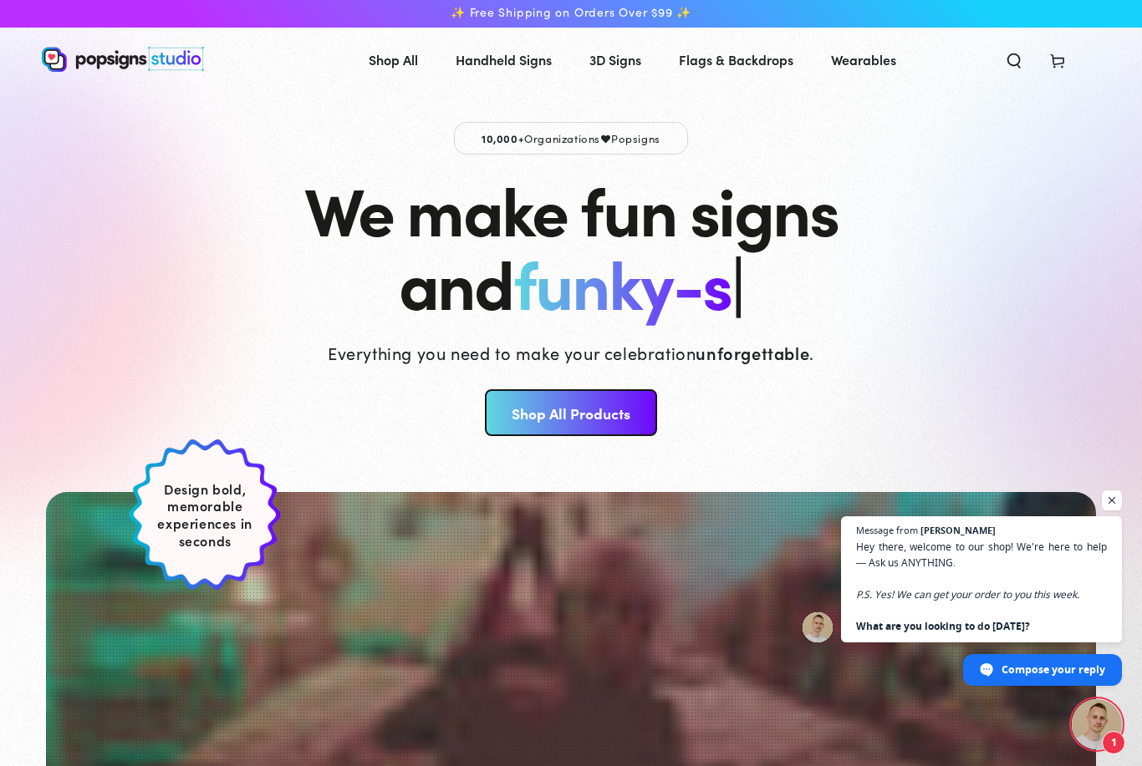
scroll to position [2, 0]
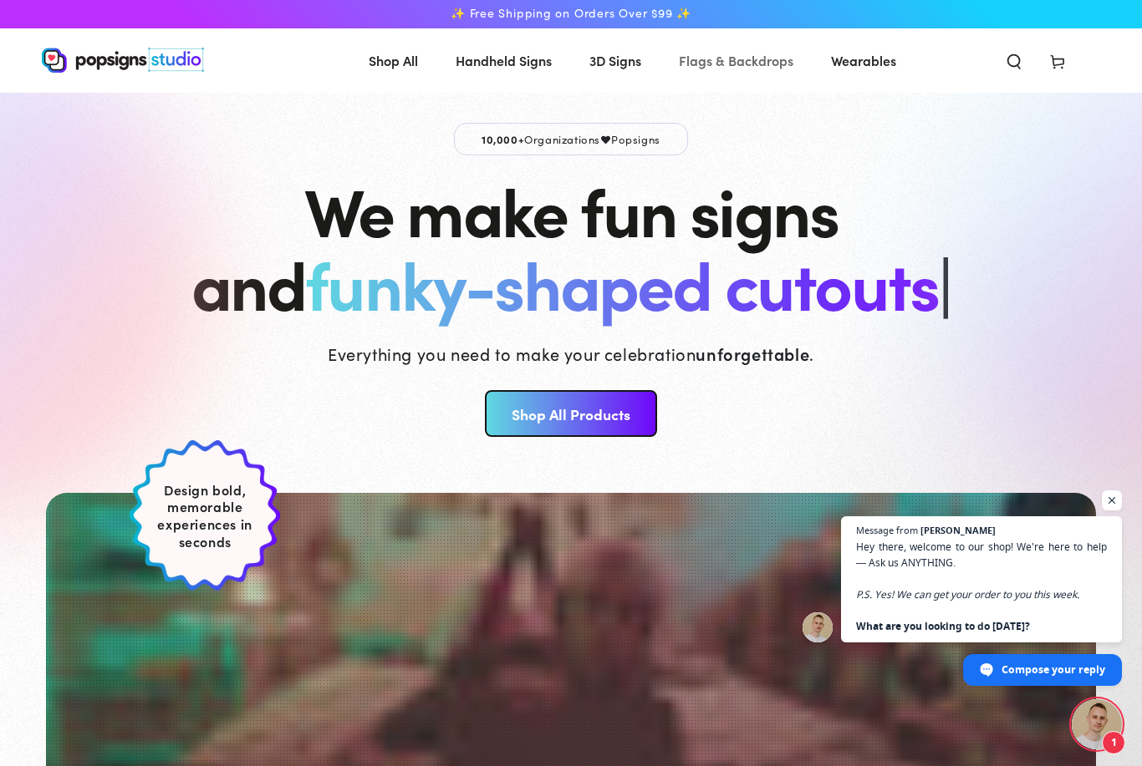
click at [726, 58] on span "Flags & Backdrops" at bounding box center [736, 60] width 114 height 24
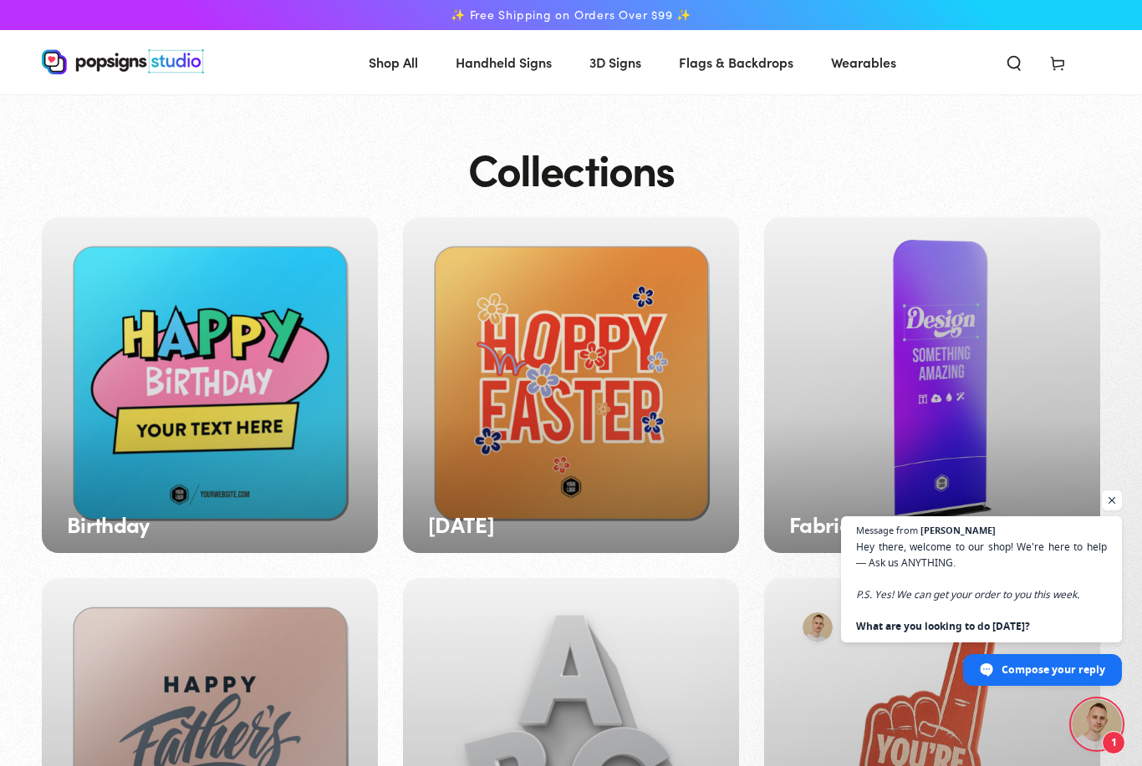
click at [743, 66] on span "Flags & Backdrops" at bounding box center [736, 62] width 114 height 24
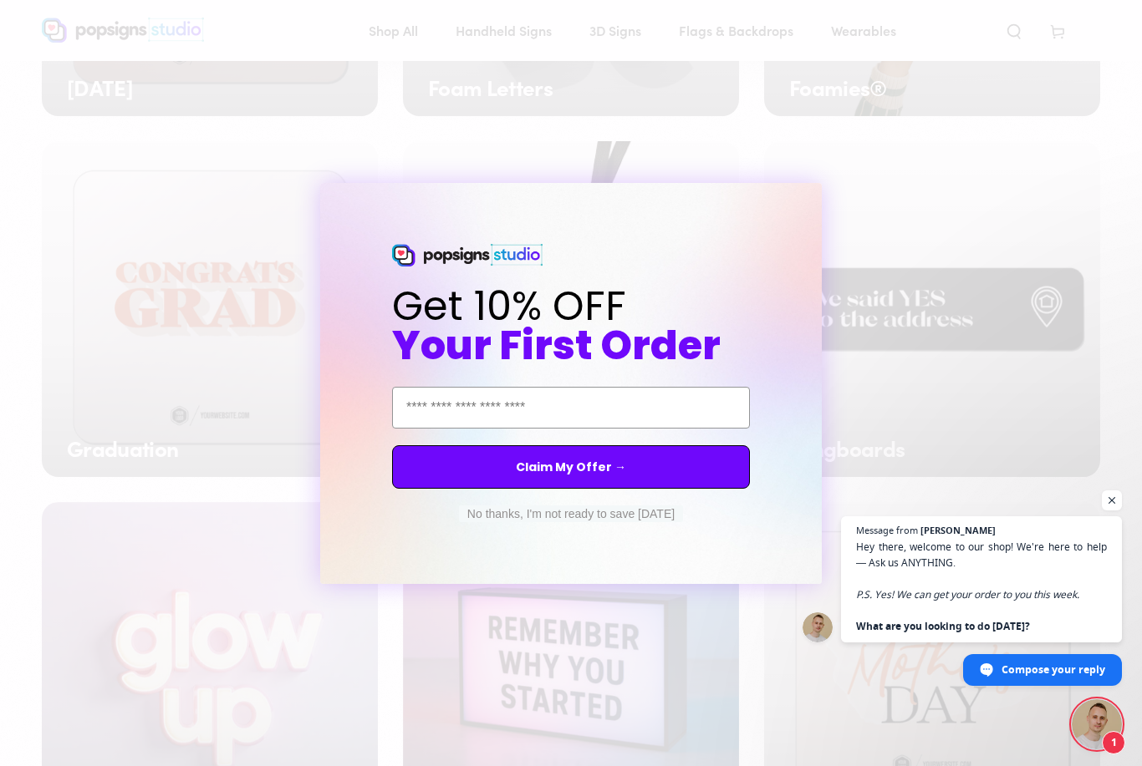
scroll to position [835, 0]
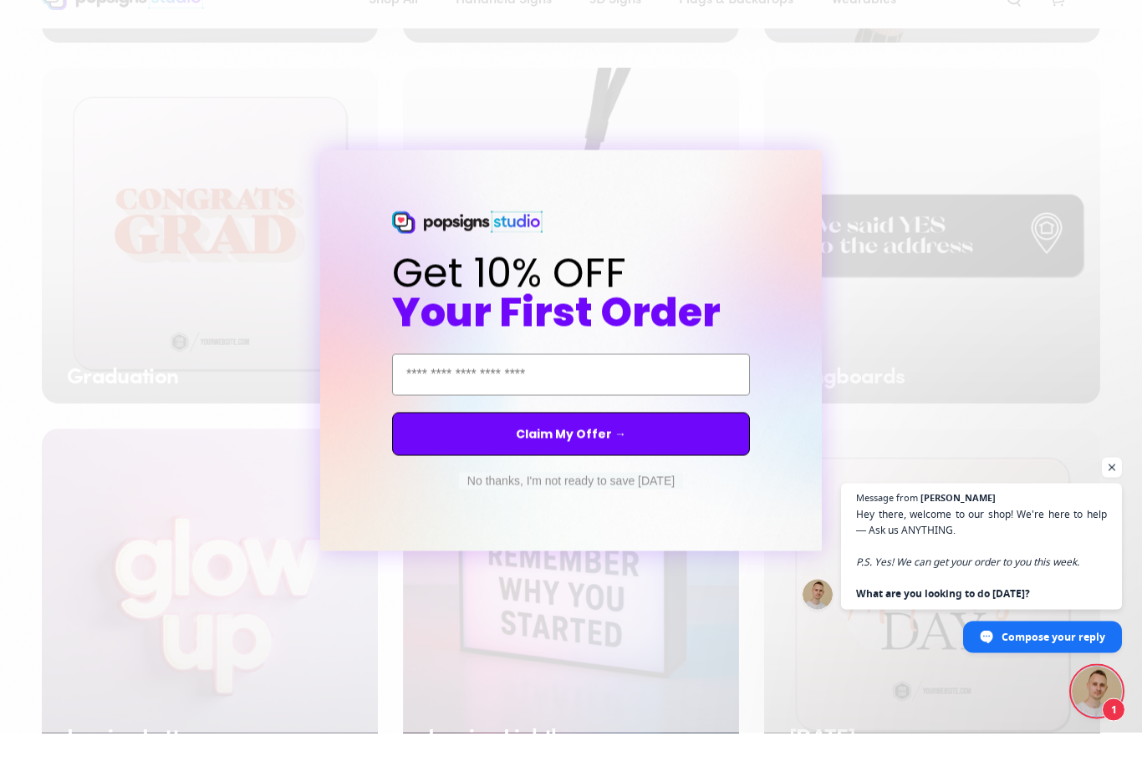
click at [824, 195] on icon "Close dialog" at bounding box center [823, 198] width 7 height 7
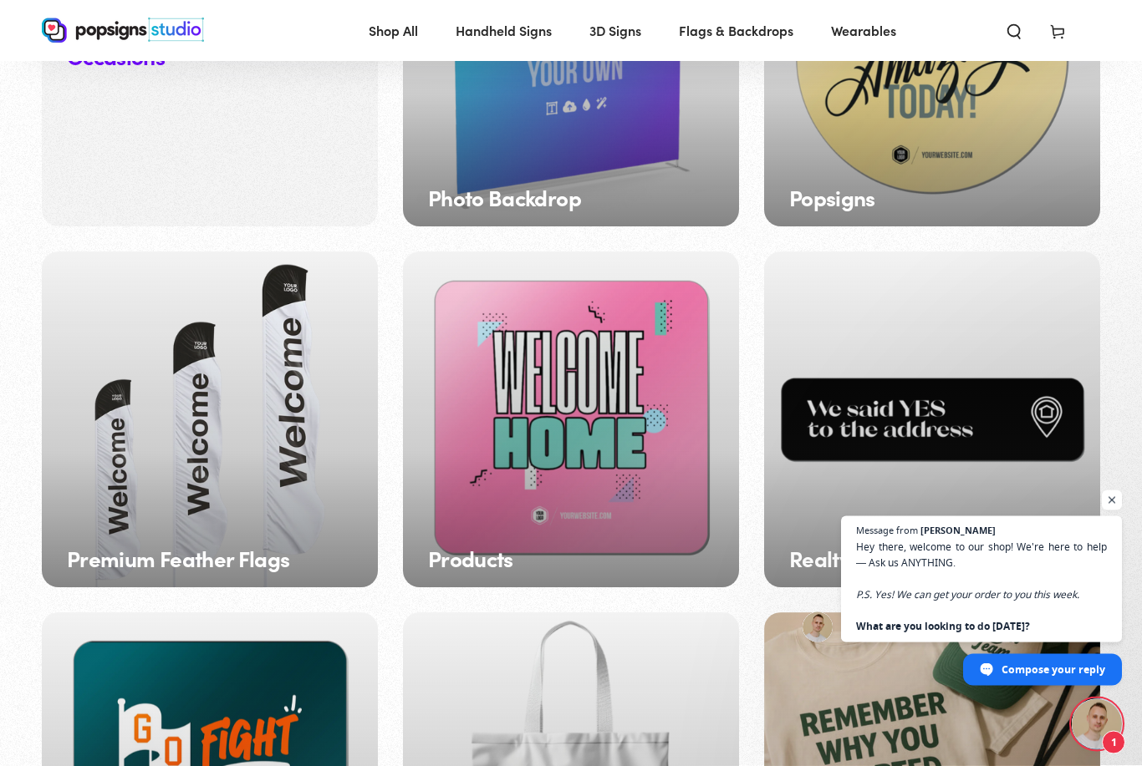
scroll to position [1767, 0]
click at [242, 430] on div "Premium Feather Flags" at bounding box center [210, 420] width 336 height 336
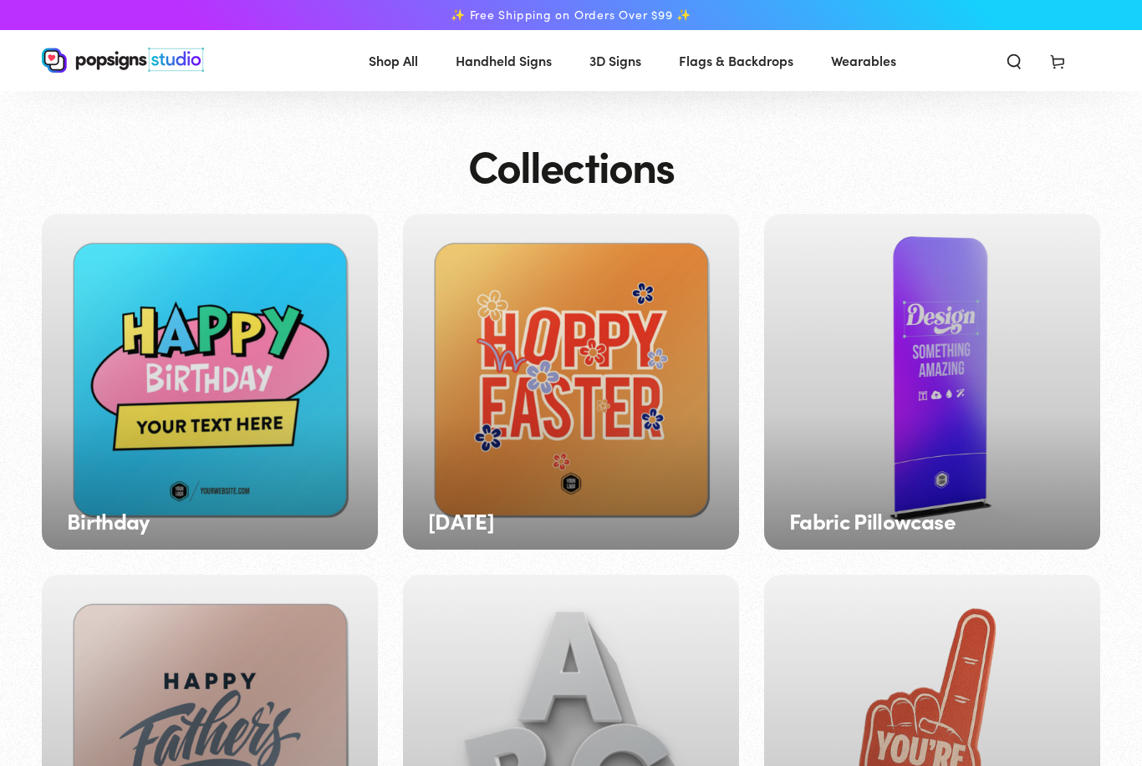
scroll to position [1821, 0]
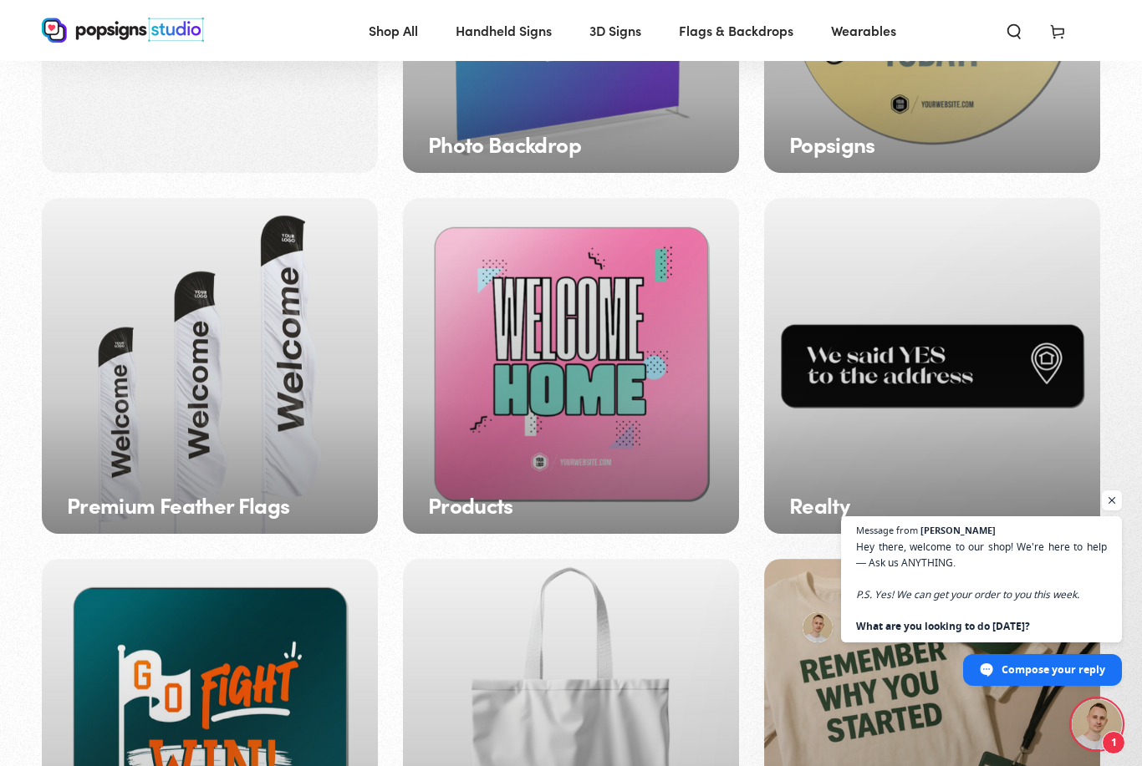
click at [943, 111] on div "Popsigns" at bounding box center [932, 5] width 336 height 336
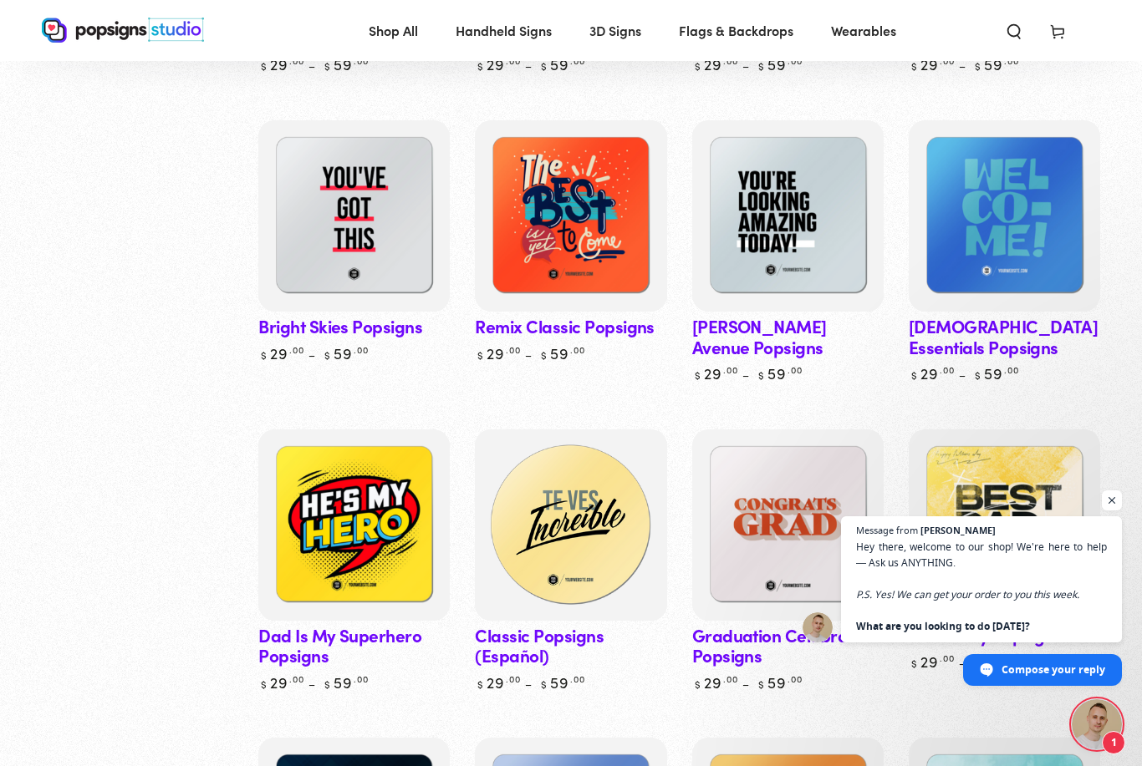
scroll to position [1108, 0]
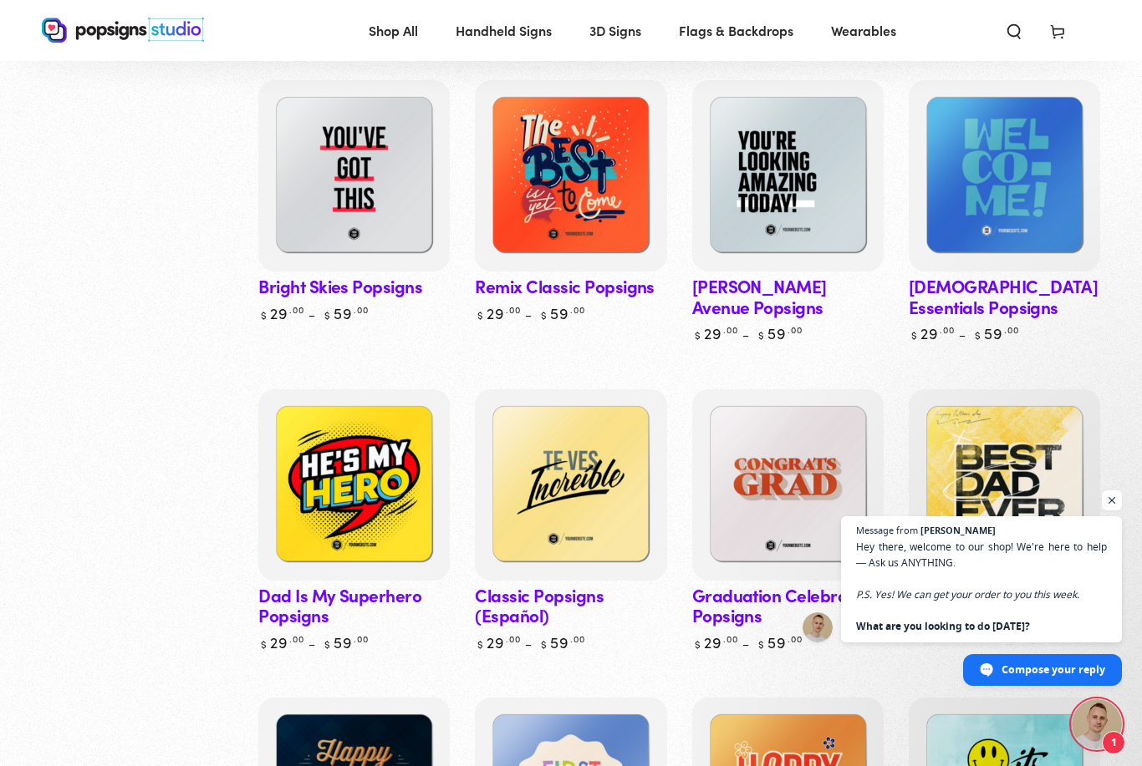
click at [1114, 511] on span "Open chat" at bounding box center [1111, 501] width 20 height 20
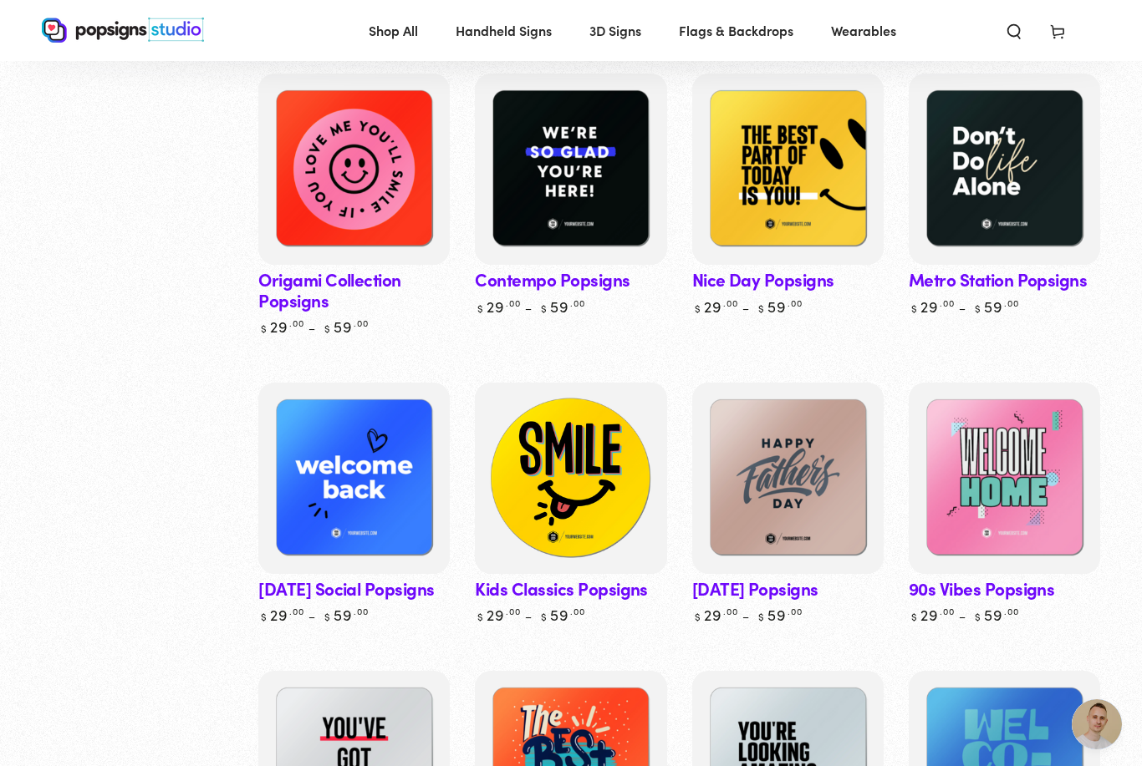
scroll to position [0, 0]
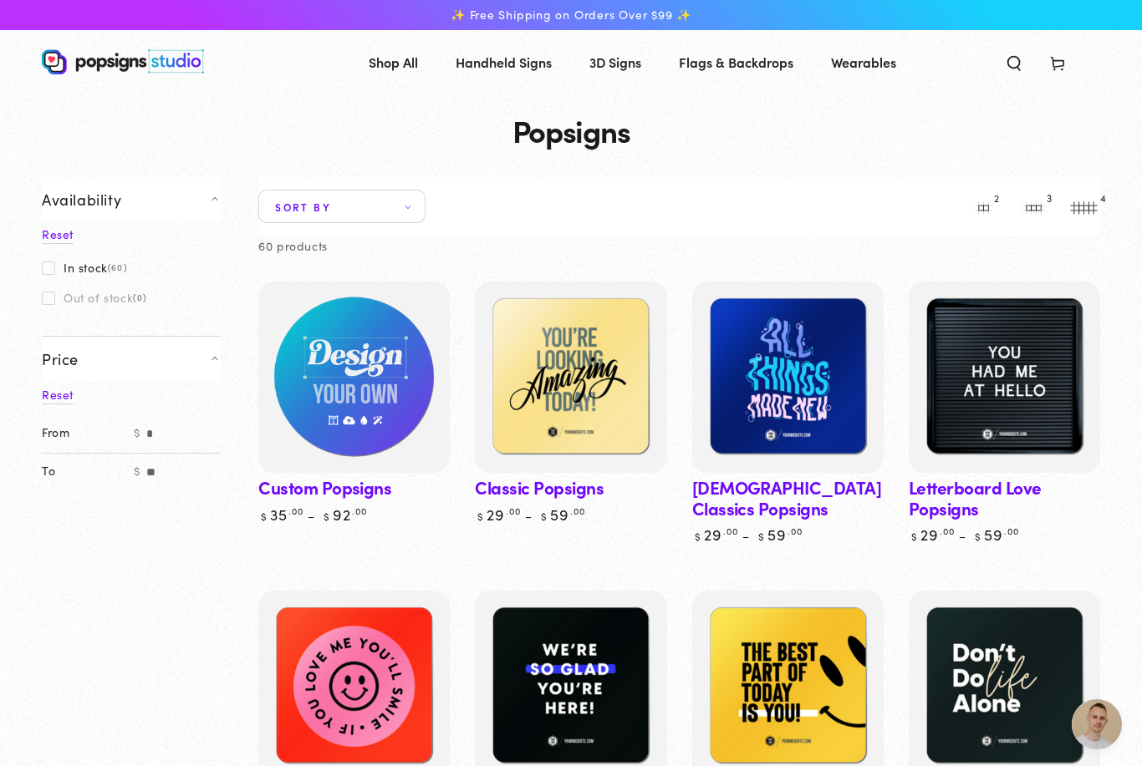
click at [303, 367] on img at bounding box center [354, 377] width 197 height 197
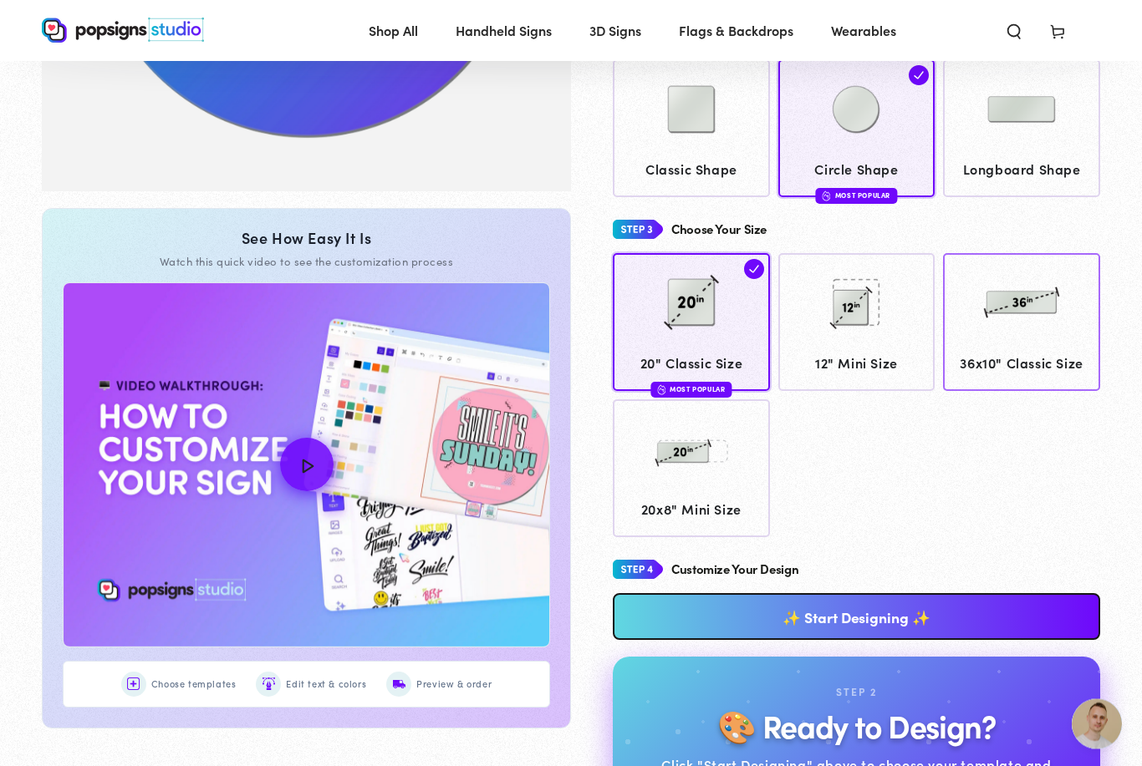
scroll to position [465, 0]
click at [830, 609] on link "✨ Start Designing ✨" at bounding box center [856, 616] width 487 height 47
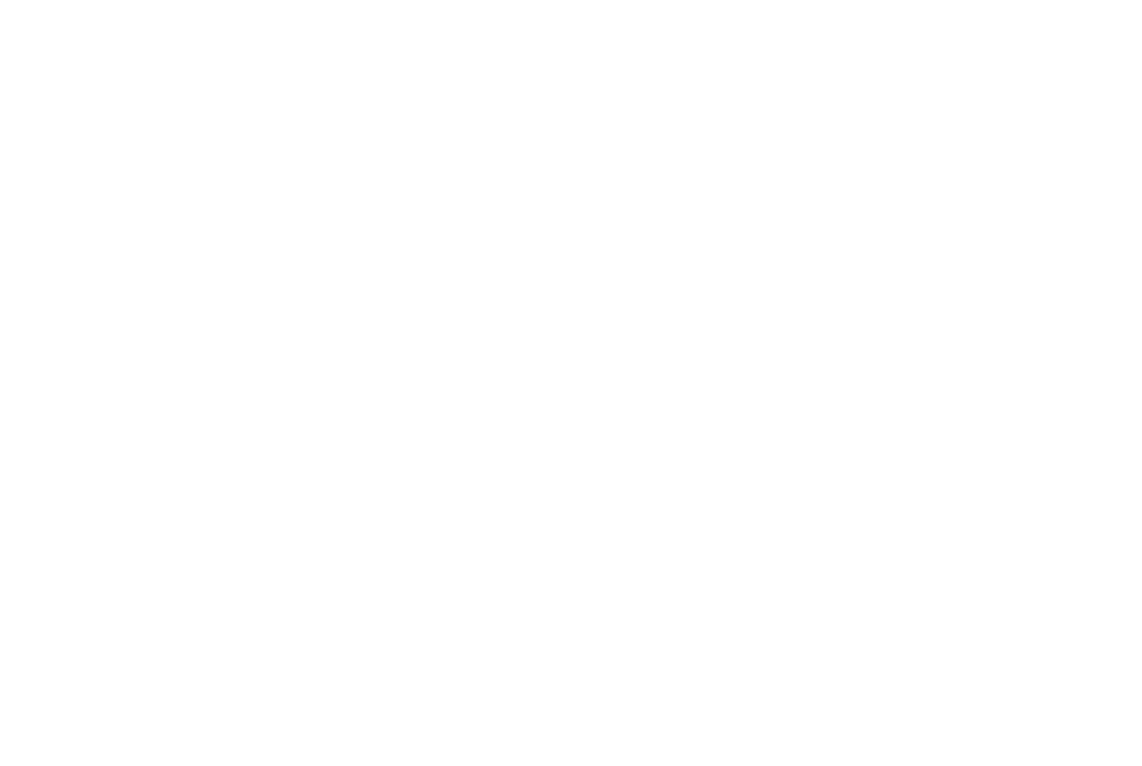
scroll to position [0, 0]
type textarea "An ancient tree with a door leading to a magical world"
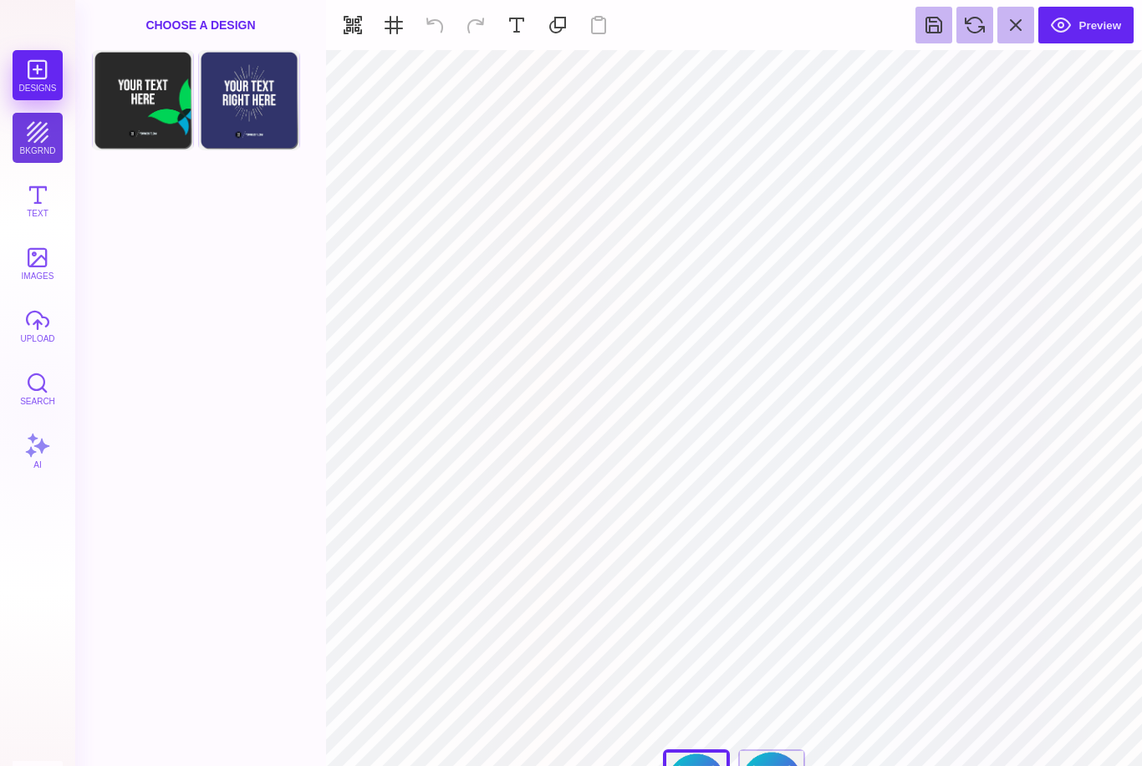
click at [44, 138] on button "bkgrnd" at bounding box center [38, 138] width 50 height 50
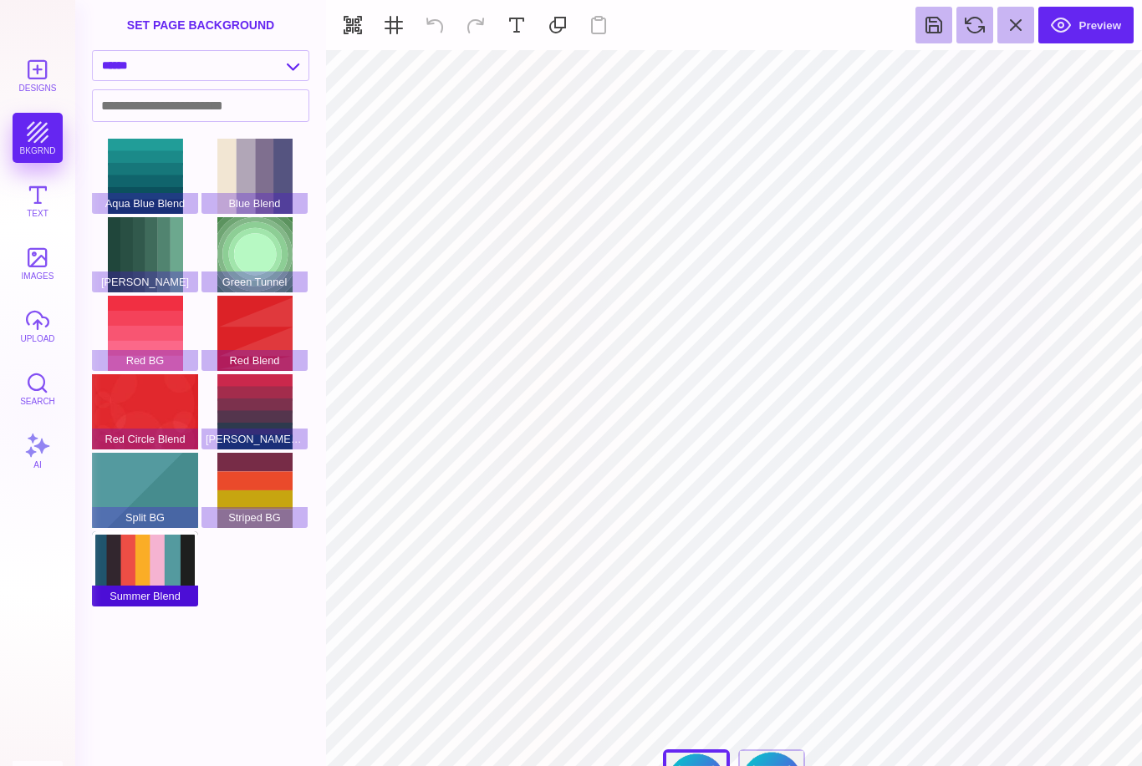
click at [123, 567] on div "Summer Blend" at bounding box center [145, 568] width 106 height 75
type input "#FFFFFF"
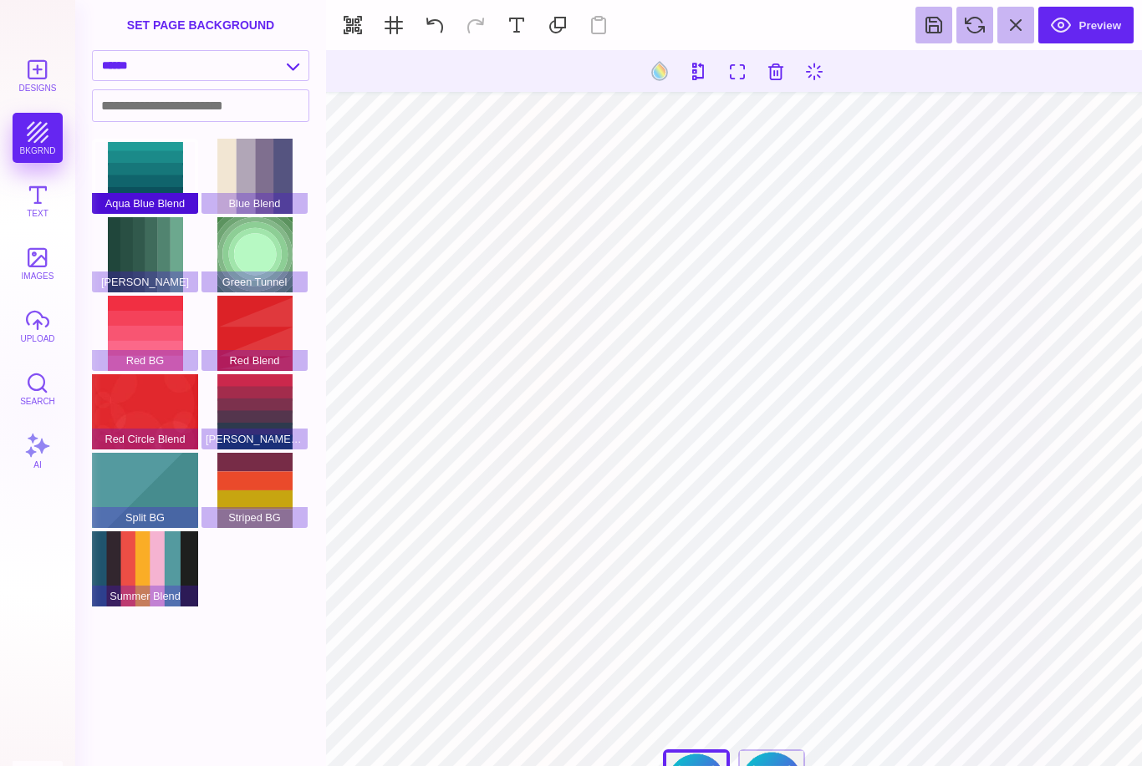
click at [160, 177] on div "Aqua Blue Blend" at bounding box center [145, 176] width 106 height 75
click at [149, 242] on div "[PERSON_NAME]" at bounding box center [145, 254] width 106 height 75
click at [266, 195] on div "Blue Blend" at bounding box center [254, 176] width 106 height 75
click at [267, 232] on div "Green Tunnel" at bounding box center [254, 254] width 106 height 75
click at [262, 356] on span "Red Blend" at bounding box center [254, 360] width 106 height 21
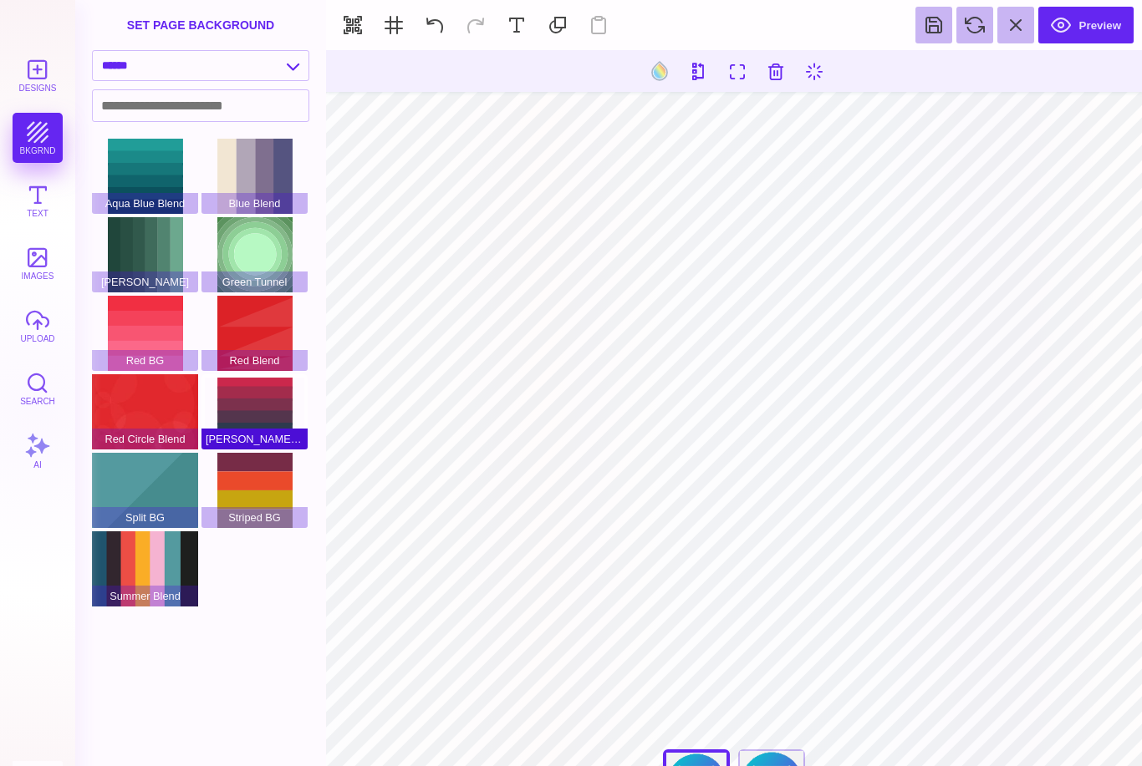
click at [258, 409] on div "[PERSON_NAME] Blend" at bounding box center [254, 411] width 106 height 75
click at [260, 484] on div "Striped BG" at bounding box center [254, 490] width 106 height 75
click at [268, 411] on div "[PERSON_NAME] Blend" at bounding box center [254, 411] width 106 height 75
click at [281, 69] on select "**********" at bounding box center [201, 65] width 216 height 29
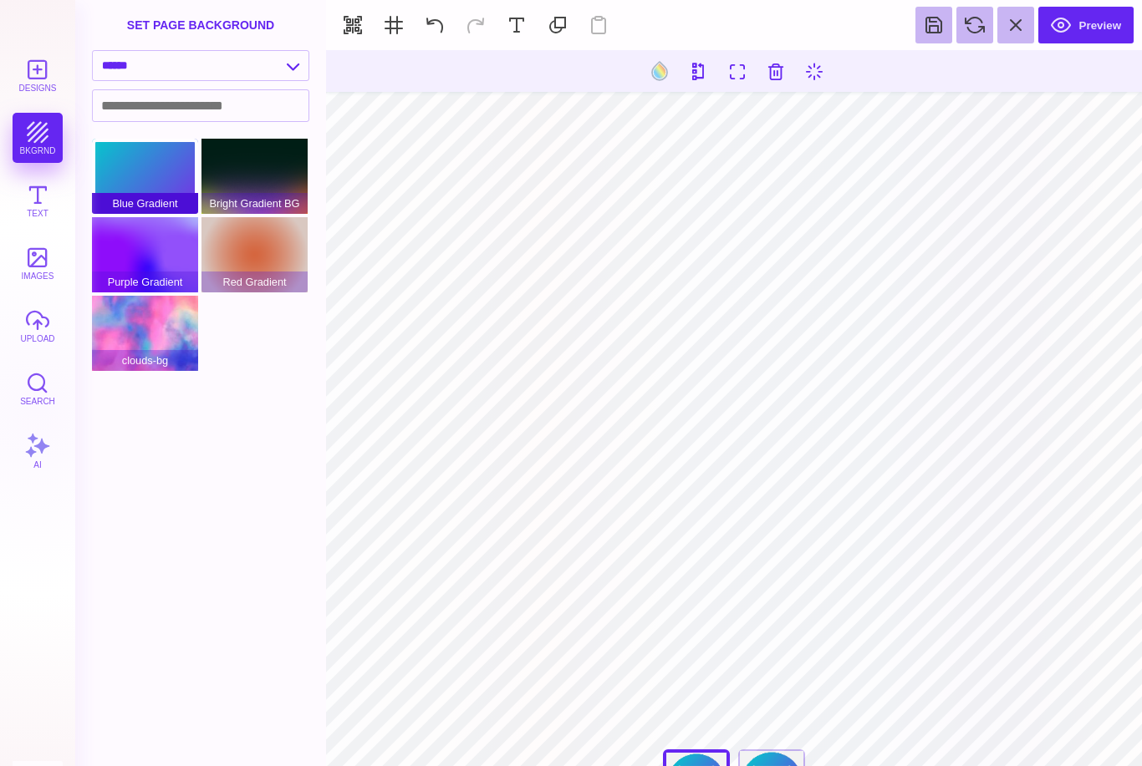
click at [170, 151] on div "Blue Gradient" at bounding box center [145, 176] width 106 height 75
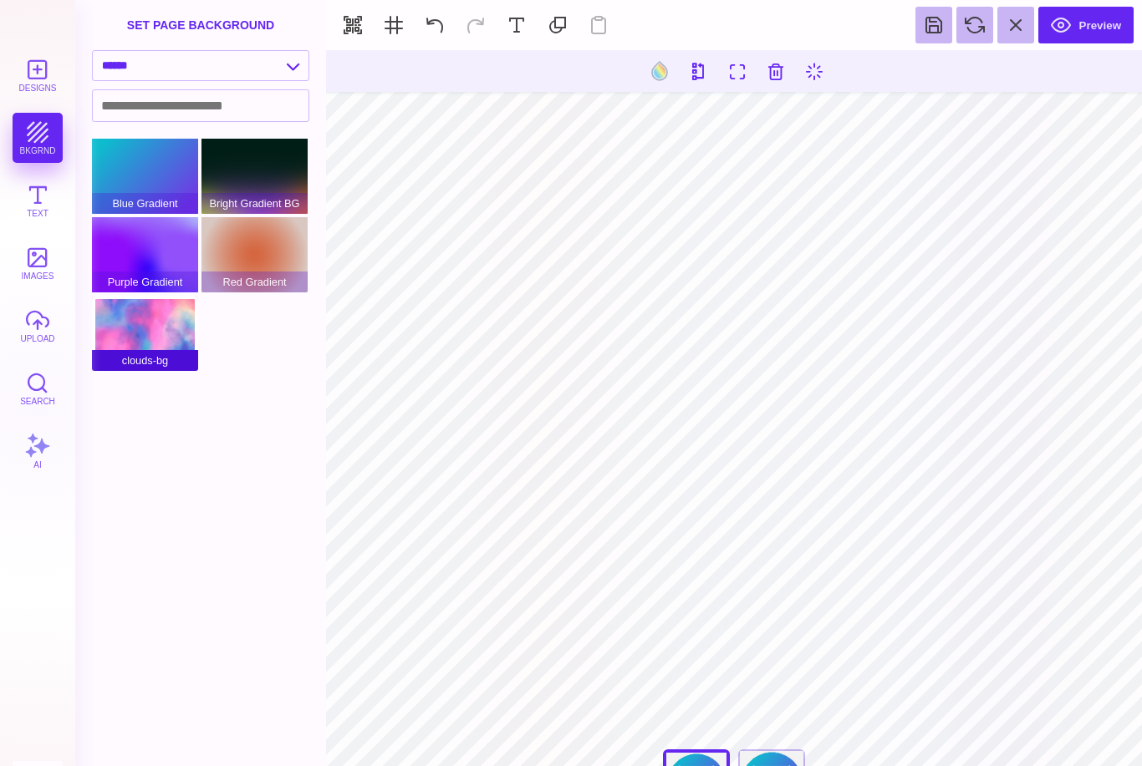
click at [172, 343] on div "clouds-bg" at bounding box center [145, 333] width 106 height 75
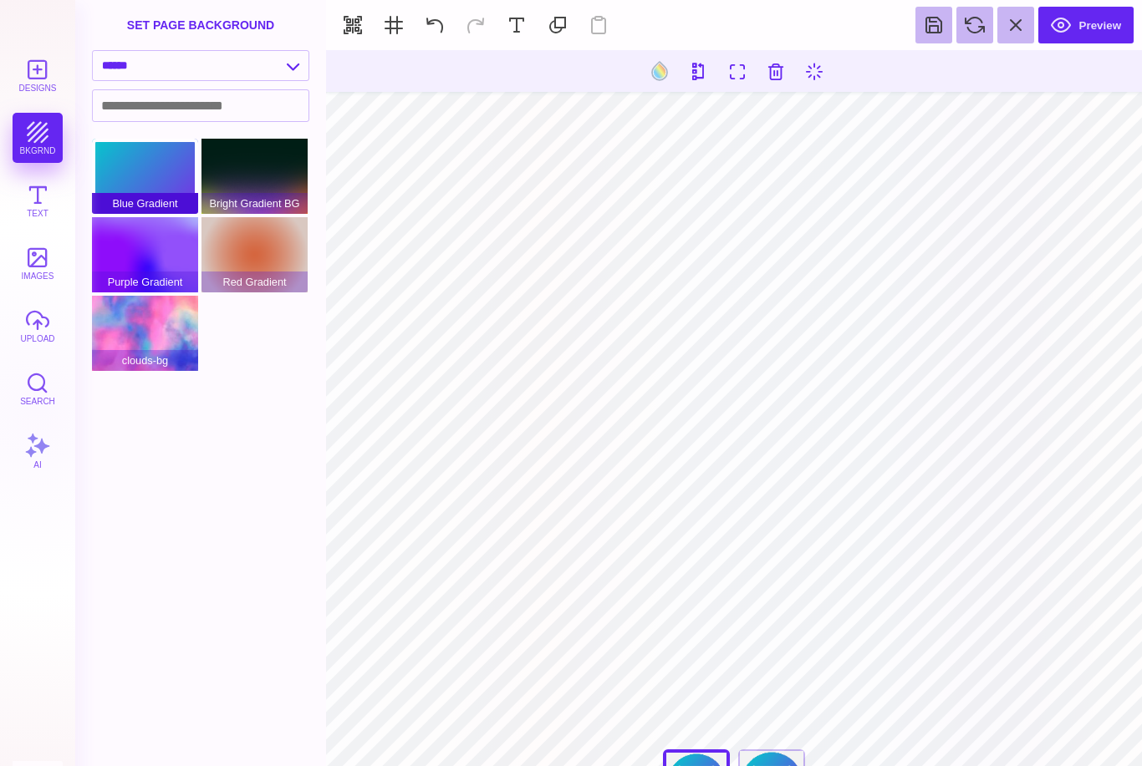
click at [162, 190] on div "Blue Gradient" at bounding box center [145, 176] width 106 height 75
click at [247, 69] on select "**********" at bounding box center [201, 65] width 216 height 29
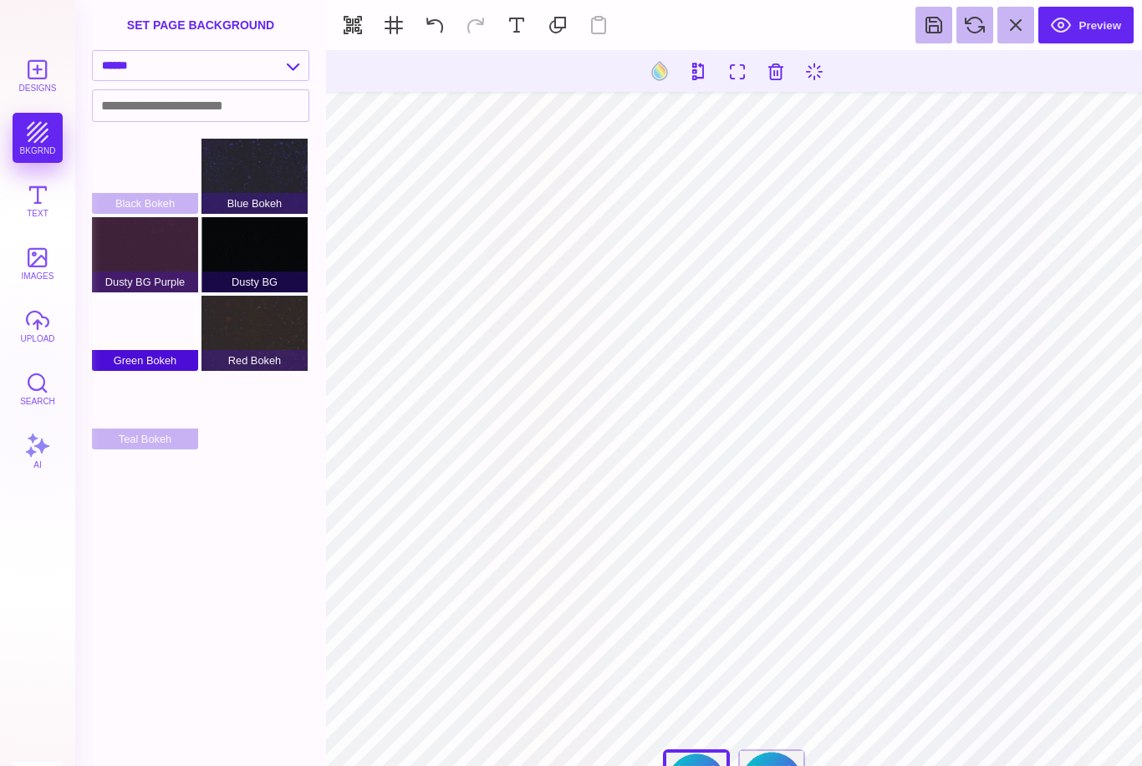
click at [156, 337] on div "Green Bokeh" at bounding box center [145, 333] width 106 height 75
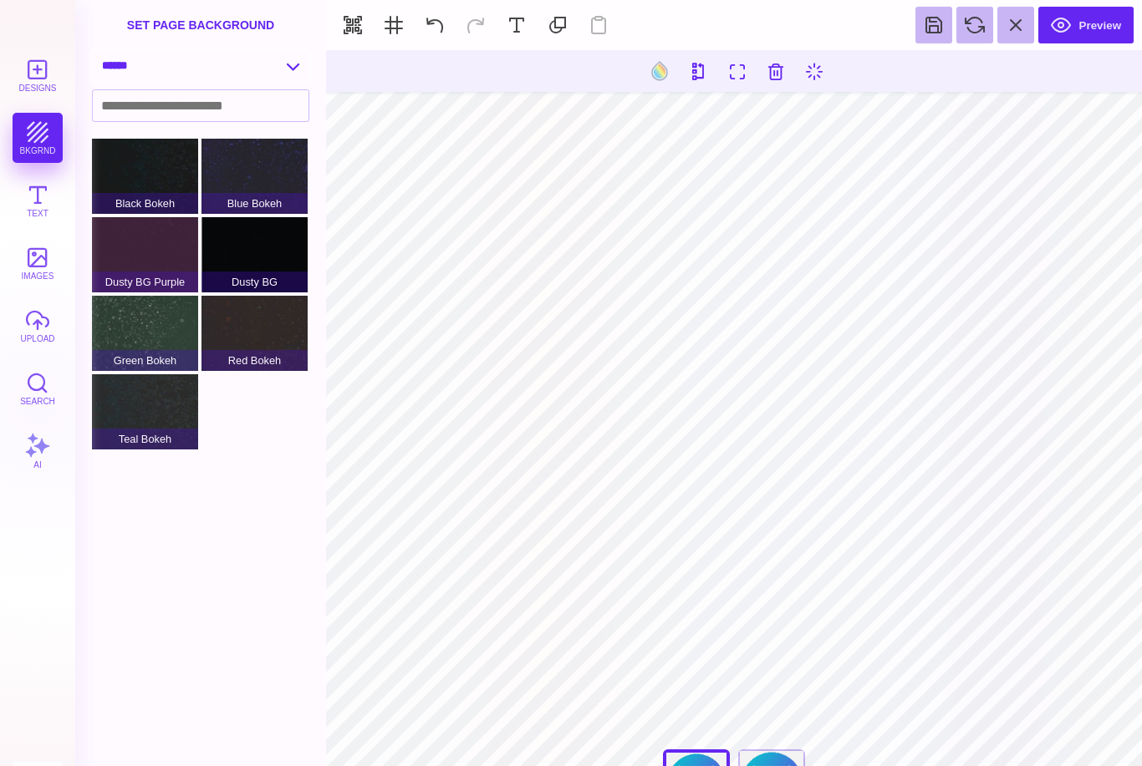
click at [241, 70] on select "**********" at bounding box center [201, 65] width 216 height 29
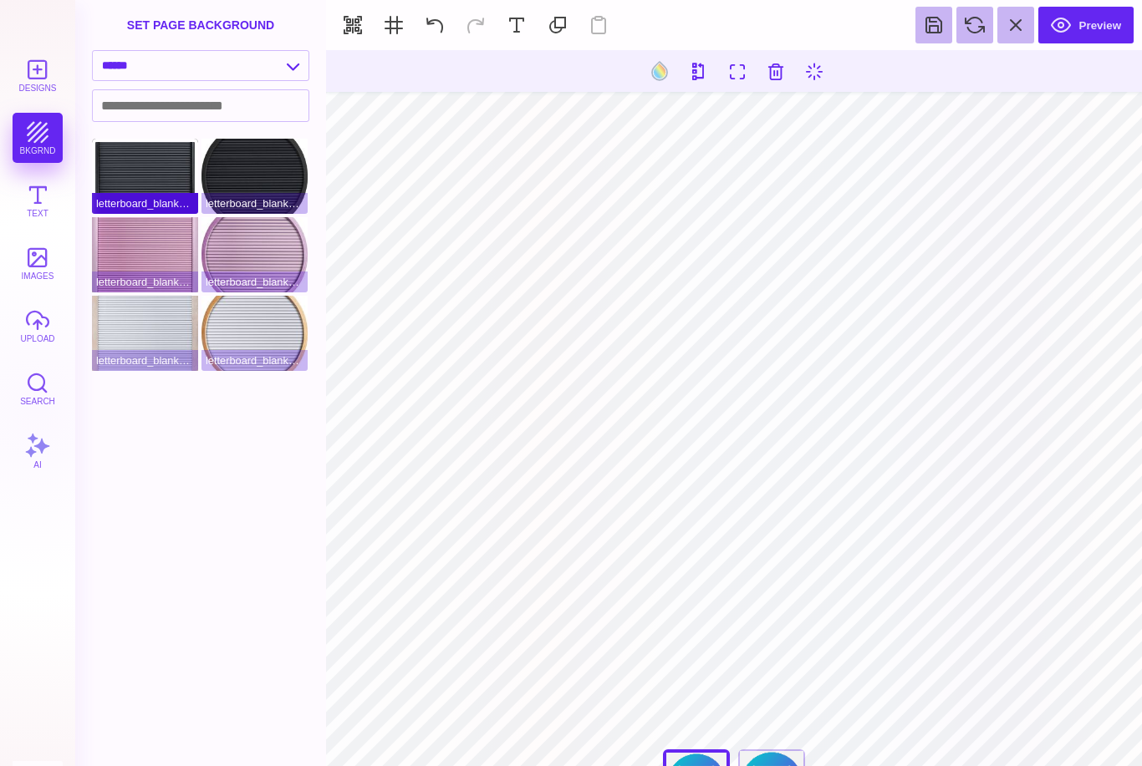
click at [154, 186] on div "letterboard_blank_black" at bounding box center [145, 176] width 106 height 75
click at [266, 65] on select "**********" at bounding box center [201, 65] width 216 height 29
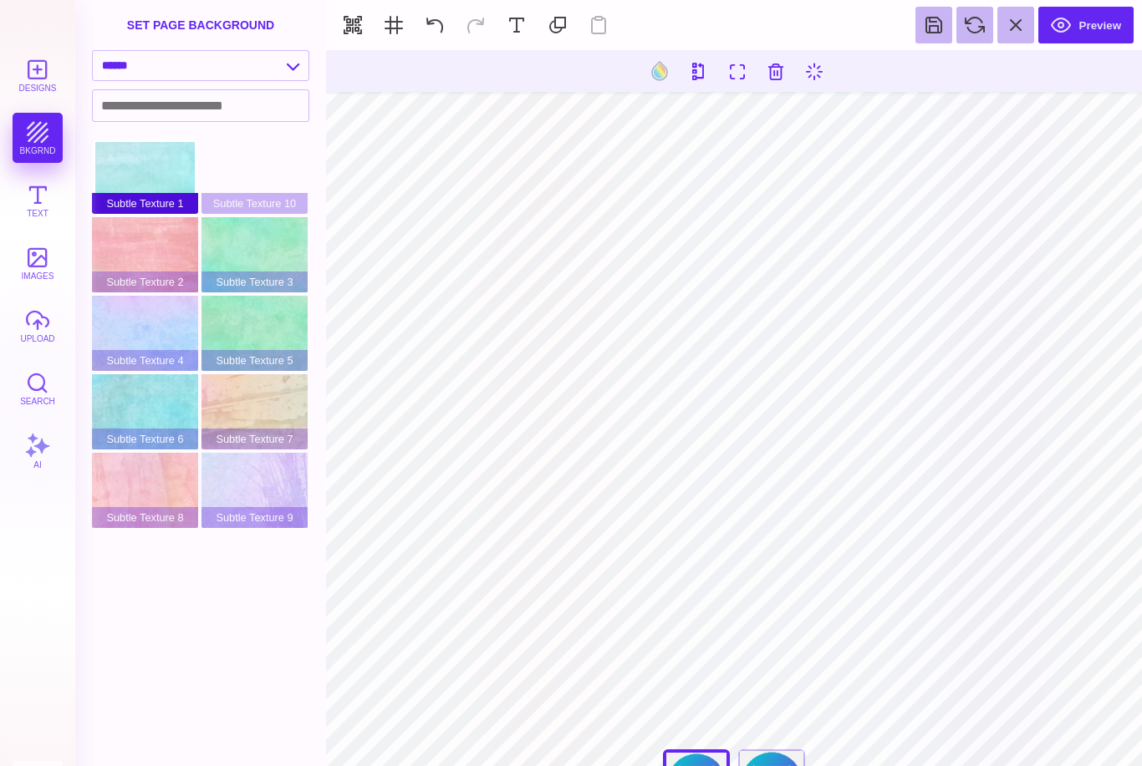
click at [157, 188] on div "Subtle Texture 1" at bounding box center [145, 176] width 106 height 75
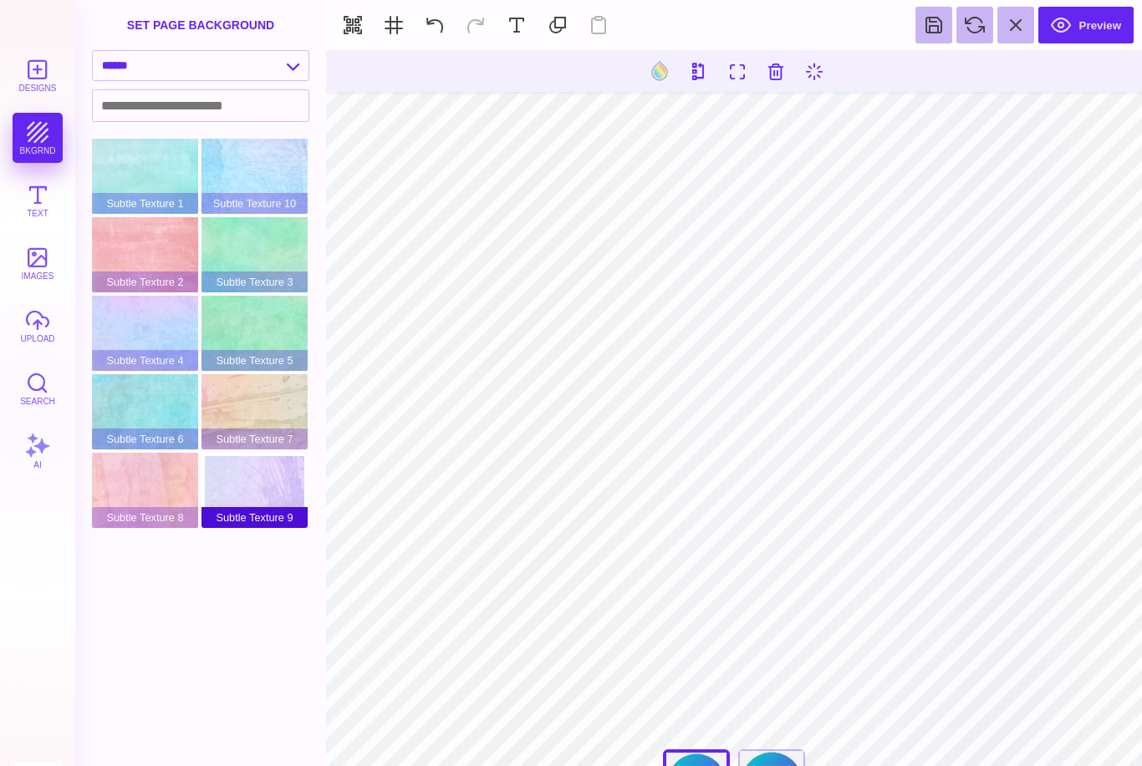
click at [252, 490] on div "Subtle Texture 9" at bounding box center [254, 490] width 106 height 75
click at [160, 326] on div "Subtle Texture 4" at bounding box center [145, 333] width 106 height 75
click at [160, 410] on div "Subtle Texture 6" at bounding box center [145, 411] width 106 height 75
click at [140, 505] on div "Subtle Texture 8" at bounding box center [145, 490] width 106 height 75
click at [264, 242] on div "Subtle Texture 3" at bounding box center [254, 254] width 106 height 75
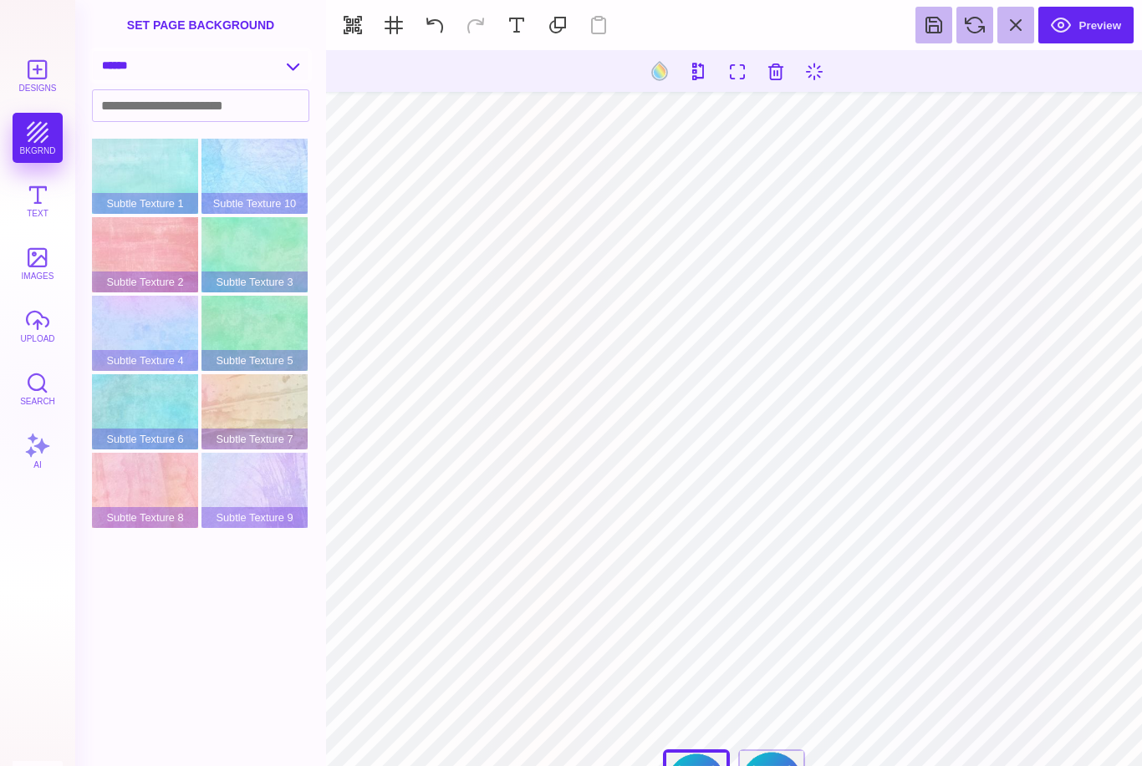
click at [268, 68] on select "**********" at bounding box center [201, 65] width 216 height 29
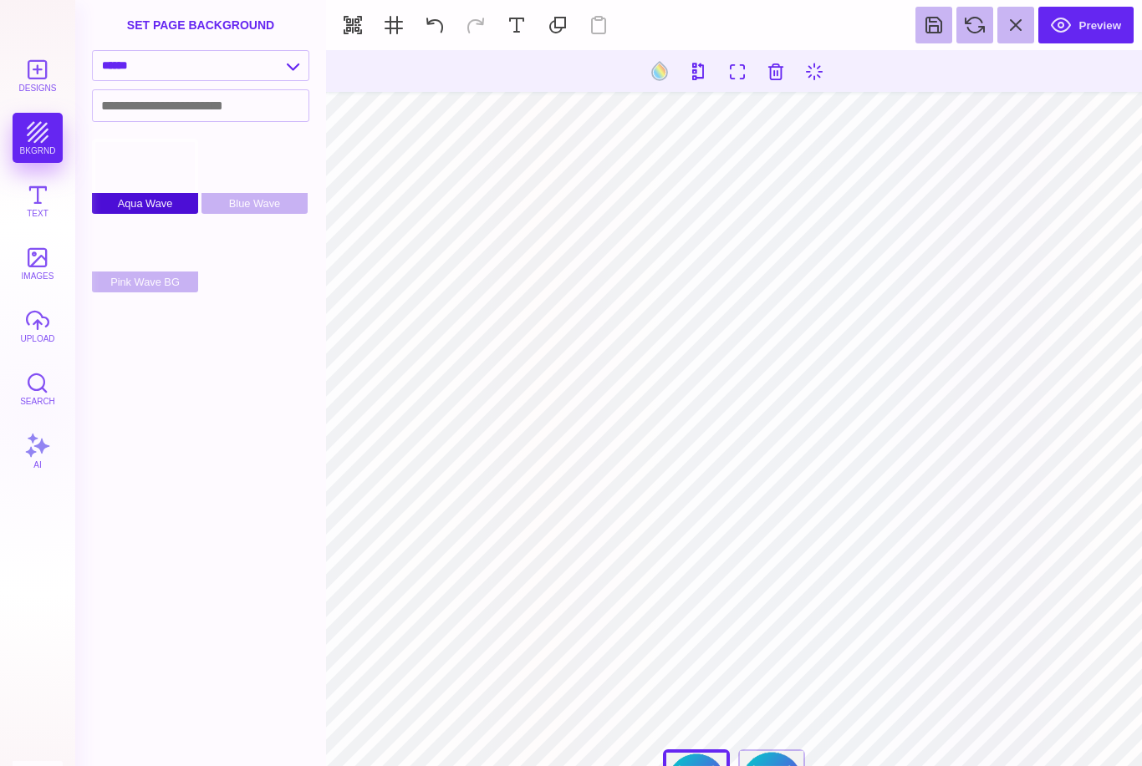
click at [160, 198] on span "Aqua Wave" at bounding box center [145, 203] width 106 height 21
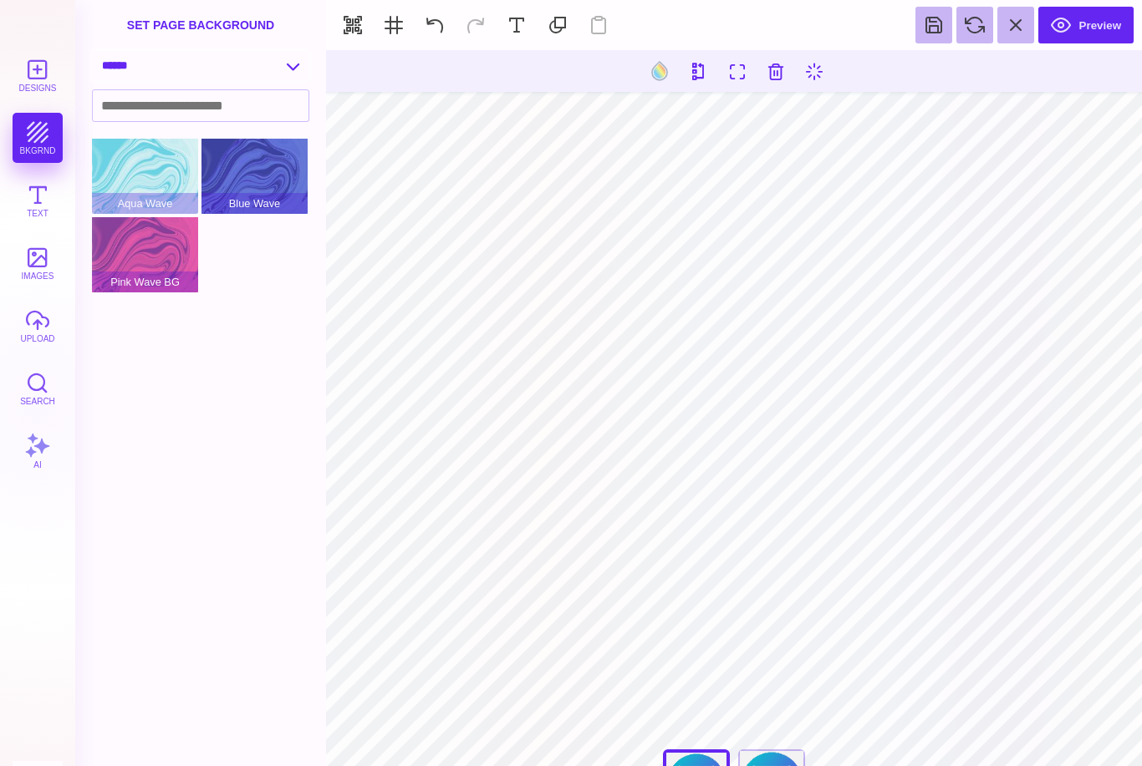
click at [292, 64] on select "**********" at bounding box center [201, 65] width 216 height 29
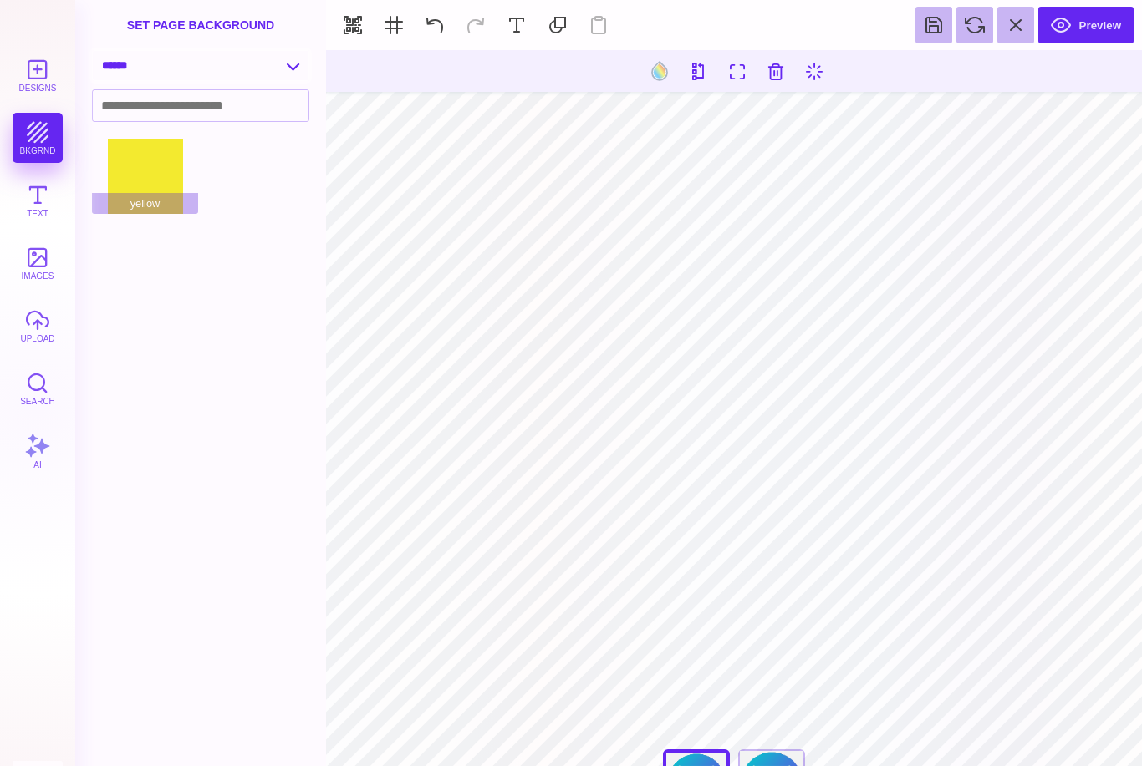
click at [277, 69] on select "**********" at bounding box center [201, 65] width 216 height 29
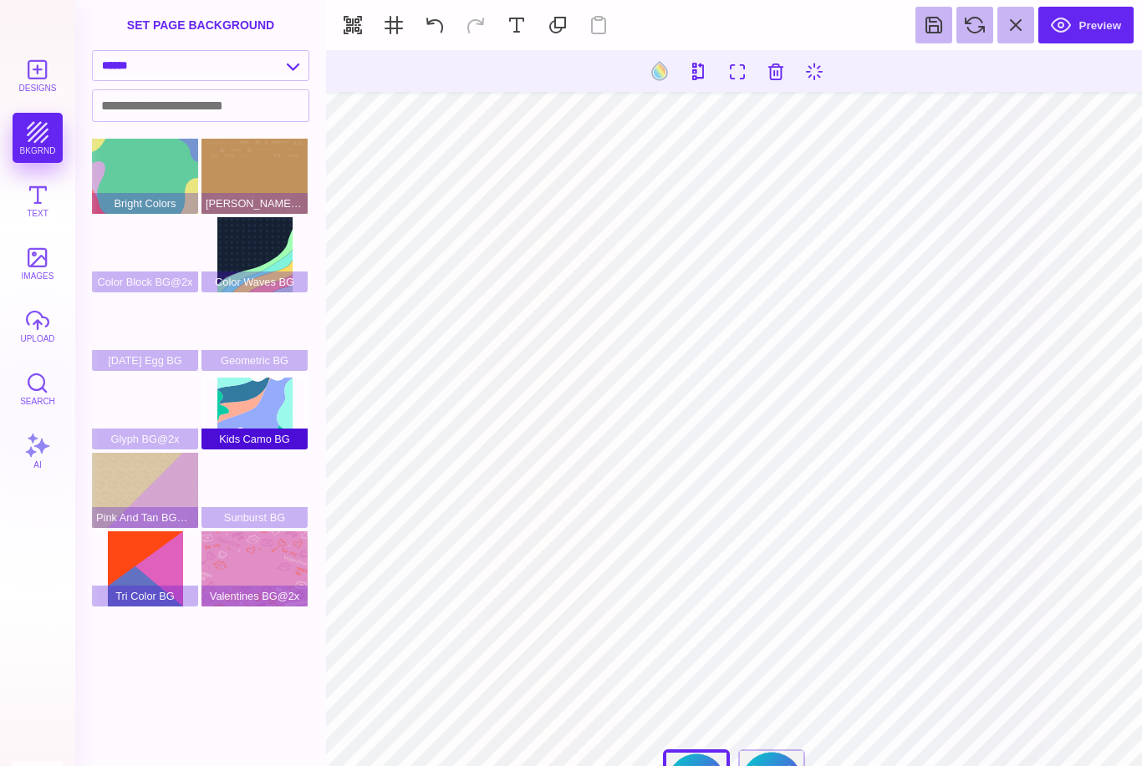
click at [241, 404] on div "Kids Camo BG" at bounding box center [254, 411] width 106 height 75
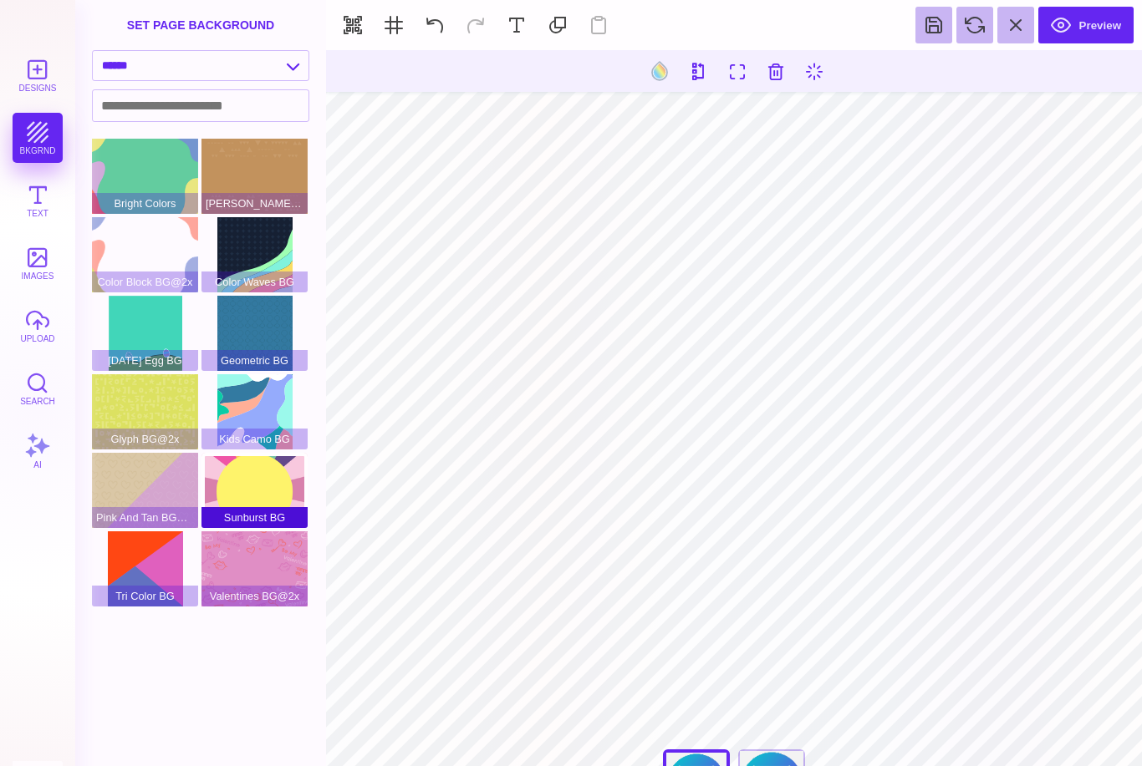
click at [252, 492] on div "Sunburst BG" at bounding box center [254, 490] width 106 height 75
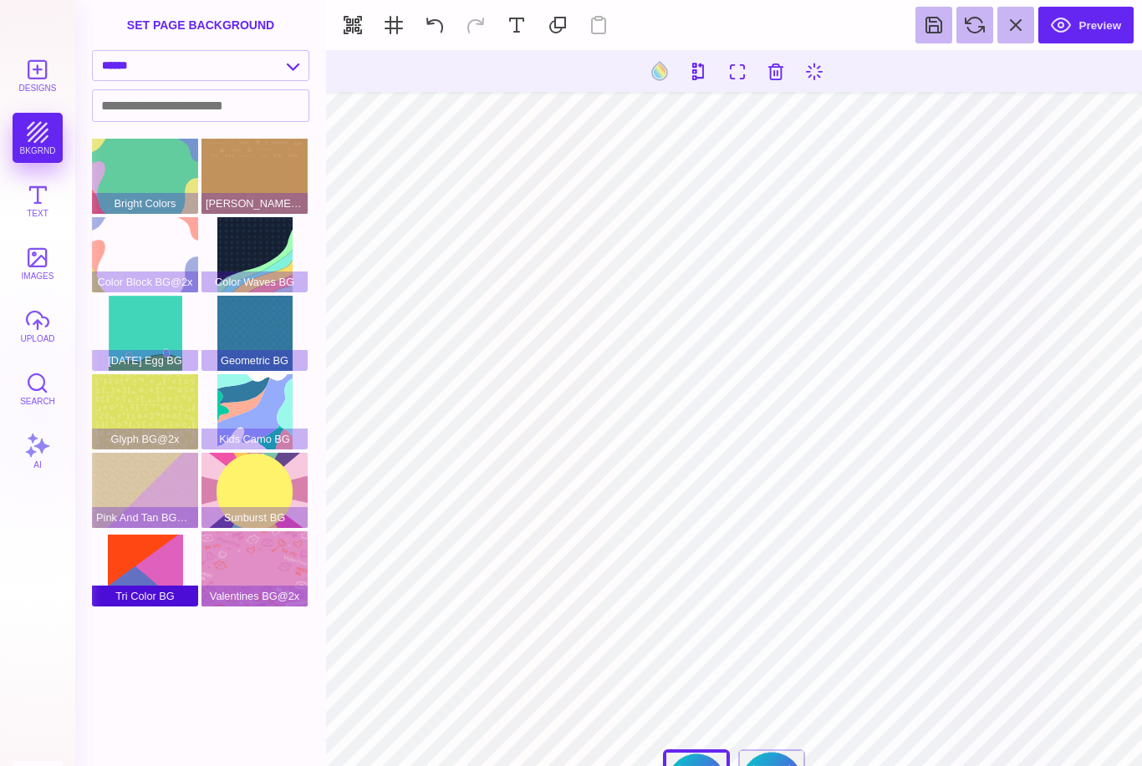
click at [160, 568] on div "Tri Color BG" at bounding box center [145, 568] width 106 height 75
click at [144, 482] on div "Pink And Tan BG@2x" at bounding box center [145, 490] width 106 height 75
click at [156, 419] on div "Glyph BG@2x" at bounding box center [145, 411] width 106 height 75
click at [159, 339] on div "[DATE] Egg BG" at bounding box center [145, 333] width 106 height 75
click at [156, 260] on div "Color Block BG@2x" at bounding box center [145, 254] width 106 height 75
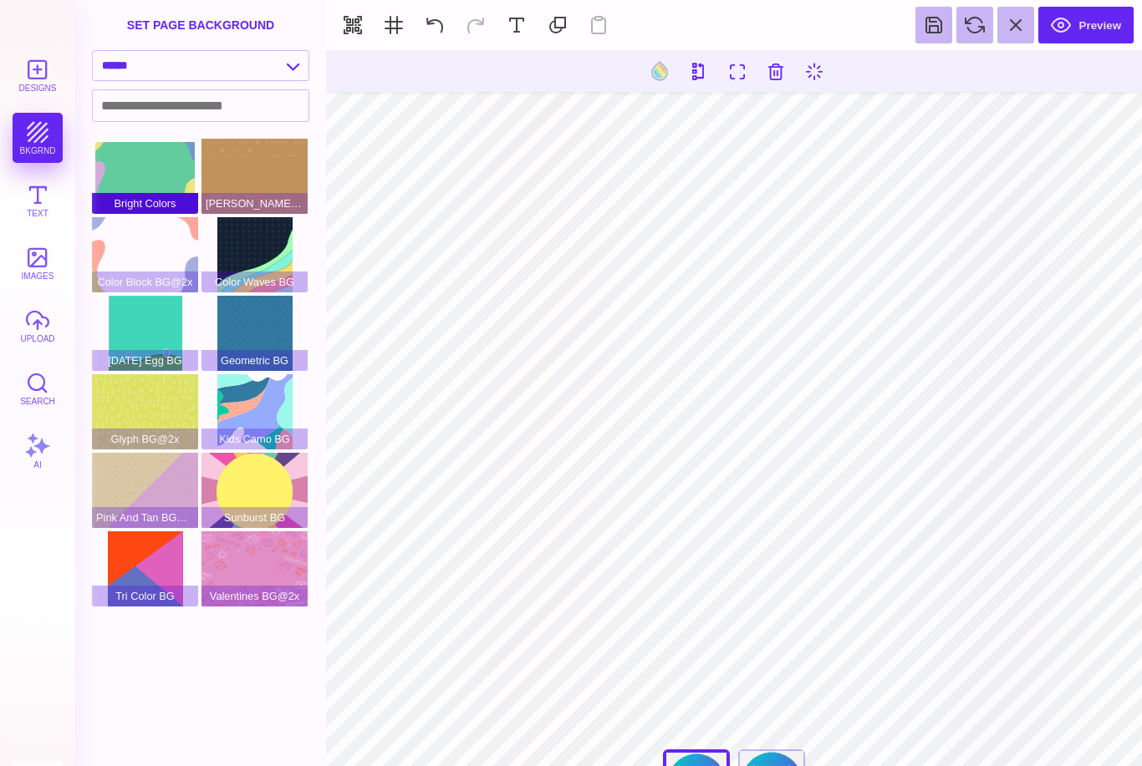
click at [157, 194] on div "Bright Colors" at bounding box center [145, 176] width 106 height 75
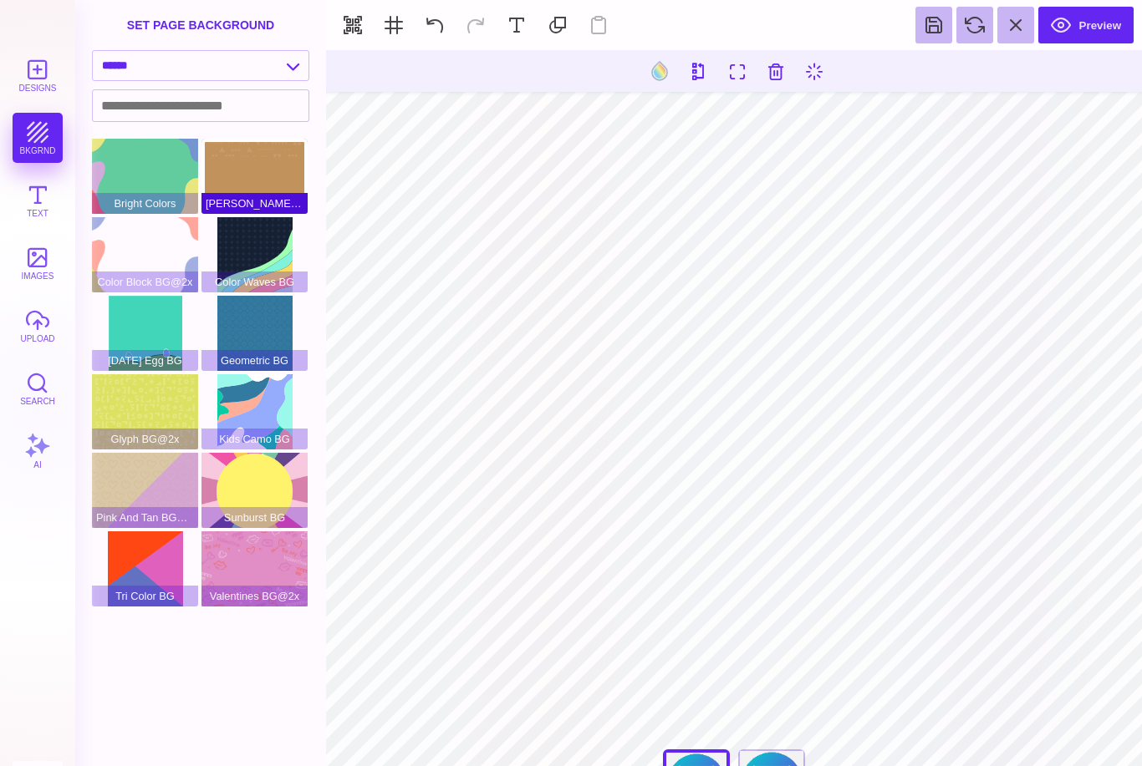
click at [249, 175] on div "[PERSON_NAME]@2x" at bounding box center [254, 176] width 106 height 75
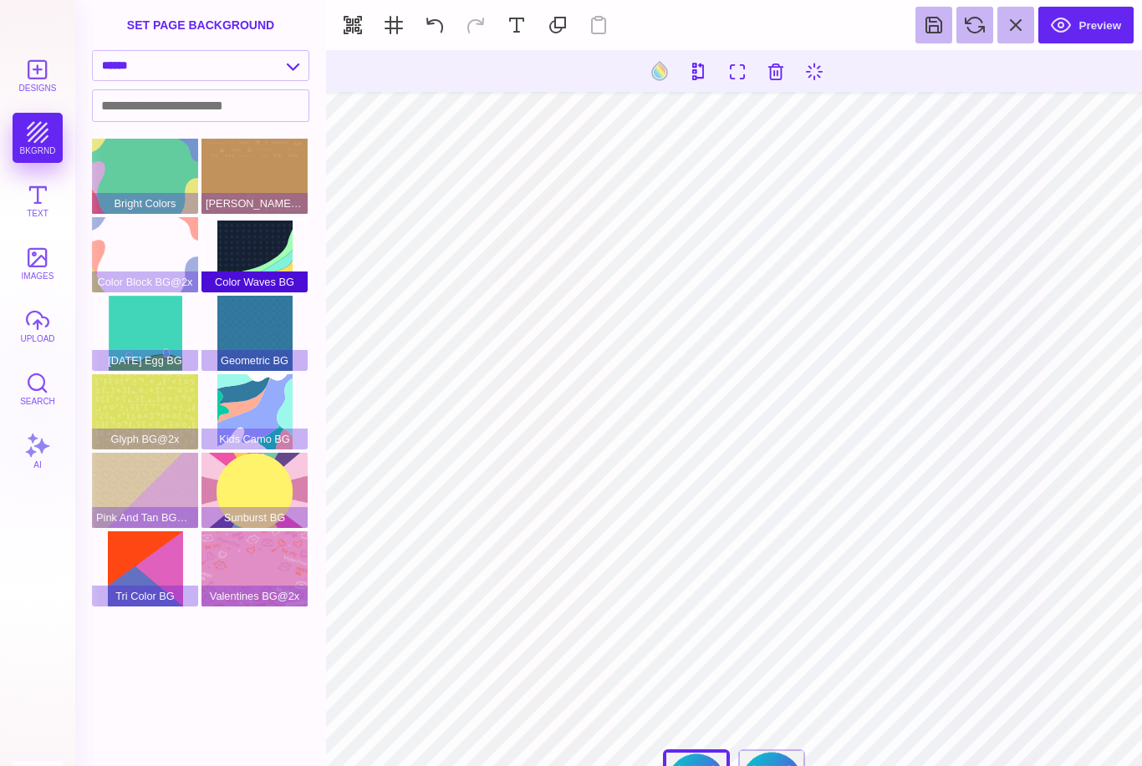
click at [257, 259] on div "Color Waves BG" at bounding box center [254, 254] width 106 height 75
click at [261, 327] on div "Geometric BG" at bounding box center [254, 333] width 106 height 75
click at [265, 405] on div "Kids Camo BG" at bounding box center [254, 411] width 106 height 75
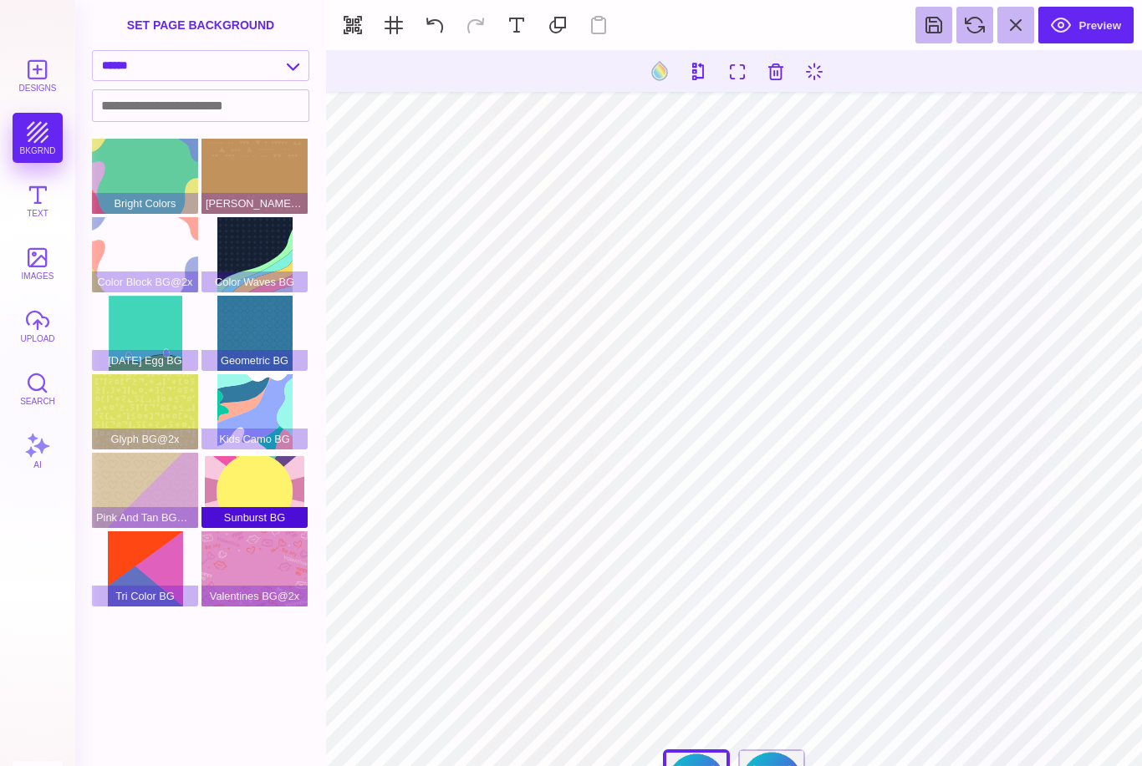
click at [265, 473] on div "Sunburst BG" at bounding box center [254, 490] width 106 height 75
click at [262, 64] on select "**********" at bounding box center [201, 65] width 216 height 29
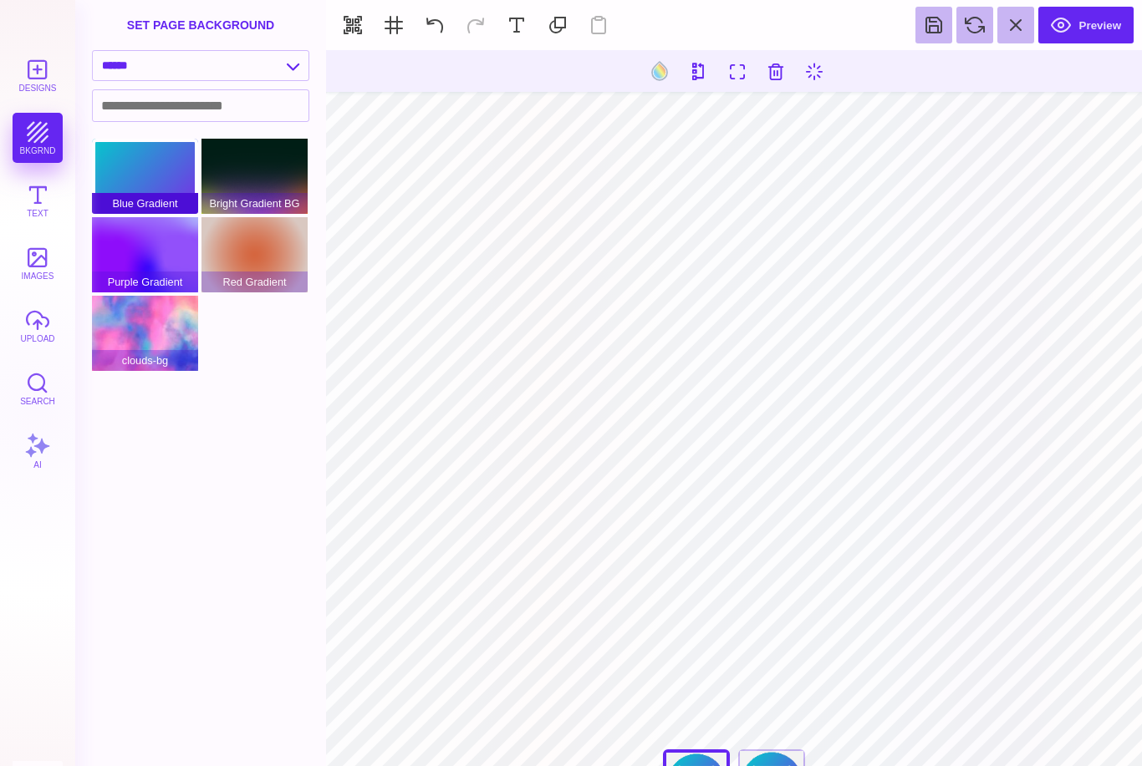
click at [163, 163] on div "Blue Gradient" at bounding box center [145, 176] width 106 height 75
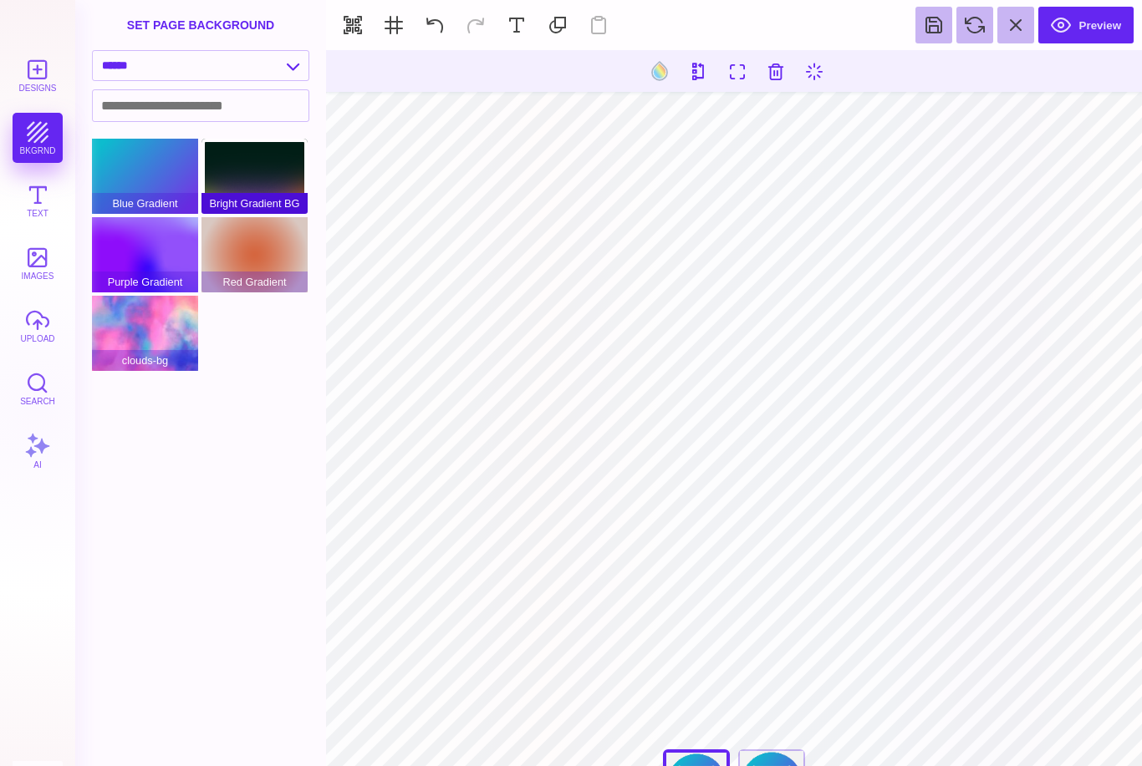
click at [238, 171] on div "Bright Gradient BG" at bounding box center [254, 176] width 106 height 75
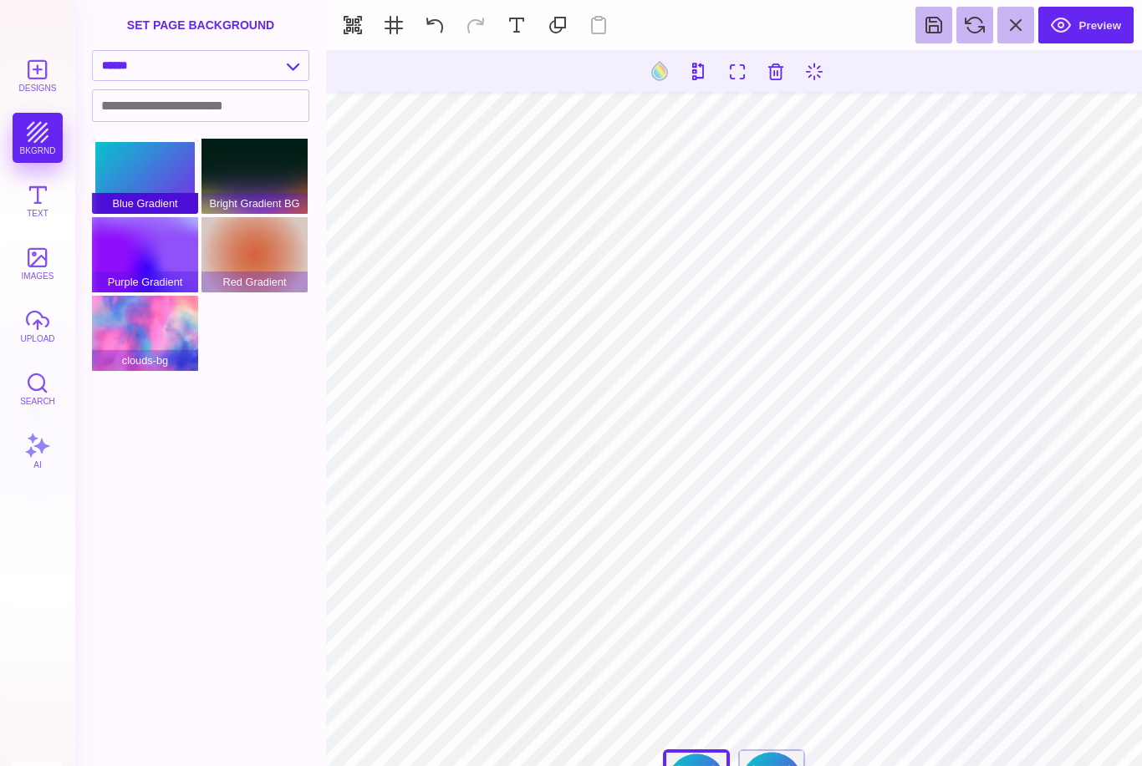
click at [170, 178] on div "Blue Gradient" at bounding box center [145, 176] width 106 height 75
click at [278, 67] on select "**********" at bounding box center [201, 65] width 216 height 29
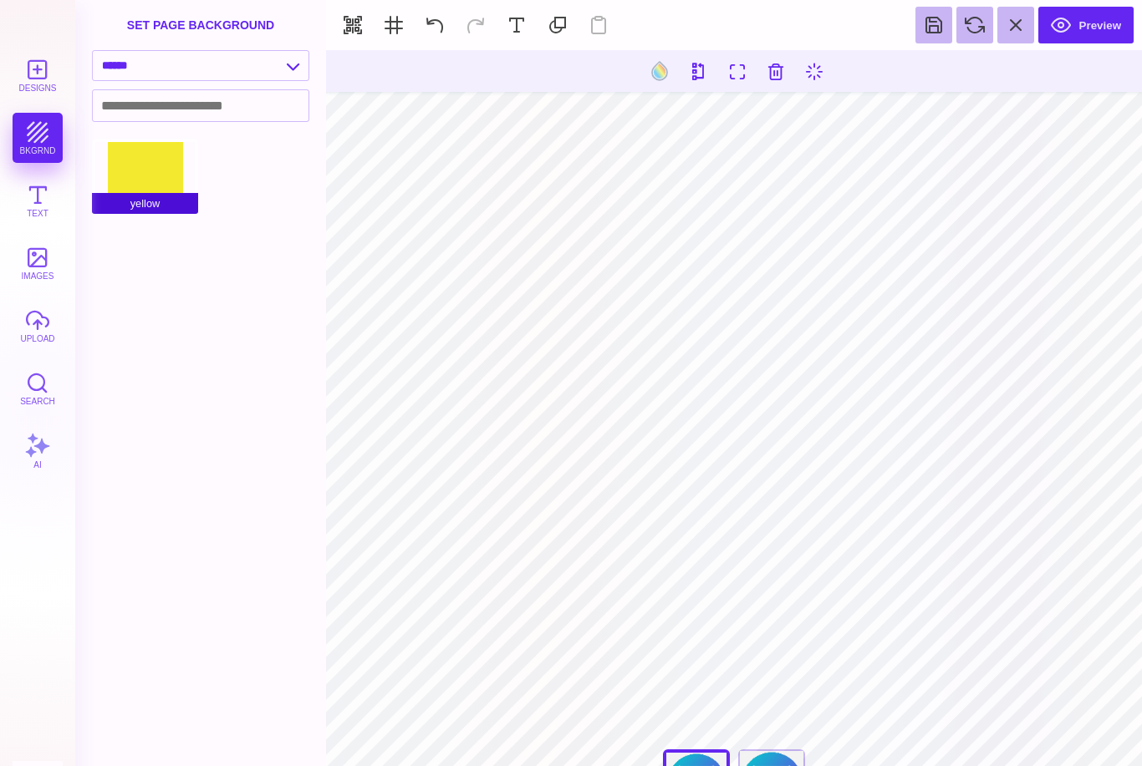
click at [148, 206] on span "yellow" at bounding box center [145, 203] width 106 height 21
click at [255, 71] on select "**********" at bounding box center [201, 65] width 216 height 29
select select "**********"
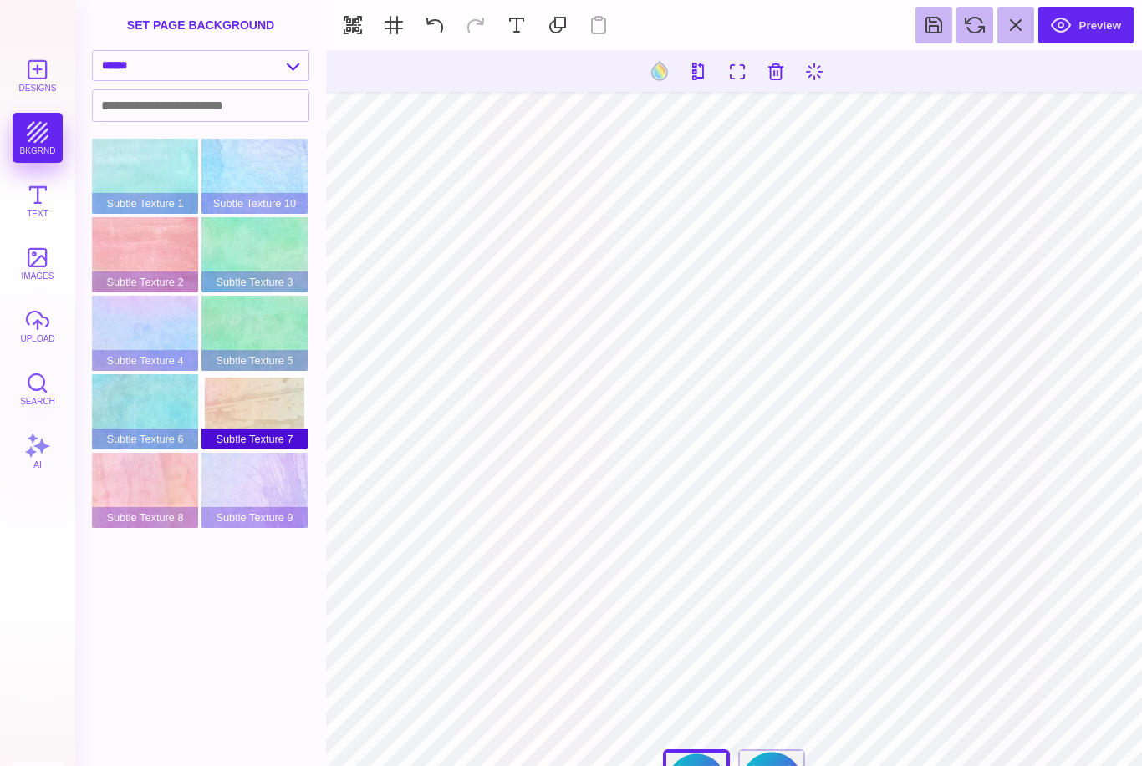
click at [252, 407] on div "Subtle Texture 7" at bounding box center [254, 411] width 106 height 75
click at [170, 478] on div "Subtle Texture 8" at bounding box center [145, 490] width 106 height 75
click at [251, 484] on div "Subtle Texture 9" at bounding box center [254, 490] width 106 height 75
click at [155, 337] on div "Subtle Texture 4" at bounding box center [145, 333] width 106 height 75
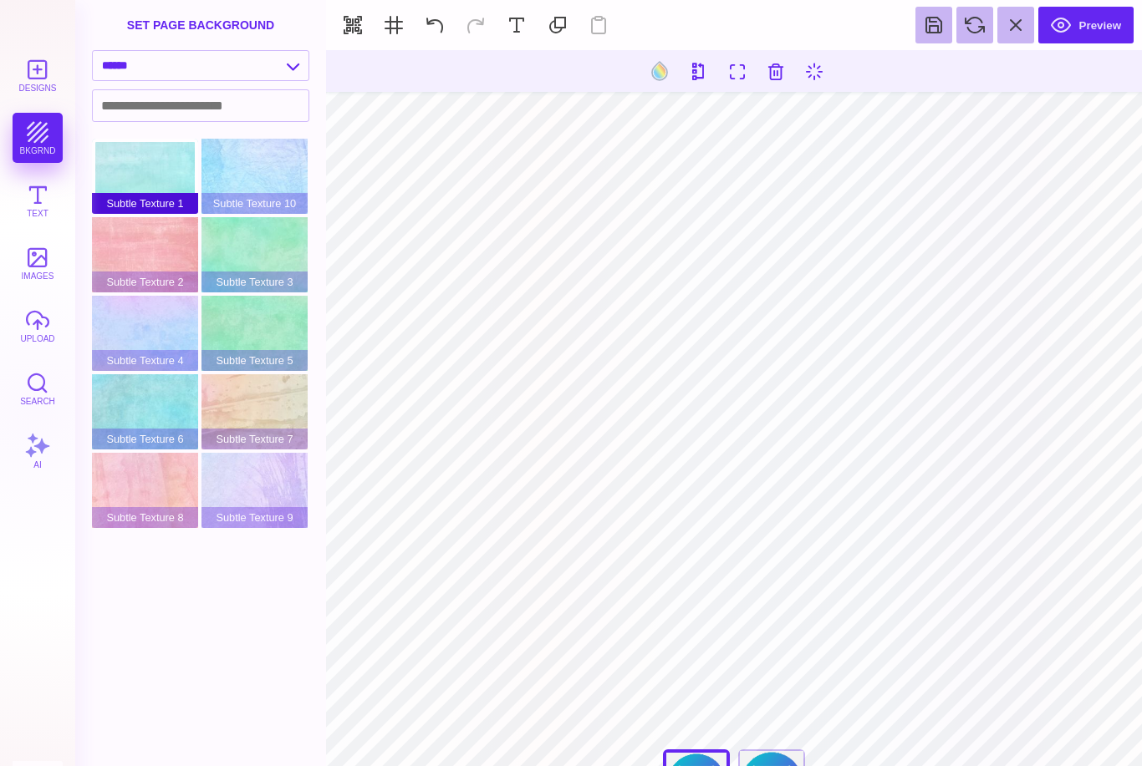
click at [165, 175] on div "Subtle Texture 1" at bounding box center [145, 176] width 106 height 75
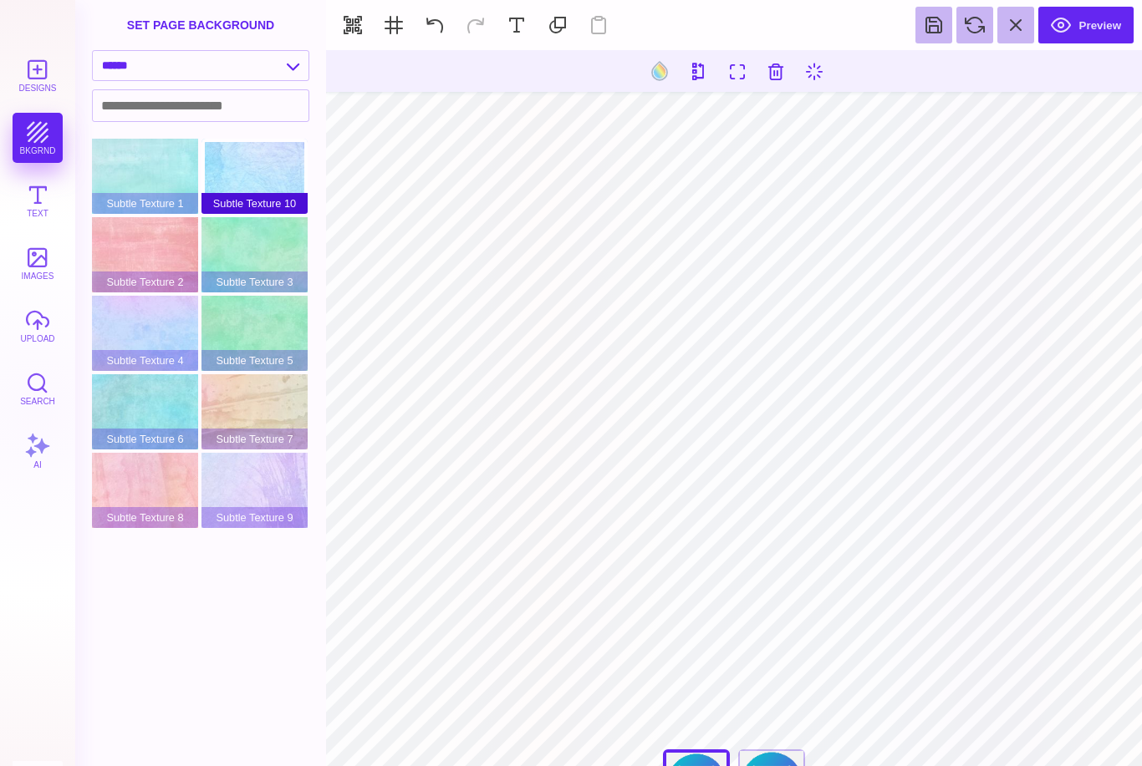
click at [236, 170] on div "Subtle Texture 10" at bounding box center [254, 176] width 106 height 75
click at [257, 179] on div "Subtle Texture 10" at bounding box center [254, 176] width 106 height 75
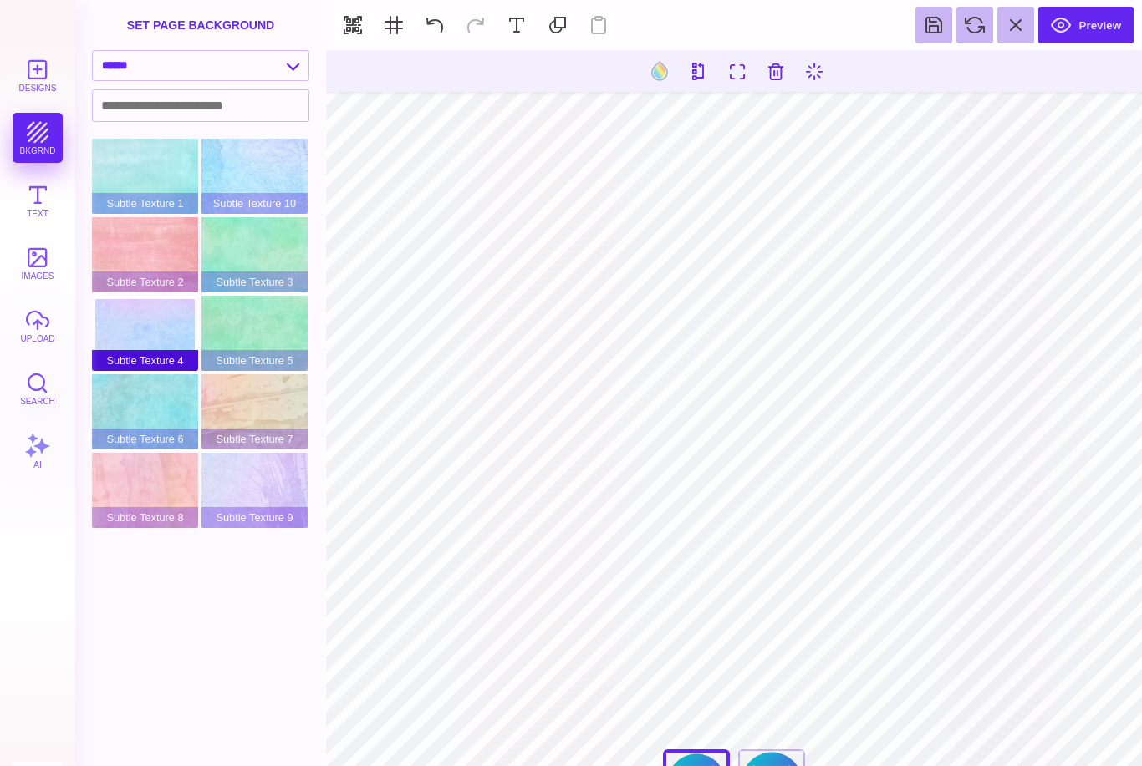
click at [174, 338] on div "Subtle Texture 4" at bounding box center [145, 333] width 106 height 75
click at [160, 404] on div "Subtle Texture 6" at bounding box center [145, 411] width 106 height 75
click at [165, 343] on div "Subtle Texture 4" at bounding box center [145, 333] width 106 height 75
click at [165, 485] on div "Subtle Texture 8" at bounding box center [145, 490] width 106 height 75
click at [656, 75] on button at bounding box center [659, 71] width 32 height 32
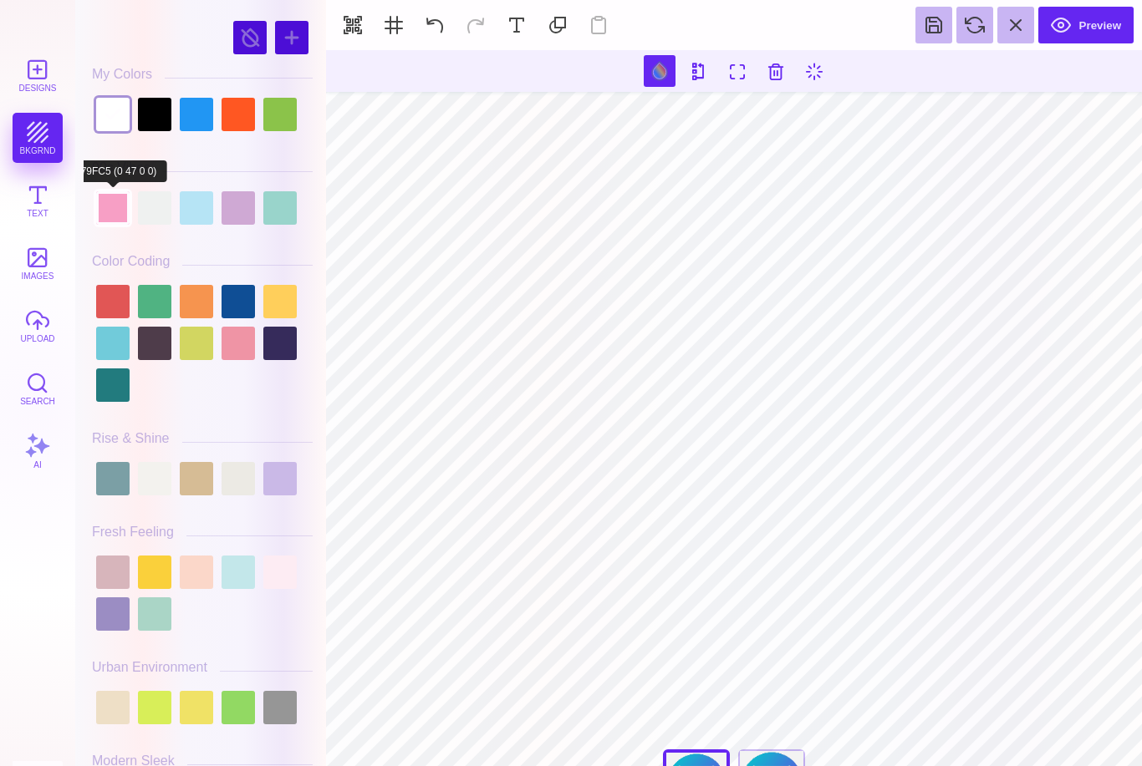
click at [117, 216] on div at bounding box center [112, 207] width 33 height 33
click at [160, 221] on div at bounding box center [154, 207] width 33 height 33
click at [199, 229] on div at bounding box center [202, 208] width 221 height 42
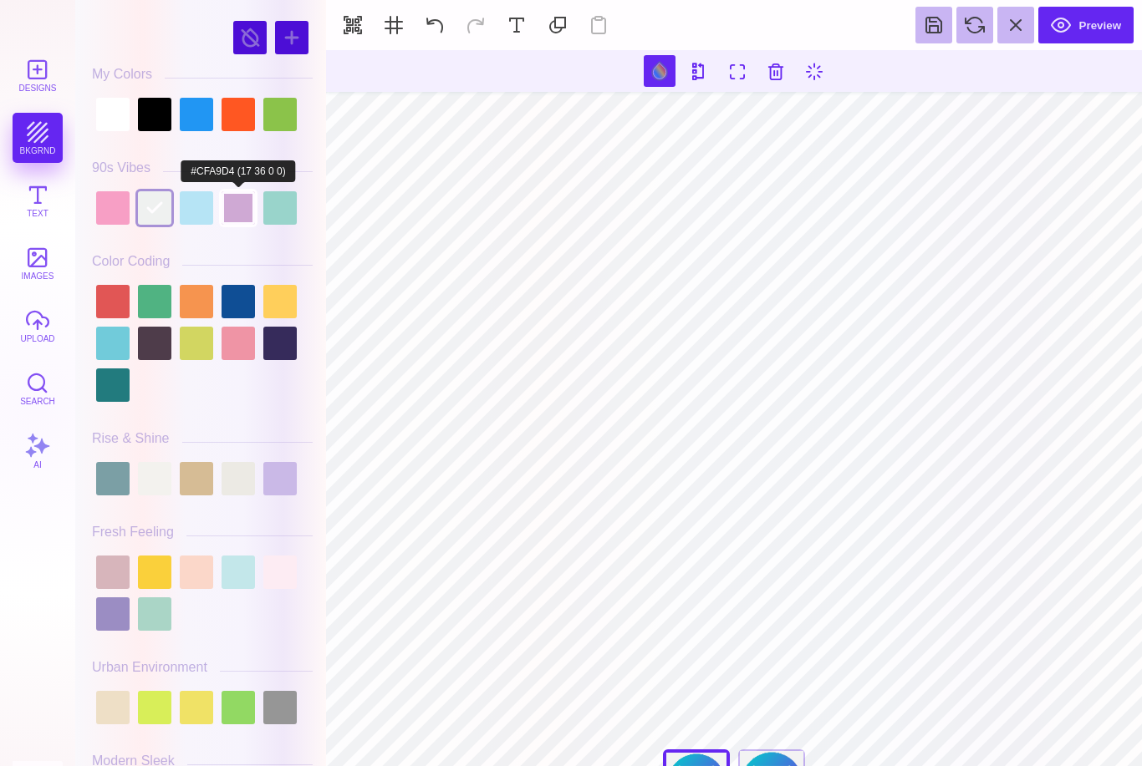
click at [235, 221] on div at bounding box center [237, 207] width 33 height 33
click at [271, 222] on div at bounding box center [279, 207] width 33 height 33
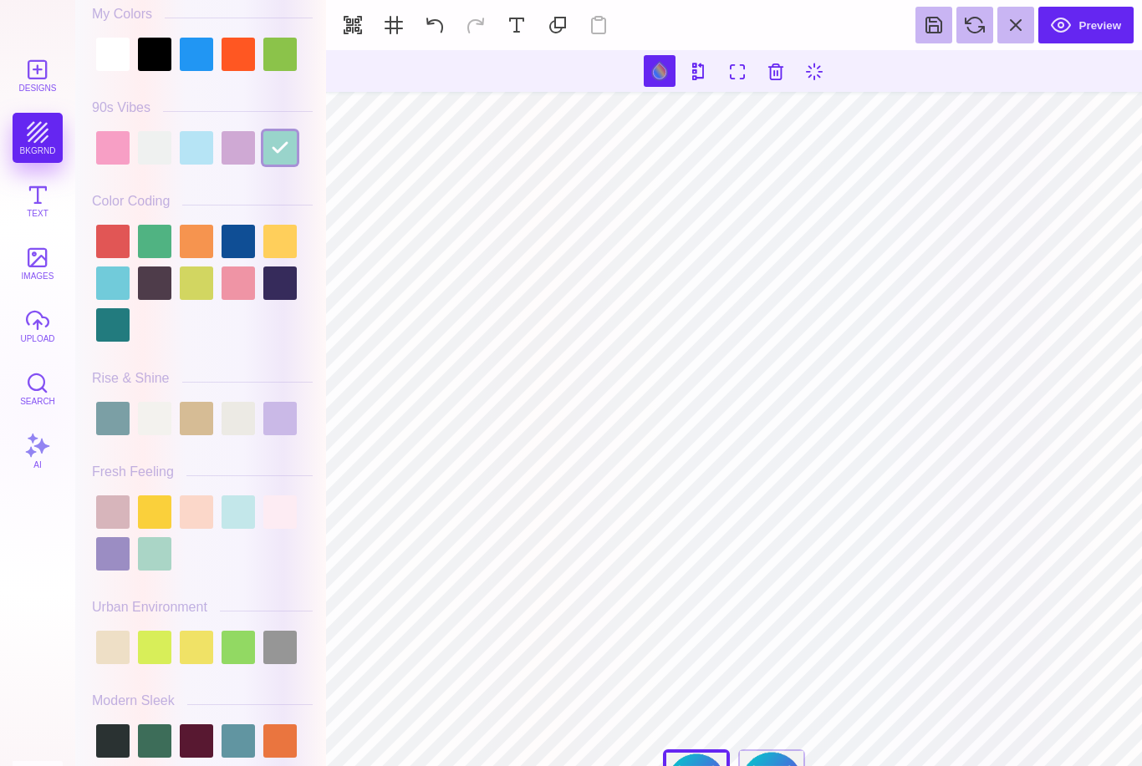
scroll to position [62, 0]
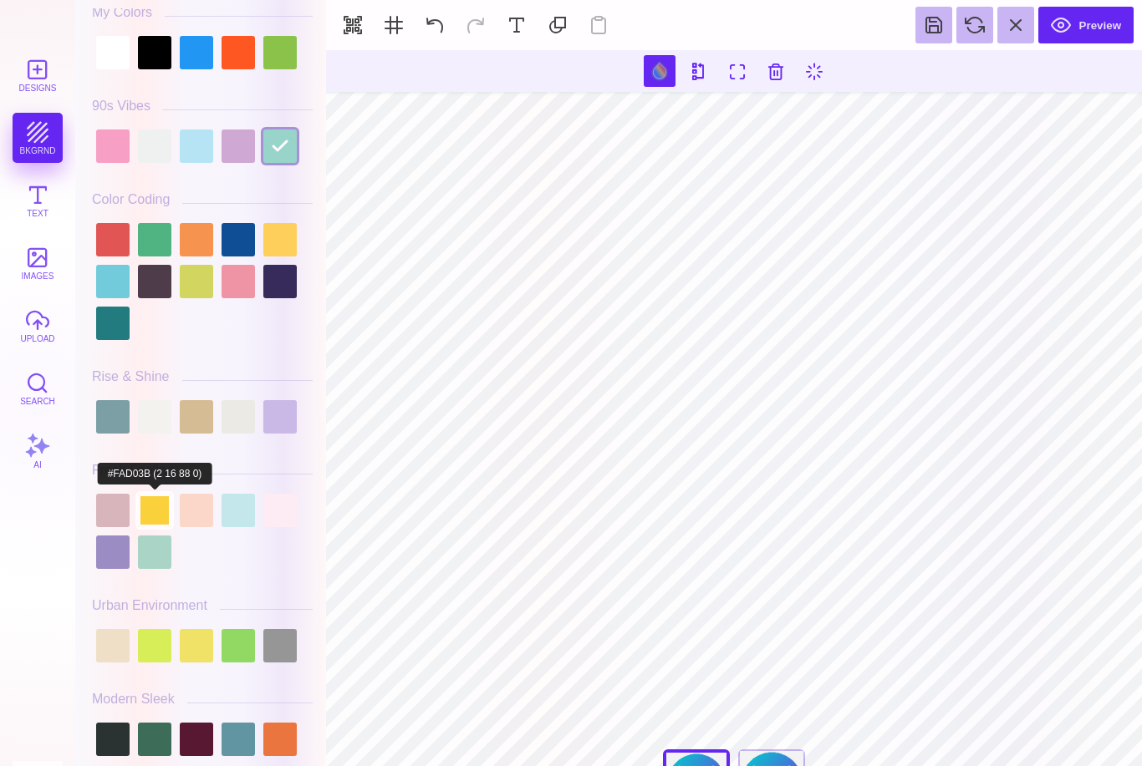
click at [158, 527] on div at bounding box center [154, 510] width 33 height 33
click at [115, 536] on div at bounding box center [112, 552] width 33 height 33
click at [203, 527] on div at bounding box center [196, 510] width 33 height 33
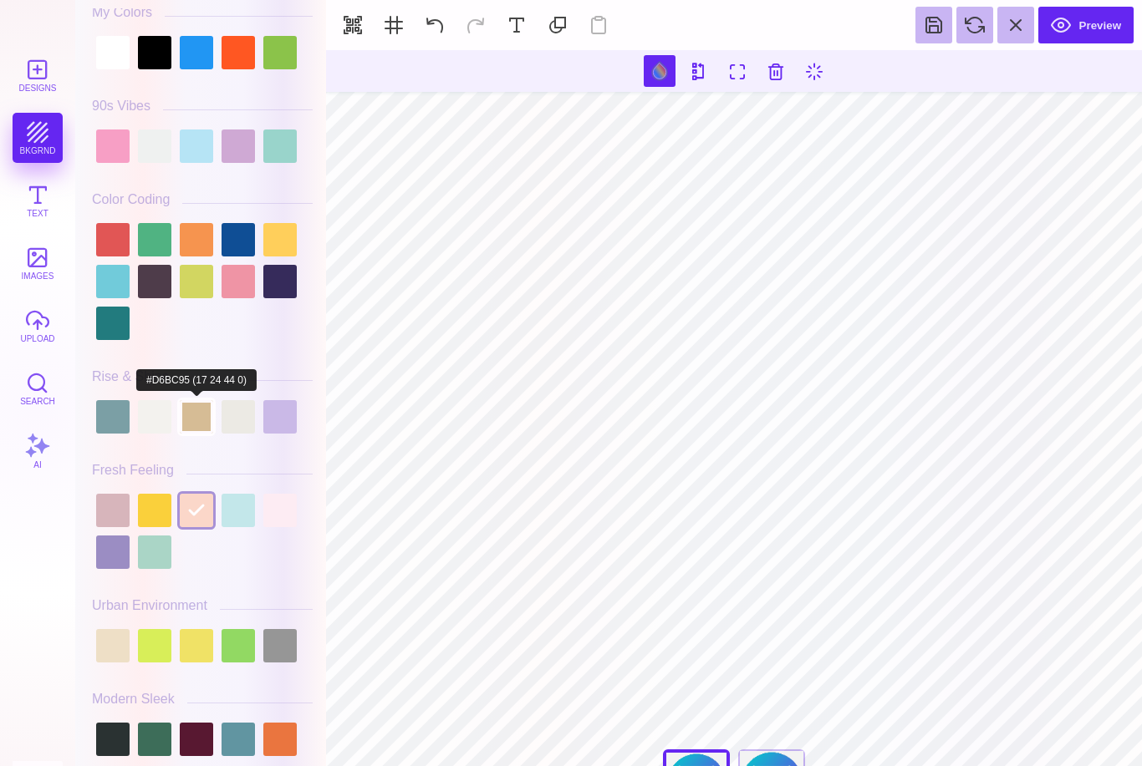
click at [205, 428] on div at bounding box center [196, 416] width 33 height 33
click at [121, 432] on div at bounding box center [112, 416] width 33 height 33
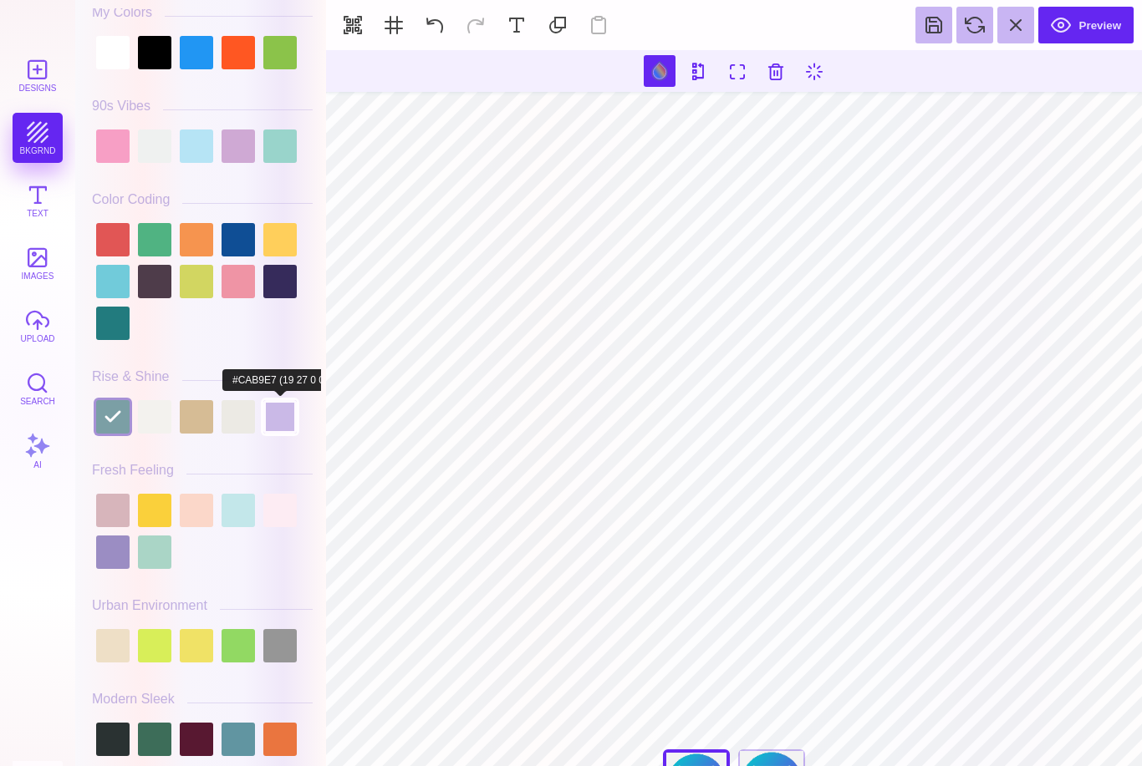
click at [284, 423] on div at bounding box center [279, 416] width 33 height 33
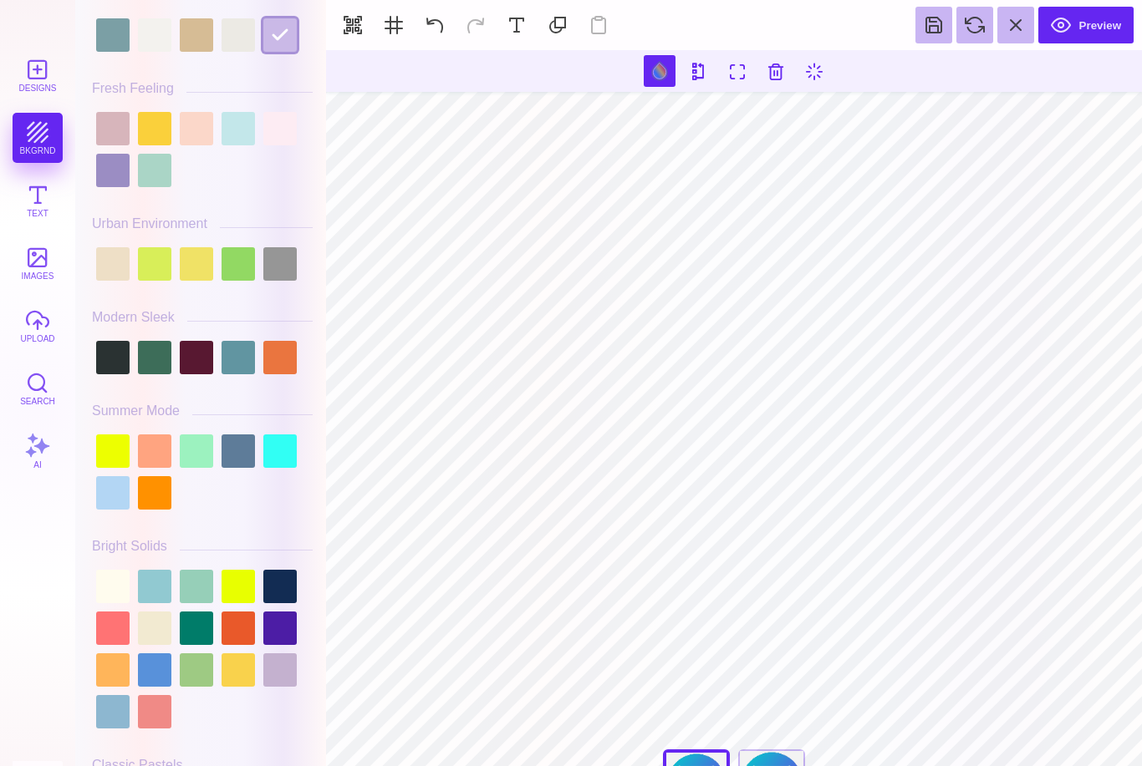
scroll to position [545, 0]
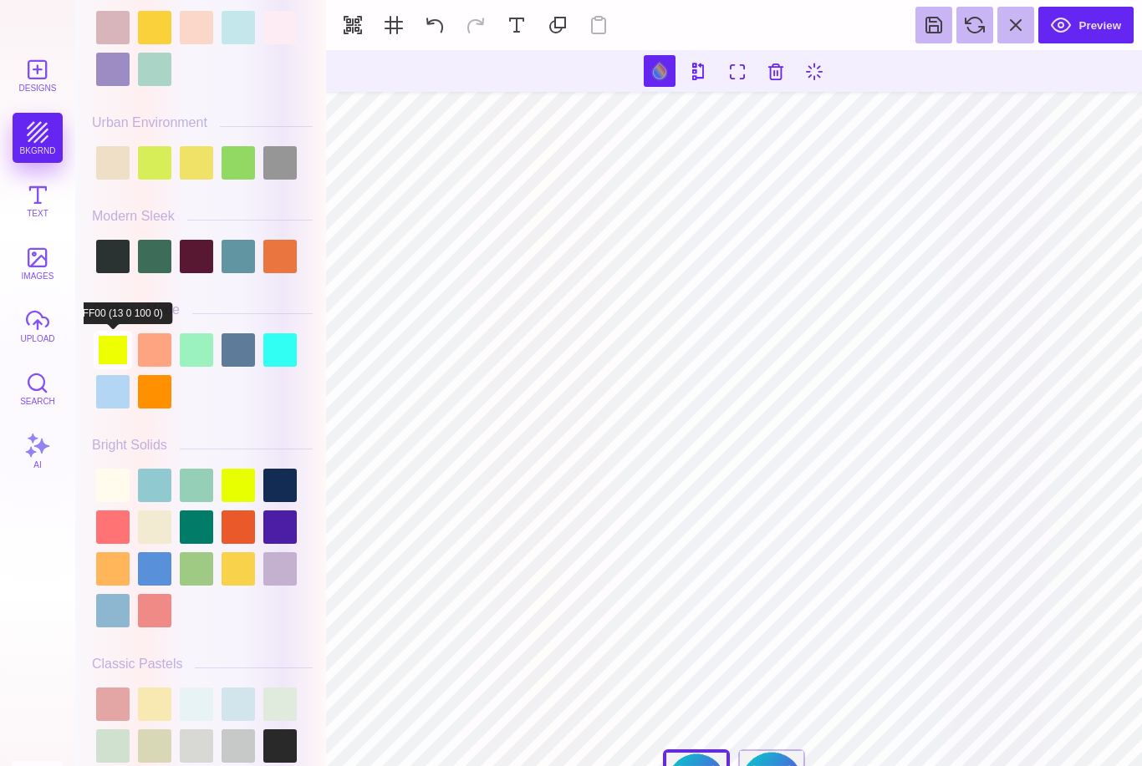
click at [118, 367] on div at bounding box center [112, 349] width 33 height 33
click at [196, 365] on div at bounding box center [196, 349] width 33 height 33
click at [167, 367] on div at bounding box center [154, 349] width 33 height 33
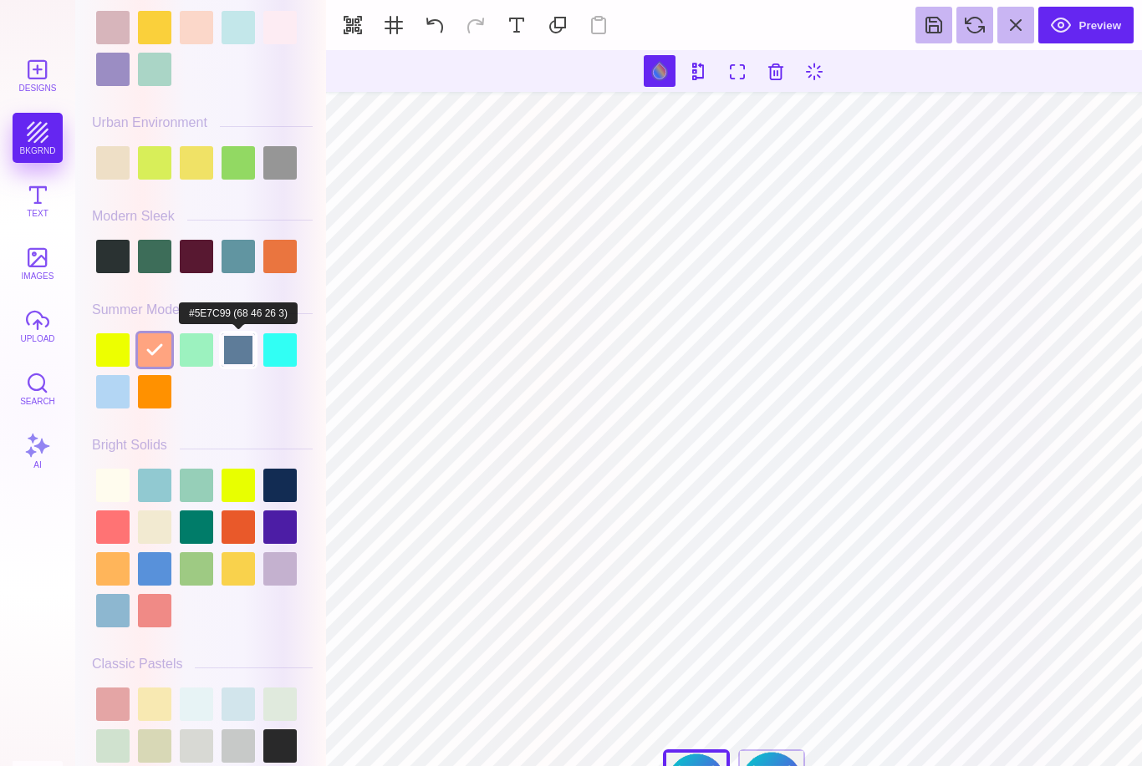
click at [239, 367] on div at bounding box center [237, 349] width 33 height 33
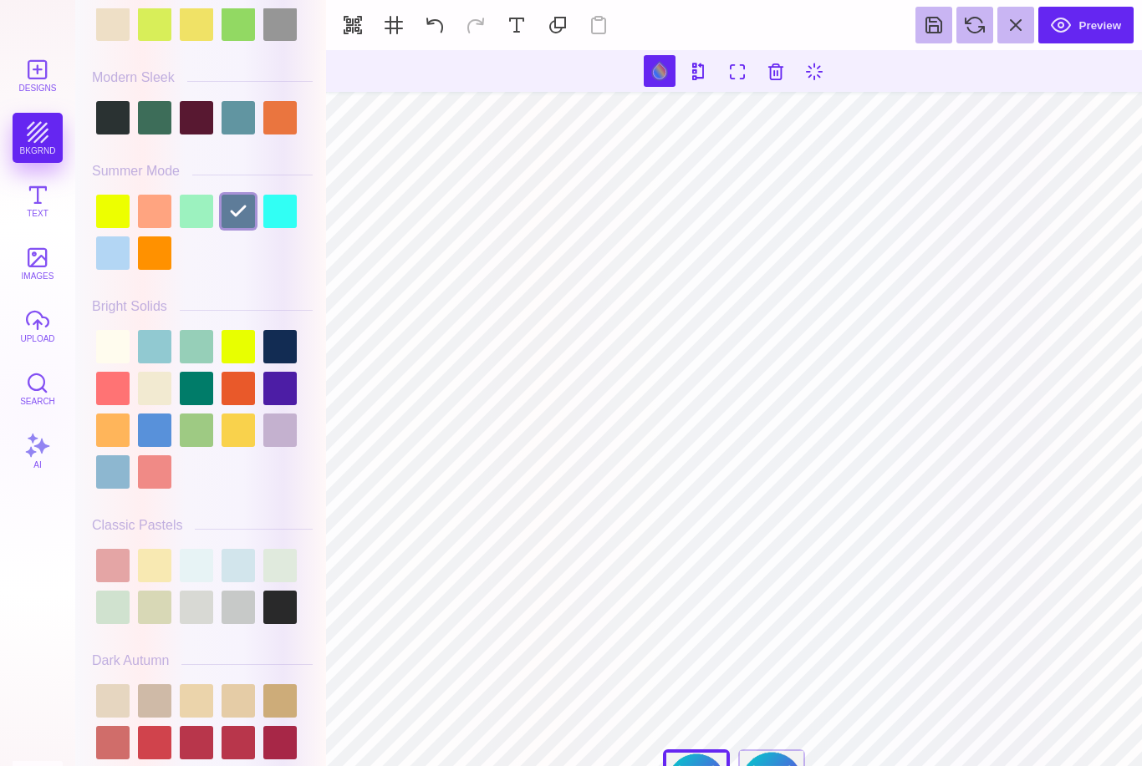
scroll to position [731, 0]
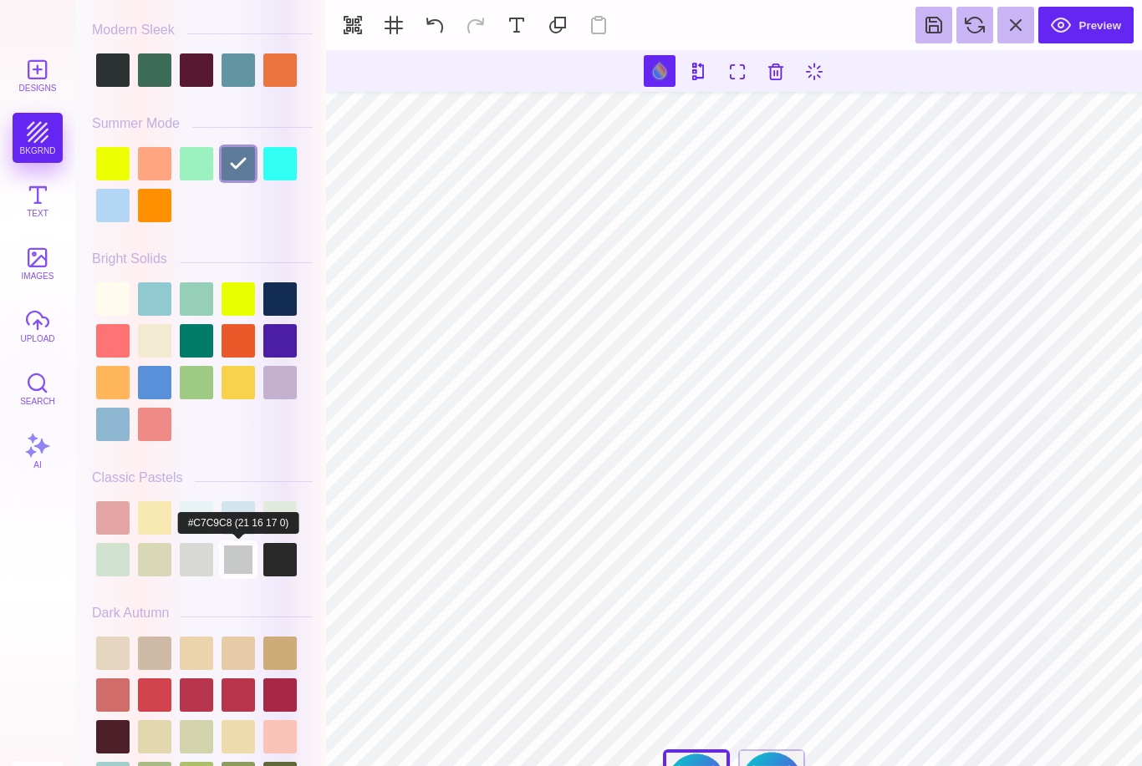
click at [241, 543] on div at bounding box center [237, 559] width 33 height 33
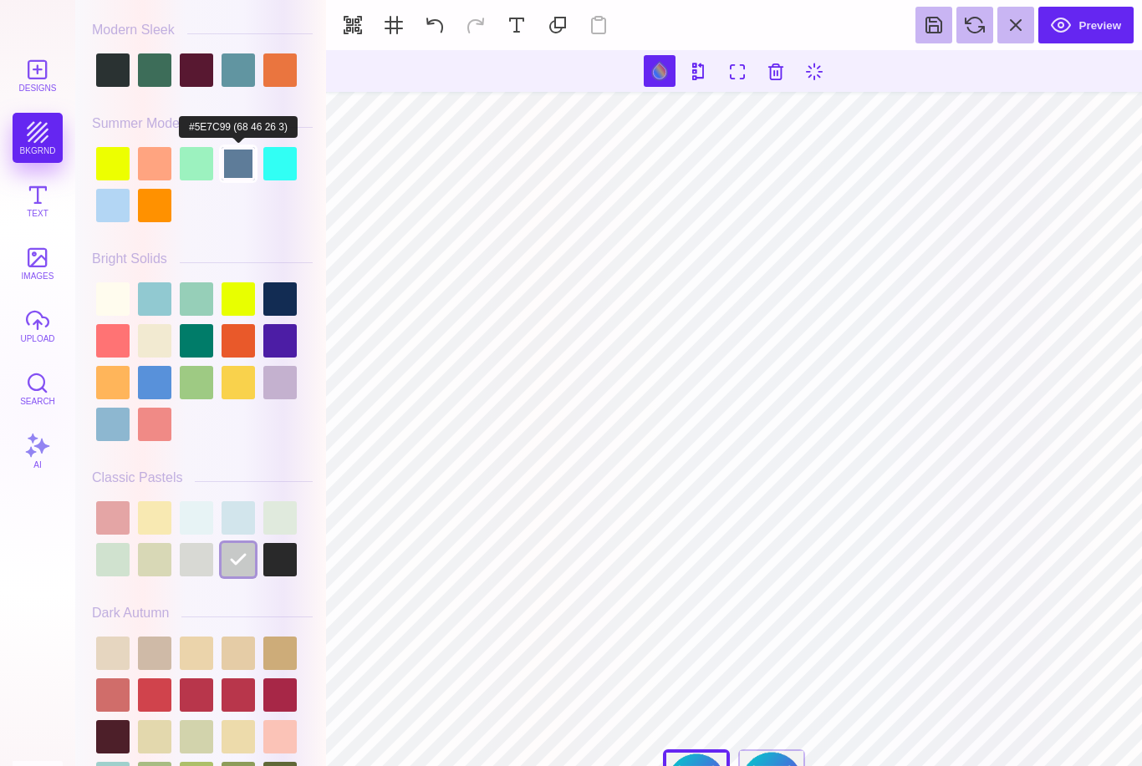
click at [246, 175] on div at bounding box center [237, 163] width 33 height 33
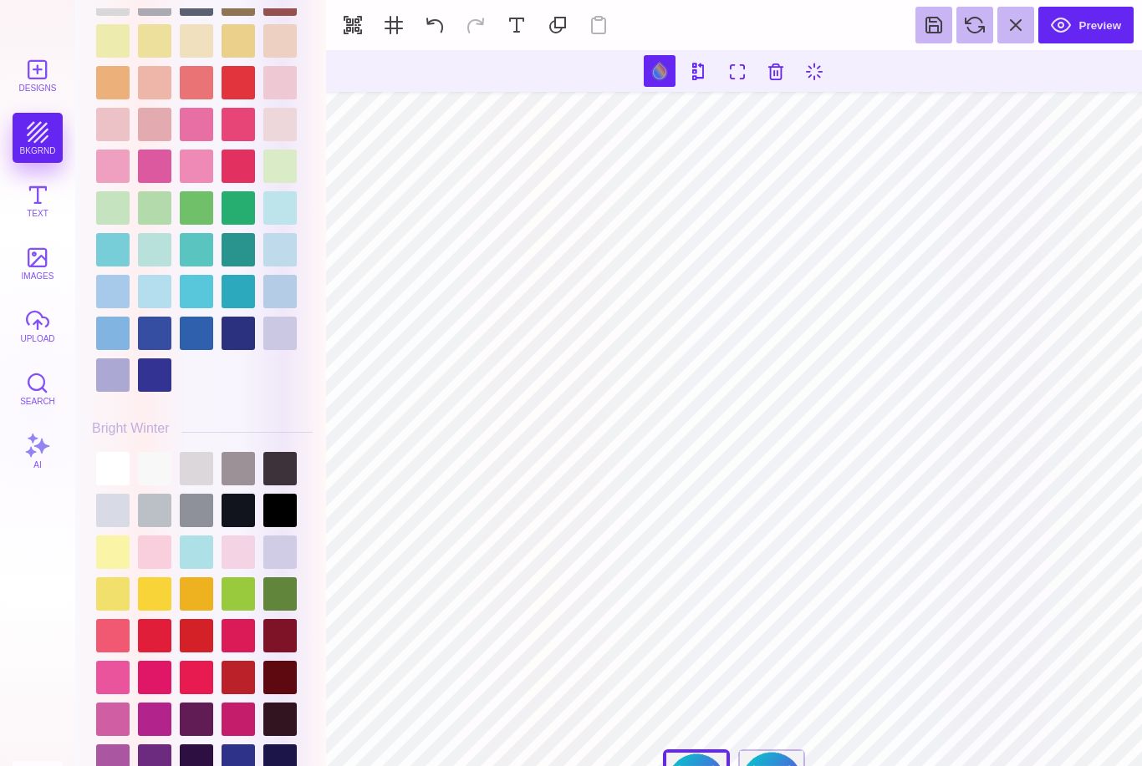
scroll to position [3221, 0]
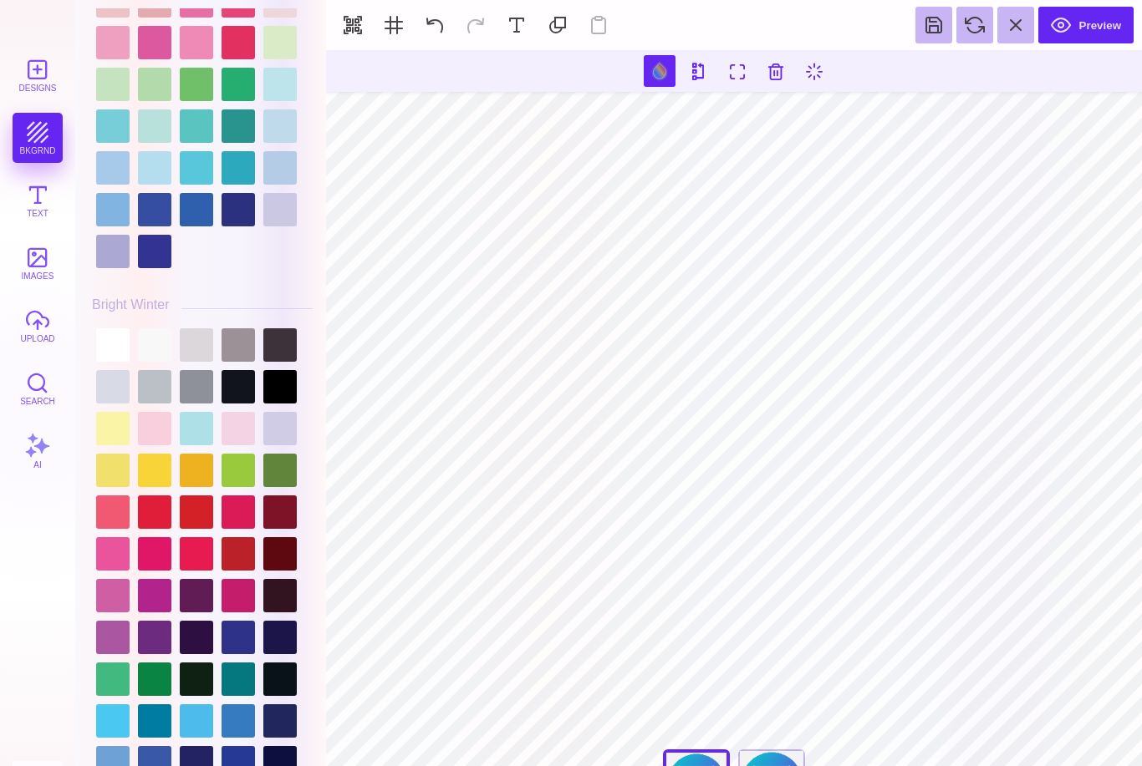
type input "#F1F1F2"
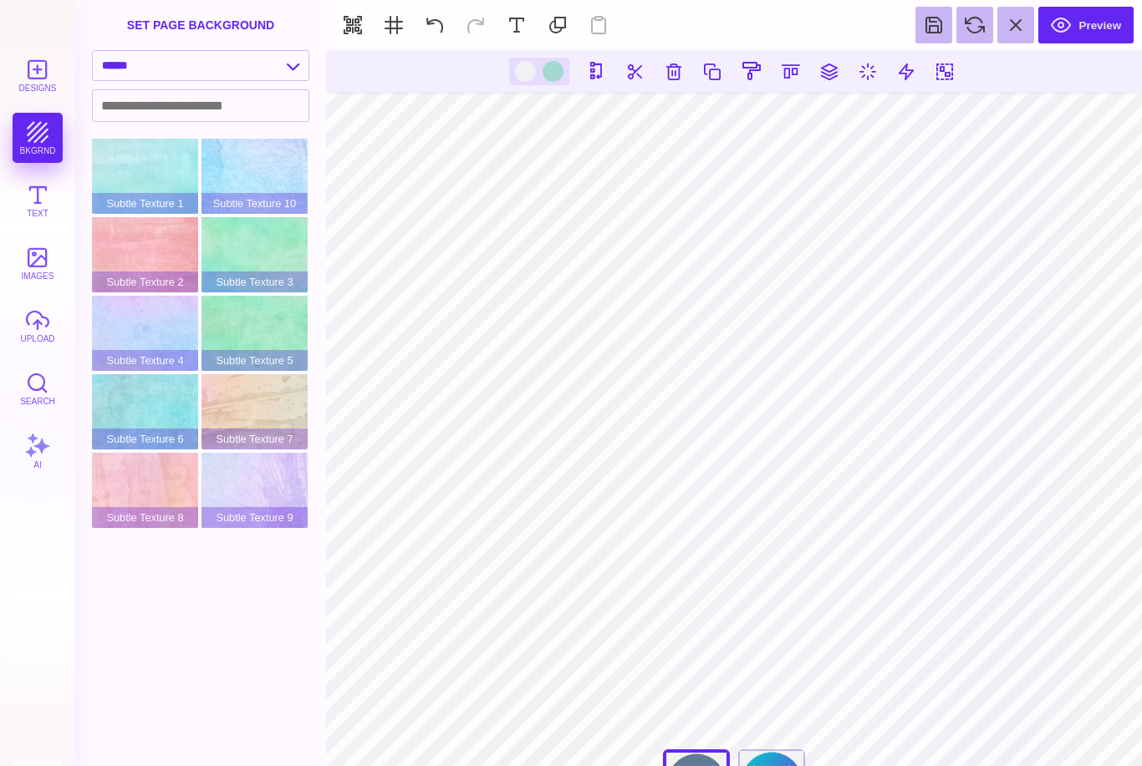
click at [40, 267] on button "images" at bounding box center [38, 263] width 50 height 50
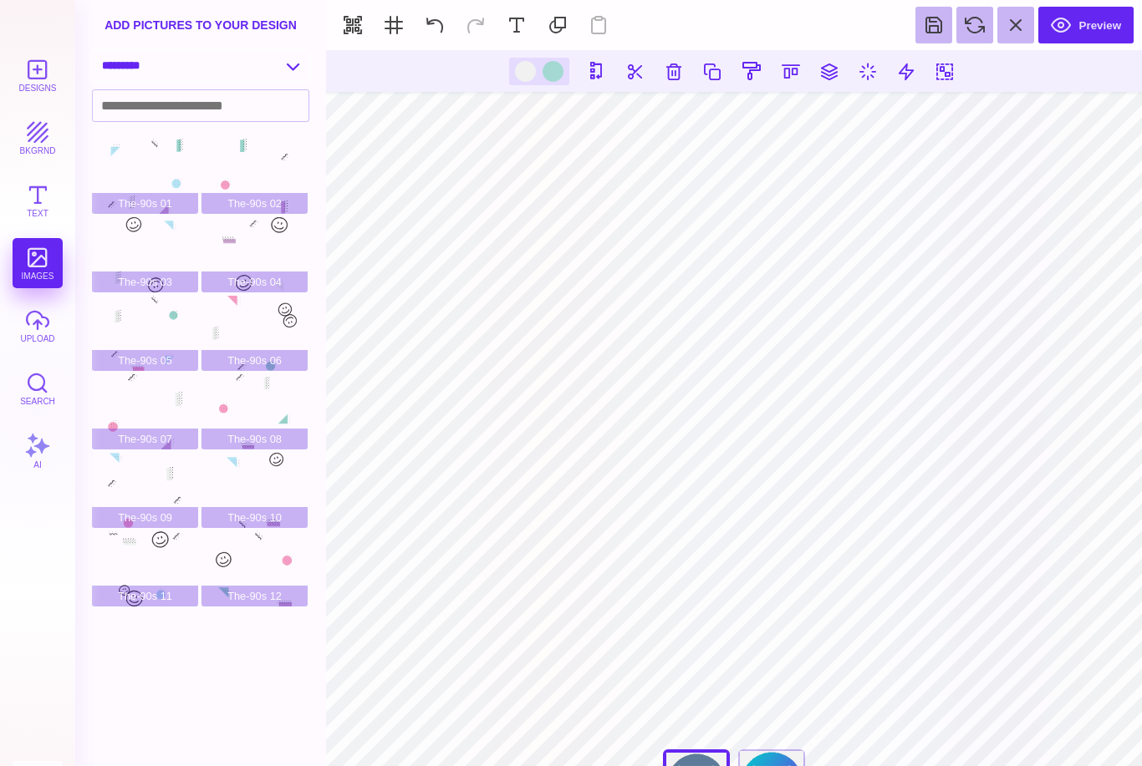
click at [196, 64] on select "**********" at bounding box center [201, 65] width 216 height 29
click at [29, 323] on button "upload" at bounding box center [38, 326] width 50 height 50
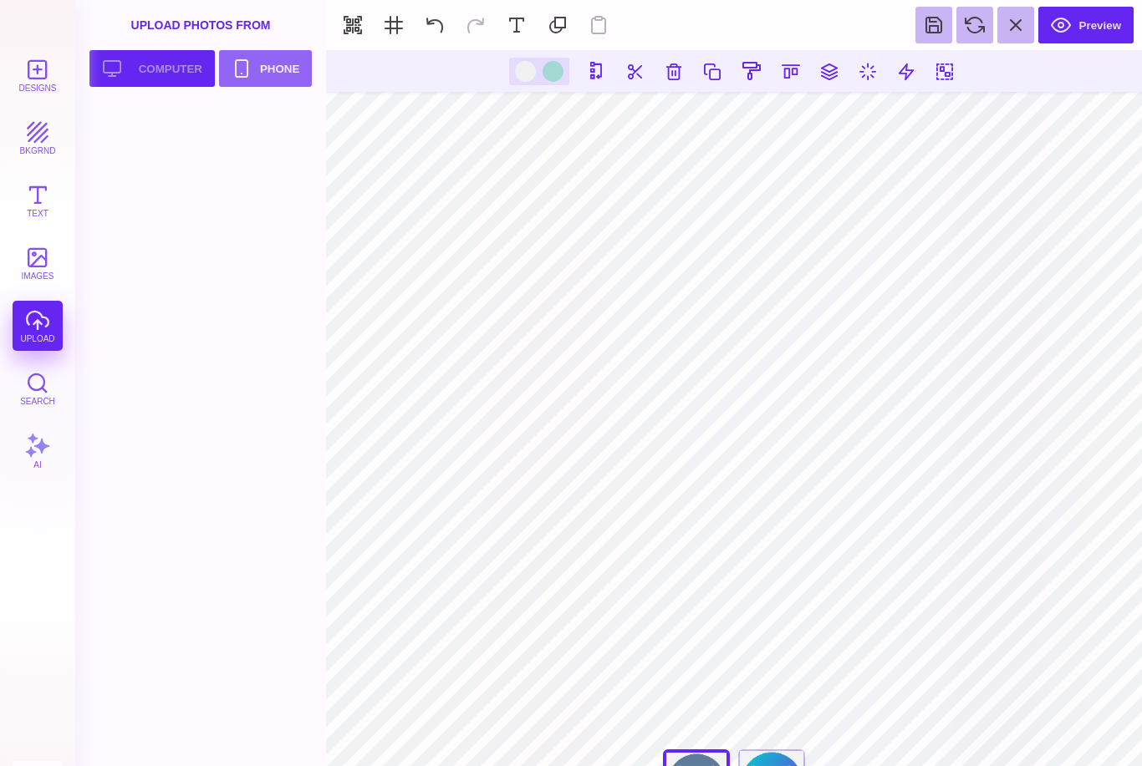
click at [155, 73] on button "Upload your artwork Computer" at bounding box center [151, 68] width 125 height 37
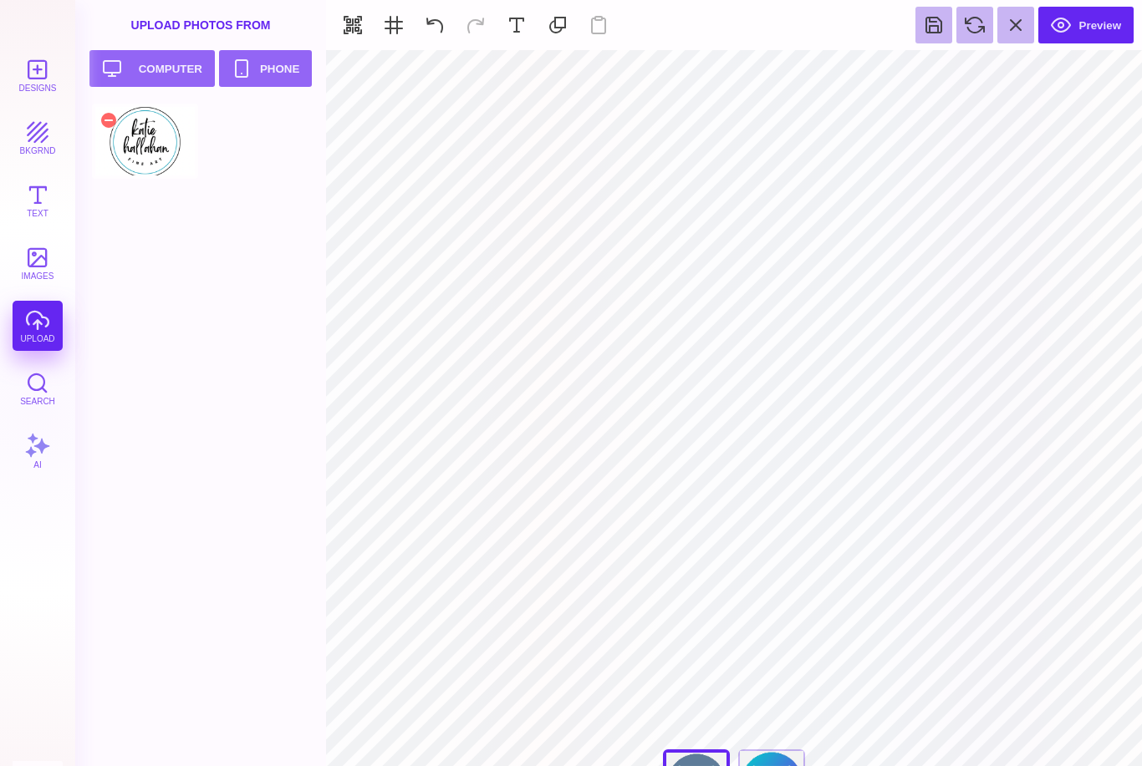
click at [134, 154] on div at bounding box center [145, 141] width 106 height 75
click at [145, 159] on div at bounding box center [145, 141] width 106 height 75
type input "#F1F1F2"
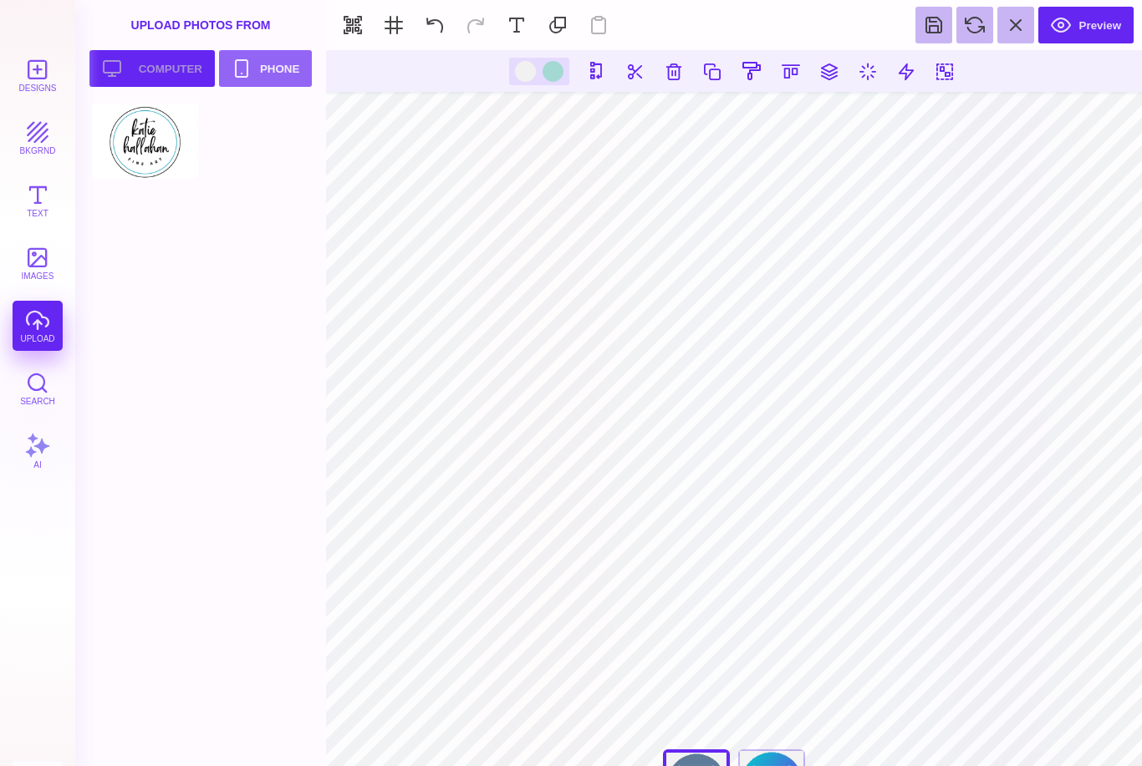
scroll to position [93, 0]
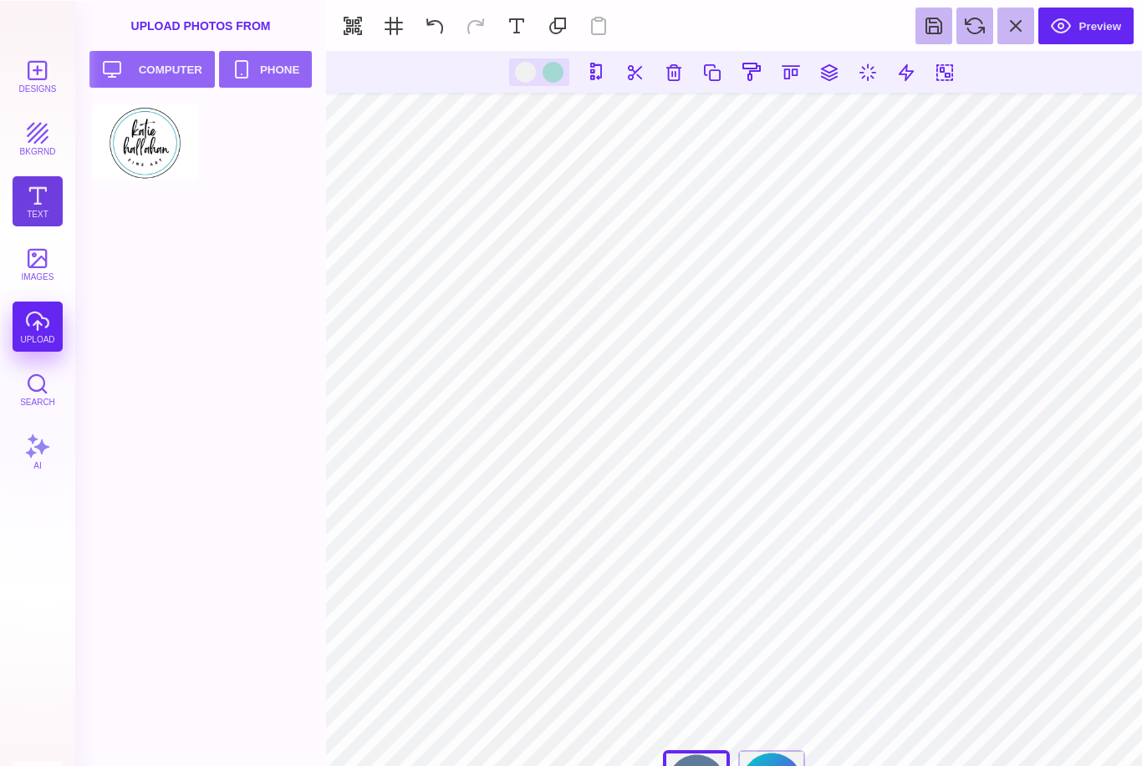
click at [40, 201] on button "Text" at bounding box center [38, 201] width 50 height 50
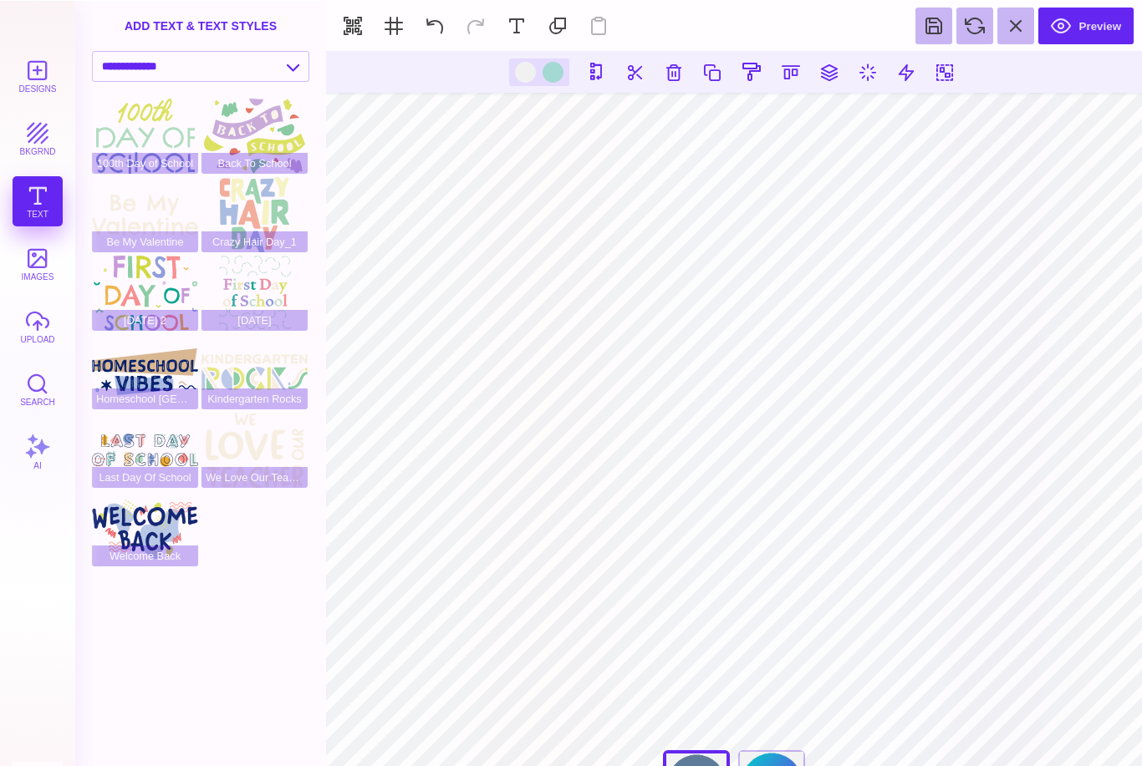
scroll to position [92, 0]
click at [267, 64] on select "**********" at bounding box center [201, 65] width 216 height 29
select select "**********"
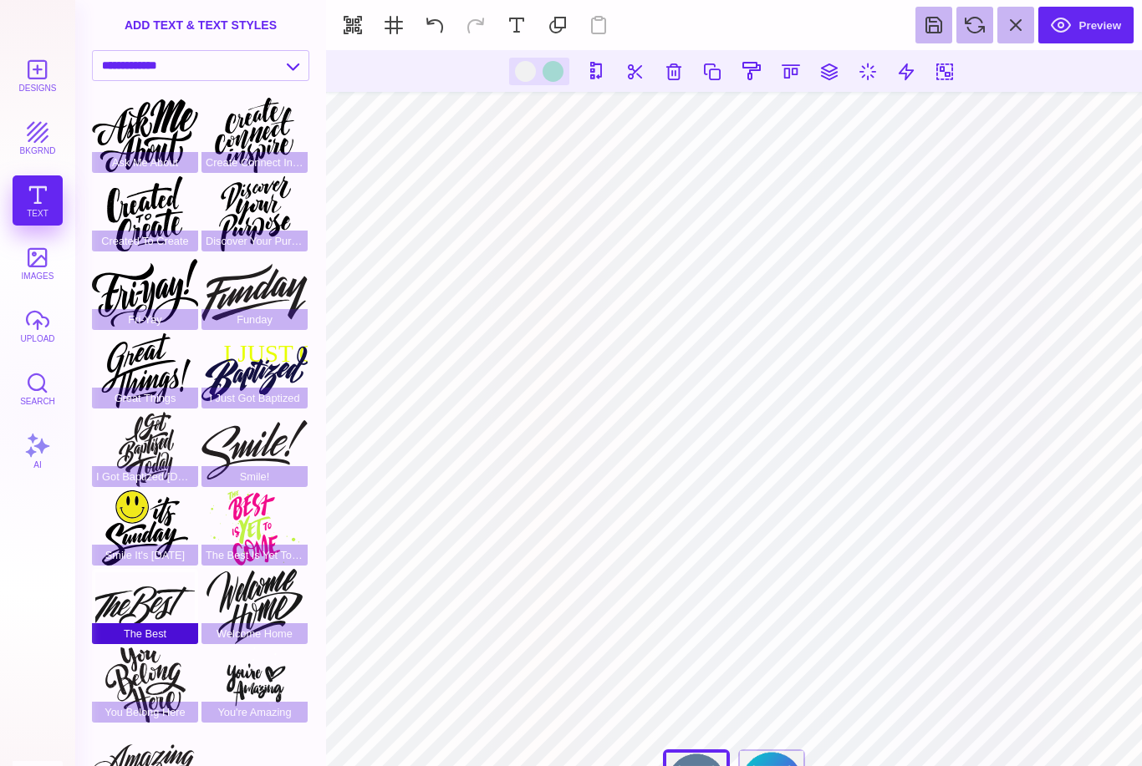
click at [151, 602] on div "The Best" at bounding box center [145, 606] width 106 height 75
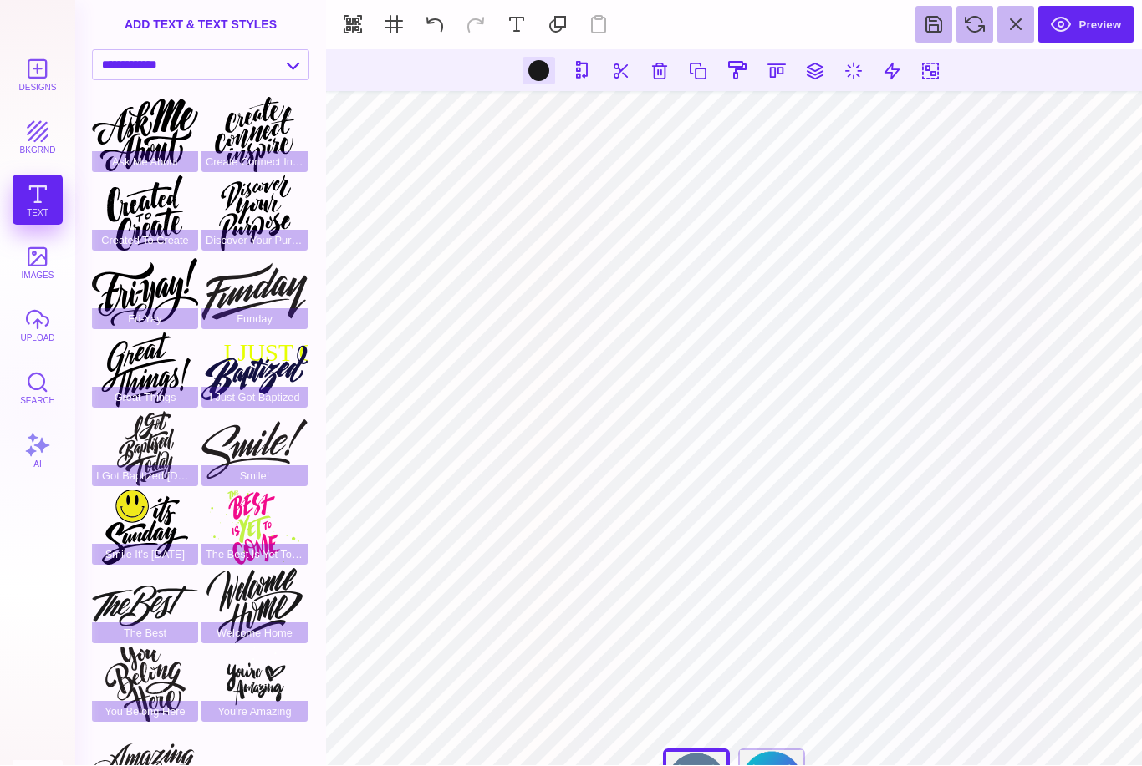
scroll to position [1404, 0]
click at [262, 139] on div "Create Connect Inspire" at bounding box center [254, 135] width 106 height 75
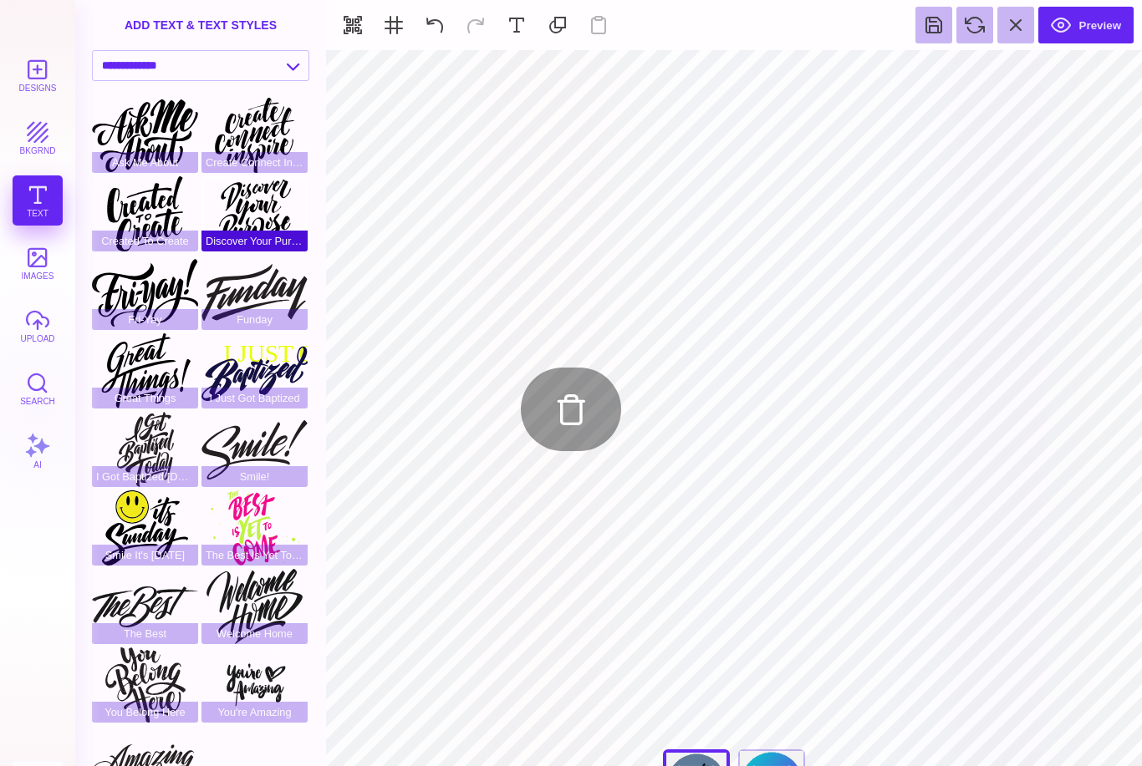
type input "#F1F1F2"
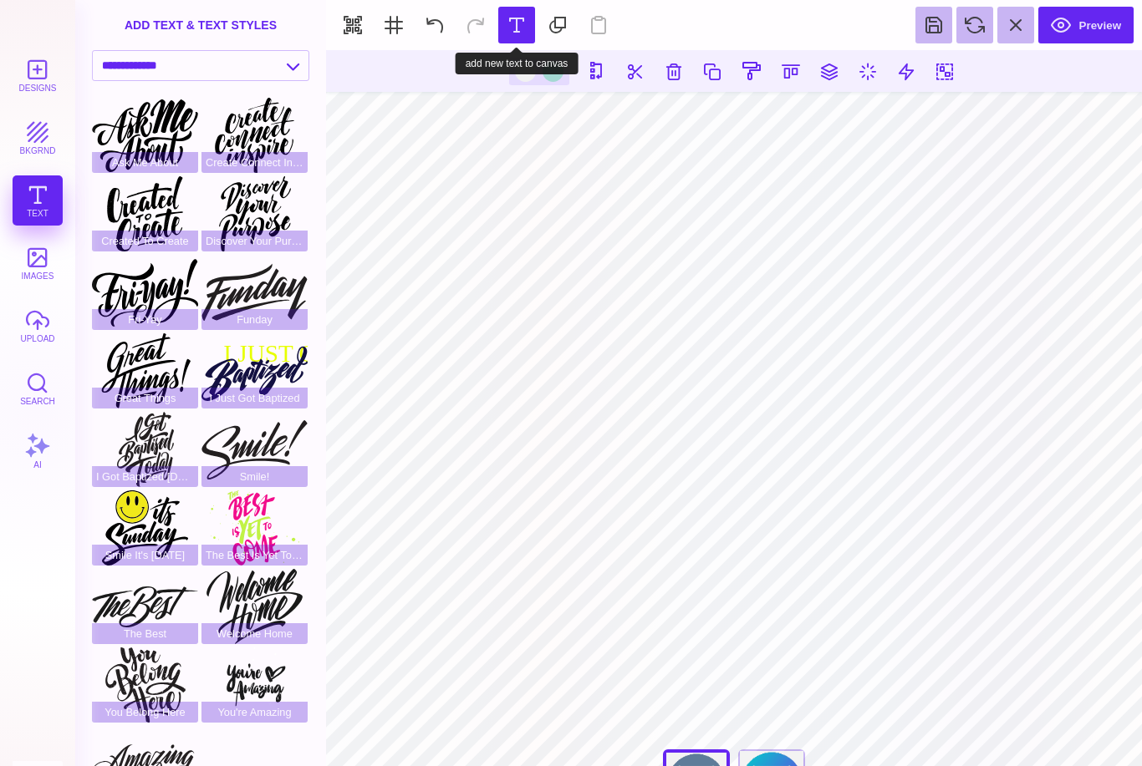
click at [516, 21] on button at bounding box center [516, 25] width 37 height 37
click at [138, 688] on div "You Belong Here" at bounding box center [145, 685] width 106 height 75
click at [272, 580] on div "Welcome Home" at bounding box center [254, 606] width 106 height 75
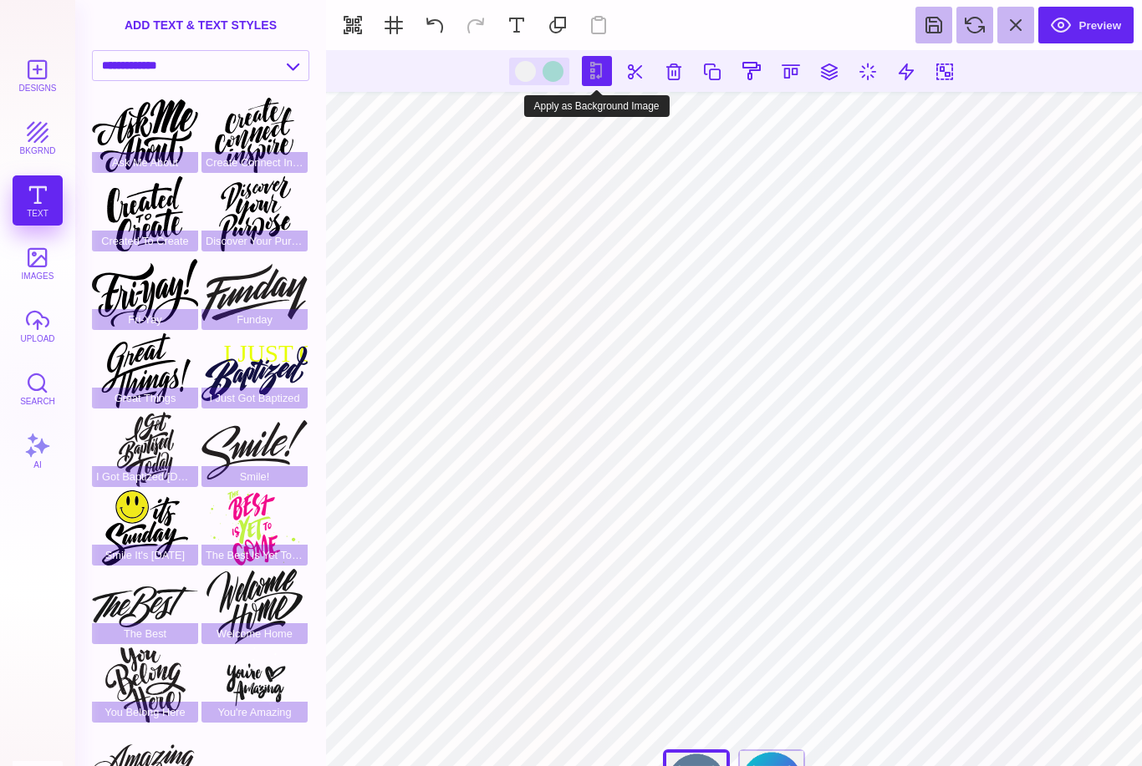
click at [585, 79] on button at bounding box center [597, 71] width 30 height 30
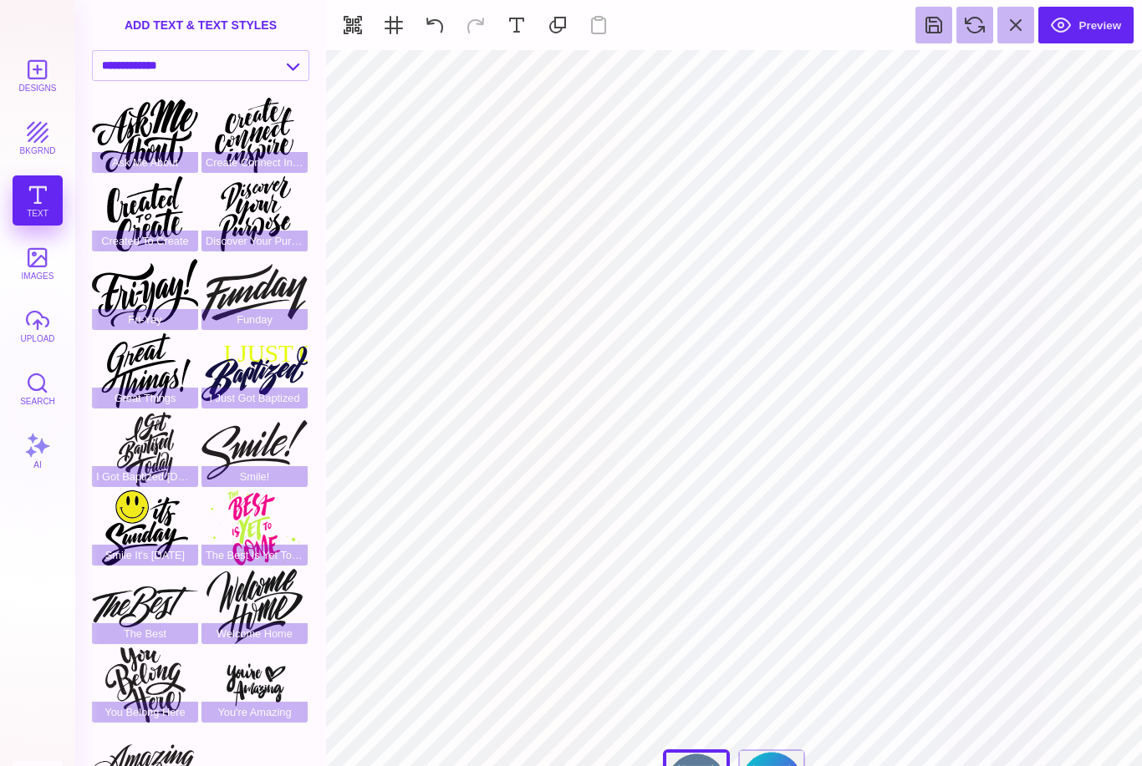
type input "#5E7C99"
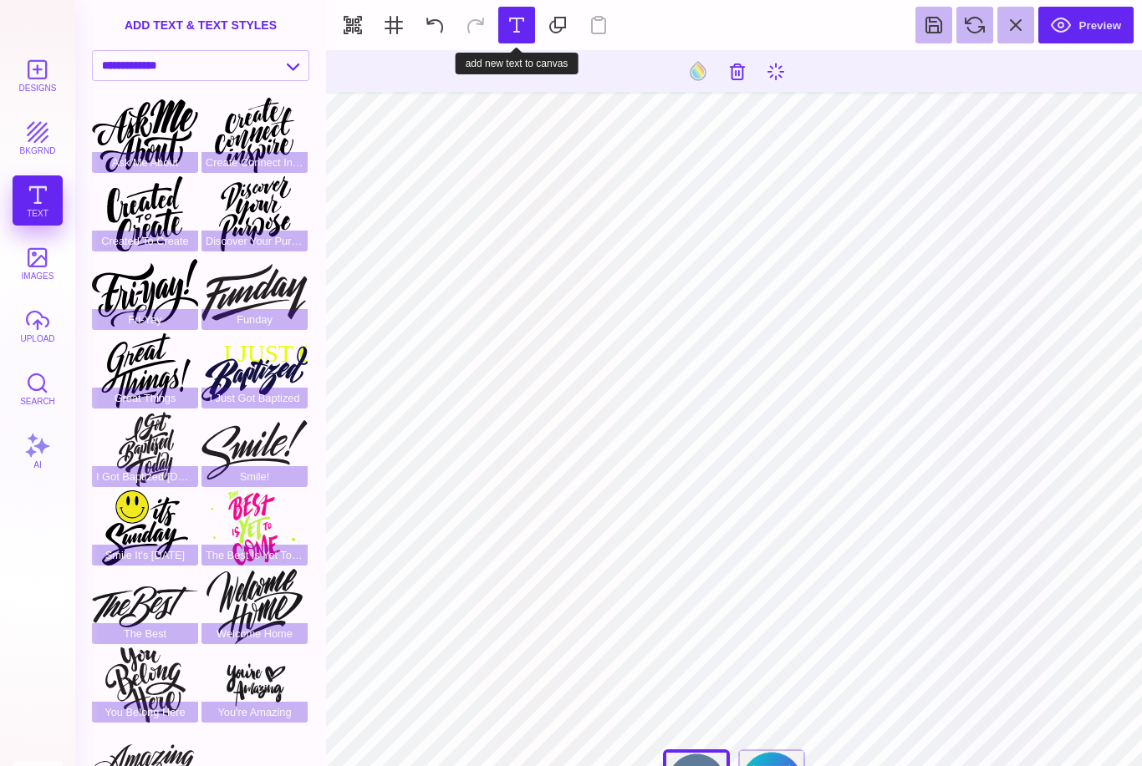
click at [519, 28] on button at bounding box center [516, 25] width 37 height 37
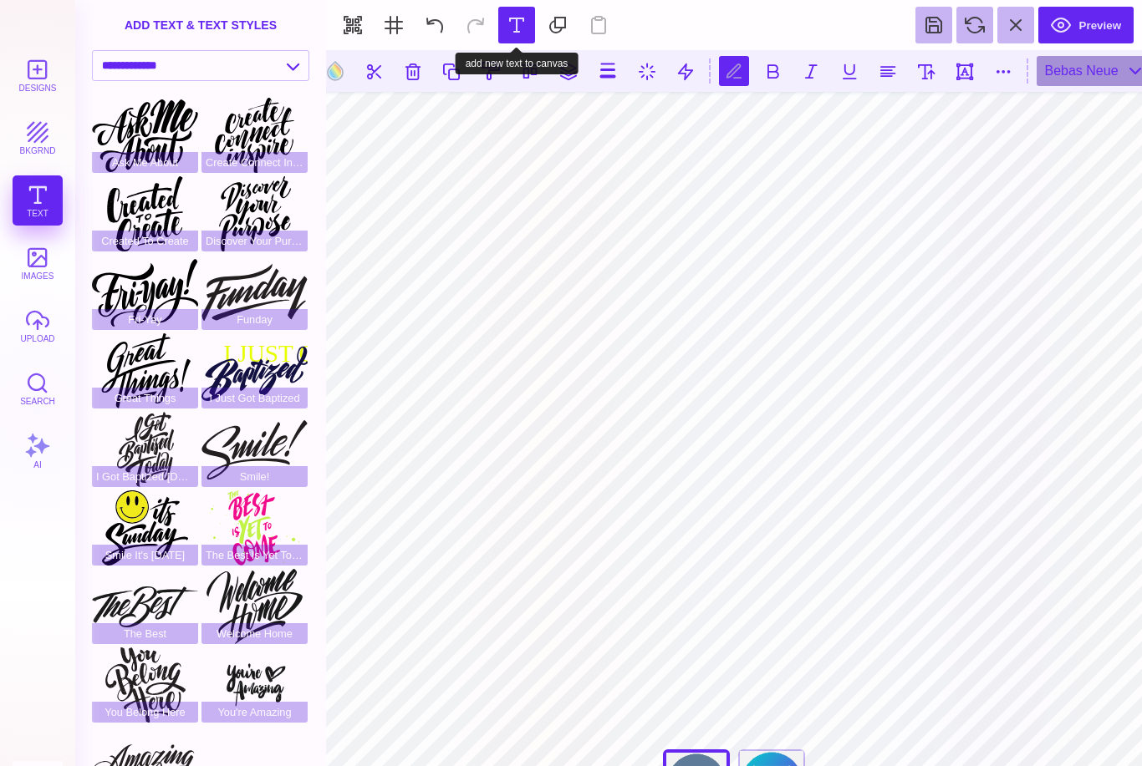
scroll to position [0, 0]
type textarea "*"
type textarea "**********"
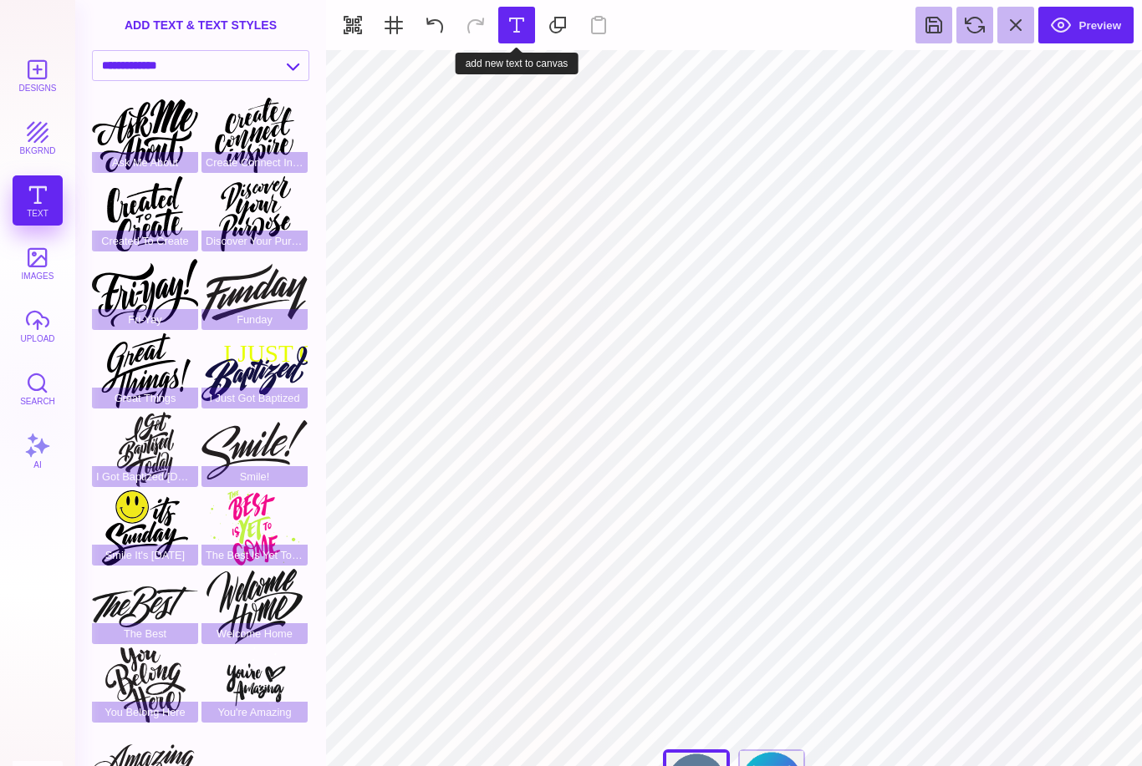
type input "#000000"
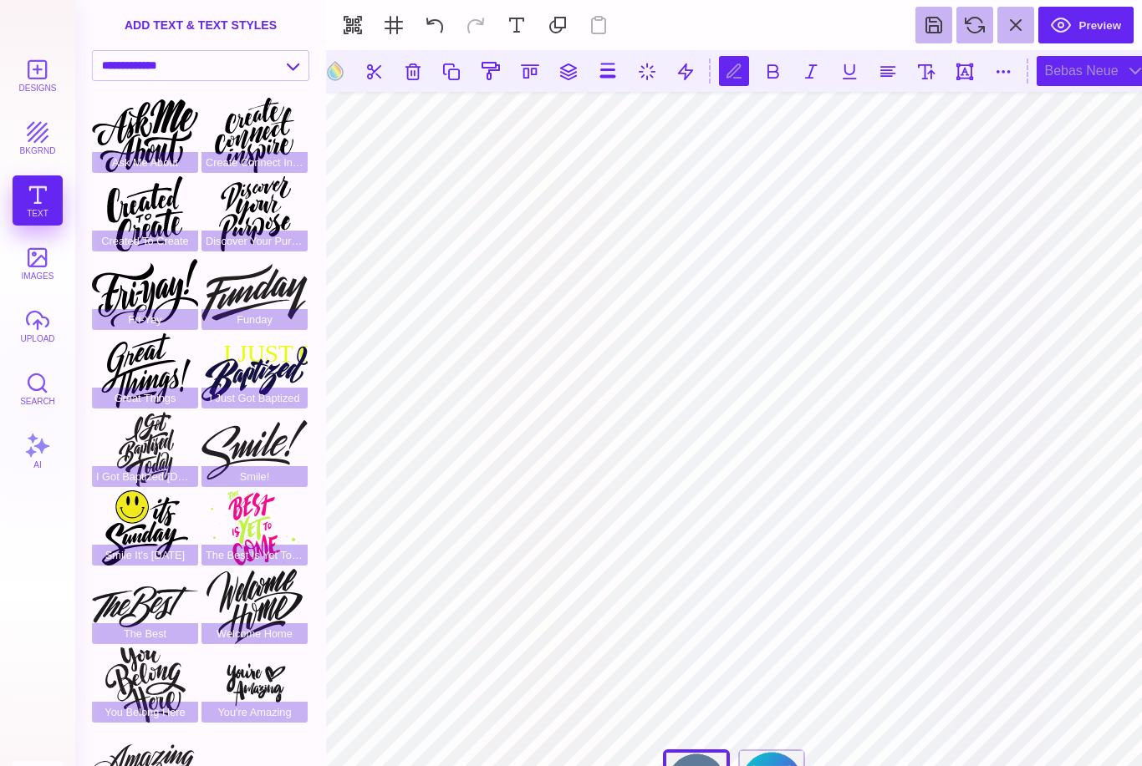
click at [1124, 79] on div "Bebas Neue" at bounding box center [1093, 71] width 115 height 30
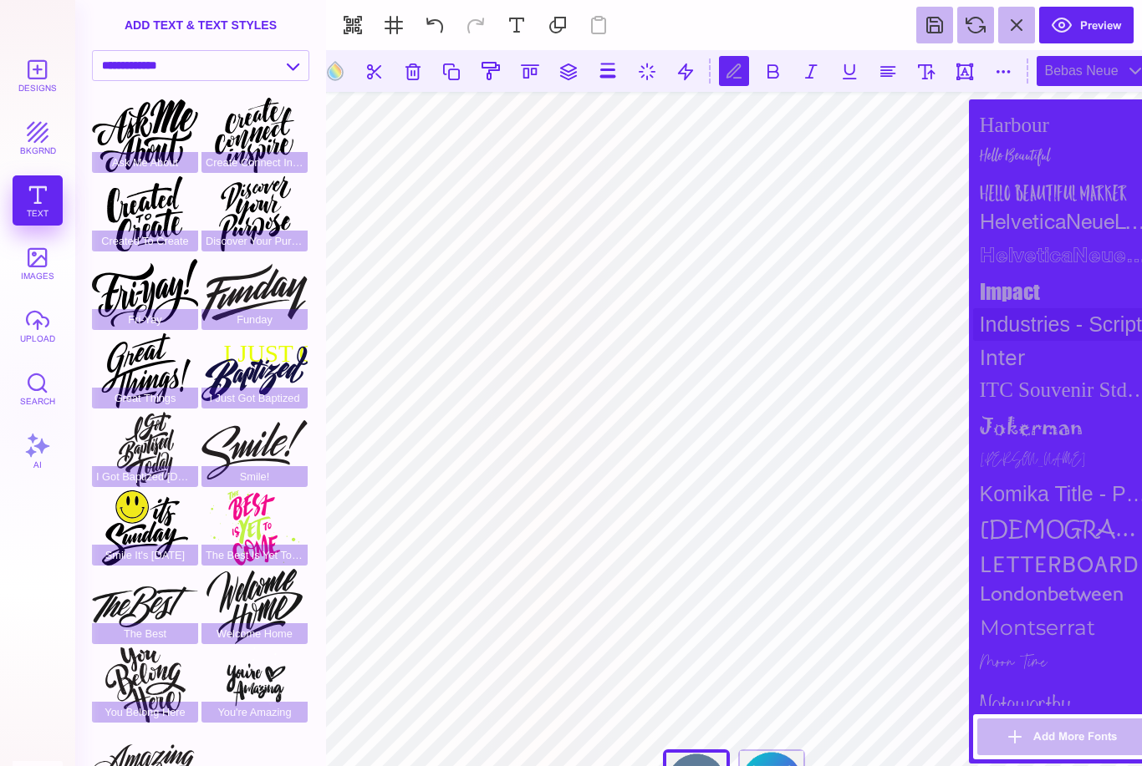
scroll to position [1050, 0]
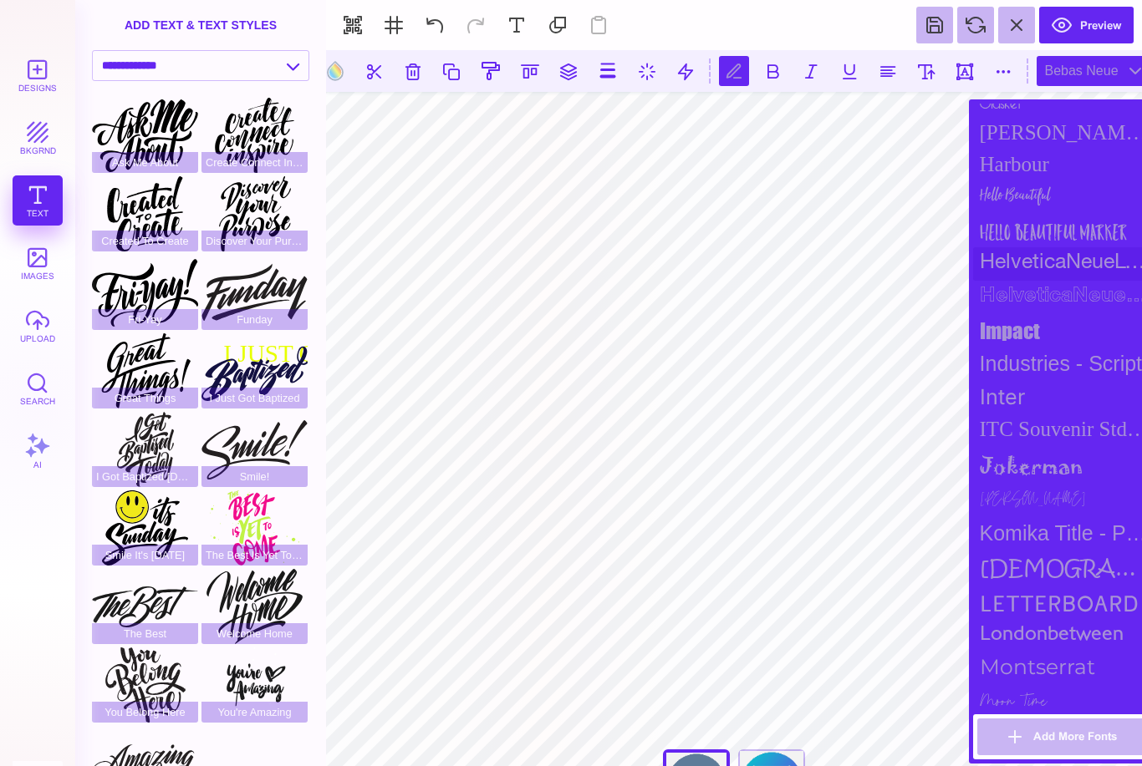
click at [1055, 281] on div "HelveticaNeueLT Std" at bounding box center [1065, 263] width 184 height 33
click at [1083, 247] on div "Hello Beautiful Marker" at bounding box center [1065, 230] width 184 height 33
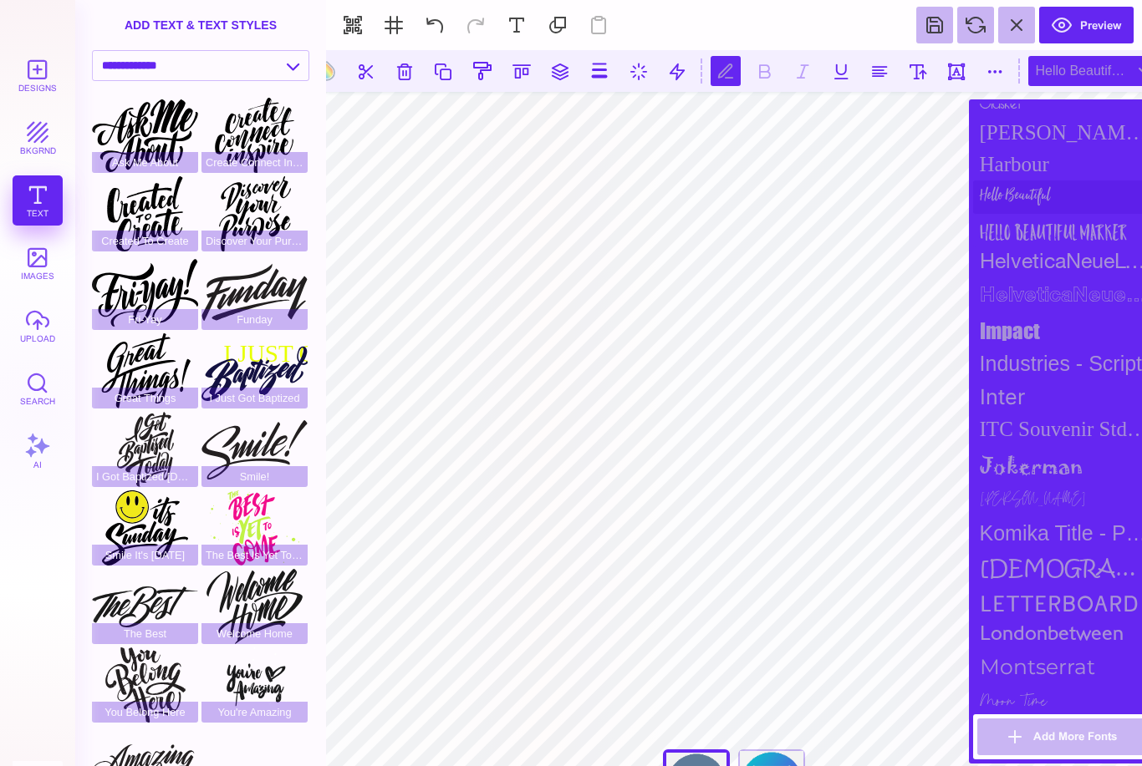
click at [1074, 214] on div "Hello Beautiful" at bounding box center [1065, 197] width 184 height 33
click at [1029, 348] on div "impact" at bounding box center [1065, 330] width 184 height 33
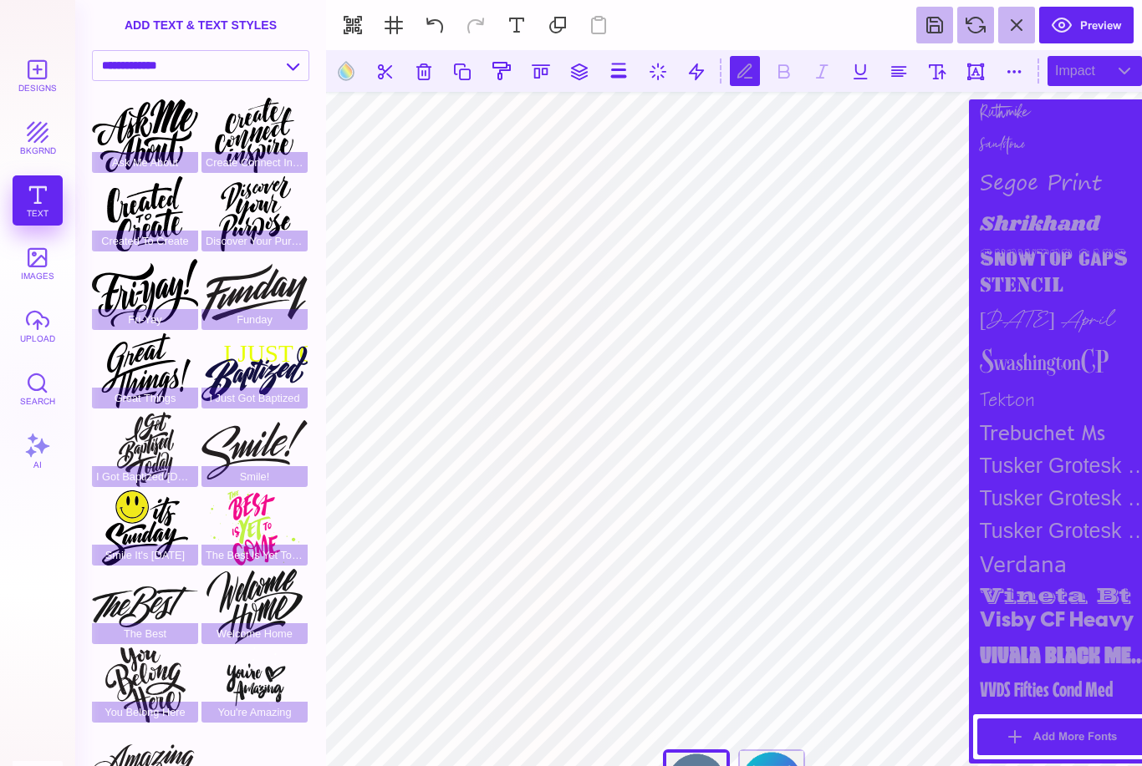
scroll to position [1946, 0]
click at [1048, 742] on button "Add More Fonts" at bounding box center [1064, 737] width 175 height 37
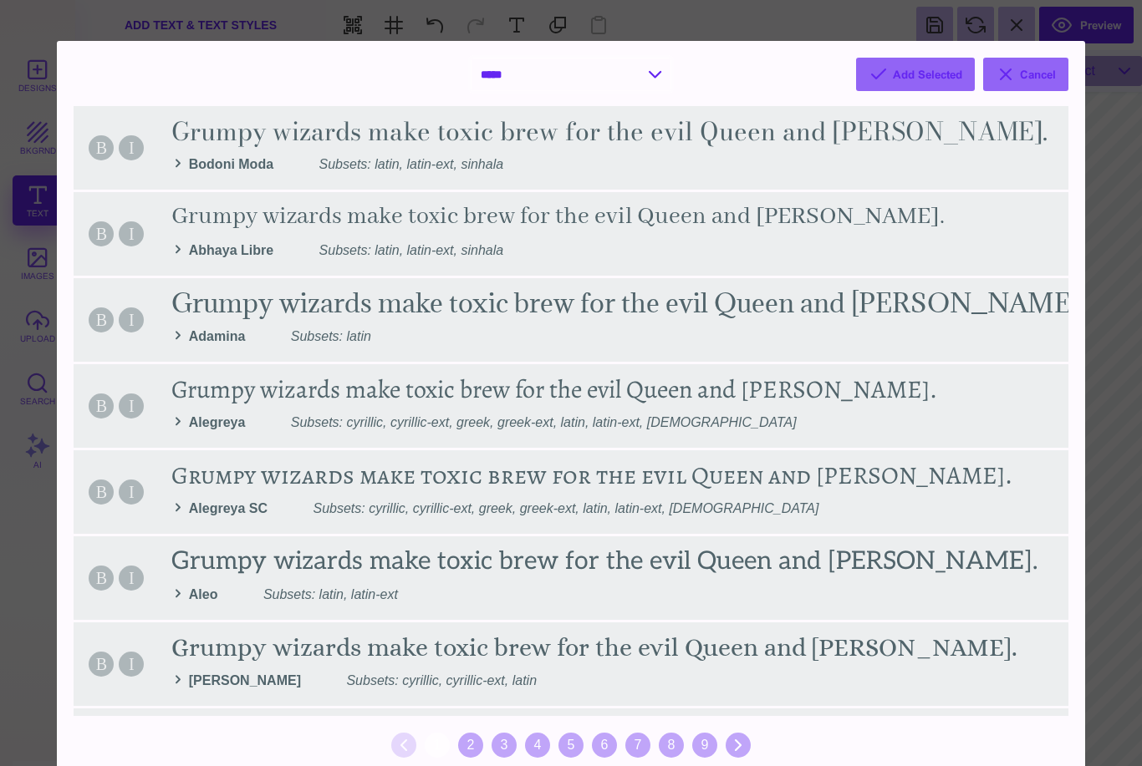
click at [578, 81] on select "**********" at bounding box center [570, 74] width 199 height 32
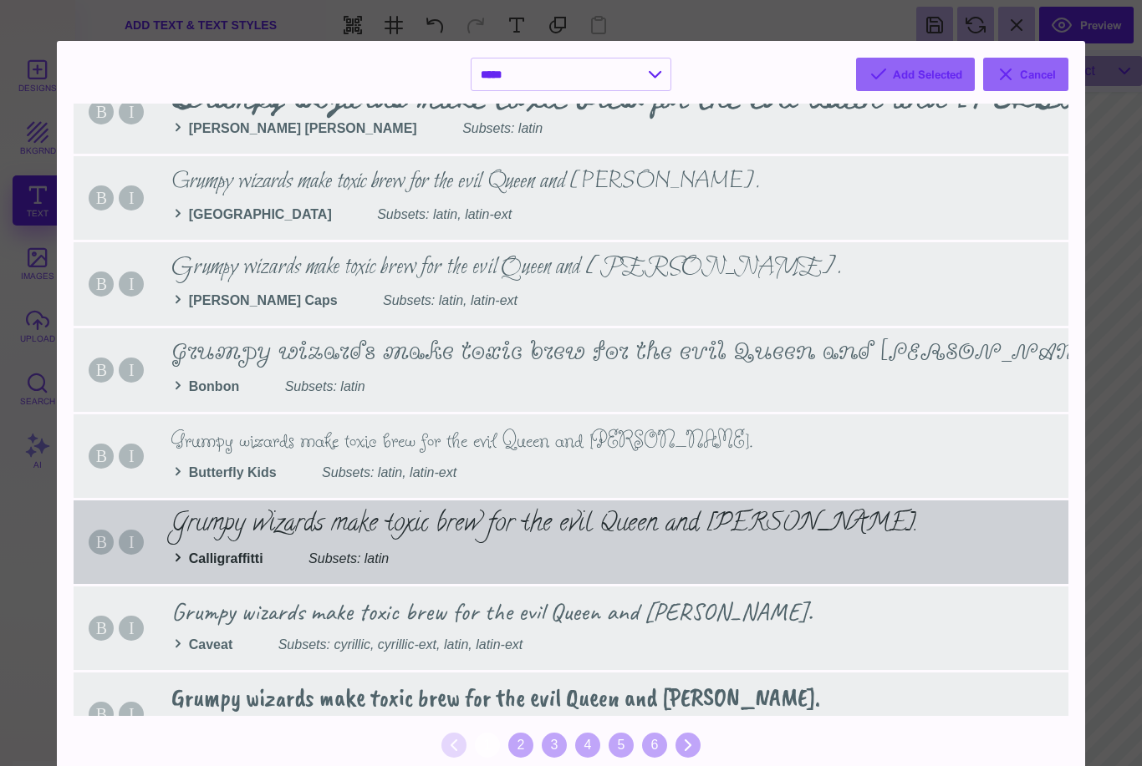
scroll to position [917, 0]
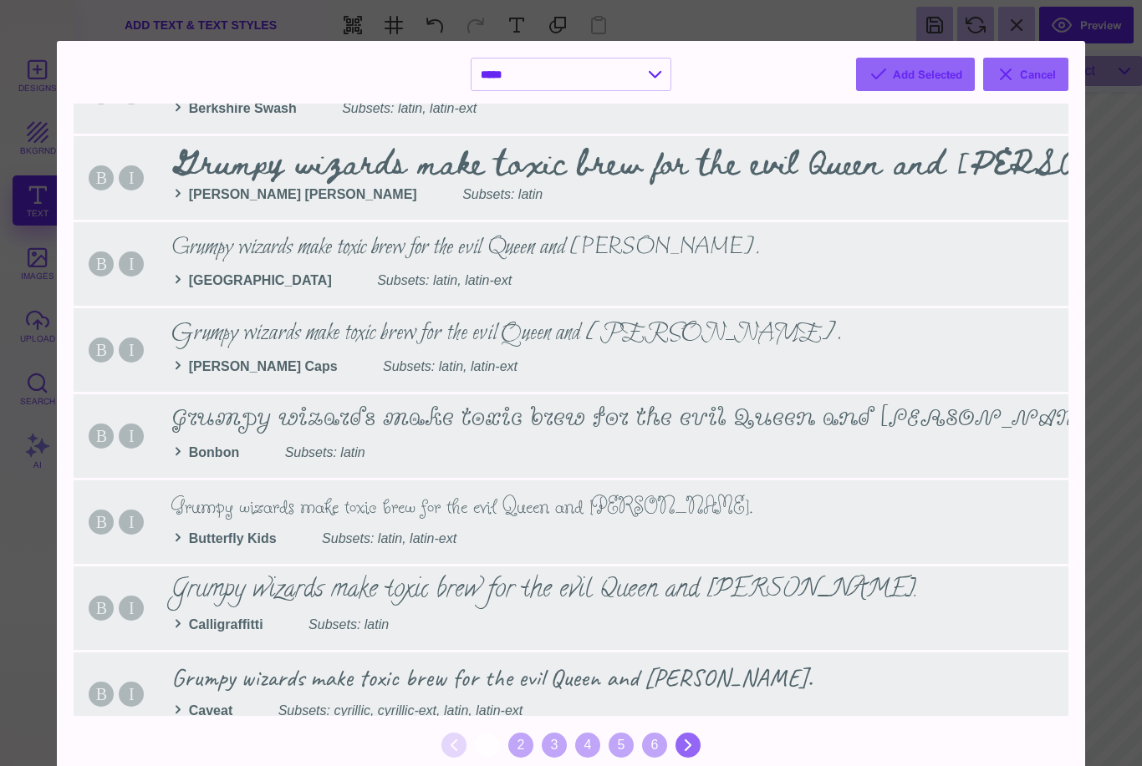
click at [688, 753] on icon at bounding box center [688, 745] width 20 height 20
click at [686, 746] on icon at bounding box center [688, 745] width 20 height 20
click at [518, 748] on div "2" at bounding box center [520, 745] width 25 height 25
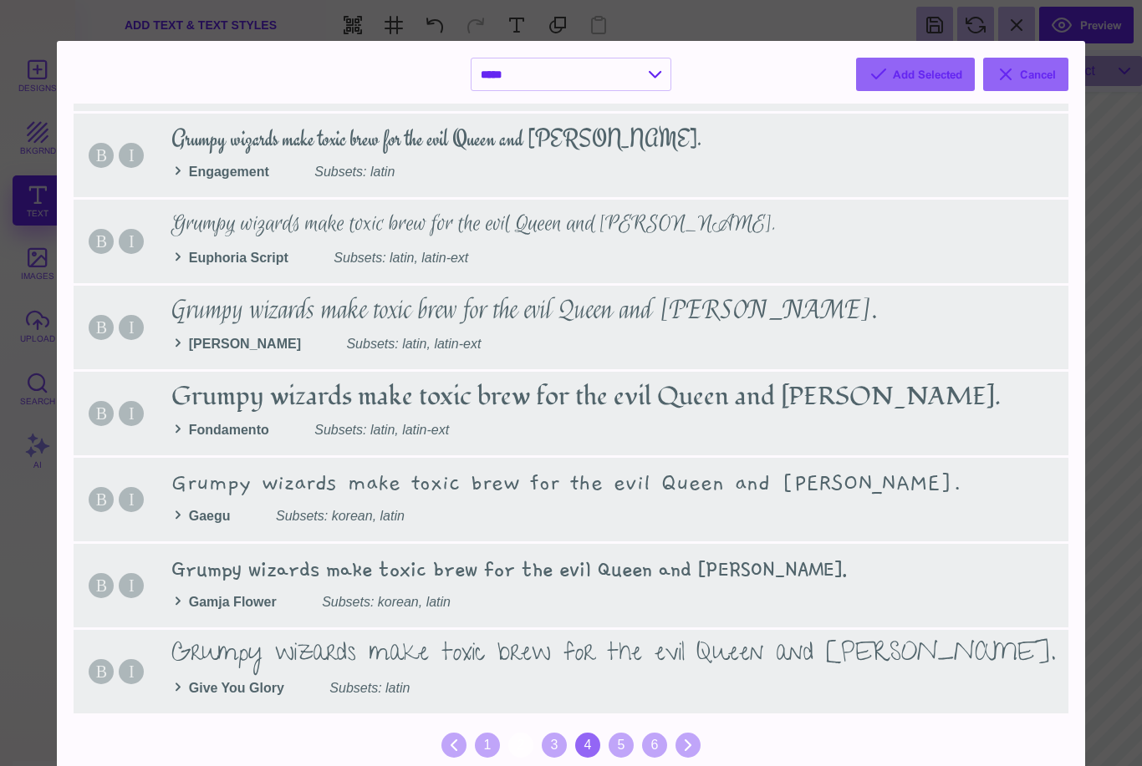
scroll to position [1542, 0]
click at [560, 751] on div "3" at bounding box center [554, 745] width 25 height 25
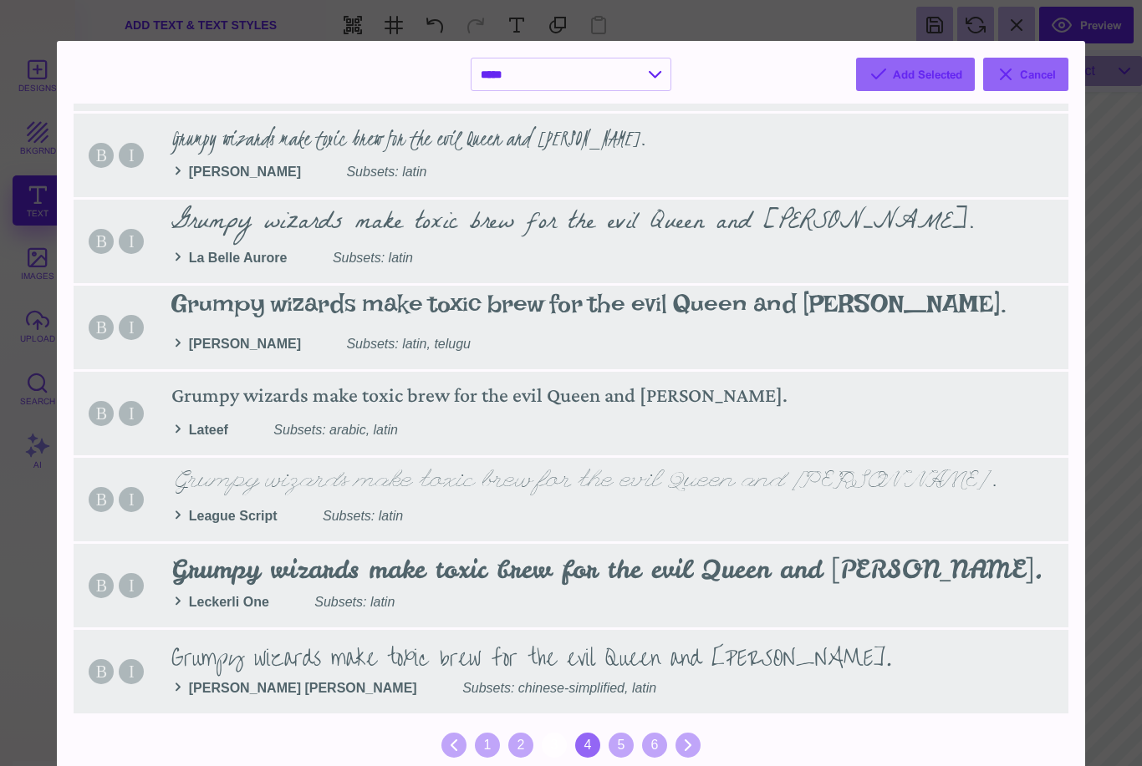
click at [595, 746] on div "4" at bounding box center [587, 745] width 25 height 25
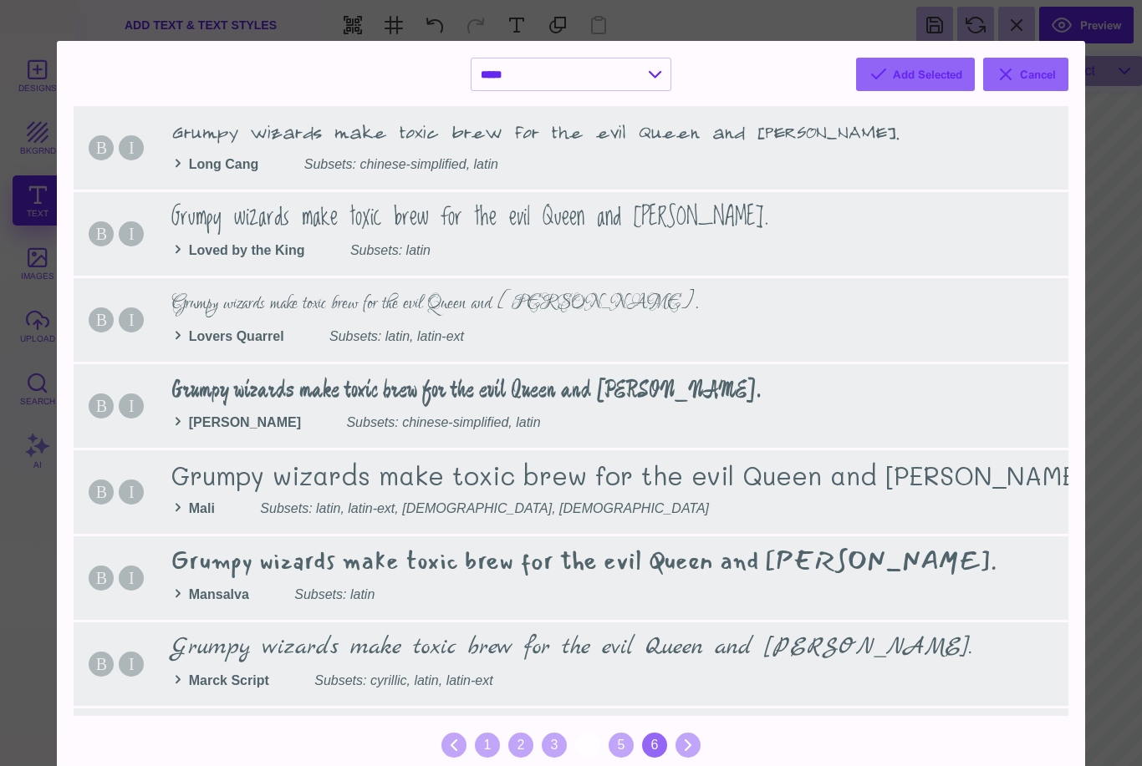
scroll to position [0, 0]
click at [626, 744] on div "5" at bounding box center [620, 745] width 25 height 25
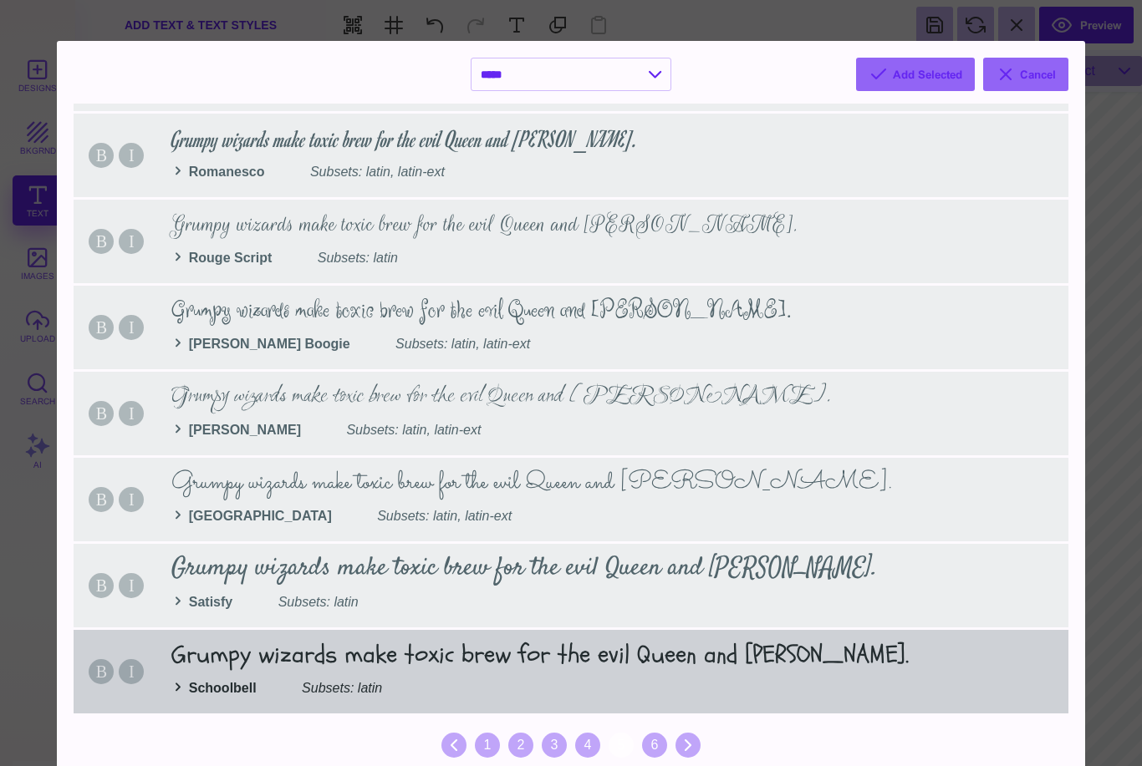
scroll to position [1542, 0]
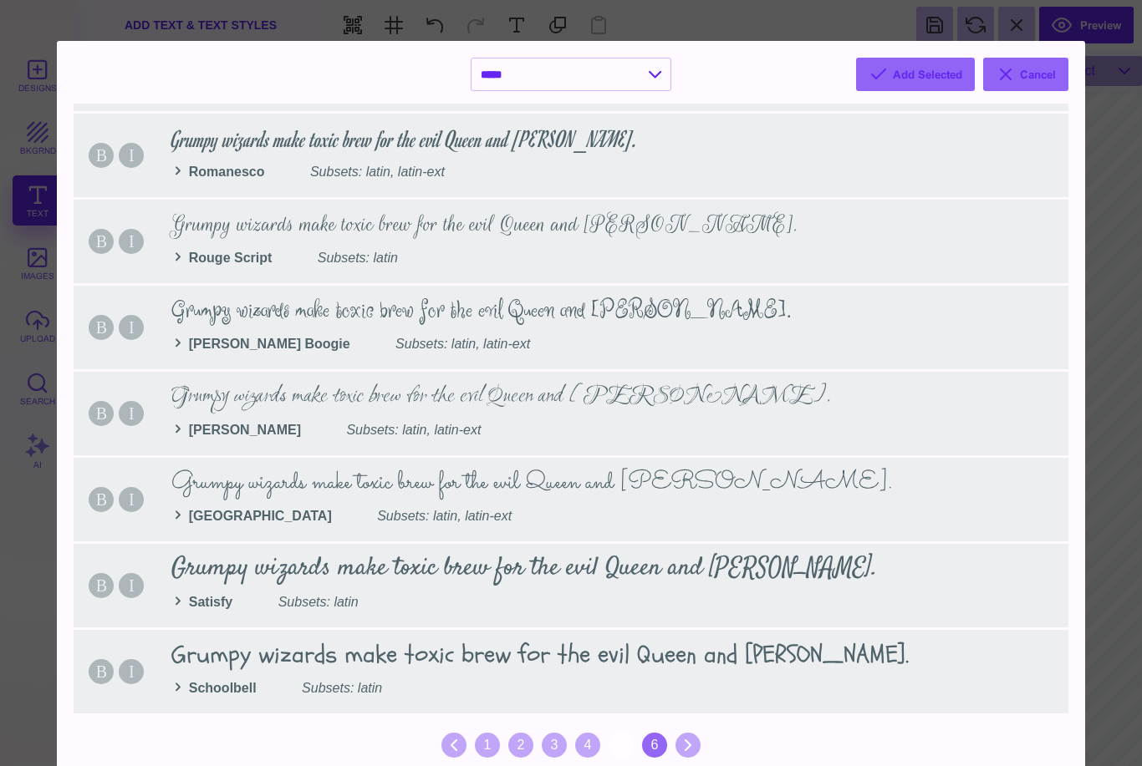
click at [660, 747] on div "6" at bounding box center [654, 745] width 25 height 25
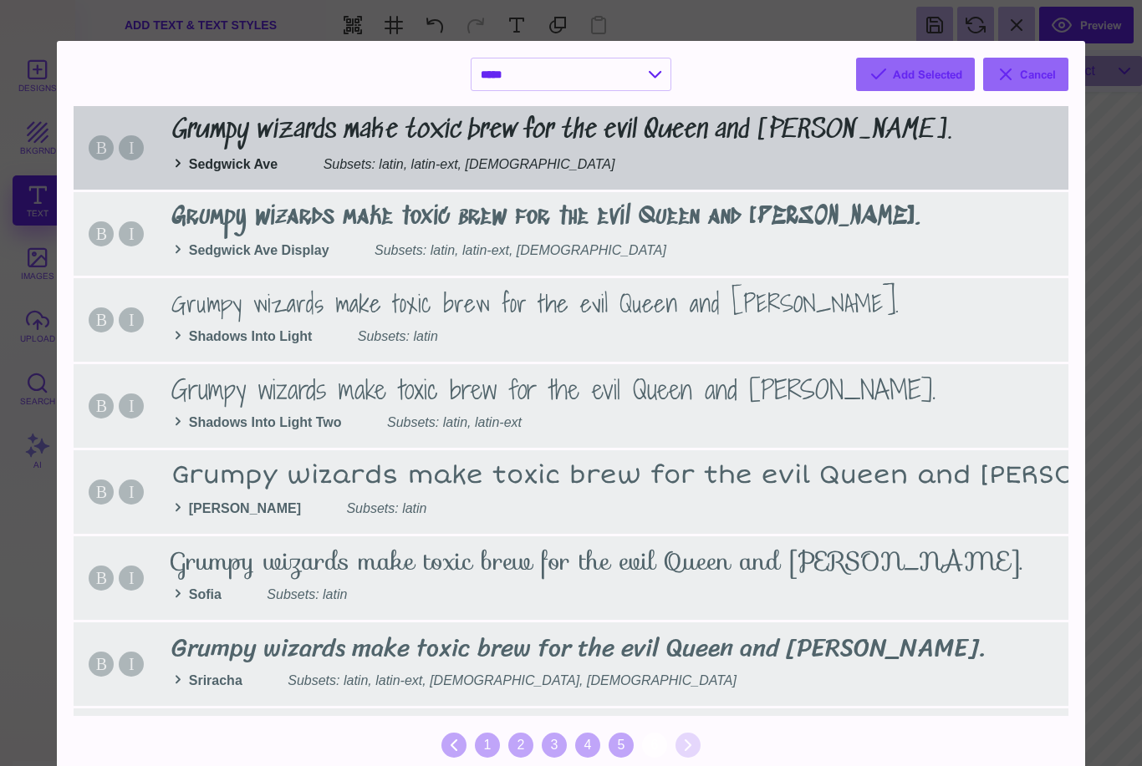
scroll to position [0, 0]
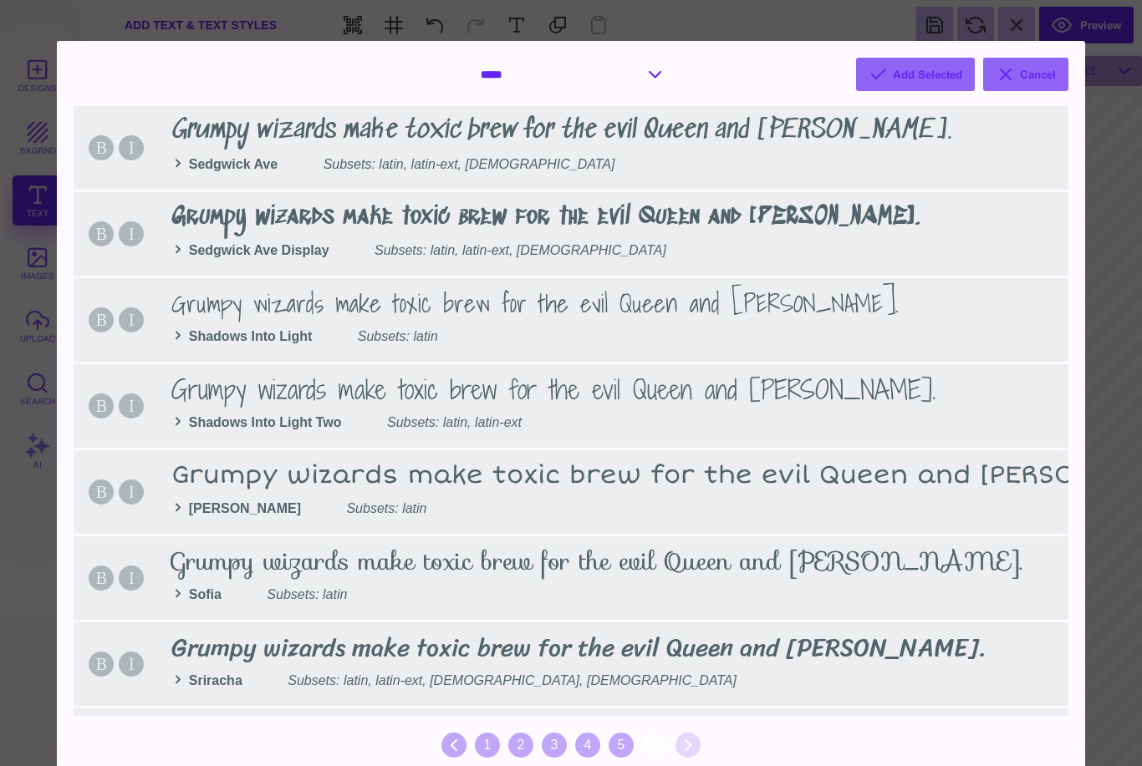
click at [646, 84] on select "**********" at bounding box center [570, 74] width 199 height 32
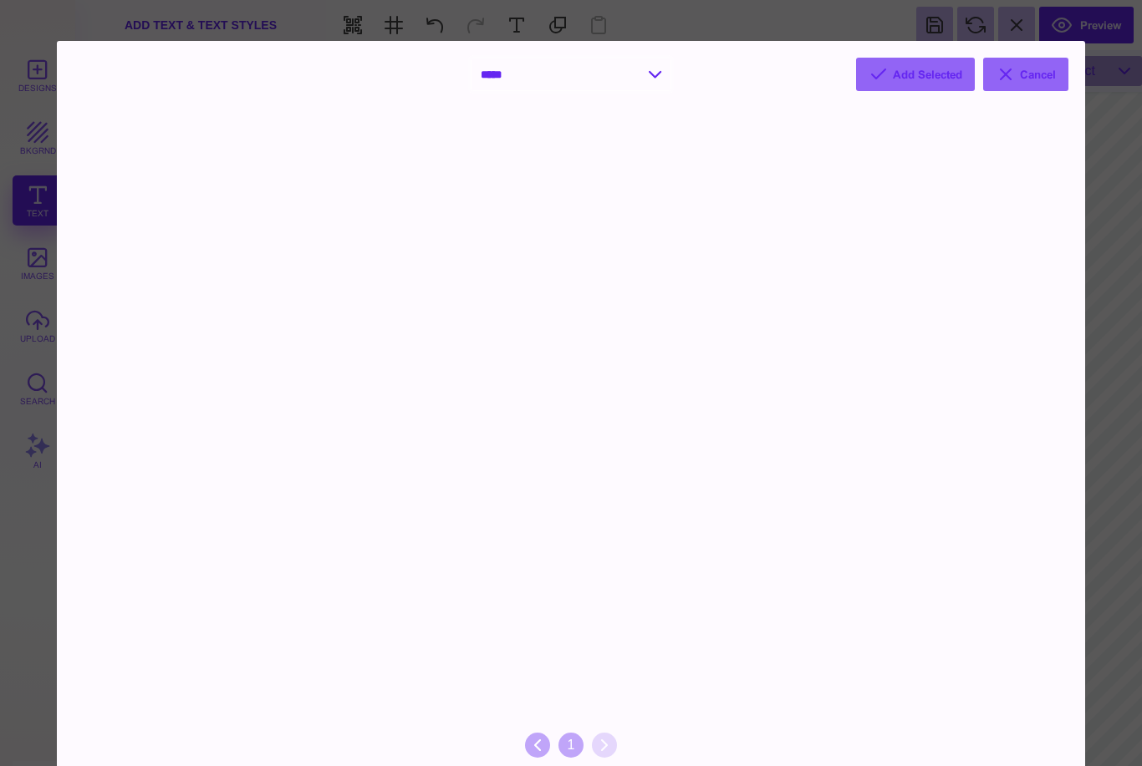
click at [654, 76] on select "**********" at bounding box center [570, 74] width 199 height 32
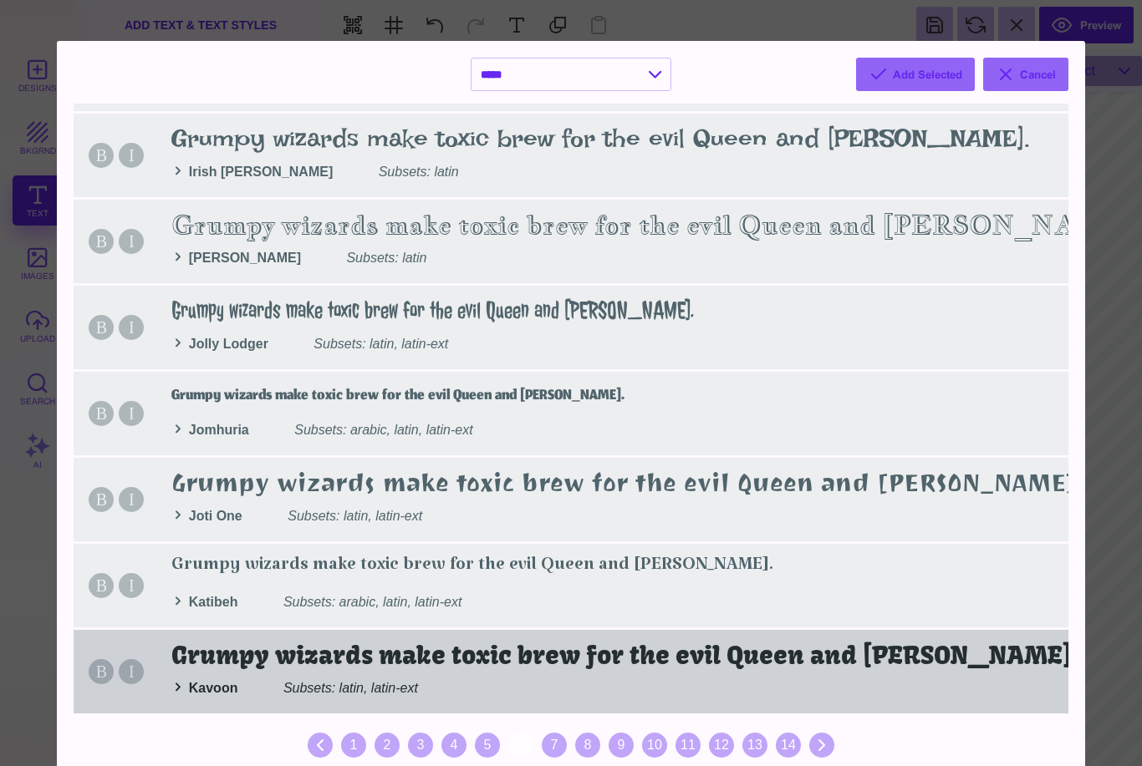
scroll to position [1542, 0]
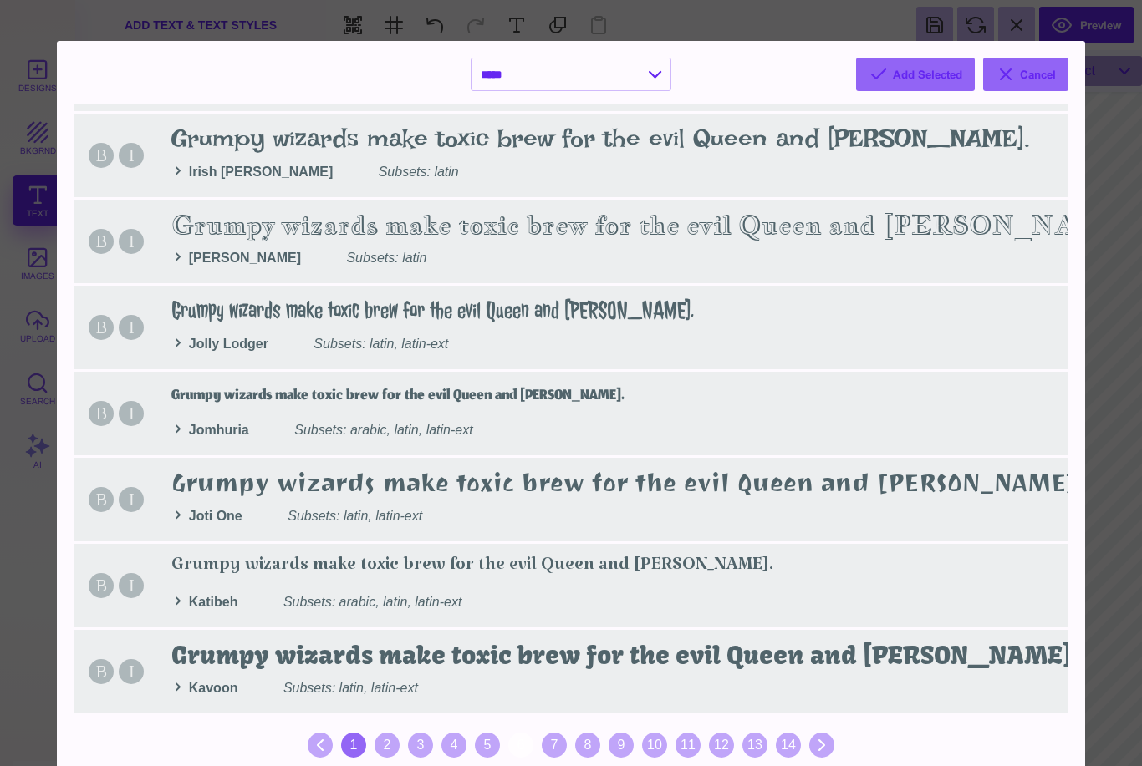
click at [352, 751] on div "1" at bounding box center [353, 745] width 25 height 25
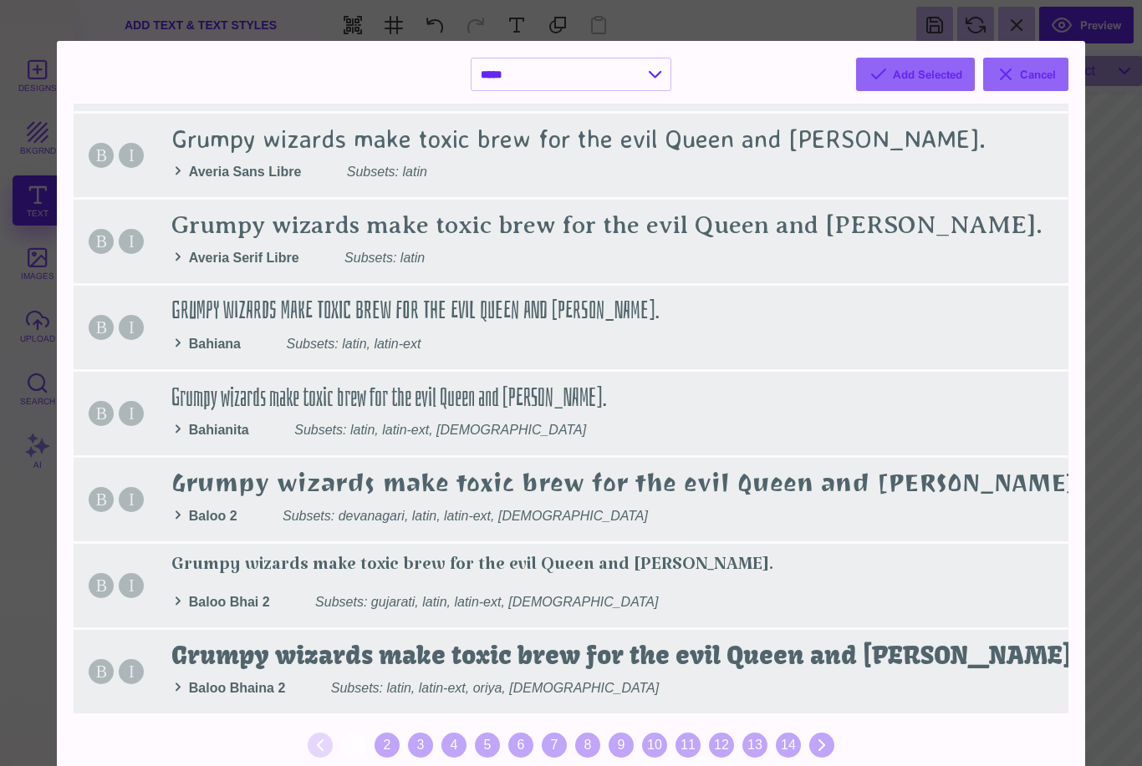
click at [389, 748] on div "2" at bounding box center [386, 745] width 25 height 25
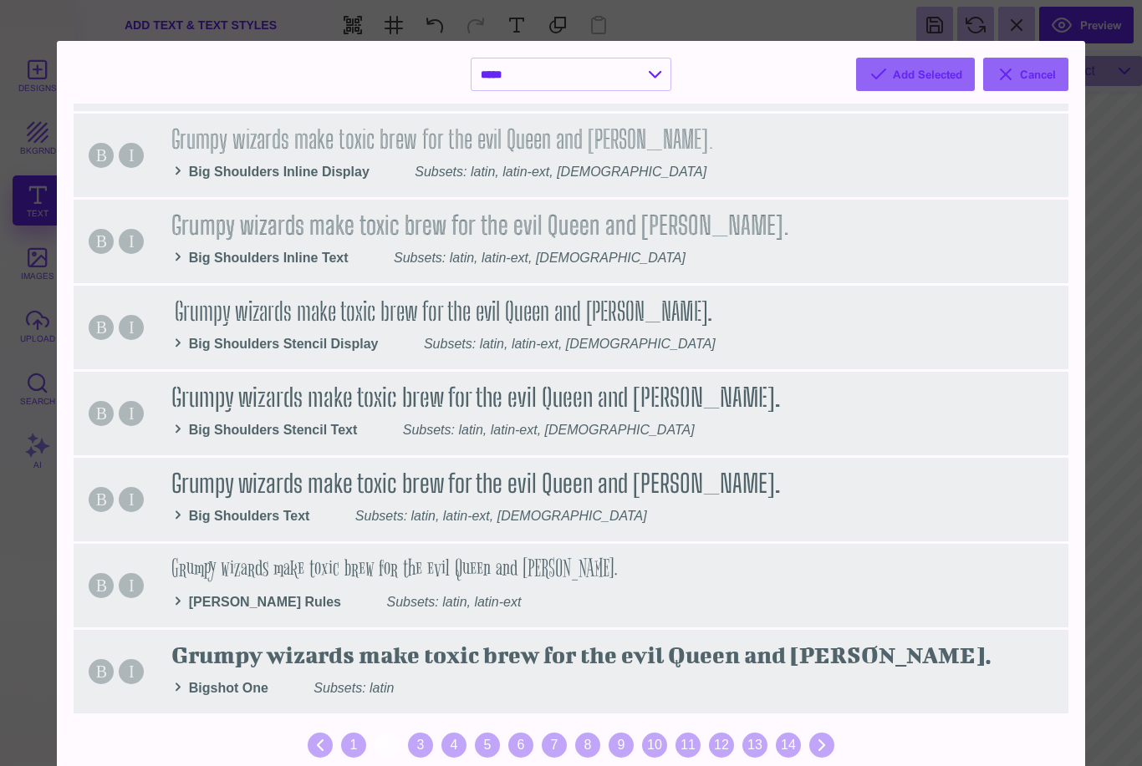
click at [430, 749] on div "3" at bounding box center [420, 745] width 25 height 25
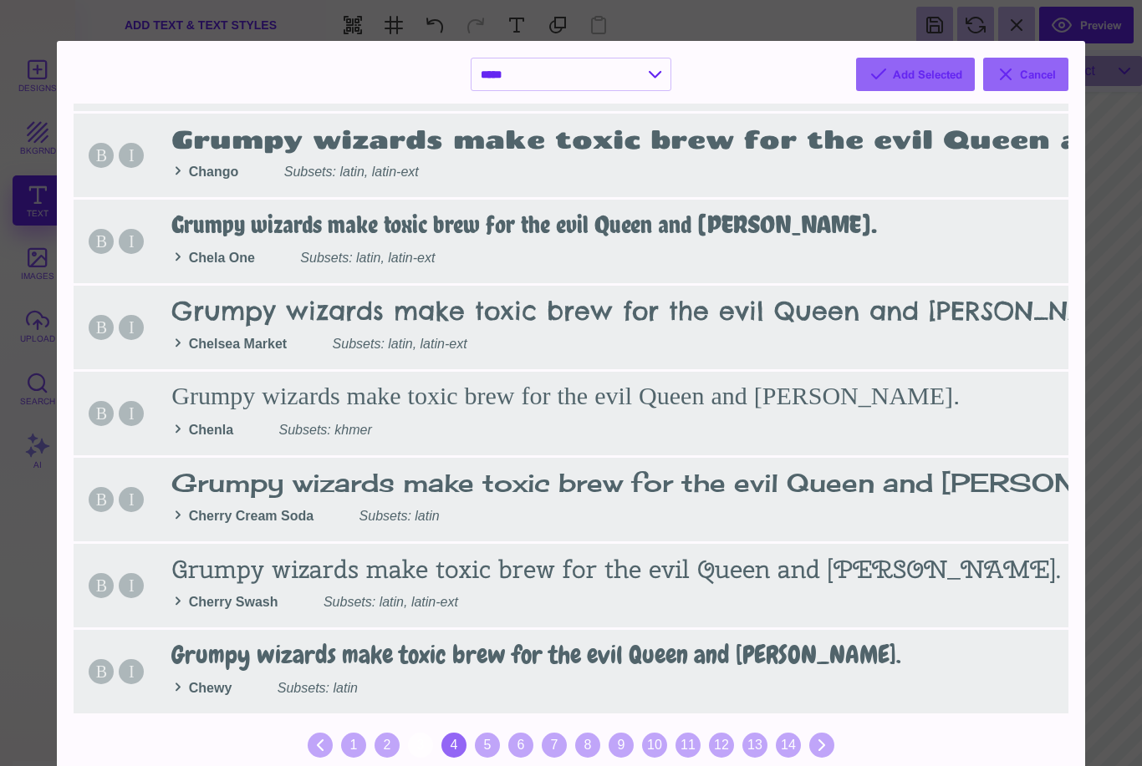
click at [447, 749] on div "4" at bounding box center [453, 745] width 25 height 25
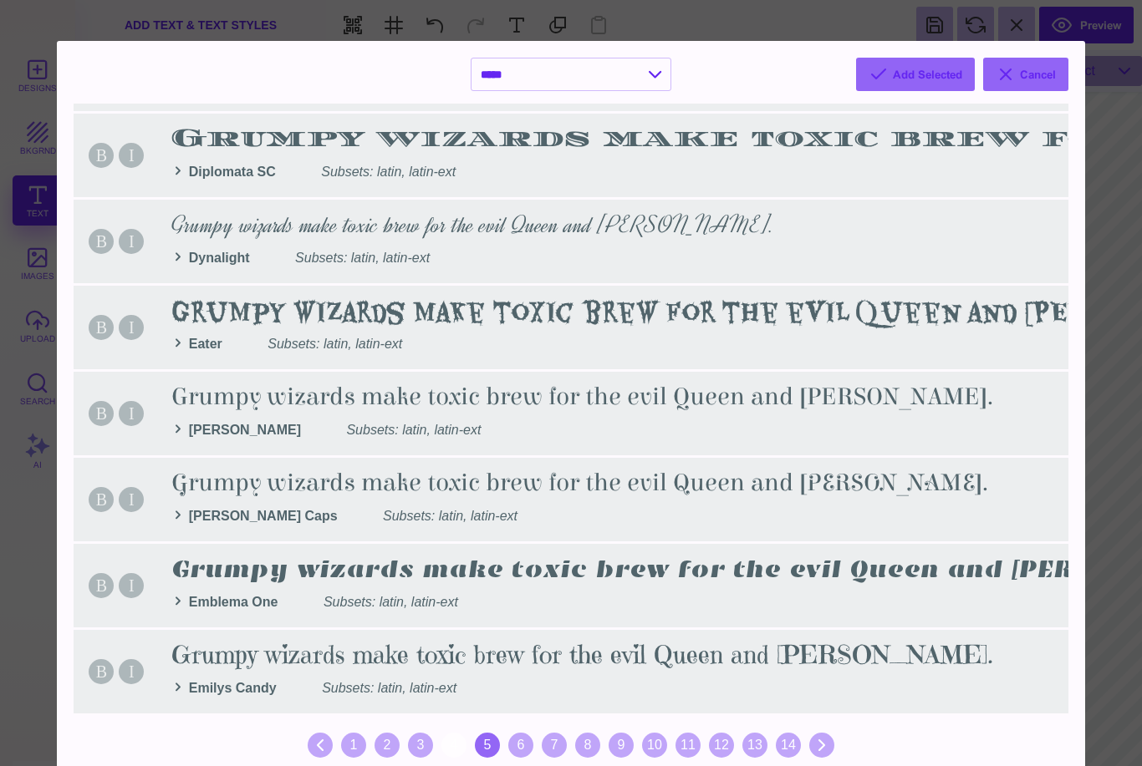
click at [477, 754] on div "5" at bounding box center [487, 745] width 25 height 25
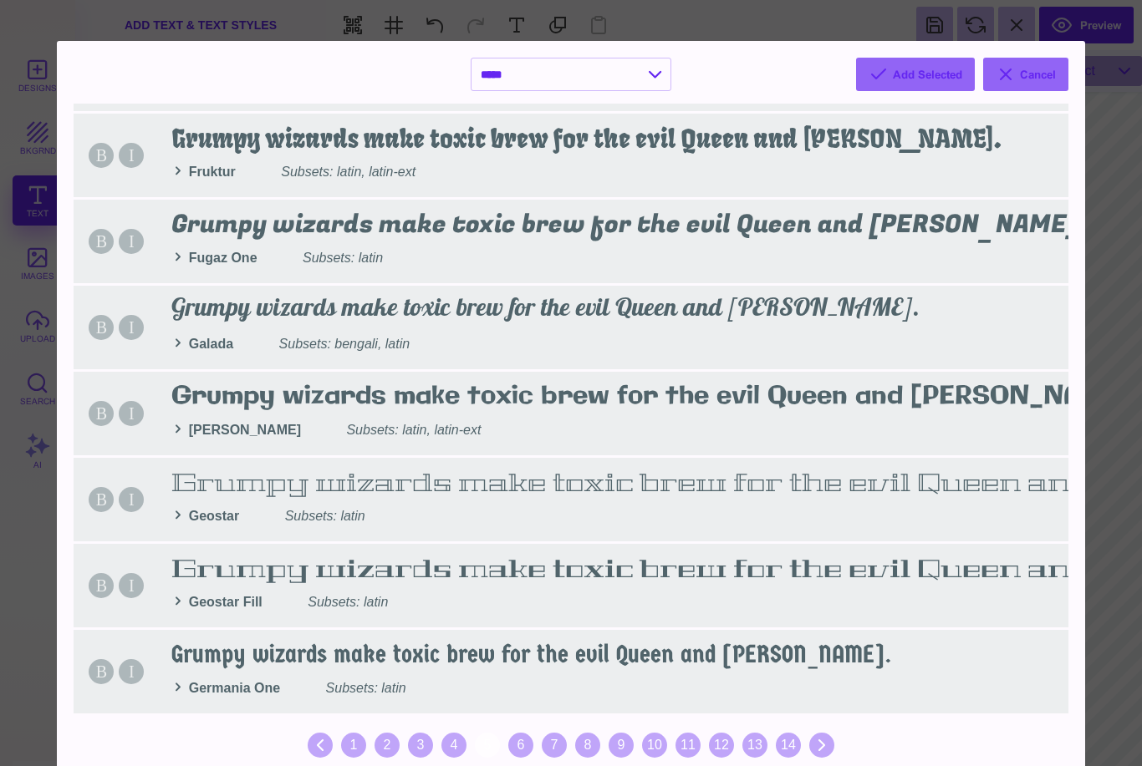
click at [524, 750] on div "6" at bounding box center [520, 745] width 25 height 25
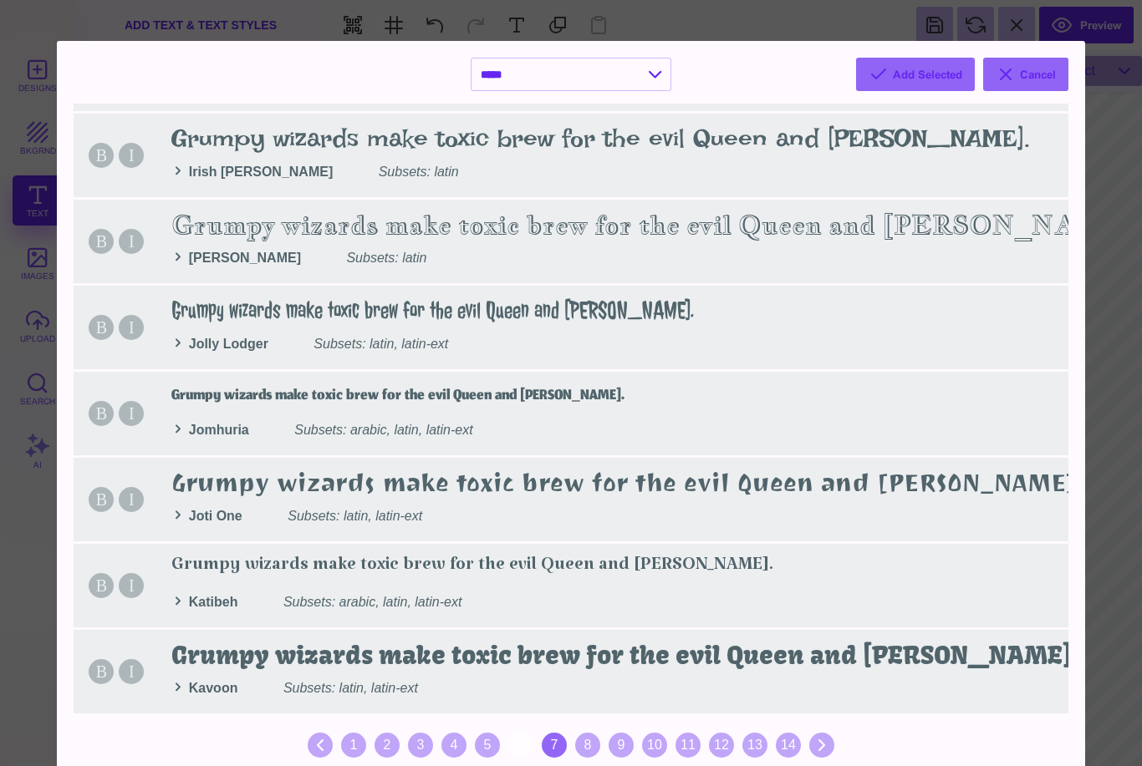
click at [566, 746] on div "7" at bounding box center [554, 745] width 25 height 25
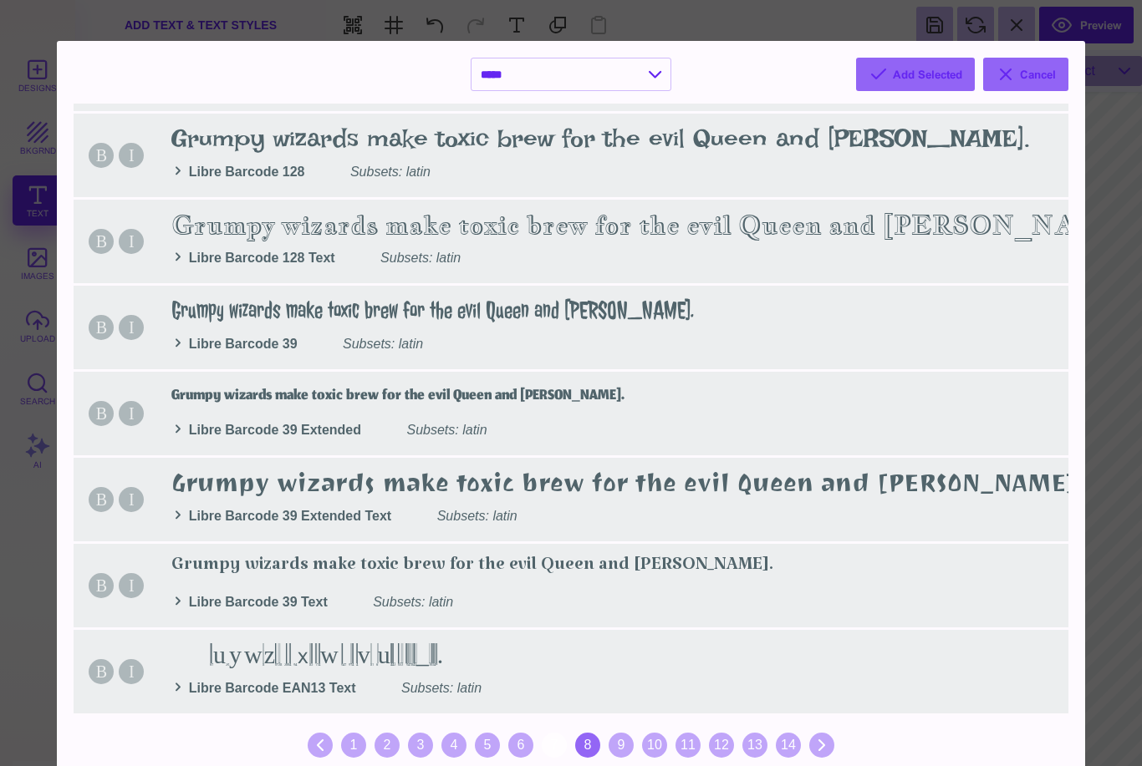
click at [595, 745] on div "8" at bounding box center [587, 745] width 25 height 25
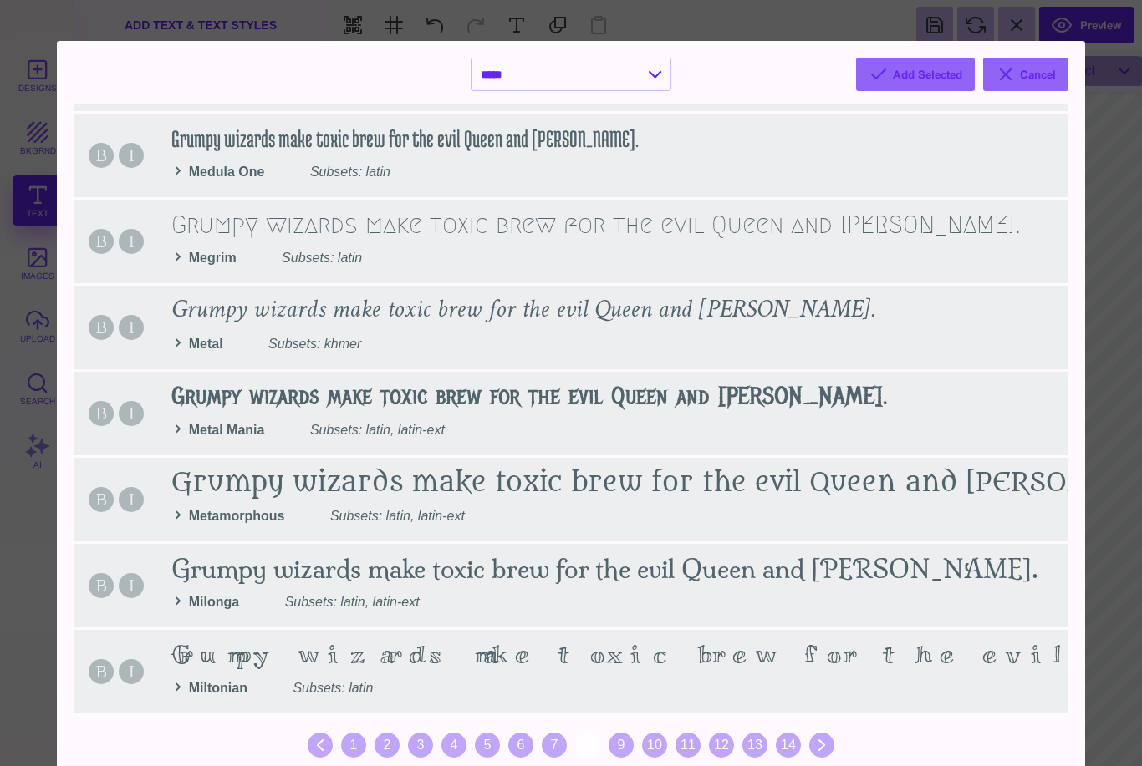
click at [786, 754] on div "14" at bounding box center [788, 745] width 25 height 25
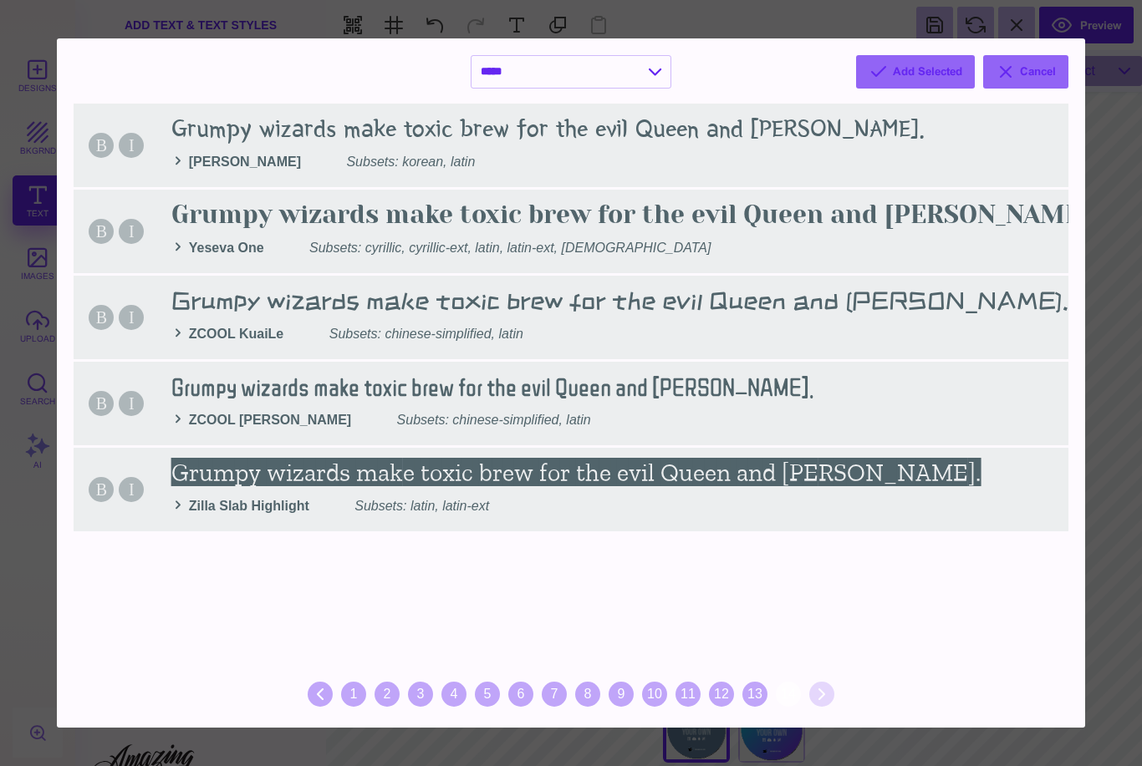
scroll to position [1579, 0]
click at [751, 694] on div "13" at bounding box center [754, 694] width 25 height 25
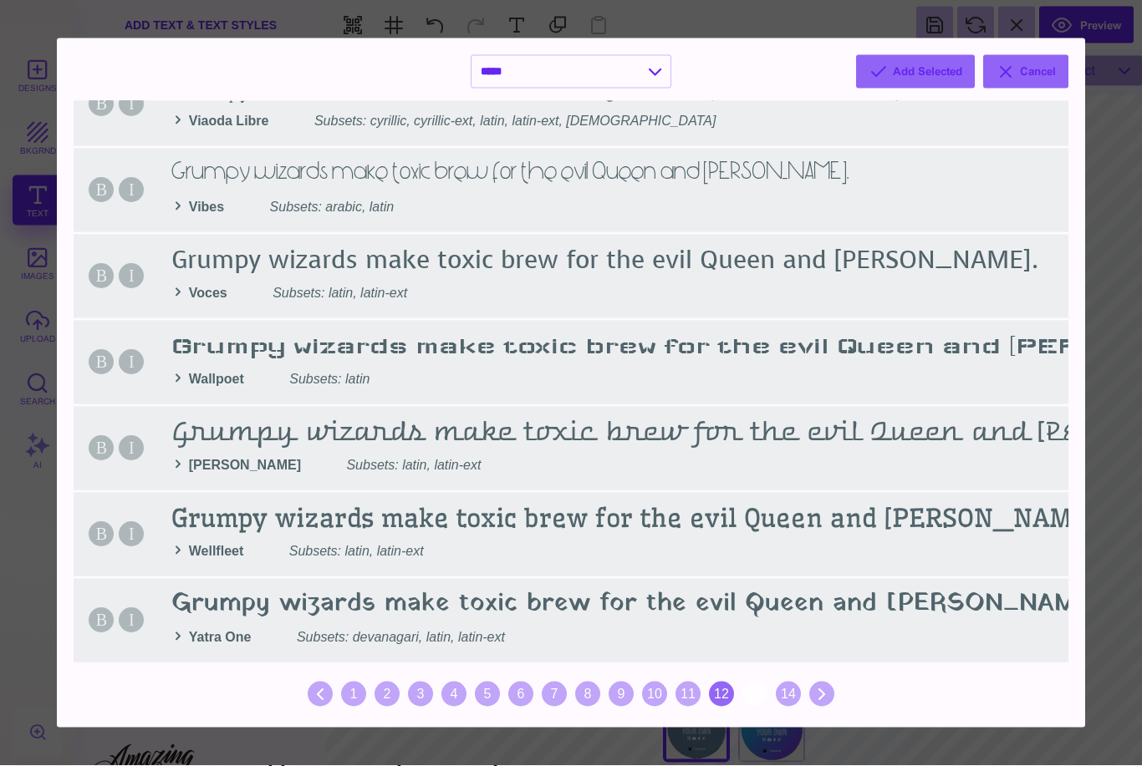
scroll to position [1590, 0]
click at [720, 703] on div "12" at bounding box center [721, 694] width 25 height 25
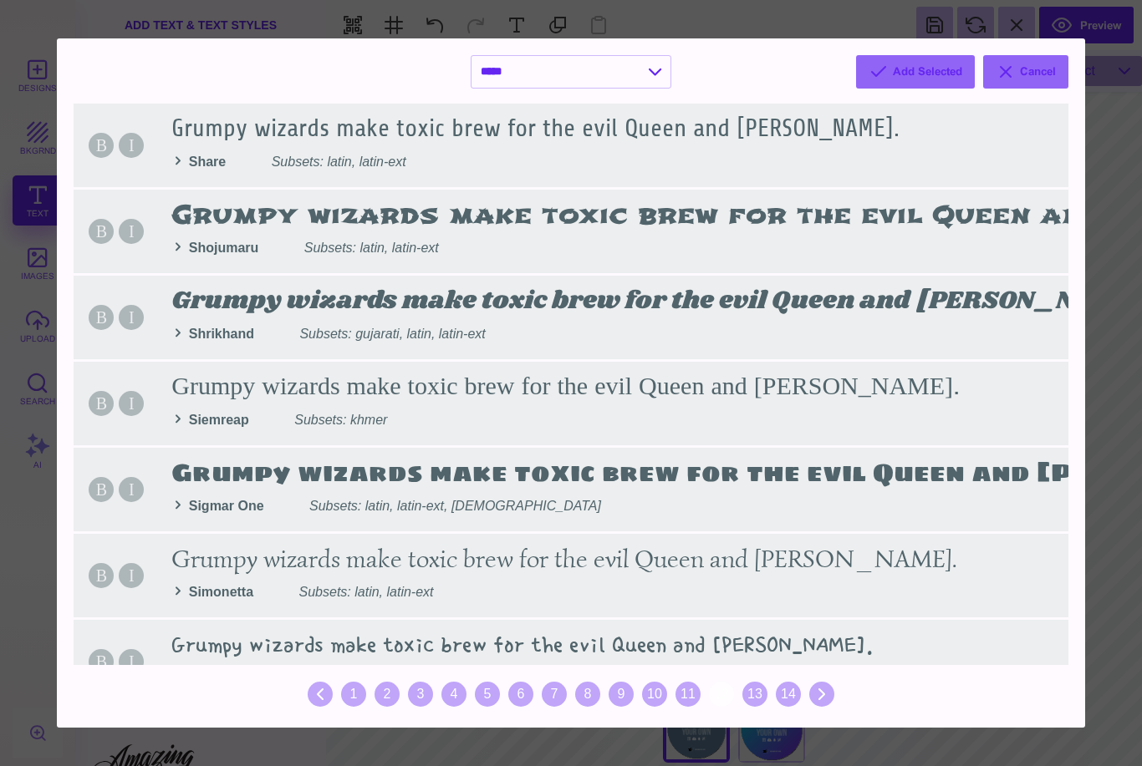
scroll to position [0, 0]
click at [683, 695] on div "11" at bounding box center [687, 694] width 25 height 25
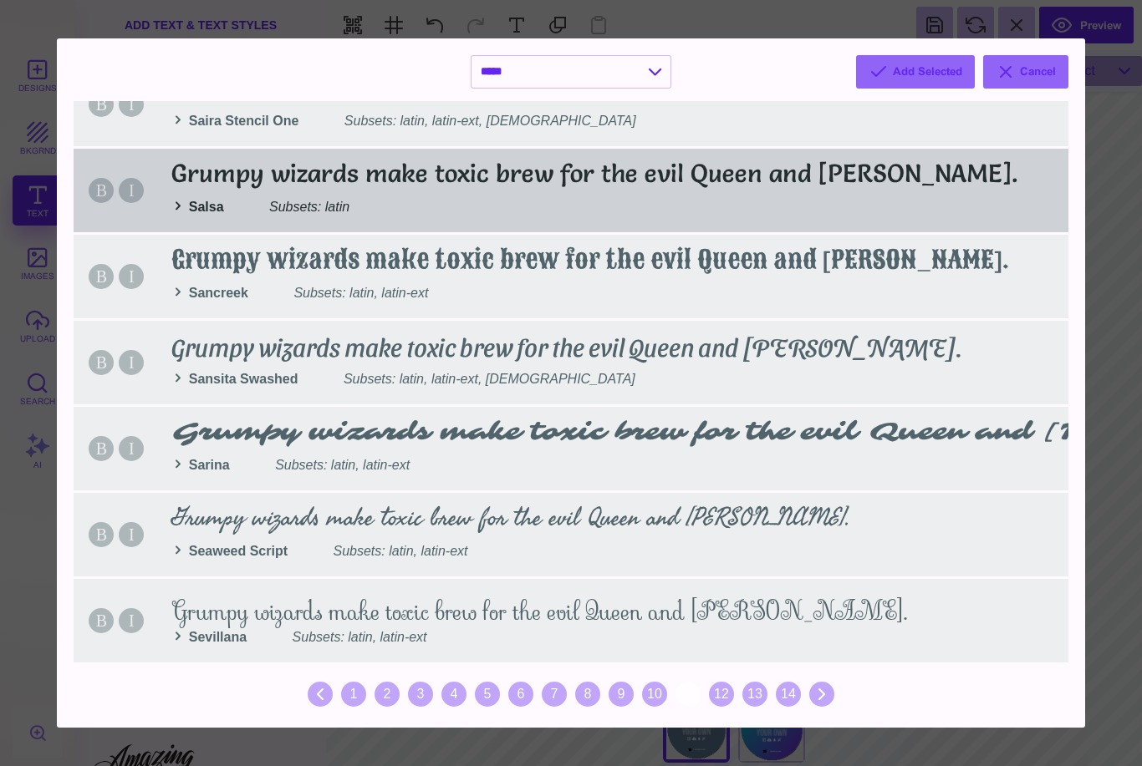
scroll to position [1590, 0]
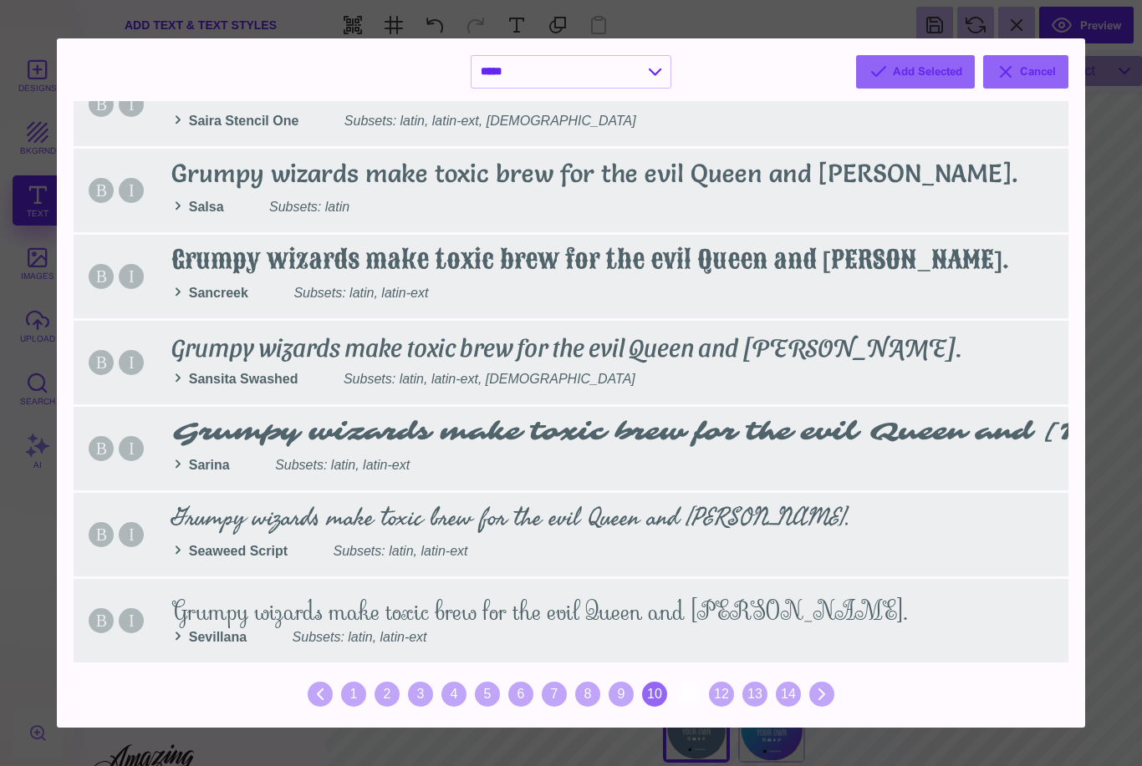
click at [654, 692] on div "10" at bounding box center [654, 694] width 25 height 25
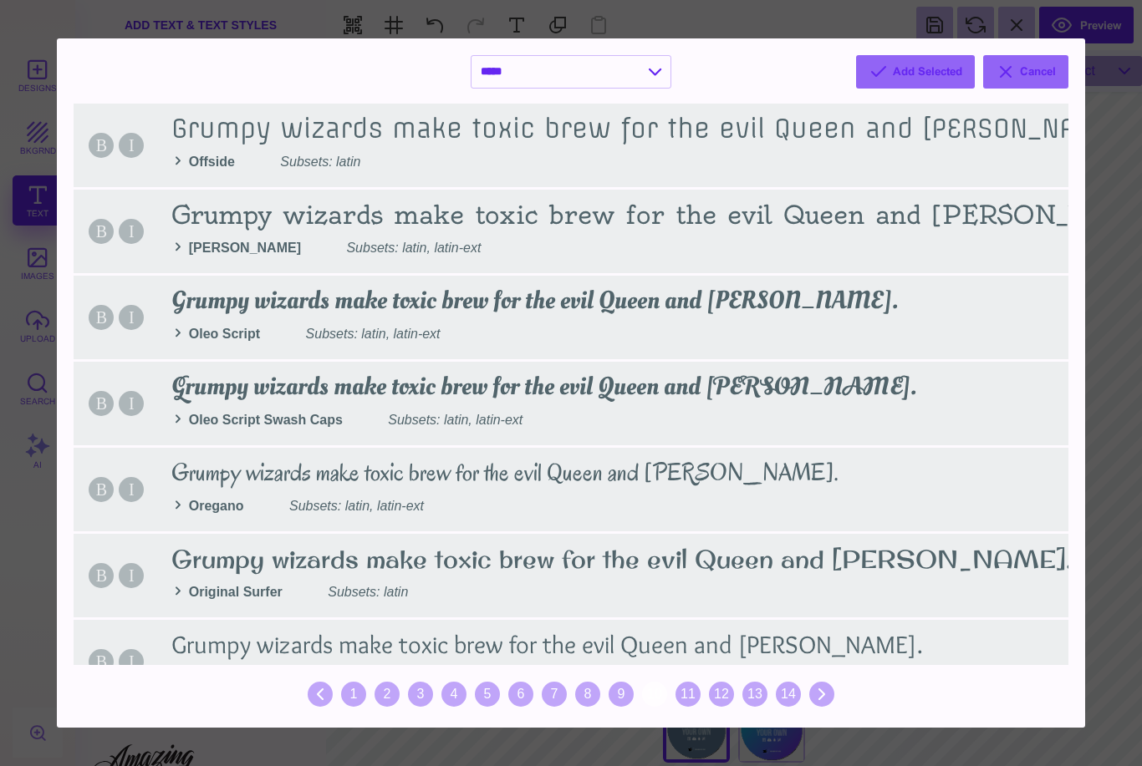
scroll to position [0, 0]
click at [654, 78] on select "**********" at bounding box center [570, 72] width 199 height 32
select select "*"
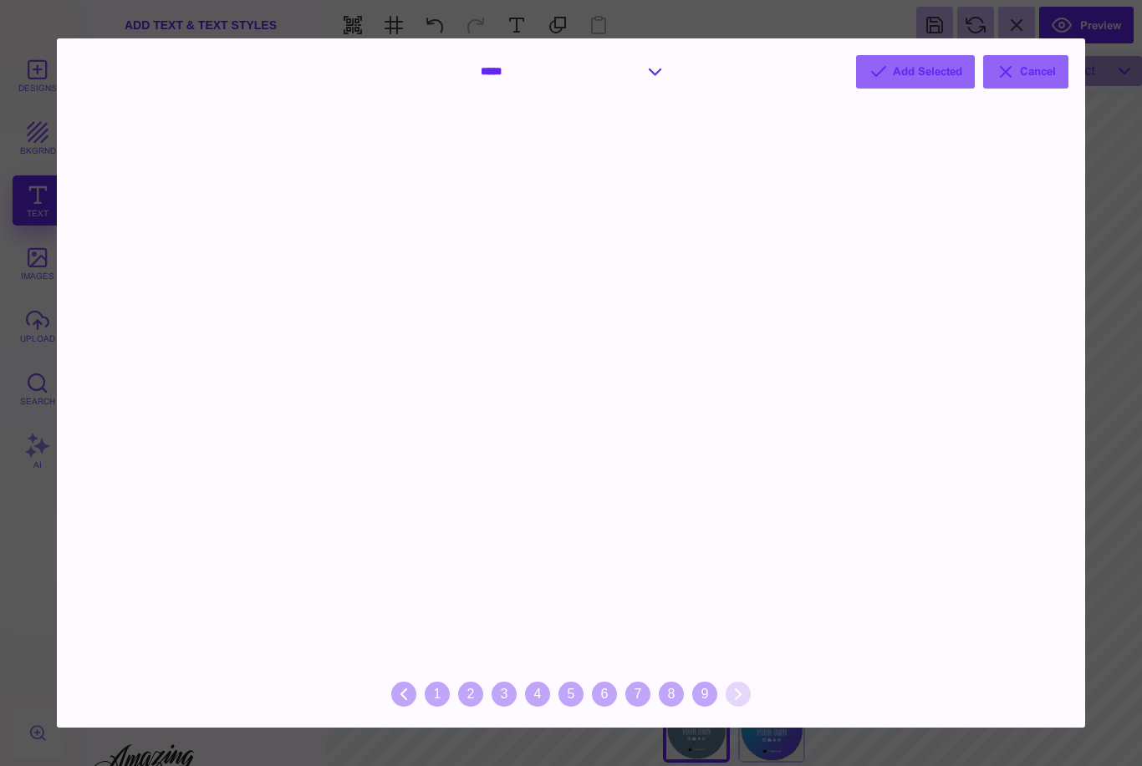
click at [603, 77] on select "**********" at bounding box center [570, 72] width 199 height 32
click at [1039, 83] on button "Cancel" at bounding box center [1025, 71] width 85 height 33
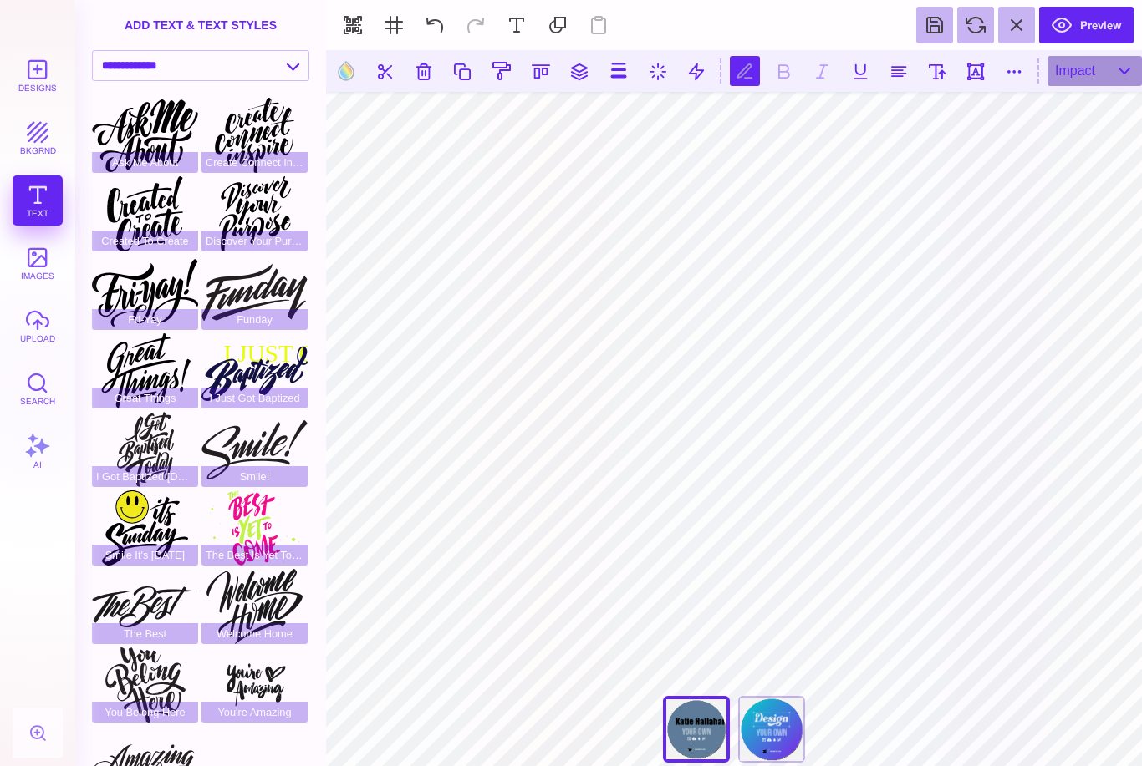
scroll to position [1579, 0]
click at [250, 211] on div "Discover Your Purpose" at bounding box center [254, 213] width 106 height 75
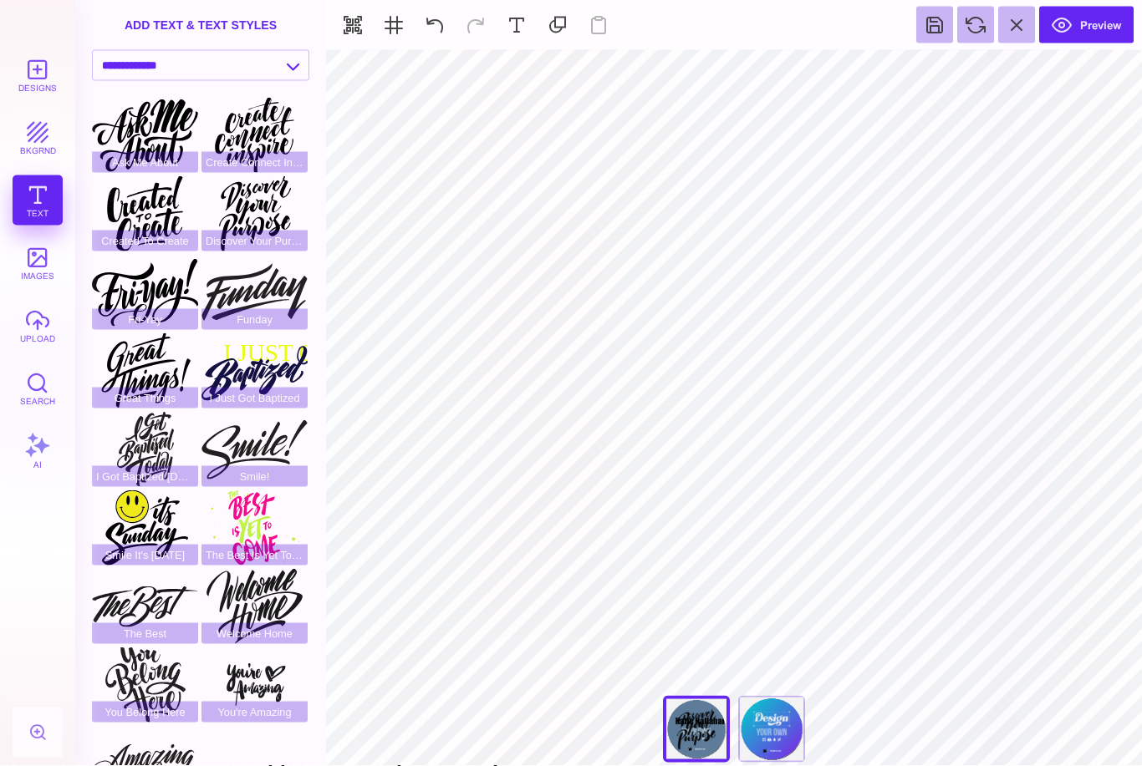
scroll to position [0, 0]
click at [43, 254] on button "images" at bounding box center [38, 263] width 50 height 50
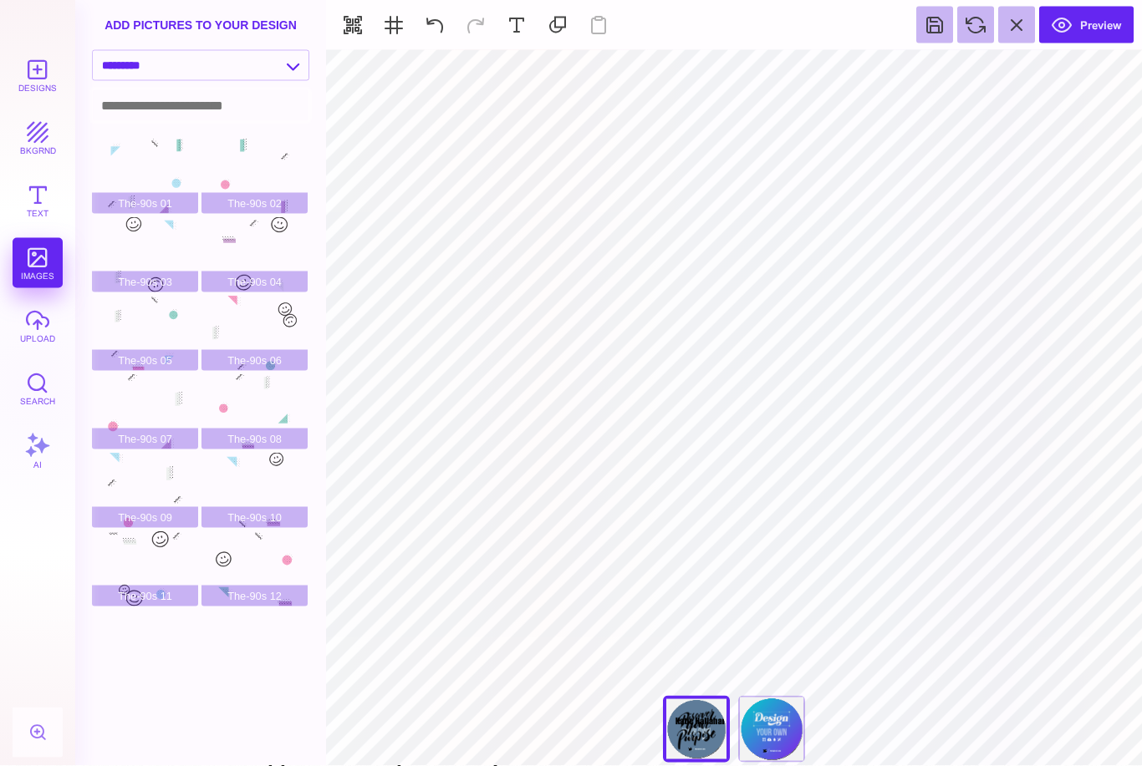
scroll to position [1579, 0]
click at [212, 67] on select "**********" at bounding box center [201, 65] width 216 height 29
select select "**********"
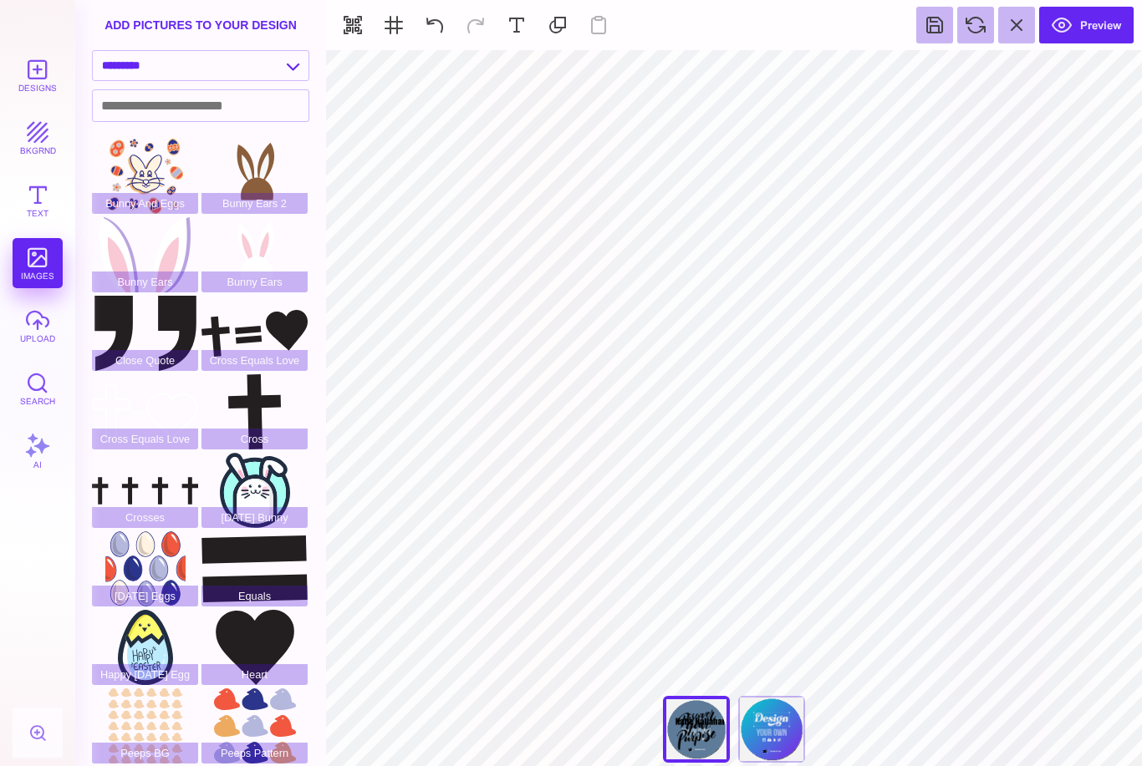
click at [43, 202] on button "Text" at bounding box center [38, 200] width 50 height 50
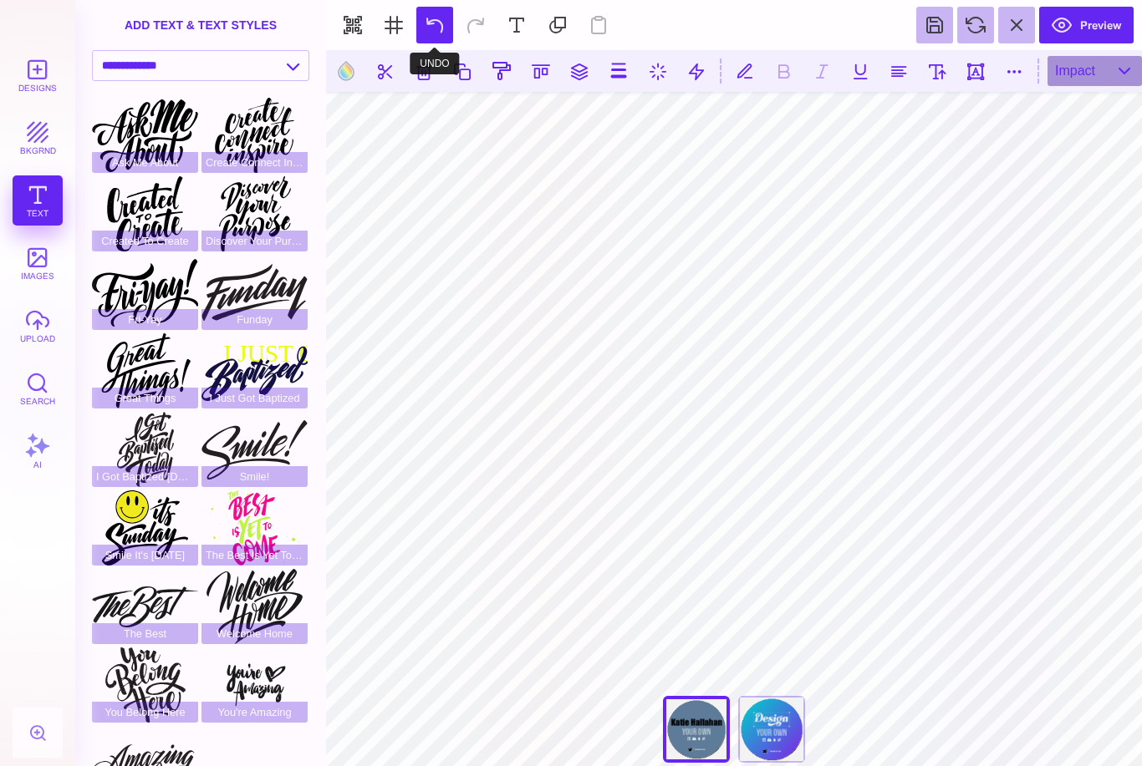
scroll to position [0, 0]
click at [45, 450] on button "AI" at bounding box center [38, 451] width 50 height 50
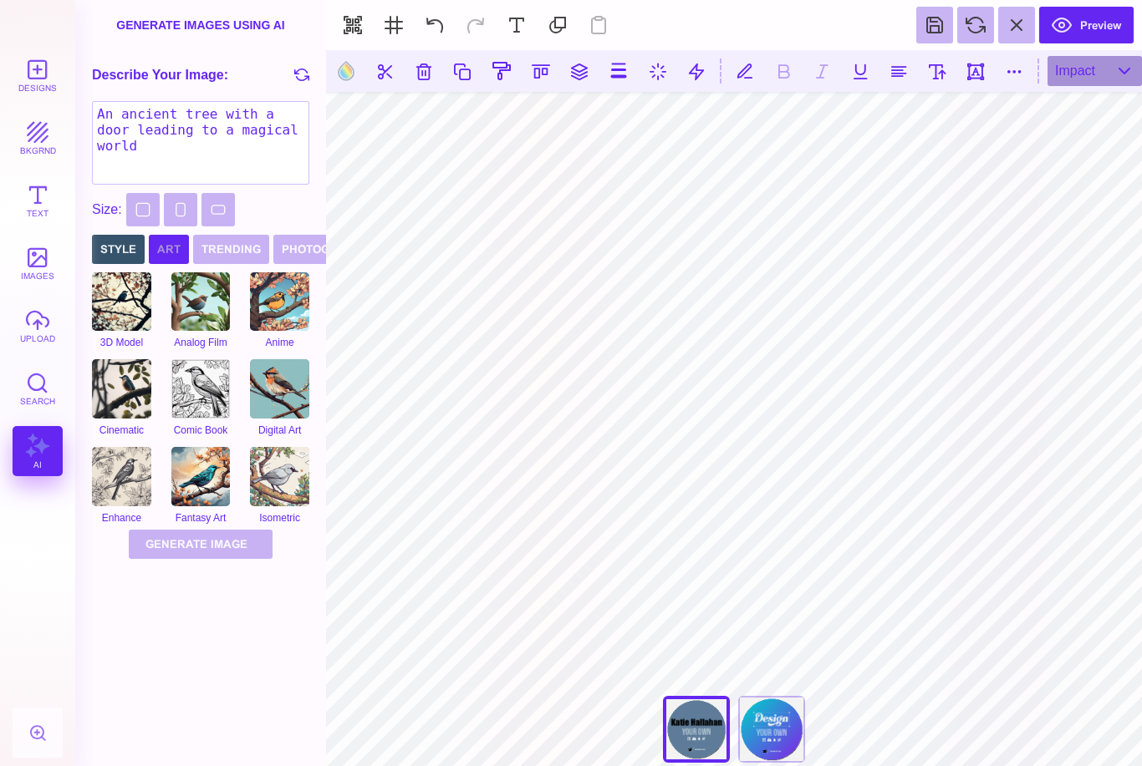
click at [160, 252] on button "Art" at bounding box center [169, 249] width 40 height 29
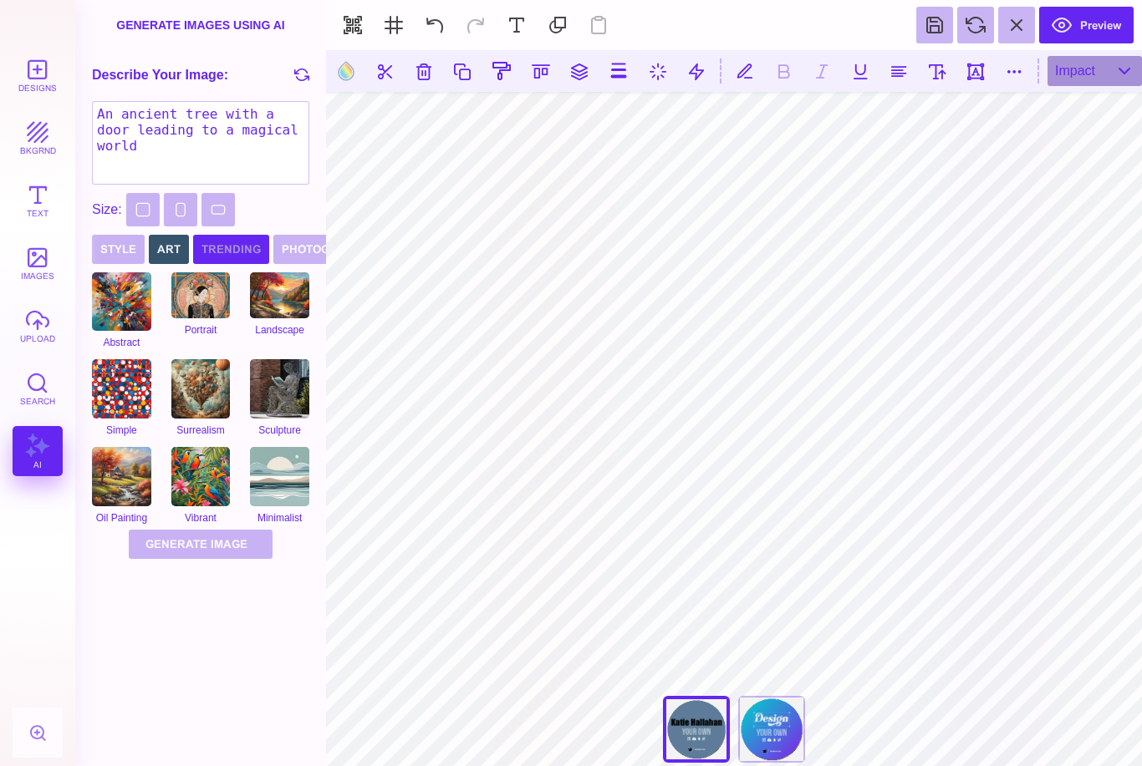
click at [204, 257] on button "Trending" at bounding box center [231, 249] width 76 height 29
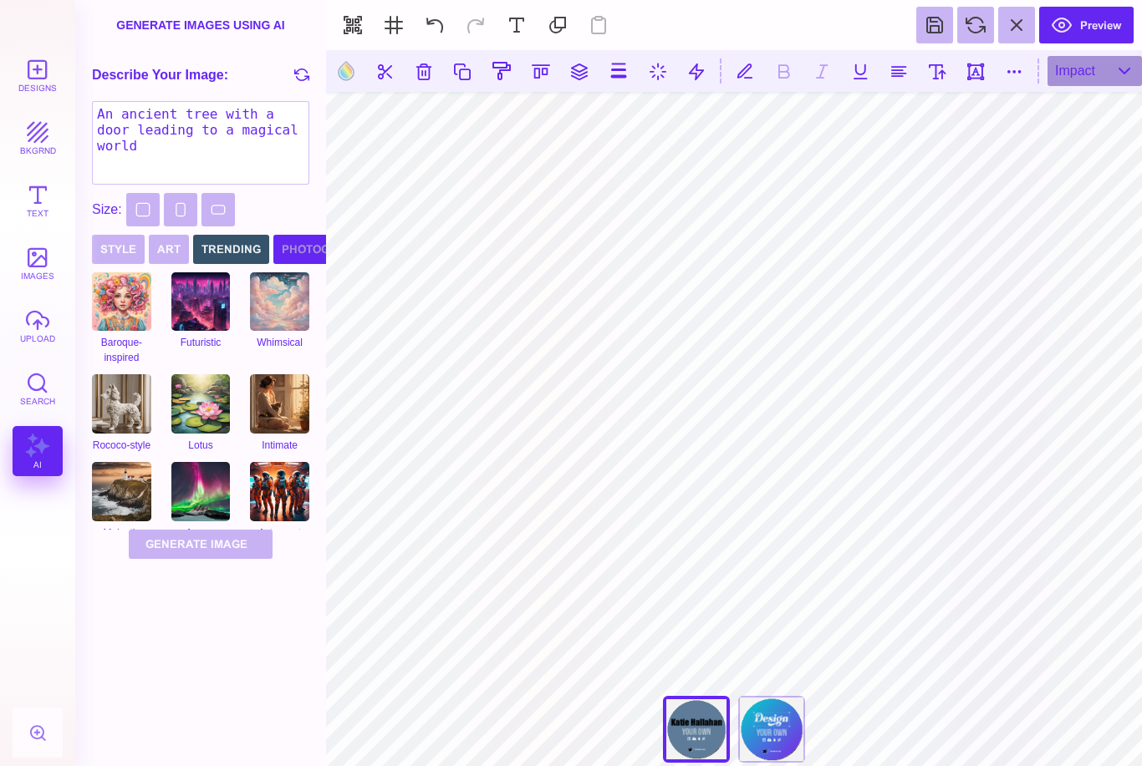
click at [283, 252] on button "Photography" at bounding box center [325, 249] width 104 height 29
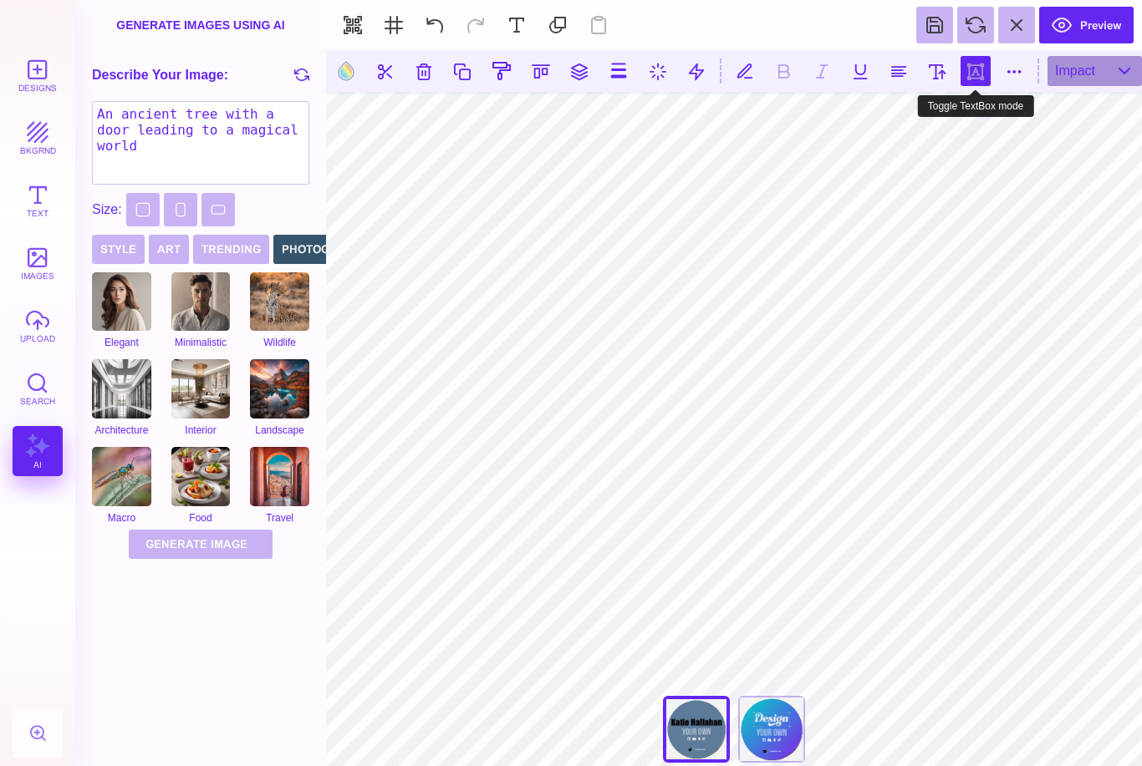
click at [983, 79] on button at bounding box center [975, 71] width 30 height 30
click at [931, 79] on button at bounding box center [937, 71] width 30 height 30
type input "***"
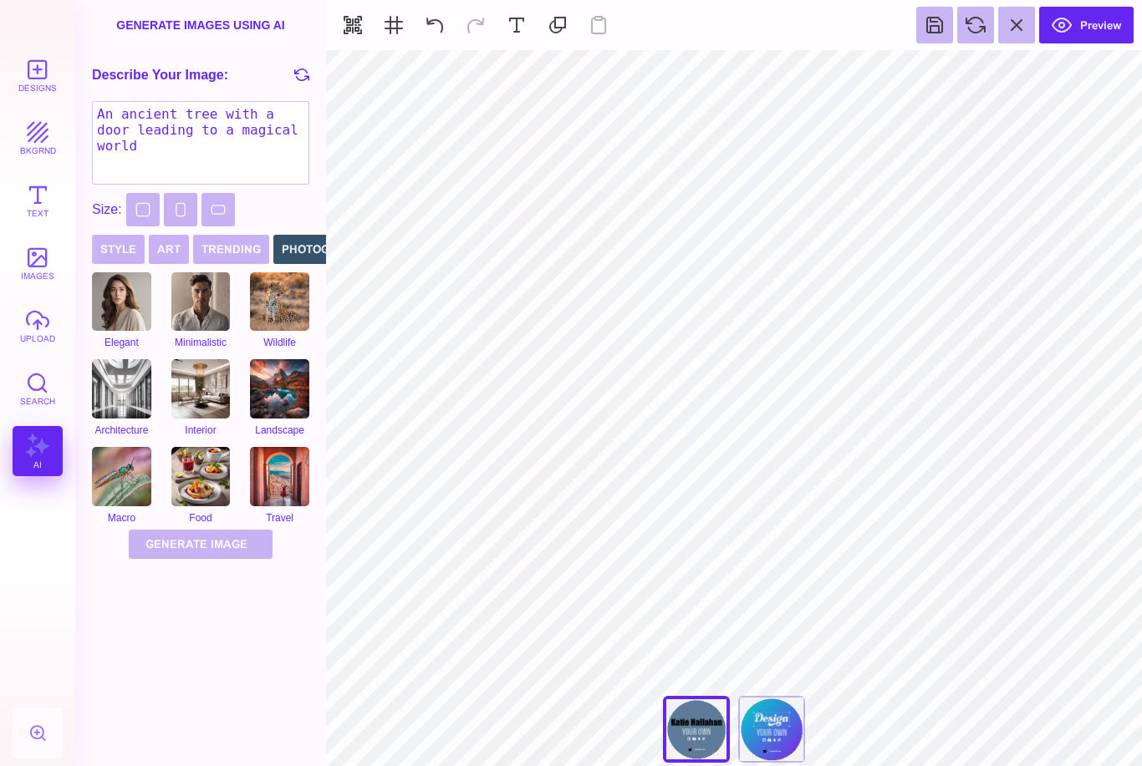
click at [39, 220] on button "Text" at bounding box center [38, 200] width 50 height 50
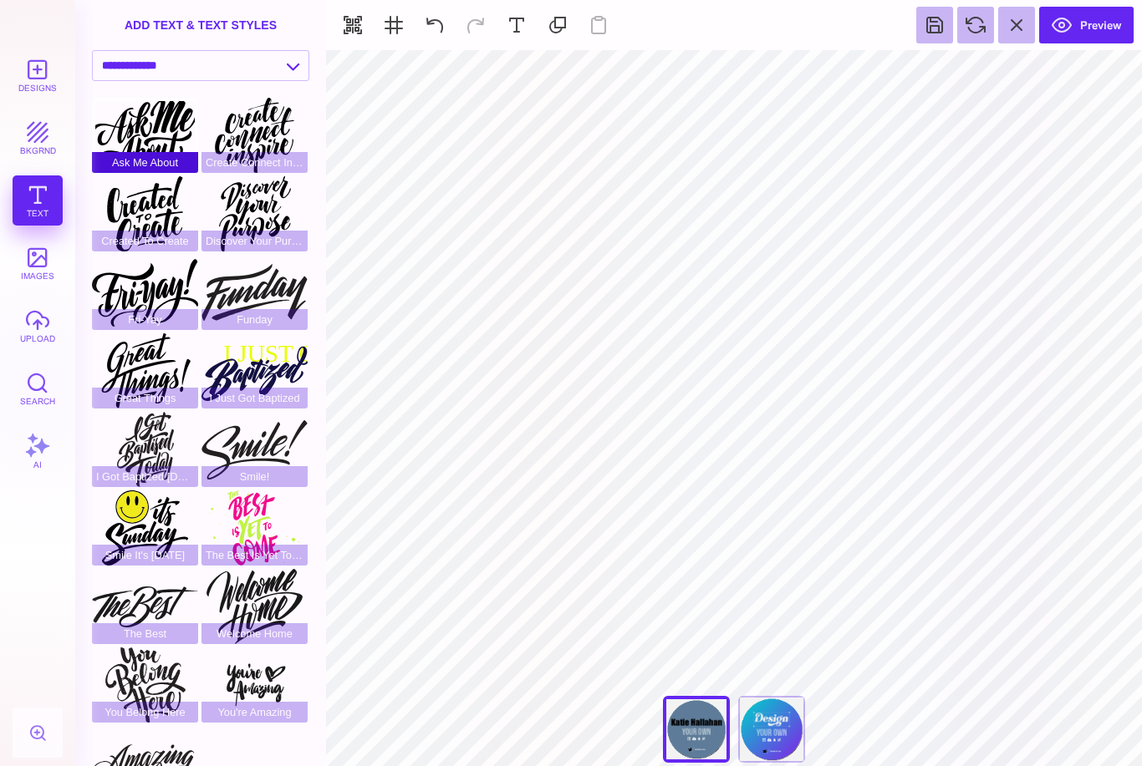
click at [174, 118] on div "Ask Me About" at bounding box center [145, 135] width 106 height 75
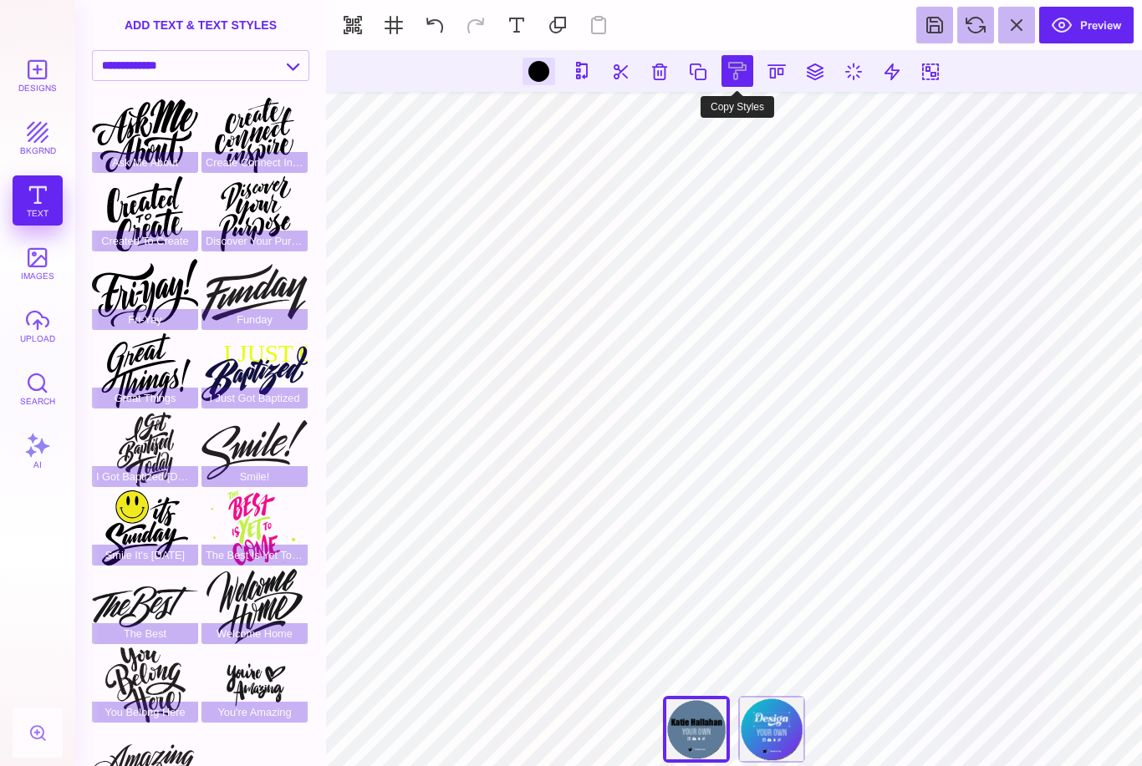
click at [737, 74] on button at bounding box center [737, 71] width 32 height 32
click at [888, 75] on button at bounding box center [892, 71] width 30 height 30
type input "*"
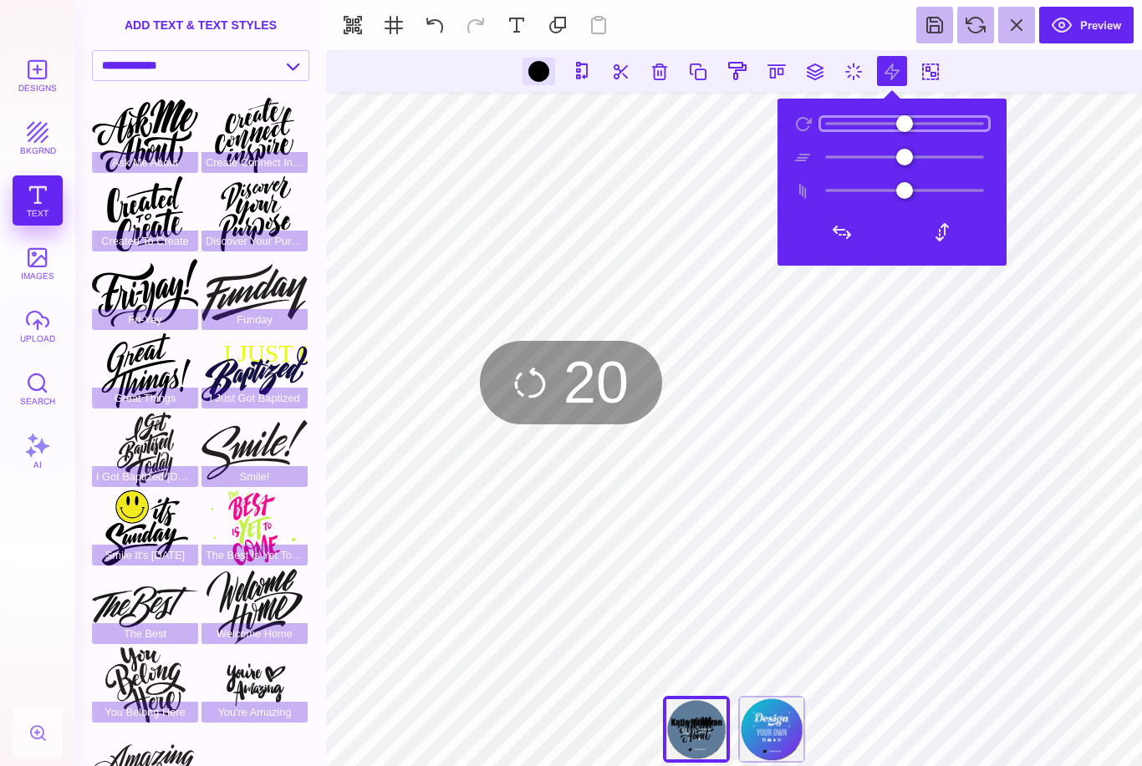
type input "*"
drag, startPoint x: 847, startPoint y: 124, endPoint x: 806, endPoint y: 137, distance: 43.9
click at [806, 137] on section at bounding box center [891, 182] width 221 height 159
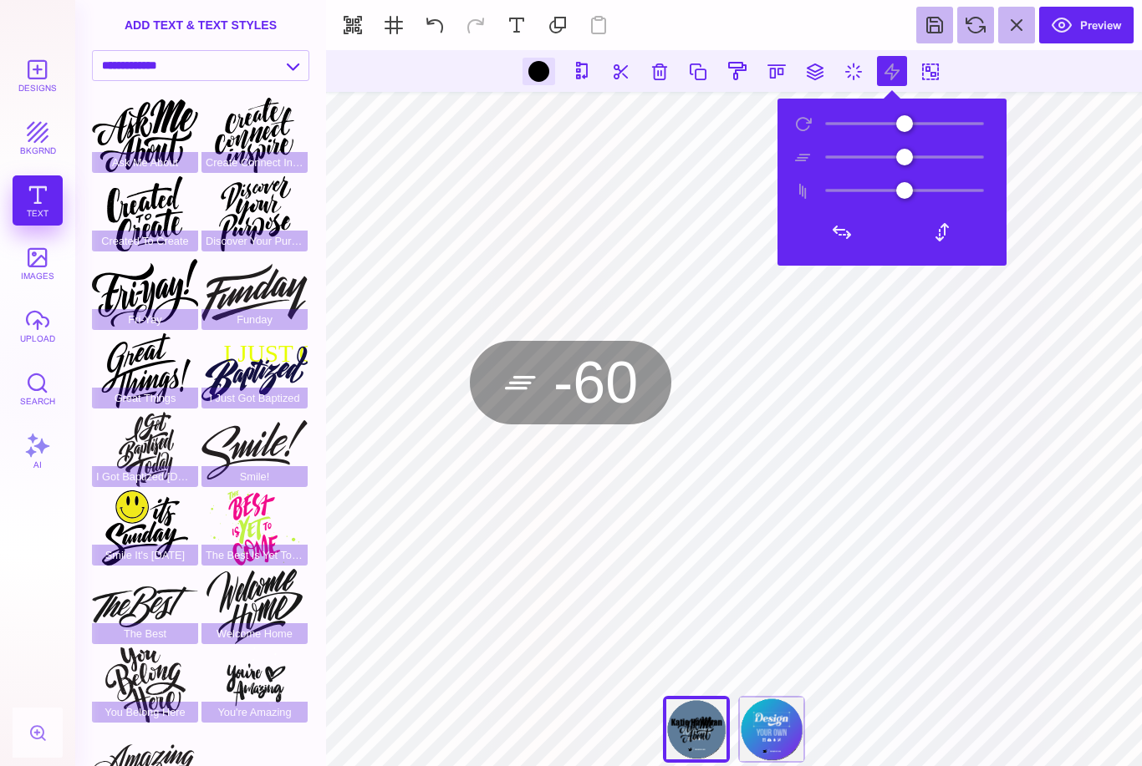
drag, startPoint x: 903, startPoint y: 156, endPoint x: 795, endPoint y: 153, distance: 107.9
type input "***"
click at [795, 153] on div at bounding box center [892, 157] width 196 height 17
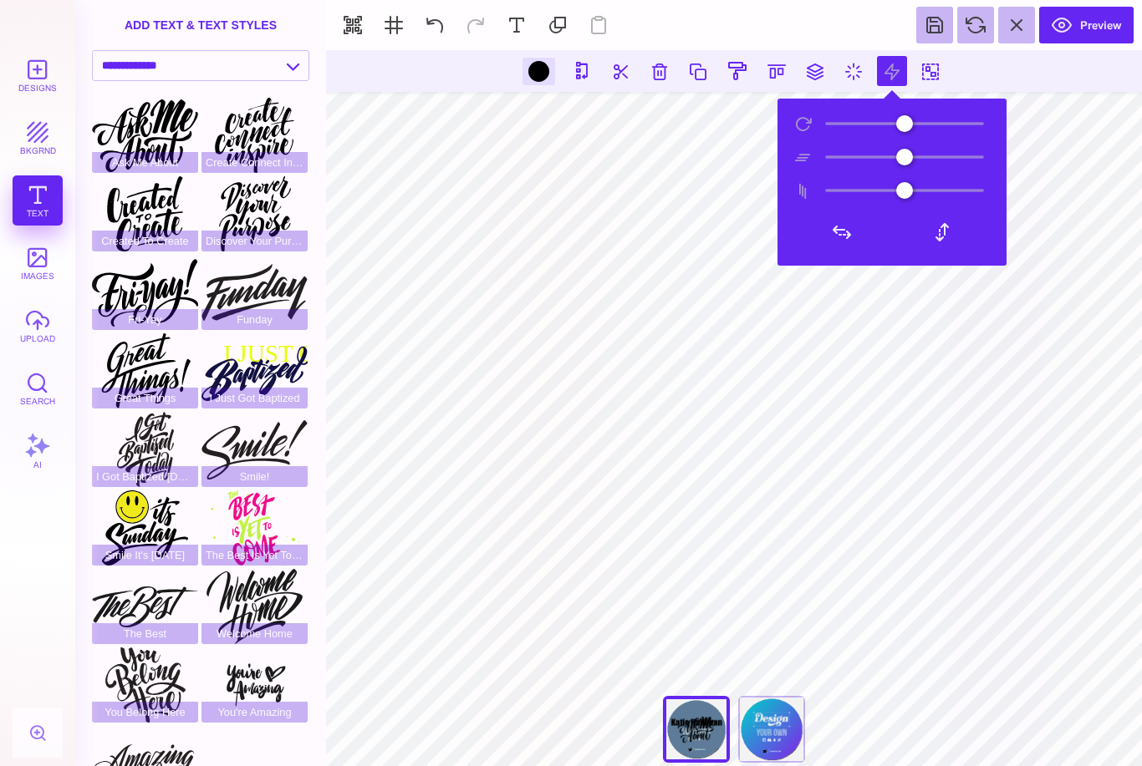
click at [930, 79] on button at bounding box center [930, 71] width 30 height 30
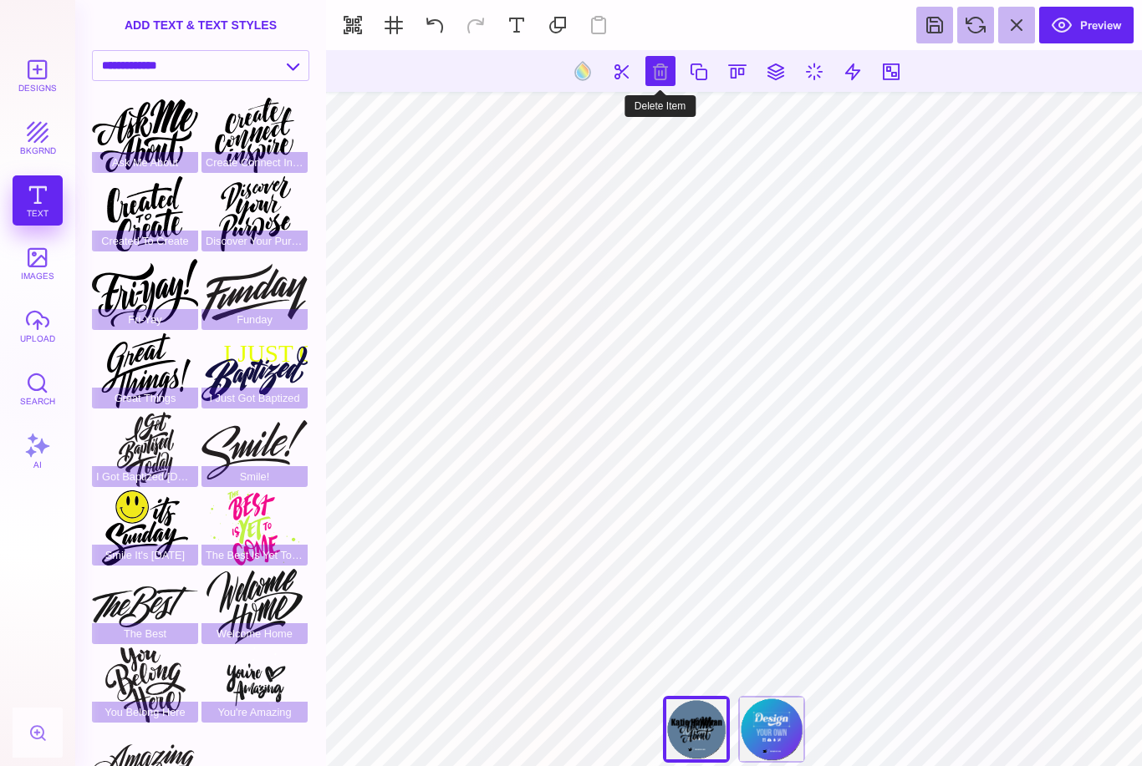
click at [663, 66] on button at bounding box center [660, 71] width 30 height 30
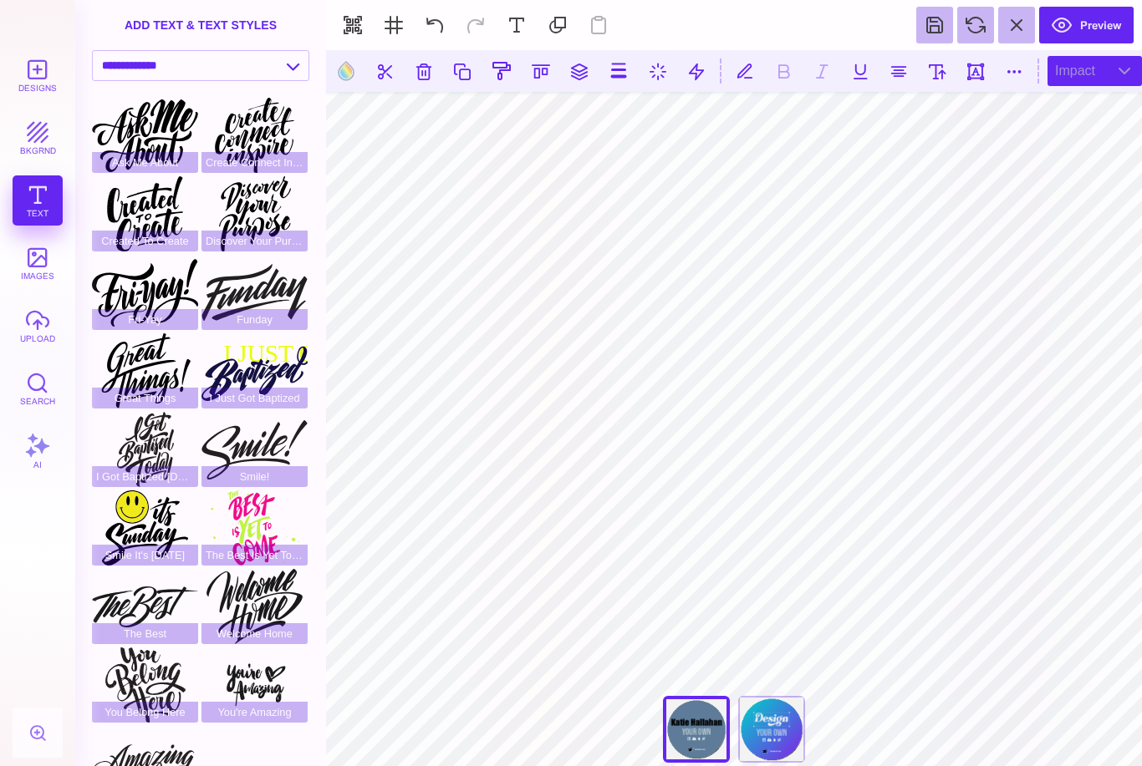
click at [1124, 74] on div "impact" at bounding box center [1094, 71] width 94 height 30
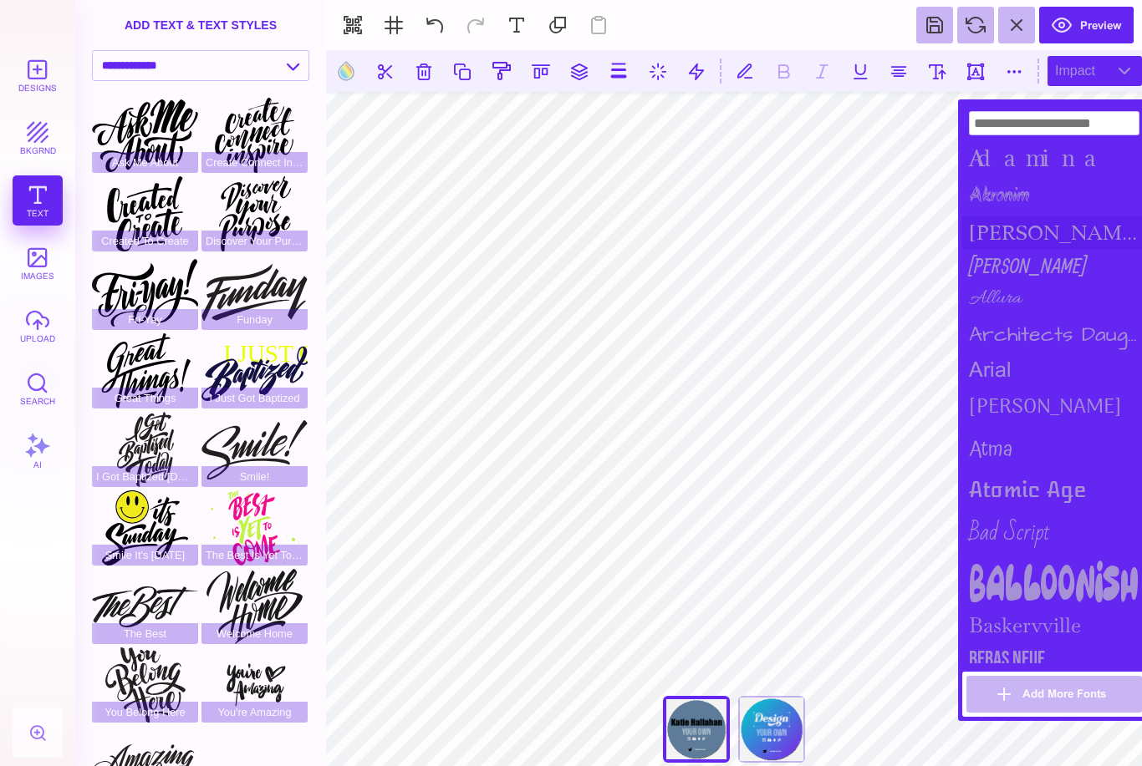
scroll to position [1579, 0]
click at [1031, 120] on input at bounding box center [1054, 123] width 170 height 24
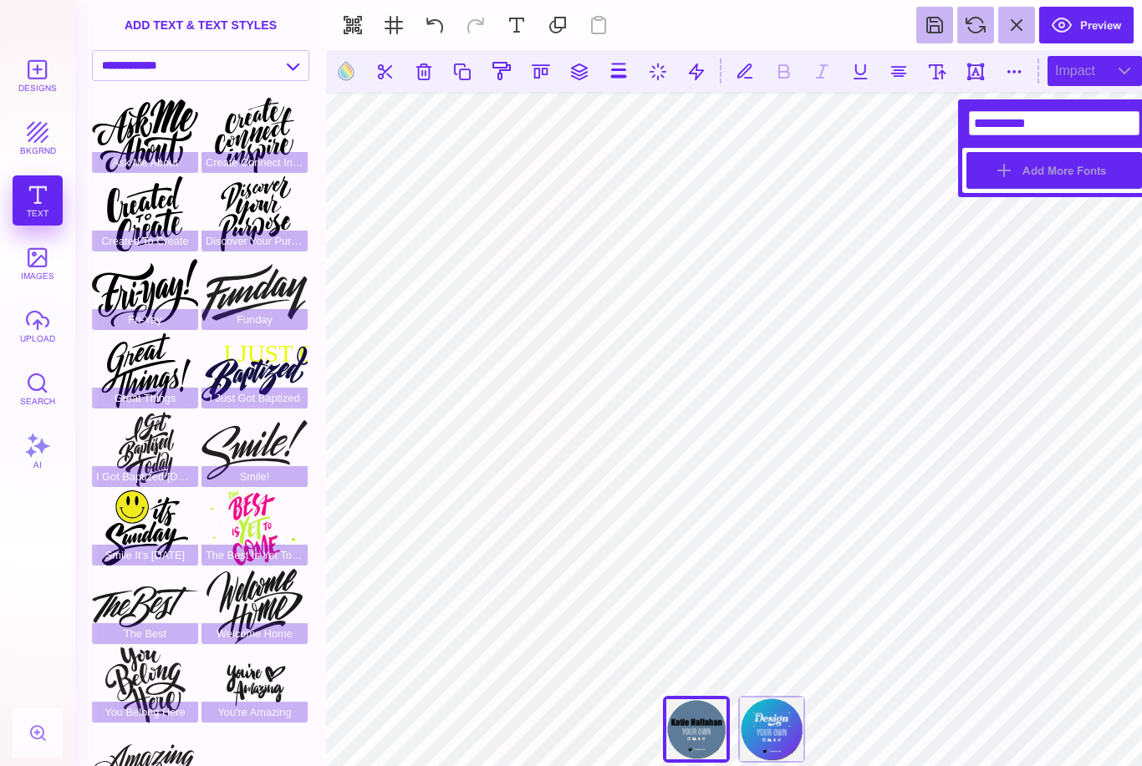
type input "**********"
click at [1034, 179] on button "Add More Fonts" at bounding box center [1053, 170] width 175 height 37
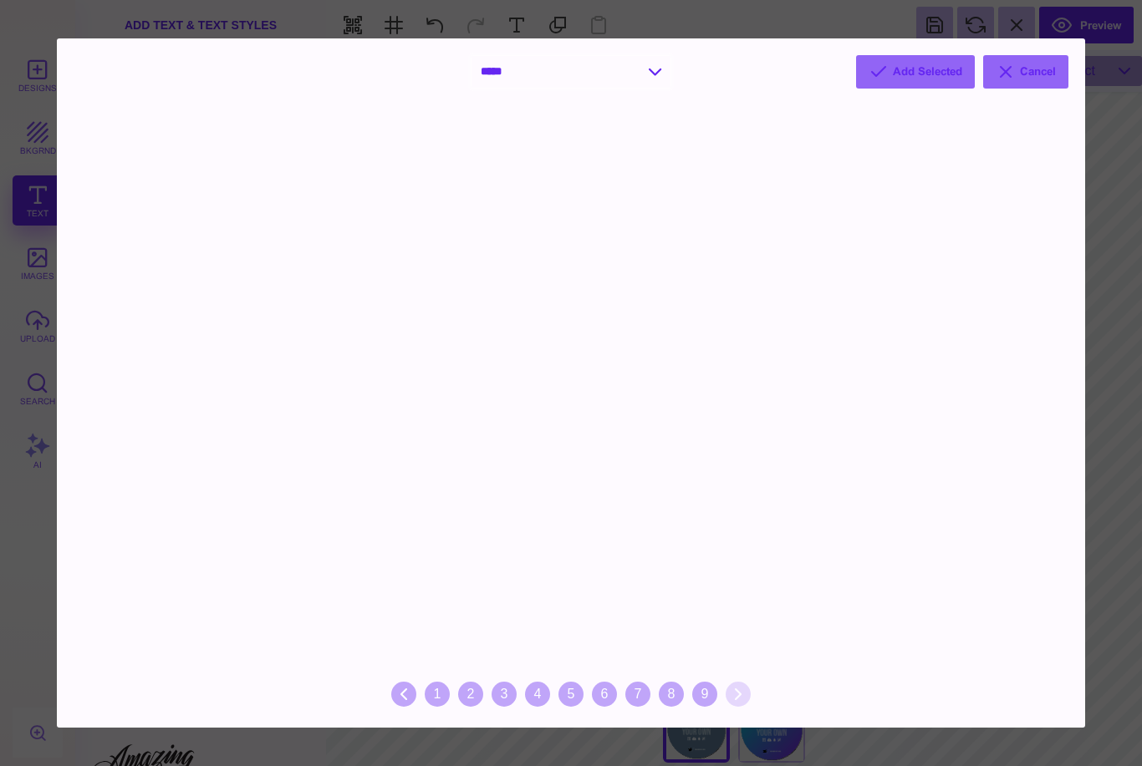
click at [640, 74] on select "**********" at bounding box center [570, 72] width 199 height 32
select select "*"
click at [481, 694] on div "1" at bounding box center [487, 694] width 25 height 25
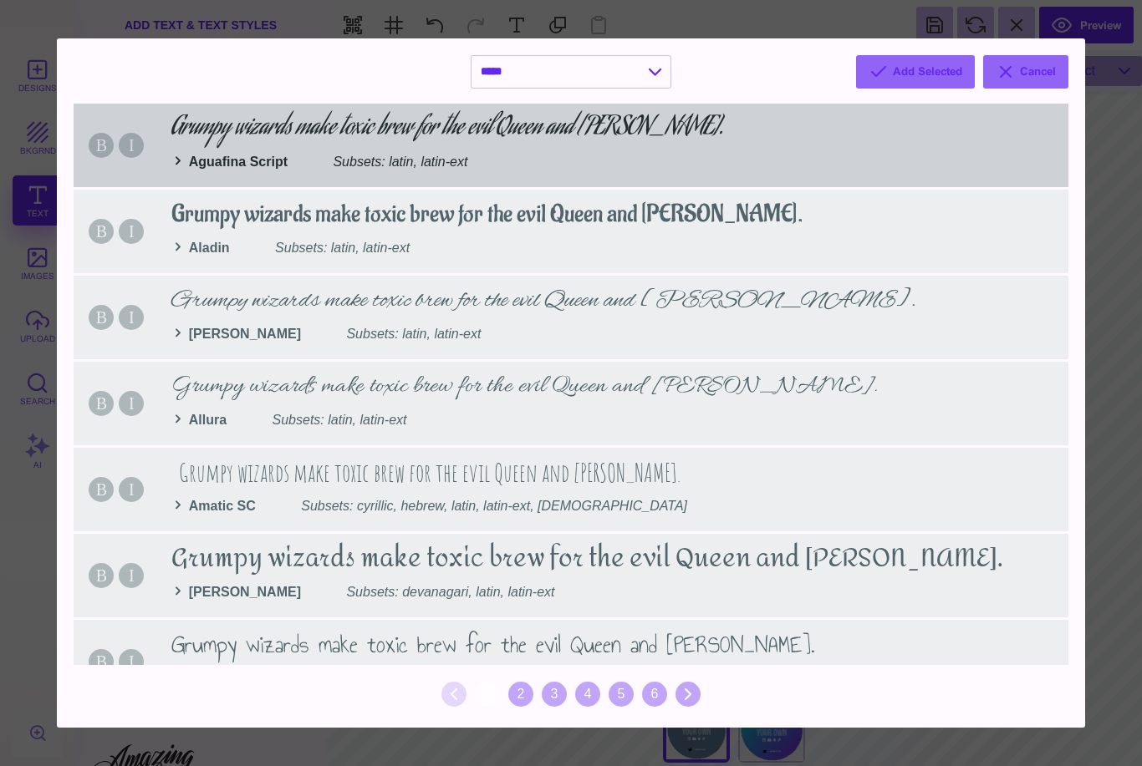
click at [104, 143] on div "B I Grumpy wizards make toxic brew for the evil Queen and [PERSON_NAME]. Aguafi…" at bounding box center [571, 146] width 994 height 84
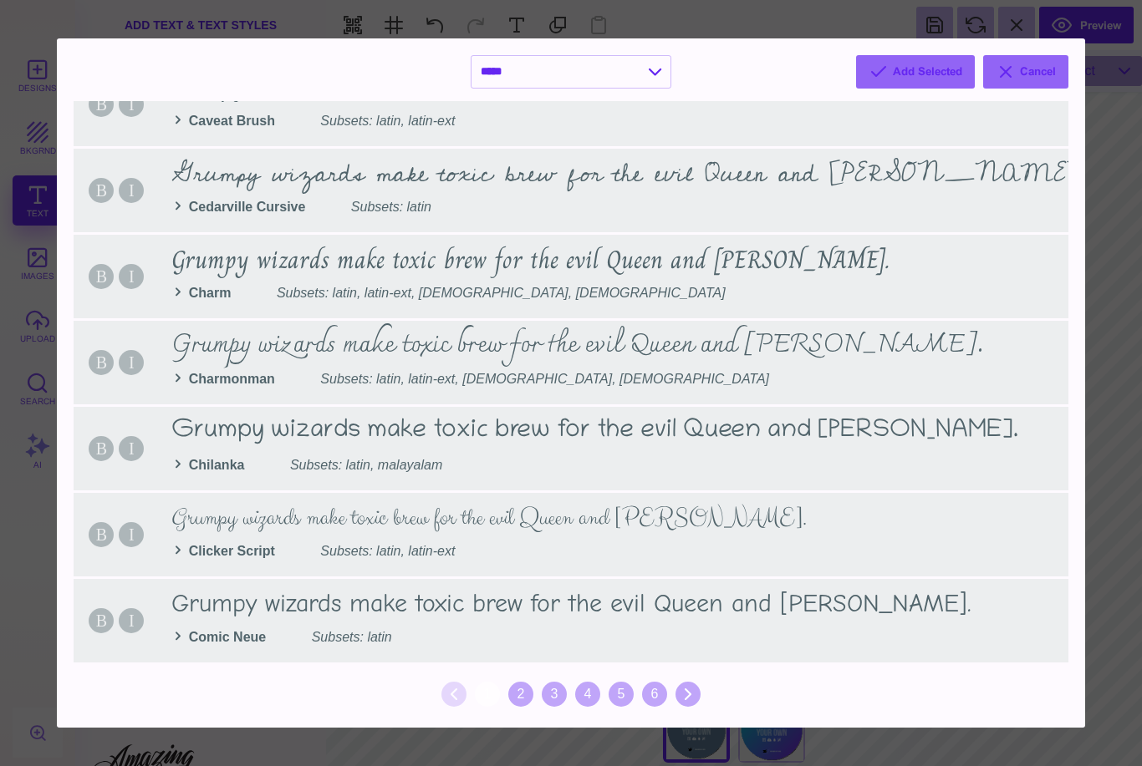
scroll to position [1590, 0]
click at [1055, 71] on button "Cancel" at bounding box center [1025, 71] width 85 height 33
select select "*"
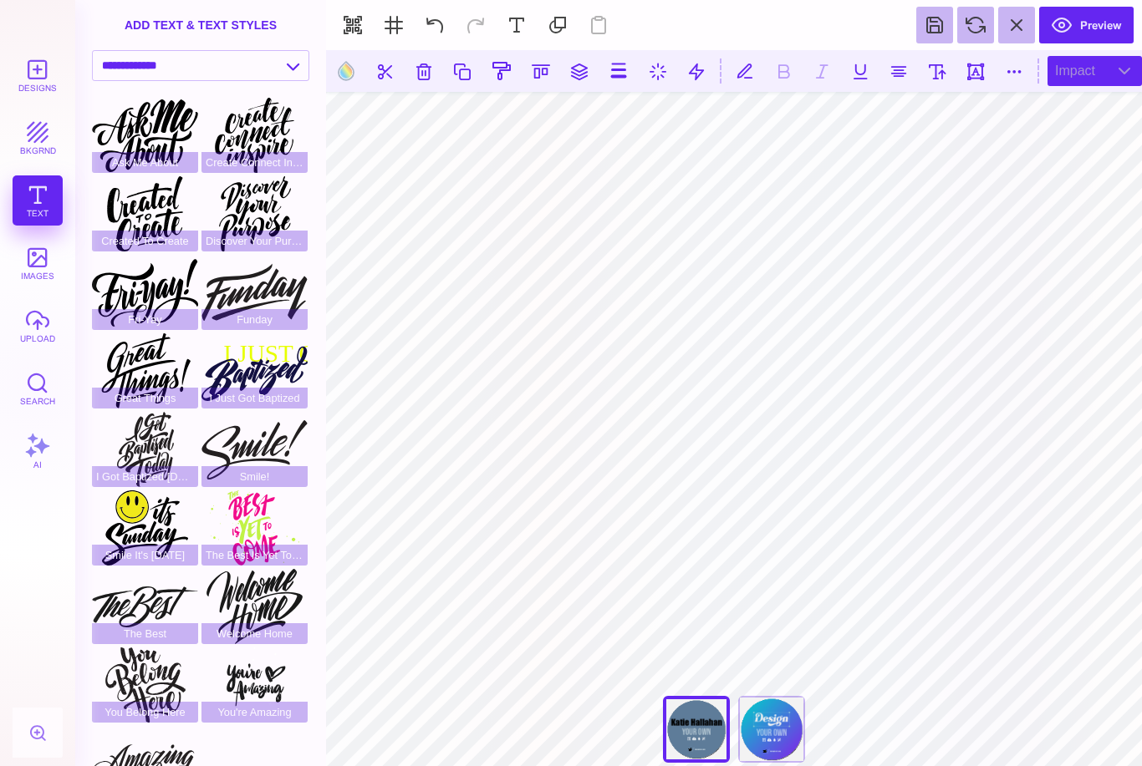
click at [1087, 74] on div "impact" at bounding box center [1094, 71] width 94 height 30
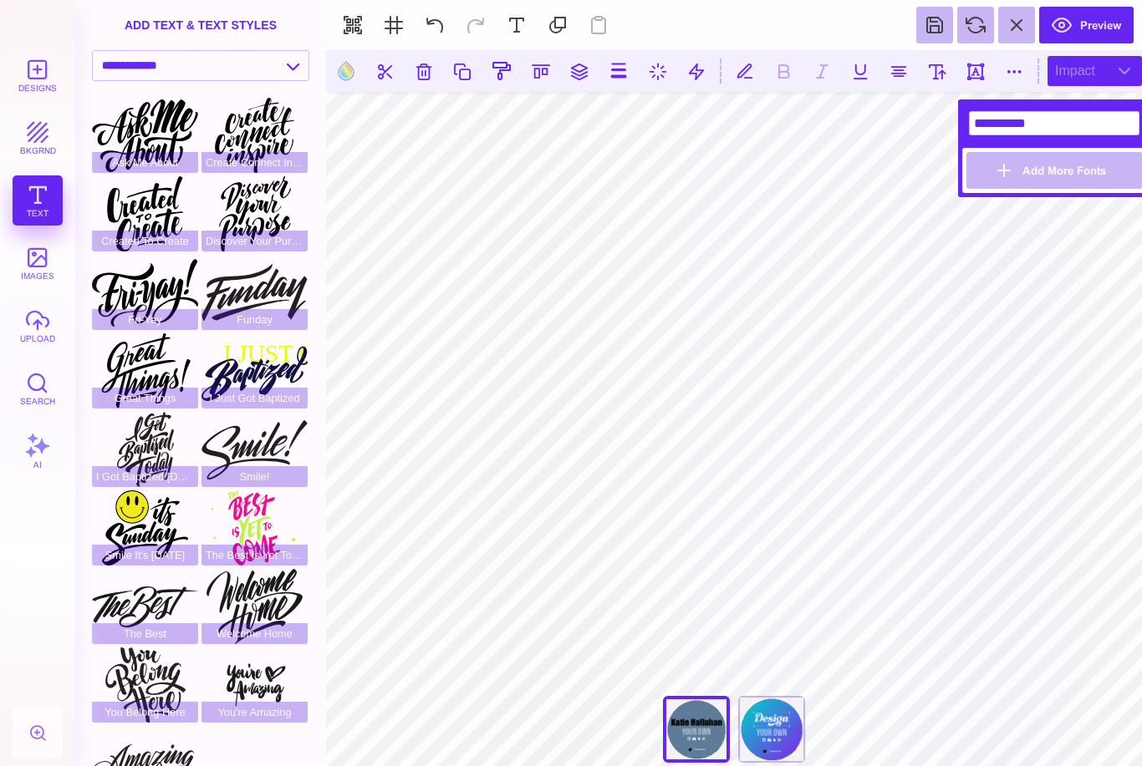
click at [1127, 60] on div "impact" at bounding box center [1094, 71] width 94 height 30
click at [1130, 71] on div "impact" at bounding box center [1094, 71] width 94 height 30
click at [1067, 125] on input "**********" at bounding box center [1054, 123] width 170 height 24
type input "*"
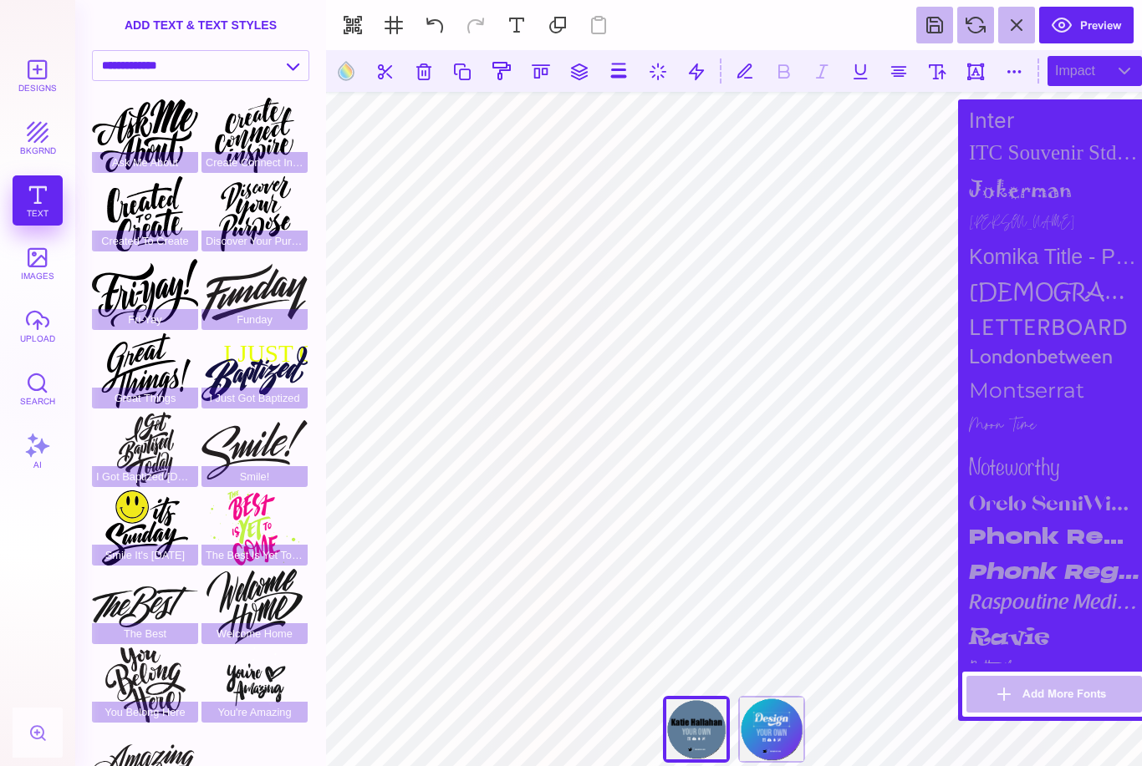
scroll to position [1339, 0]
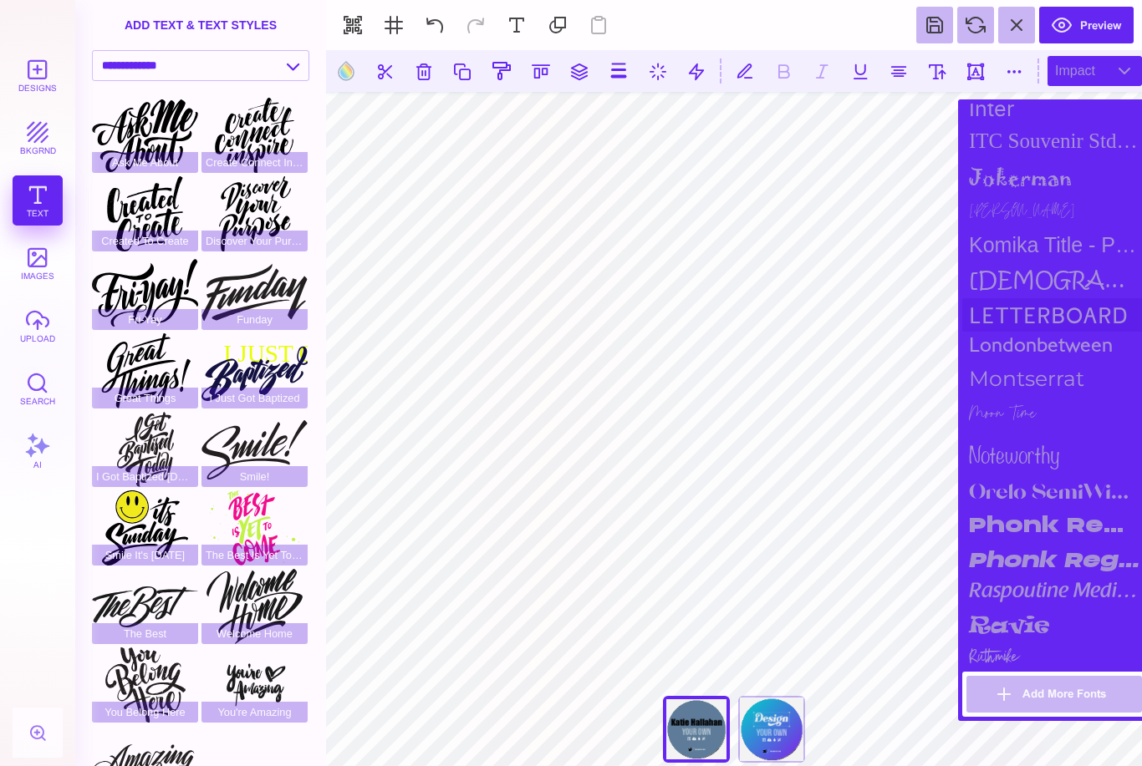
click at [1022, 332] on div "Letterboard" at bounding box center [1054, 314] width 184 height 33
click at [1021, 298] on div "[DEMOGRAPHIC_DATA] itc" at bounding box center [1054, 280] width 184 height 37
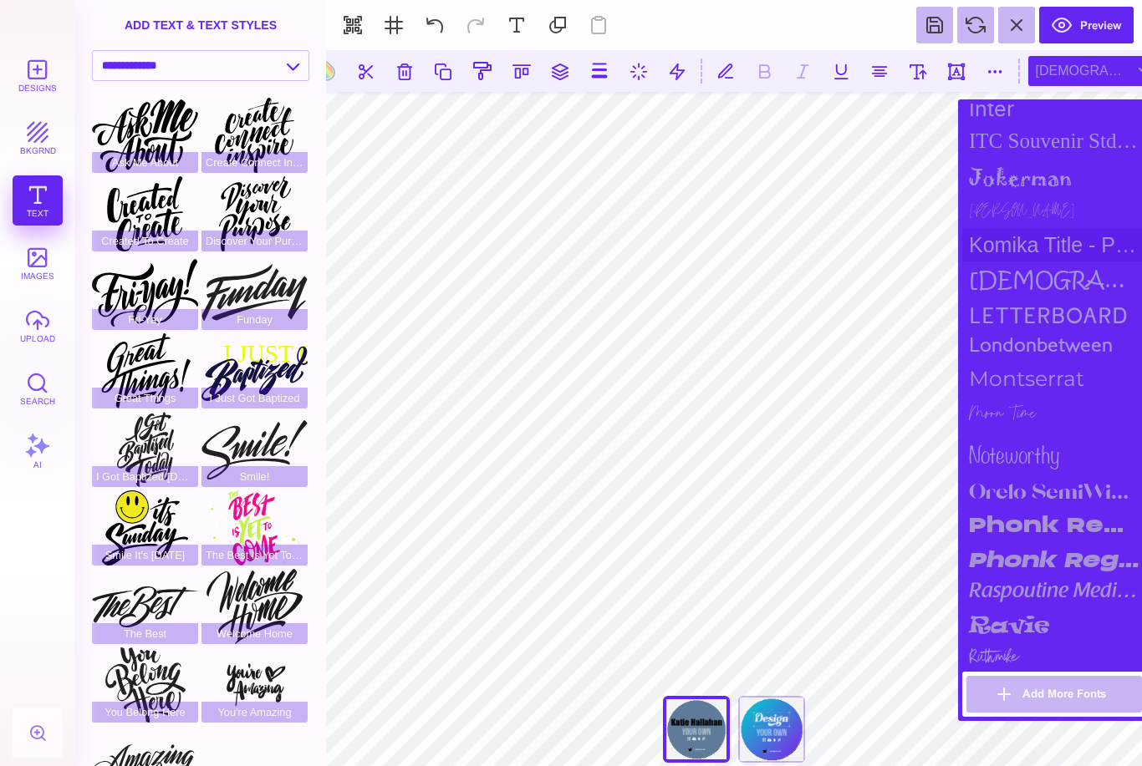
click at [1020, 262] on div "Komika Title - Paint" at bounding box center [1054, 245] width 184 height 33
click at [1011, 229] on div "[PERSON_NAME]" at bounding box center [1054, 213] width 184 height 32
click at [1016, 262] on div "Komika Title - Paint" at bounding box center [1054, 245] width 184 height 33
click at [1014, 197] on div "jokerman" at bounding box center [1054, 177] width 184 height 40
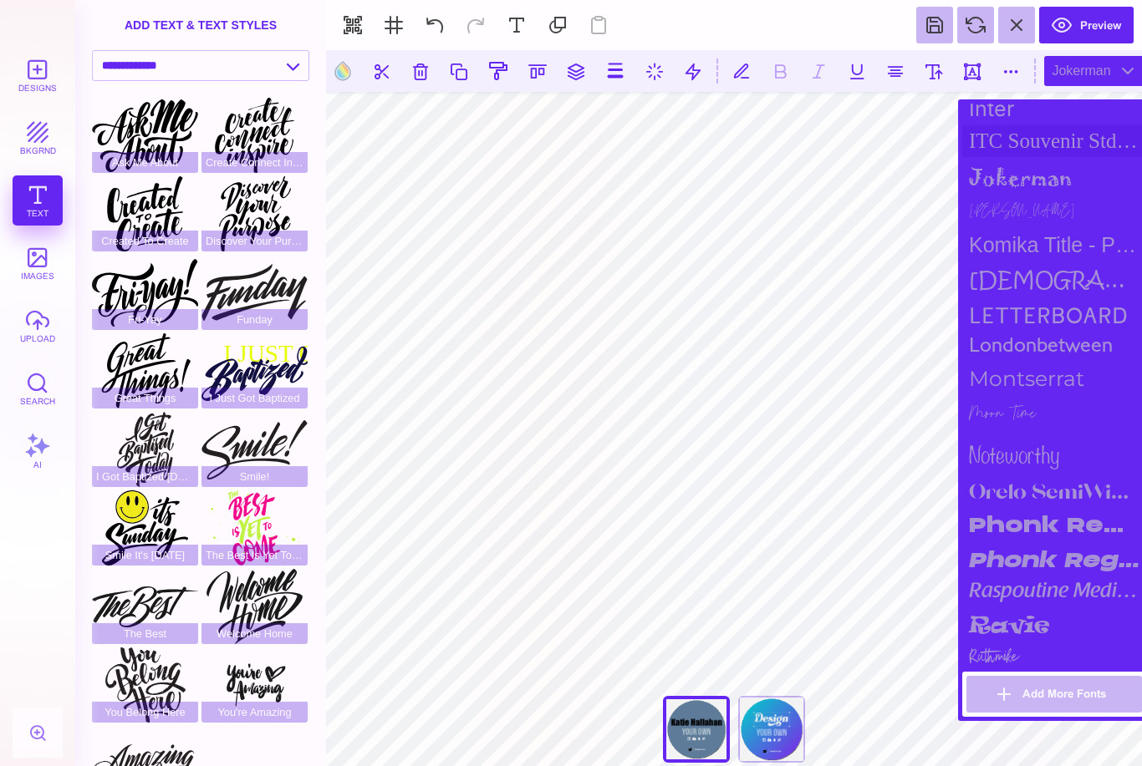
click at [1018, 157] on div "ITC Souvenir Std Medium" at bounding box center [1054, 141] width 184 height 32
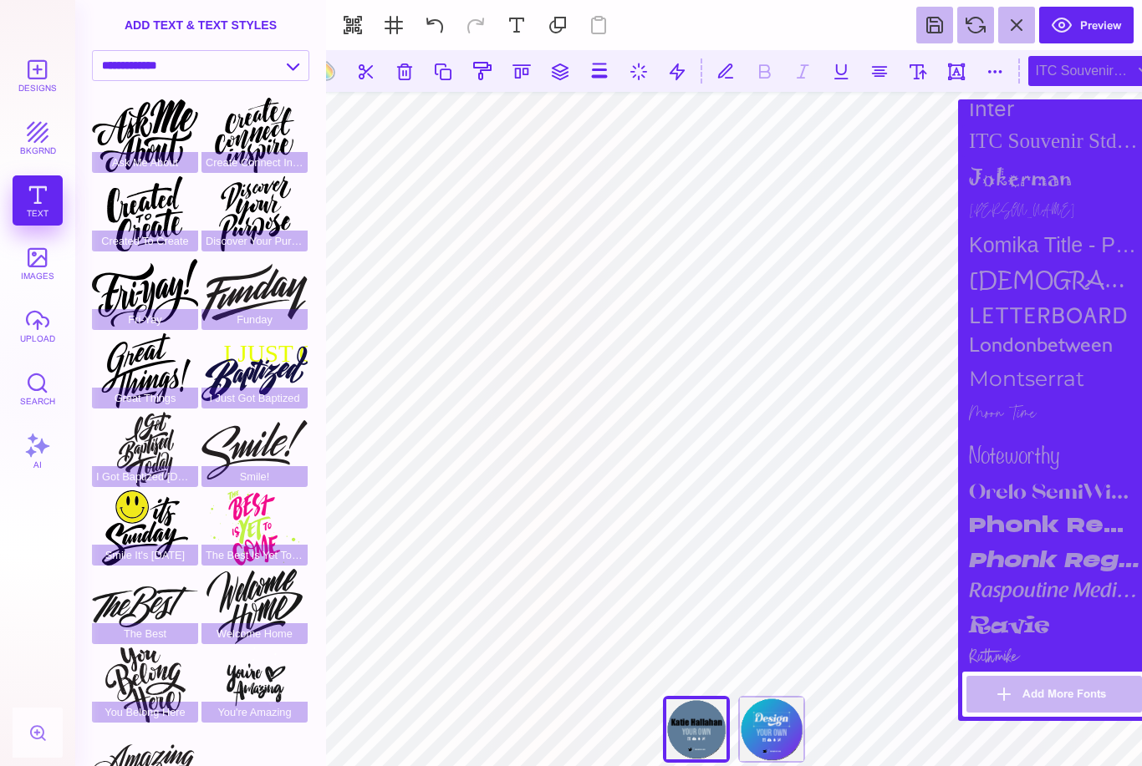
click at [1012, 157] on div "ITC Souvenir Std Medium" at bounding box center [1054, 141] width 184 height 32
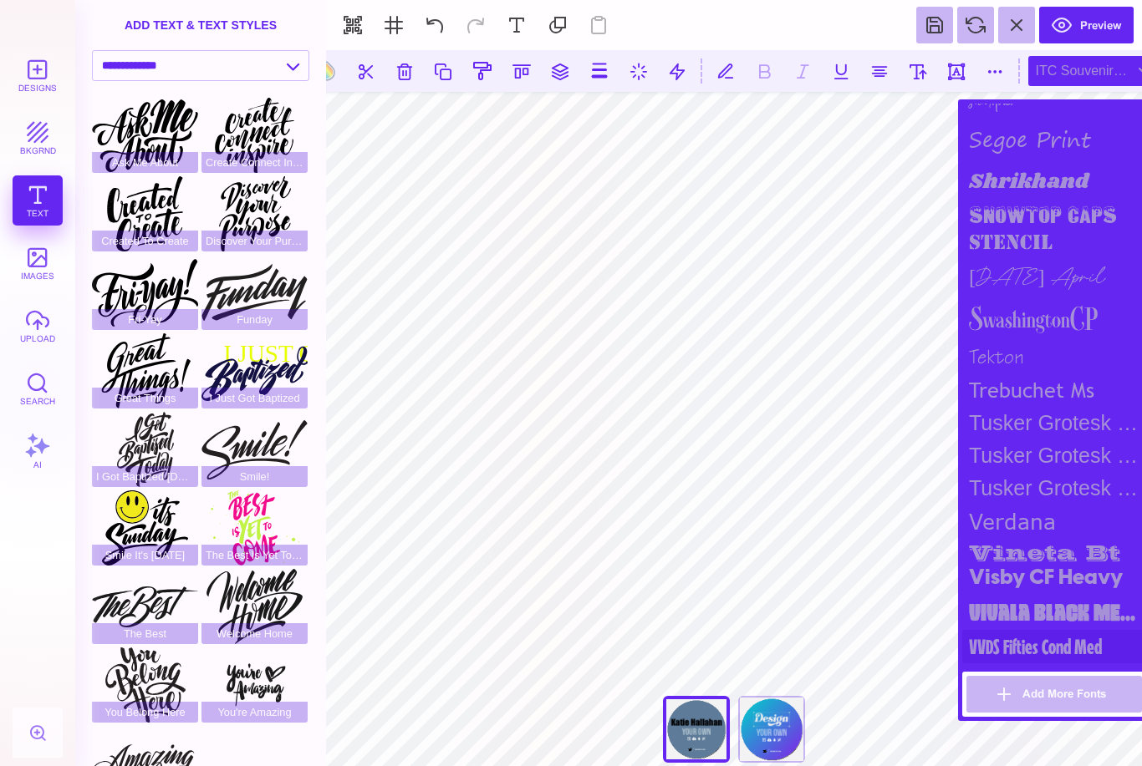
scroll to position [1989, 0]
click at [1025, 648] on div "VVDS Fifties Cond Med" at bounding box center [1054, 646] width 184 height 33
click at [1022, 615] on div "Vivala Black Medium" at bounding box center [1054, 612] width 184 height 35
click at [1020, 440] on div "Tusker Grotesk 3700 Bold" at bounding box center [1054, 456] width 184 height 33
click at [1011, 374] on div "trebuchet ms" at bounding box center [1054, 390] width 184 height 33
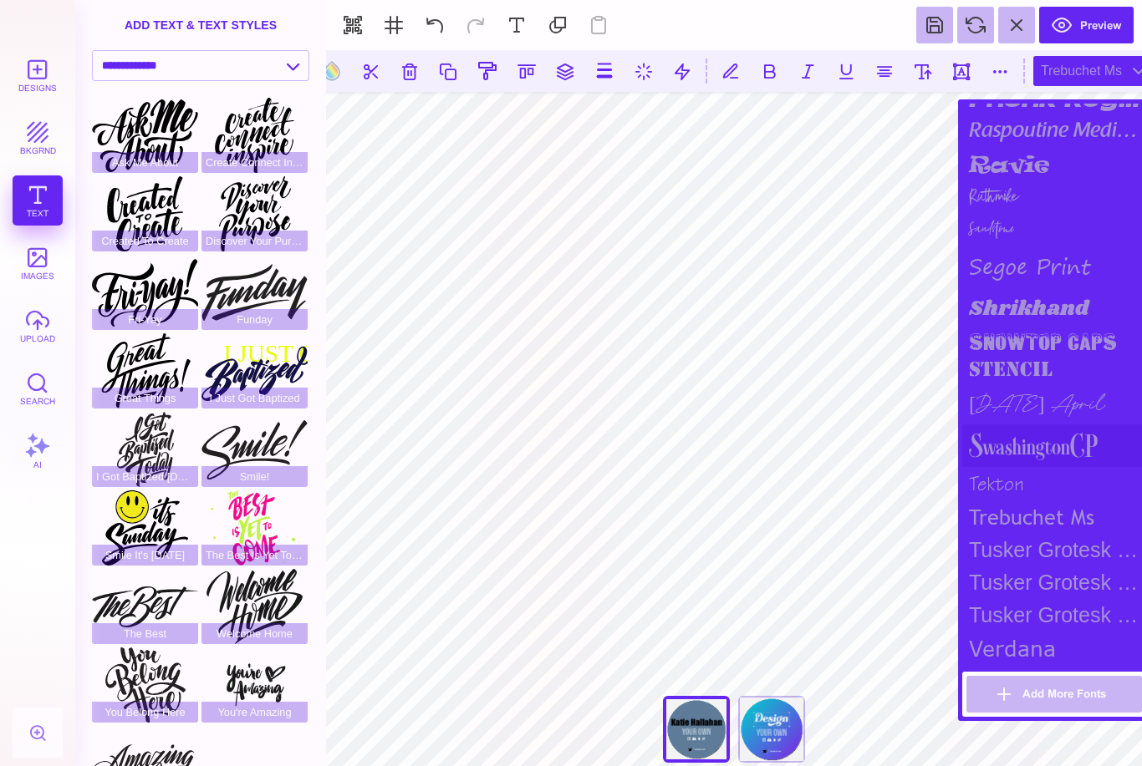
scroll to position [1800, 0]
click at [1030, 288] on div "segoe print" at bounding box center [1054, 265] width 184 height 45
click at [1025, 328] on div "Shrikhand" at bounding box center [1054, 307] width 184 height 39
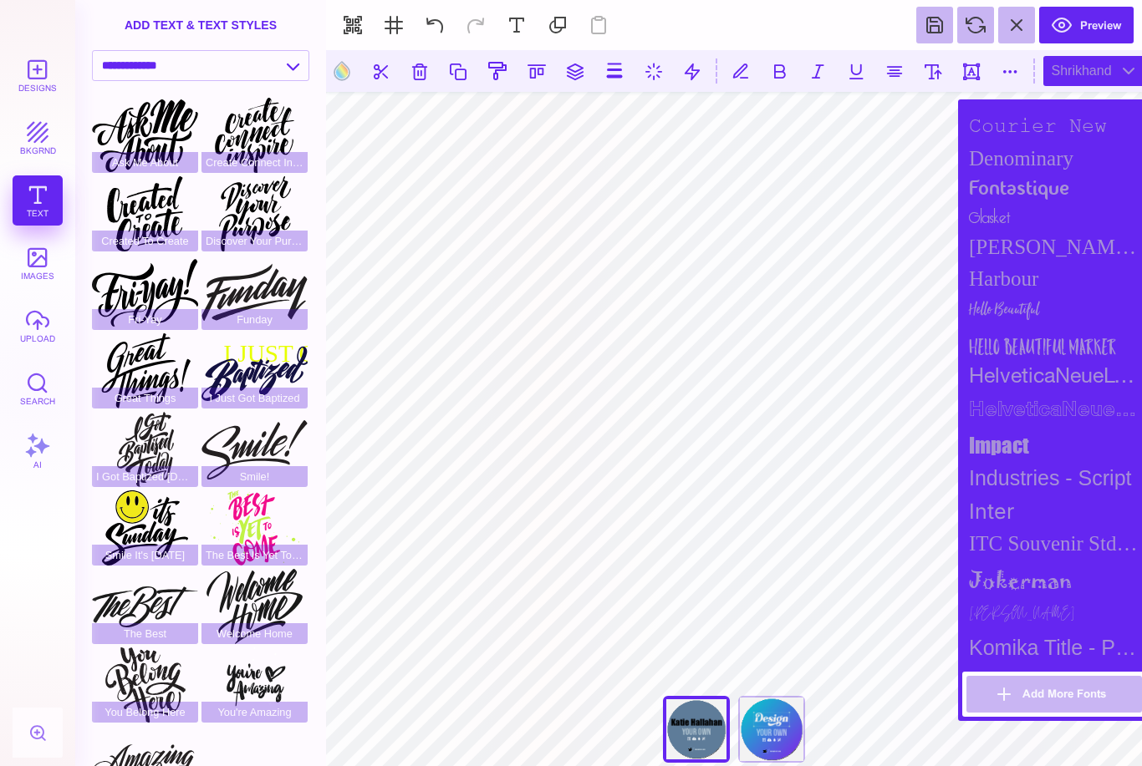
scroll to position [844, 0]
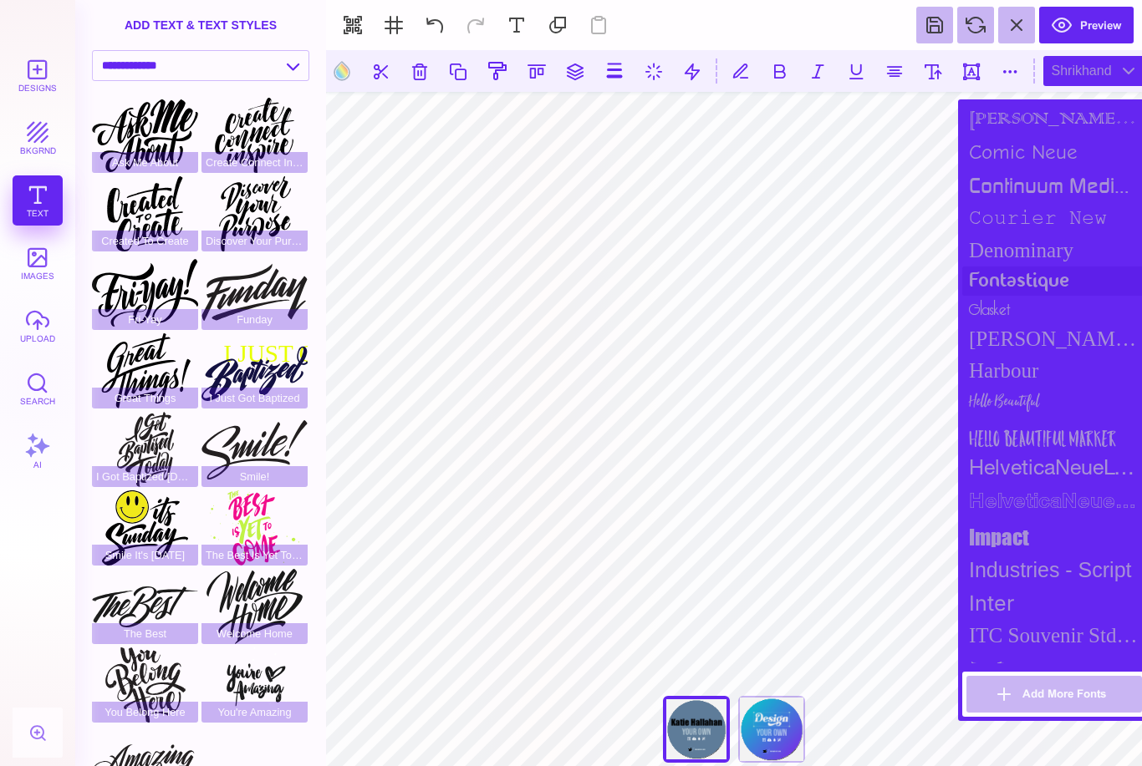
click at [1030, 296] on div "fontastique" at bounding box center [1054, 281] width 184 height 29
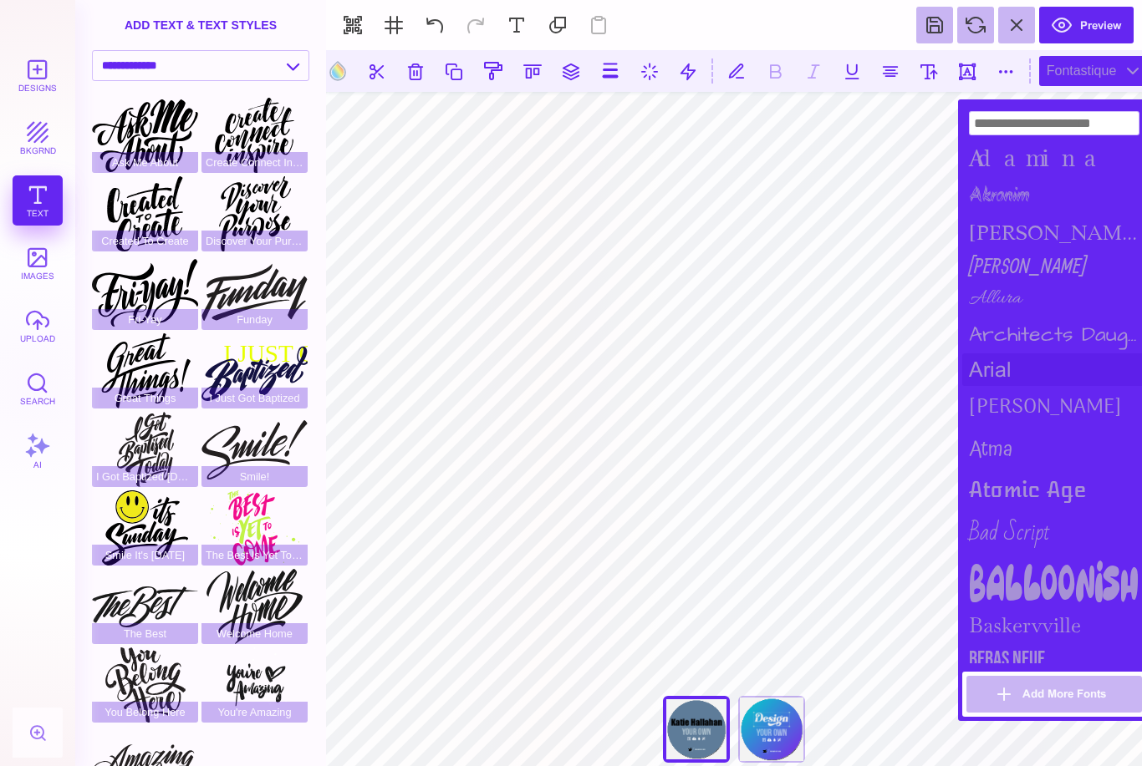
scroll to position [0, 0]
click at [1005, 299] on div "Allura" at bounding box center [1054, 299] width 184 height 34
click at [1006, 194] on div "Akronim" at bounding box center [1054, 195] width 184 height 39
click at [1023, 331] on div "Architects Daughter" at bounding box center [1054, 335] width 184 height 38
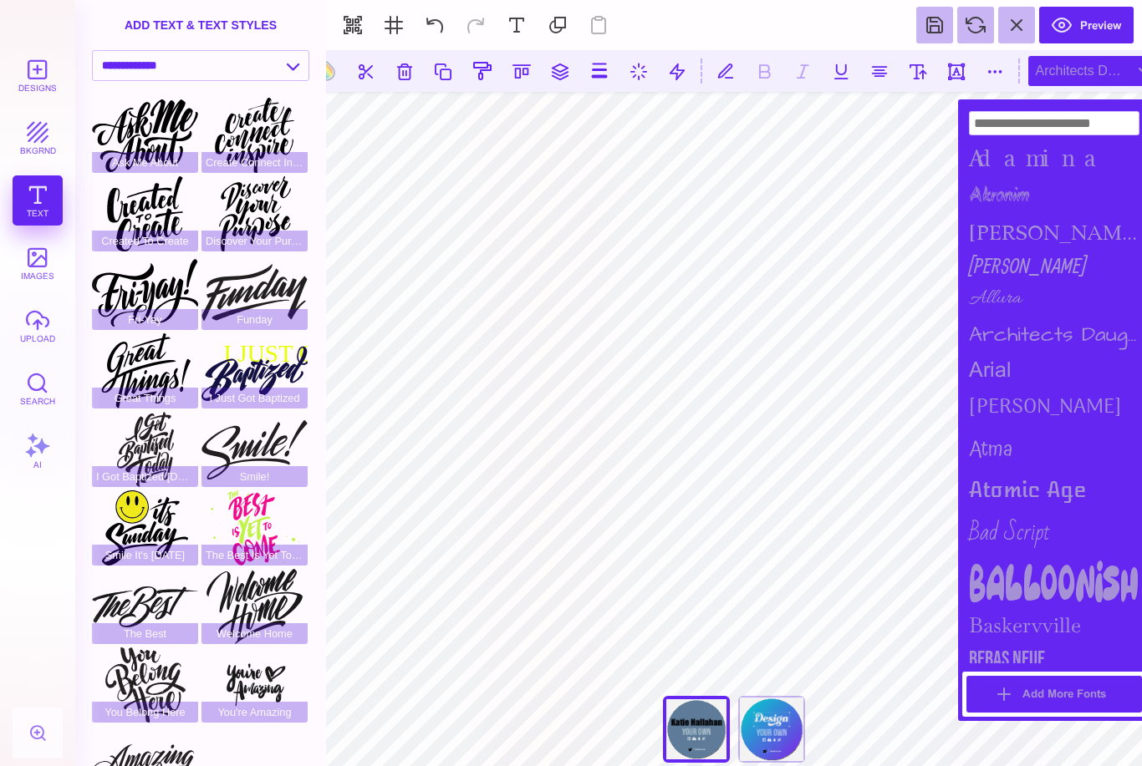
click at [1055, 695] on button "Add More Fonts" at bounding box center [1053, 694] width 175 height 37
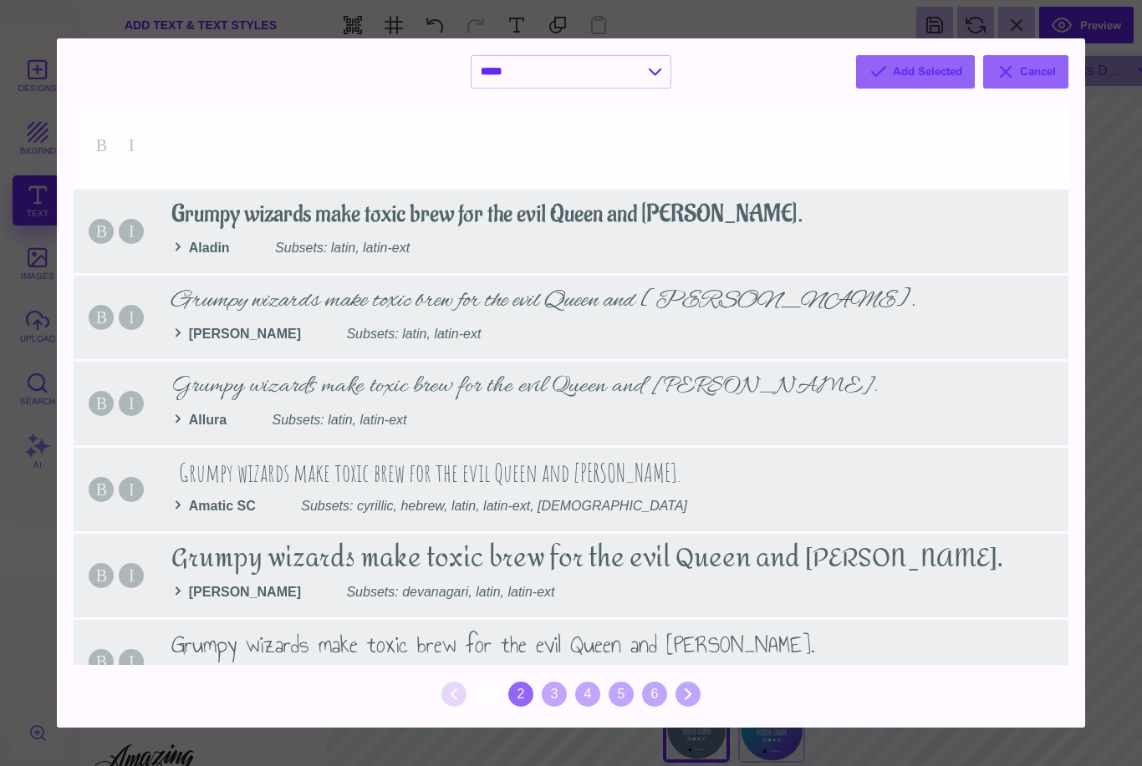
click at [525, 693] on div "2" at bounding box center [520, 694] width 25 height 25
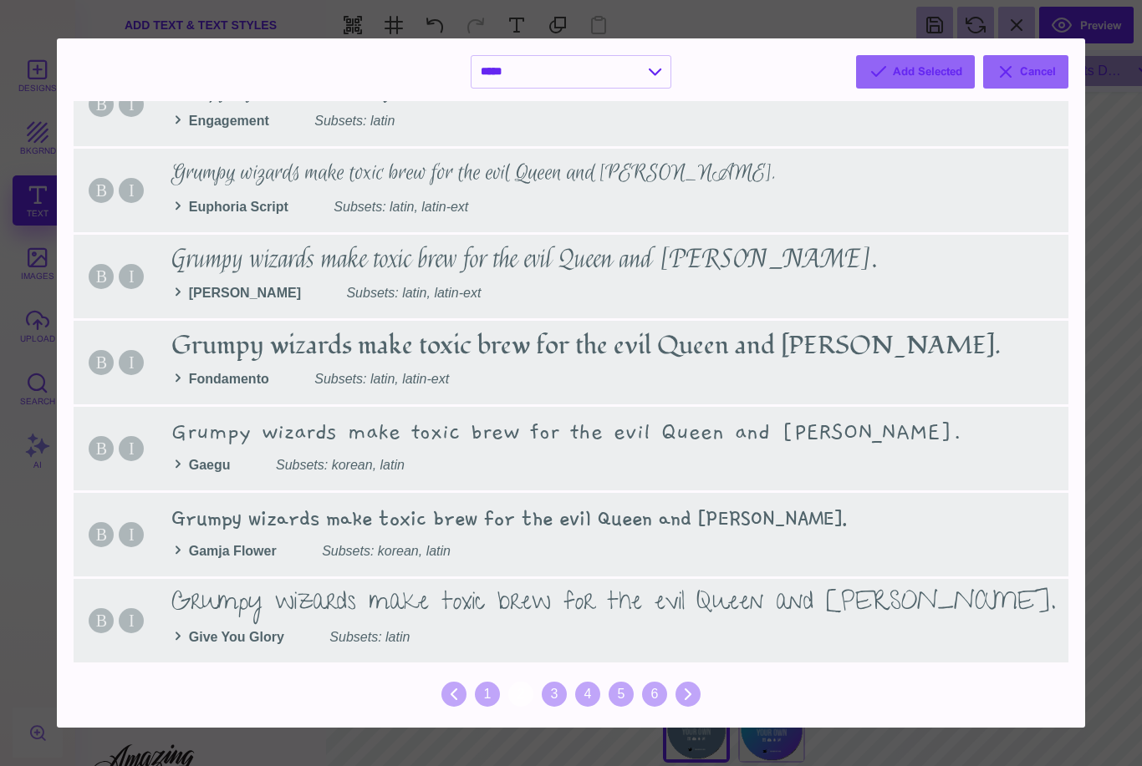
scroll to position [1590, 0]
click at [562, 699] on div "3" at bounding box center [554, 694] width 25 height 25
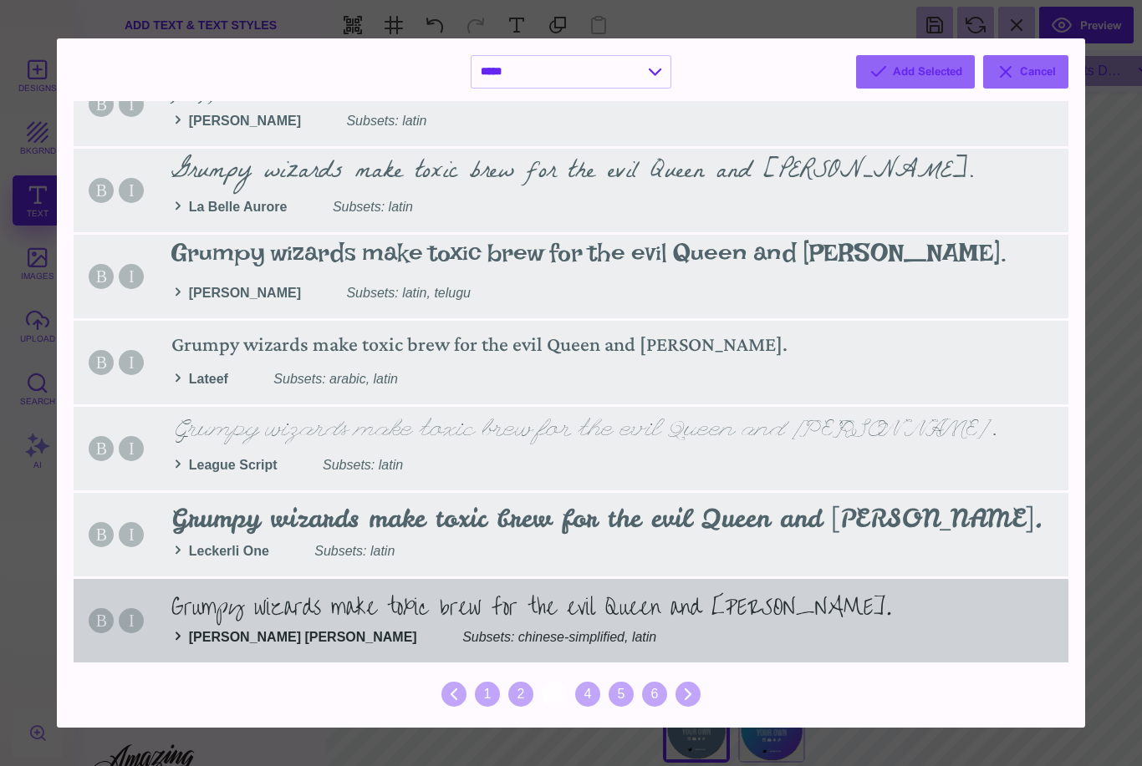
click at [577, 608] on div "B I Grumpy wizards make toxic brew for the evil Queen and [PERSON_NAME]. [PERSO…" at bounding box center [571, 621] width 994 height 84
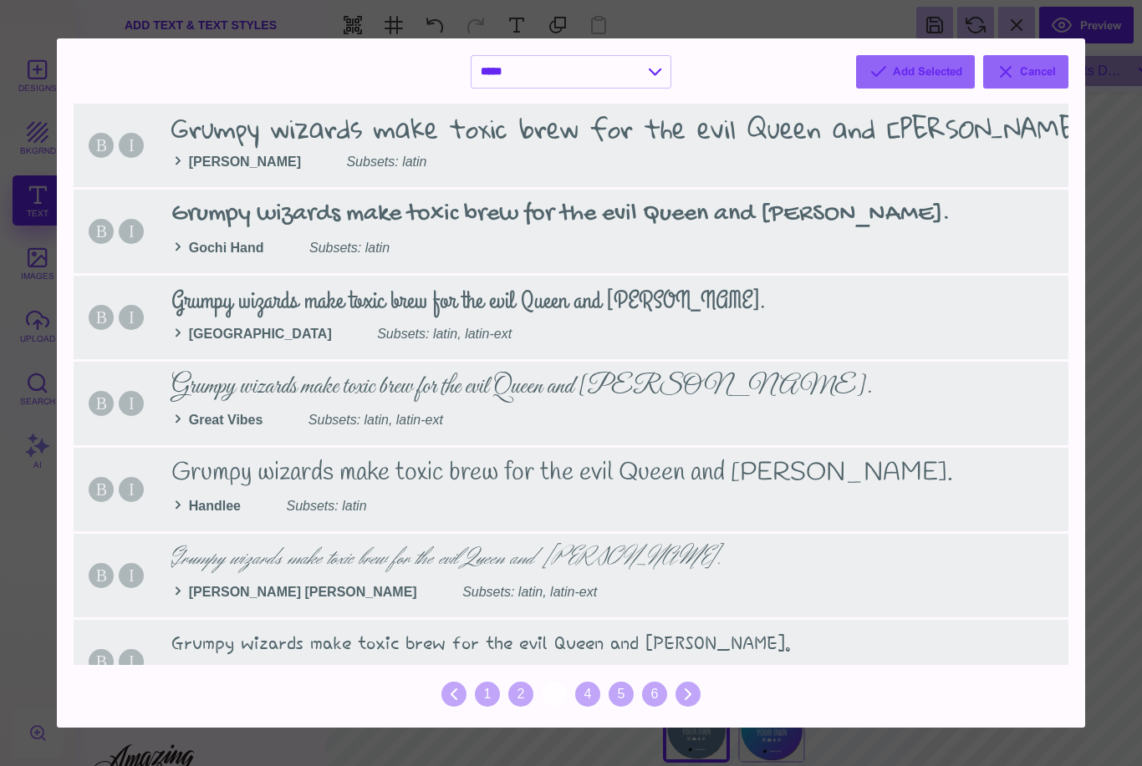
scroll to position [0, 0]
click at [590, 694] on div "4" at bounding box center [587, 694] width 25 height 25
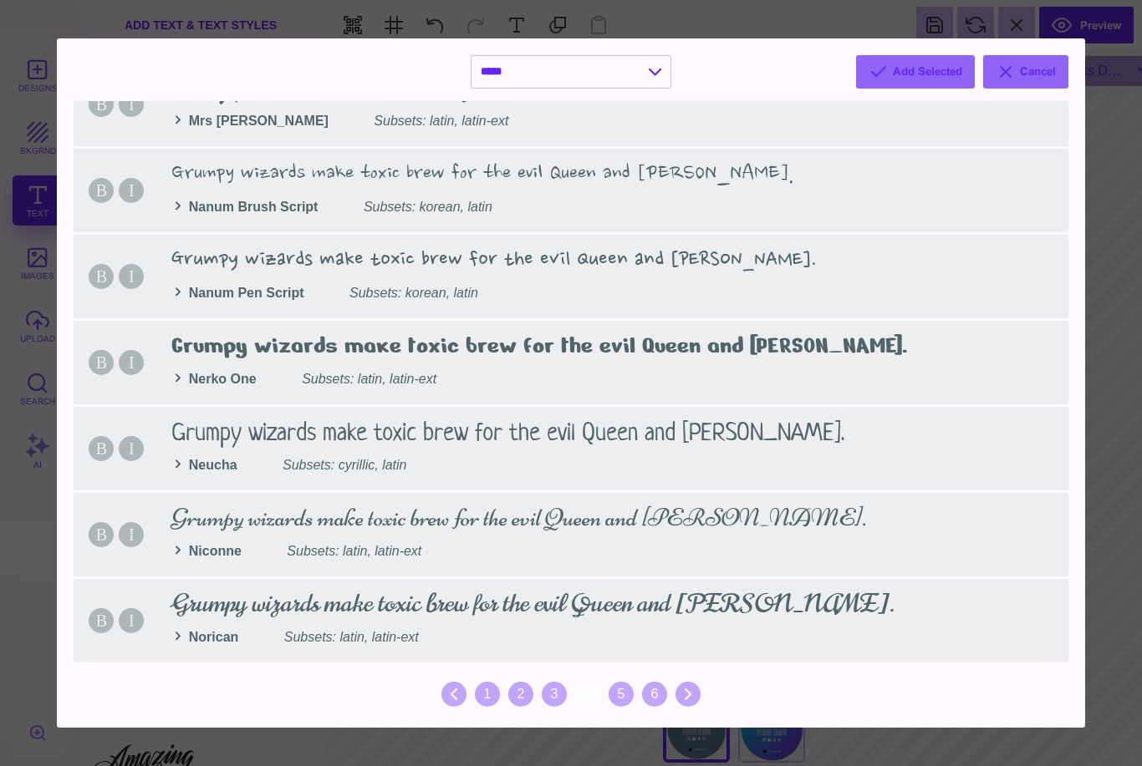
scroll to position [1590, 0]
click at [622, 699] on div "5" at bounding box center [620, 694] width 25 height 25
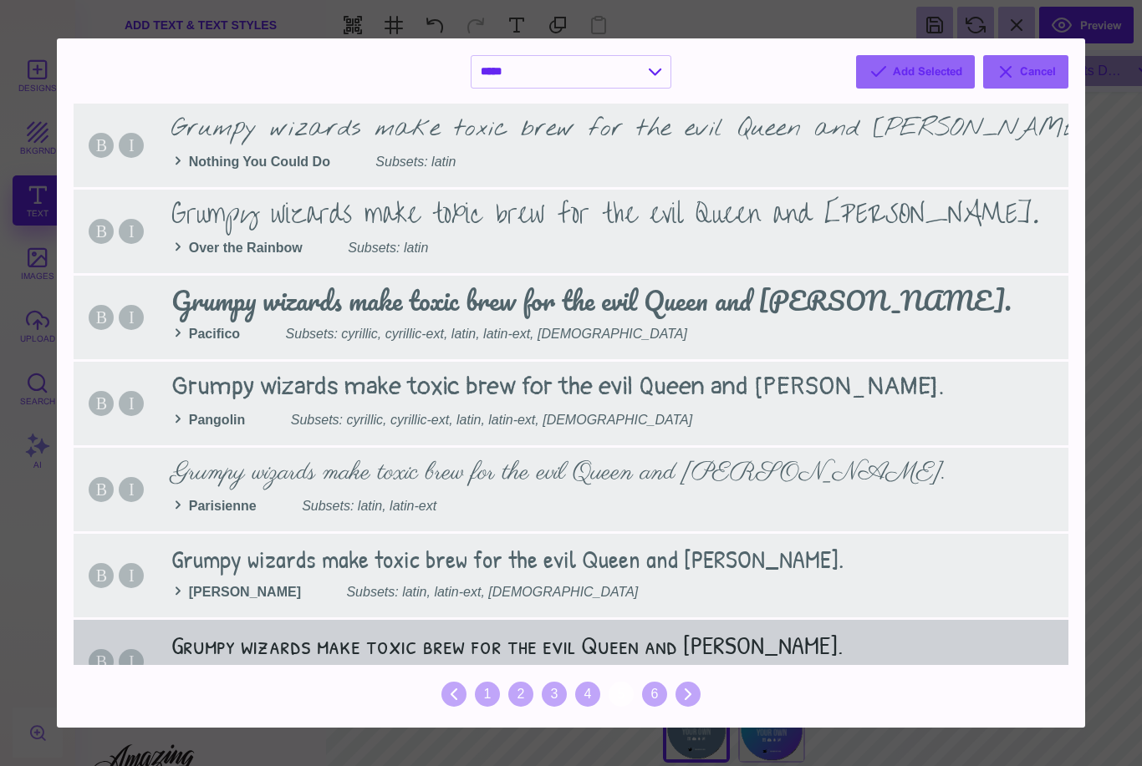
scroll to position [0, 0]
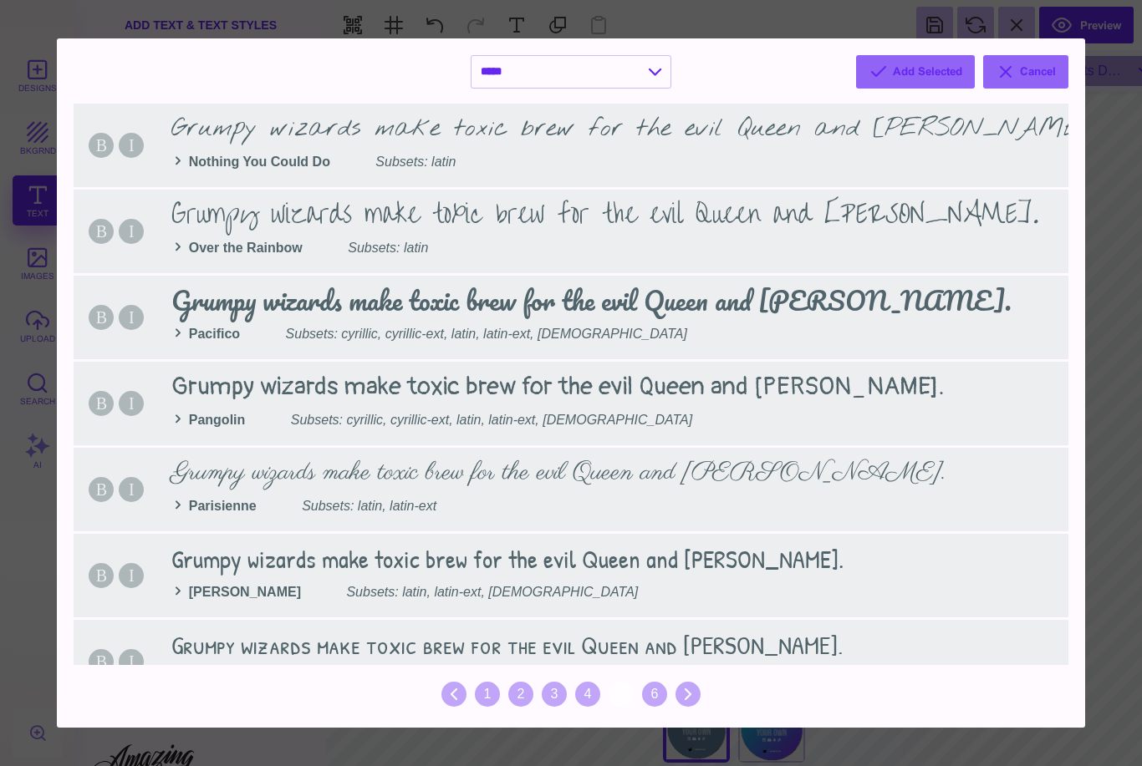
click at [648, 701] on div "6" at bounding box center [654, 694] width 25 height 25
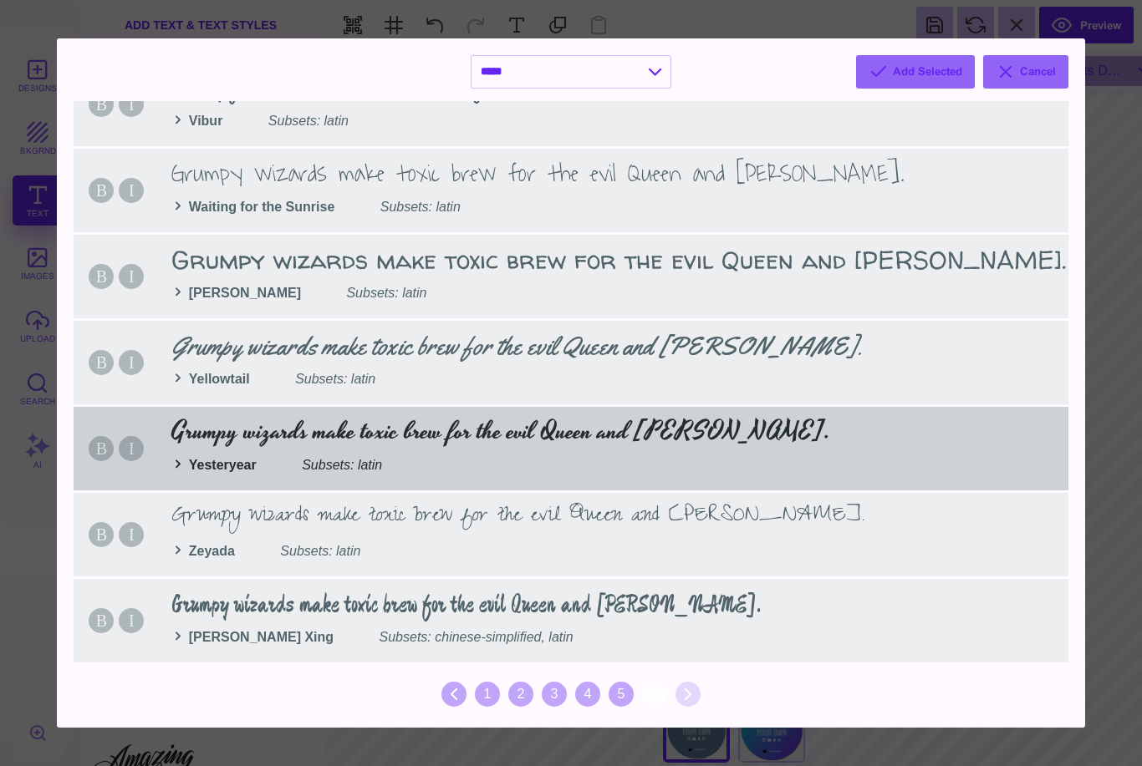
scroll to position [1246, 0]
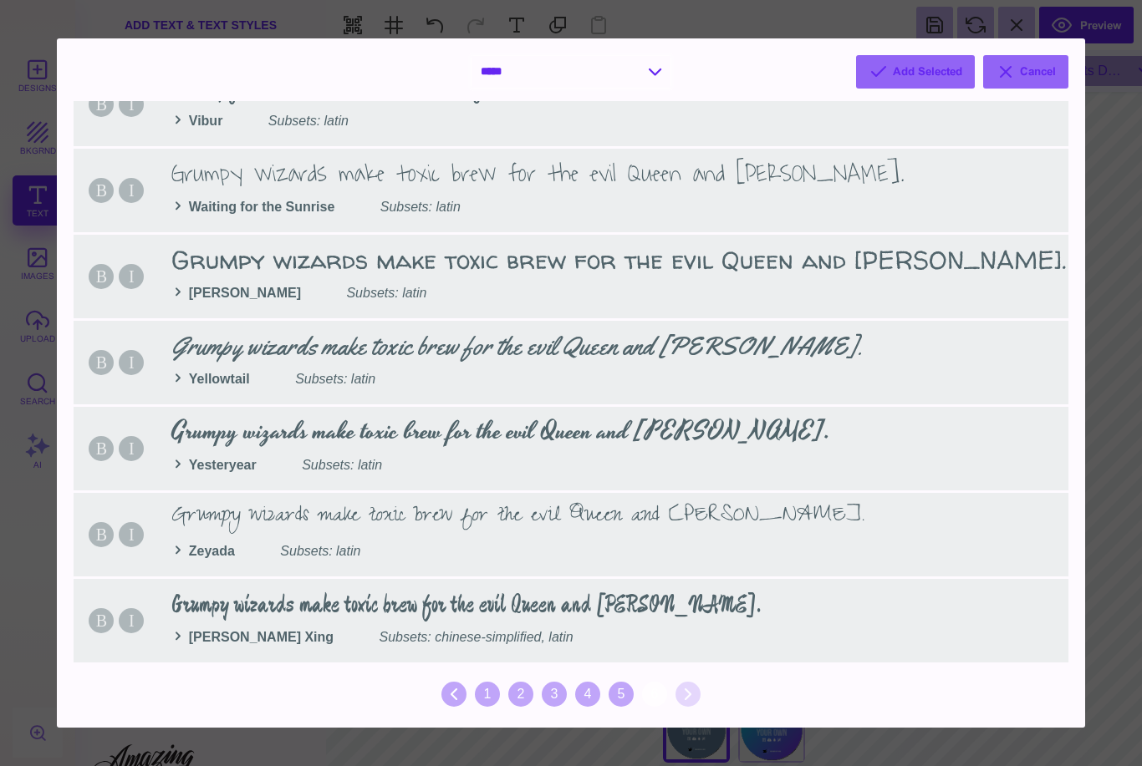
click at [648, 74] on select "**********" at bounding box center [570, 72] width 199 height 32
select select "*"
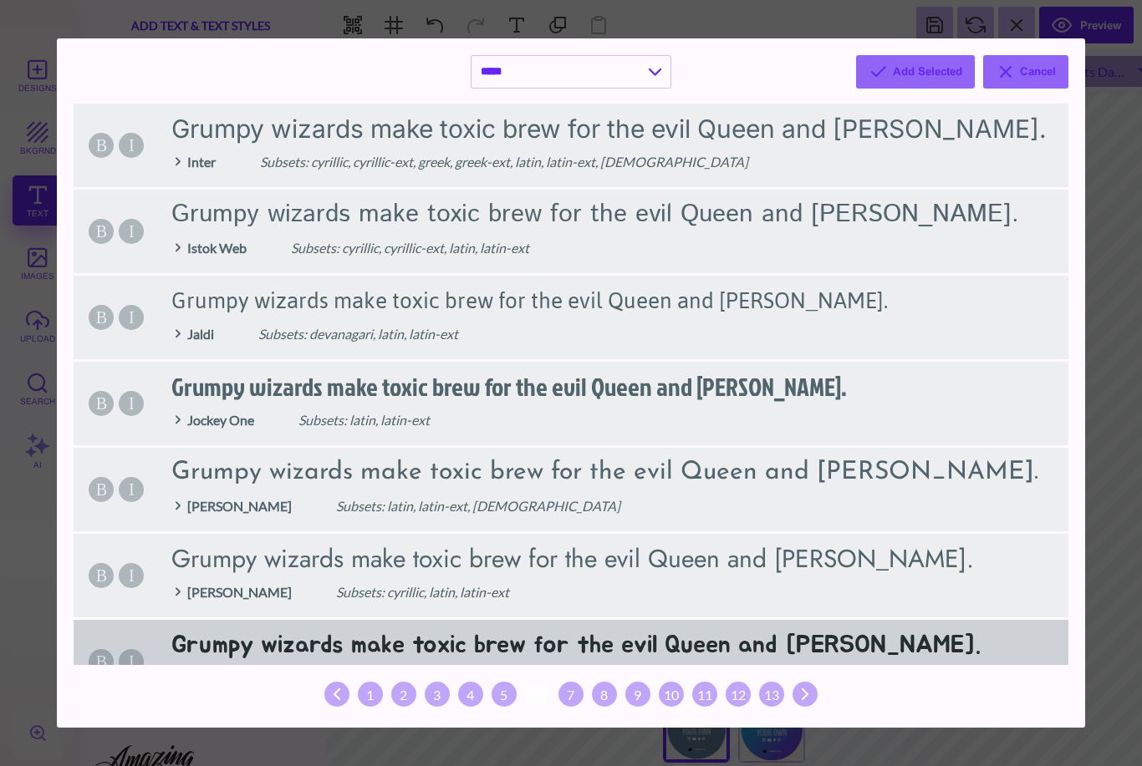
scroll to position [0, 0]
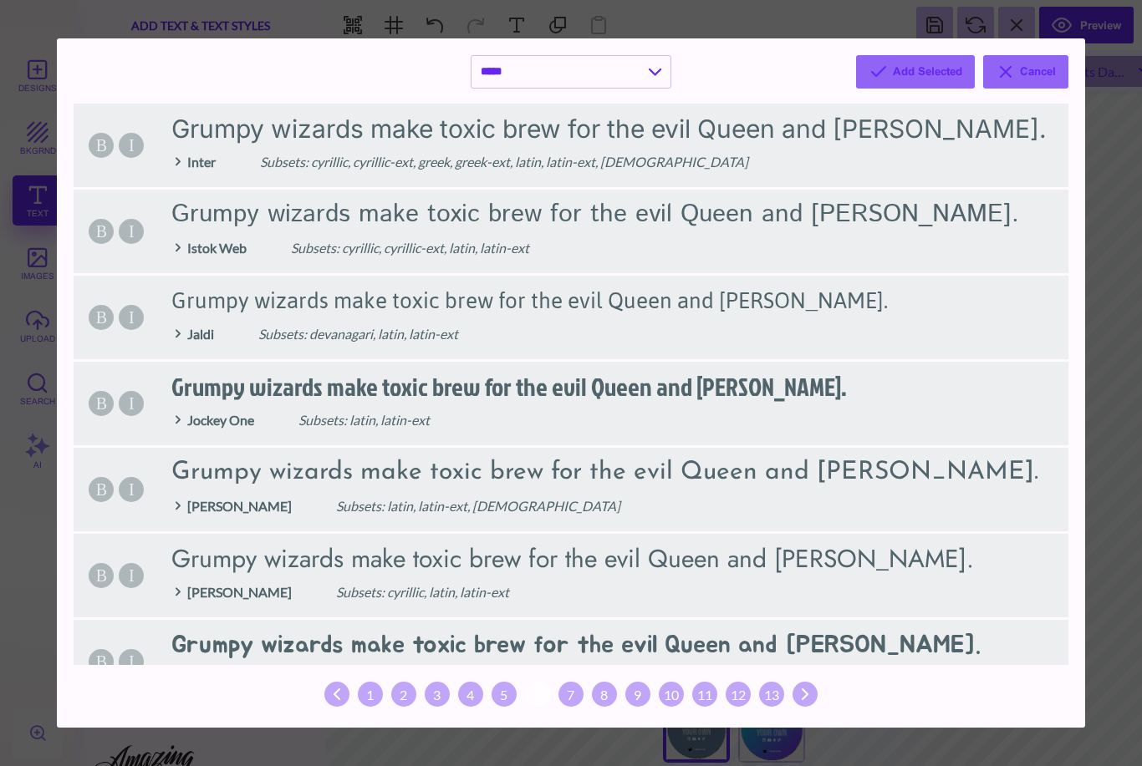
click at [379, 699] on div "1" at bounding box center [370, 694] width 25 height 25
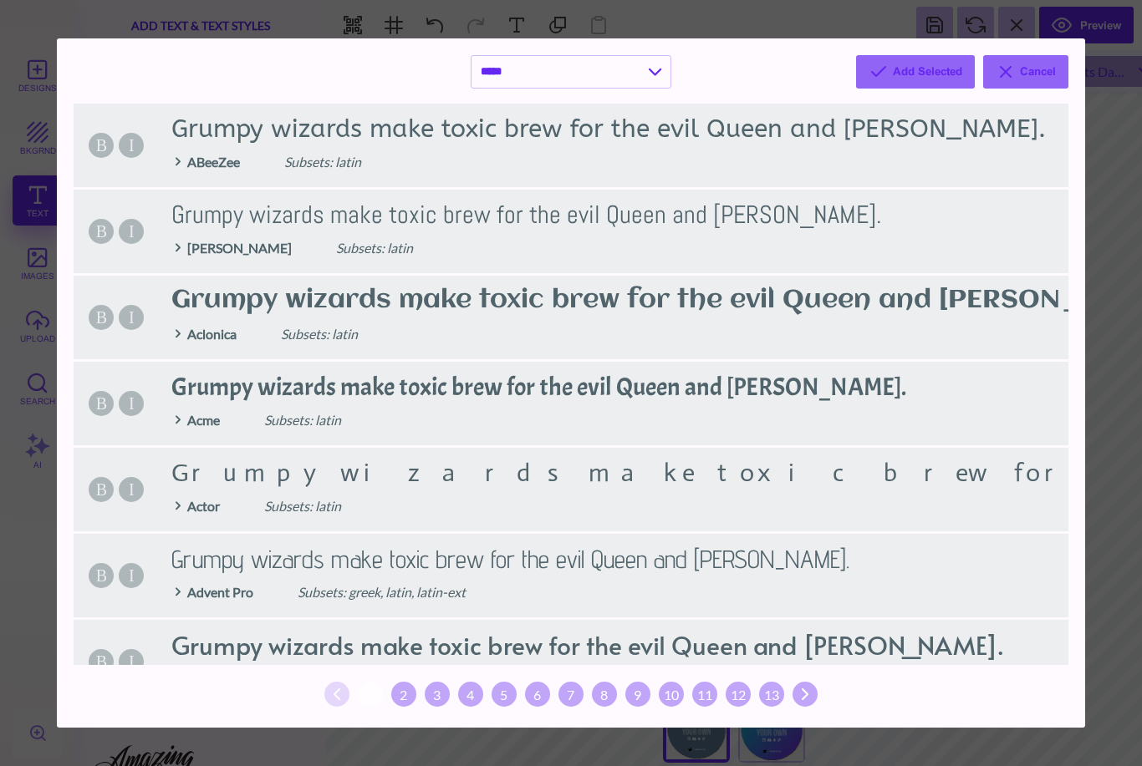
click at [396, 699] on div "2" at bounding box center [403, 694] width 25 height 25
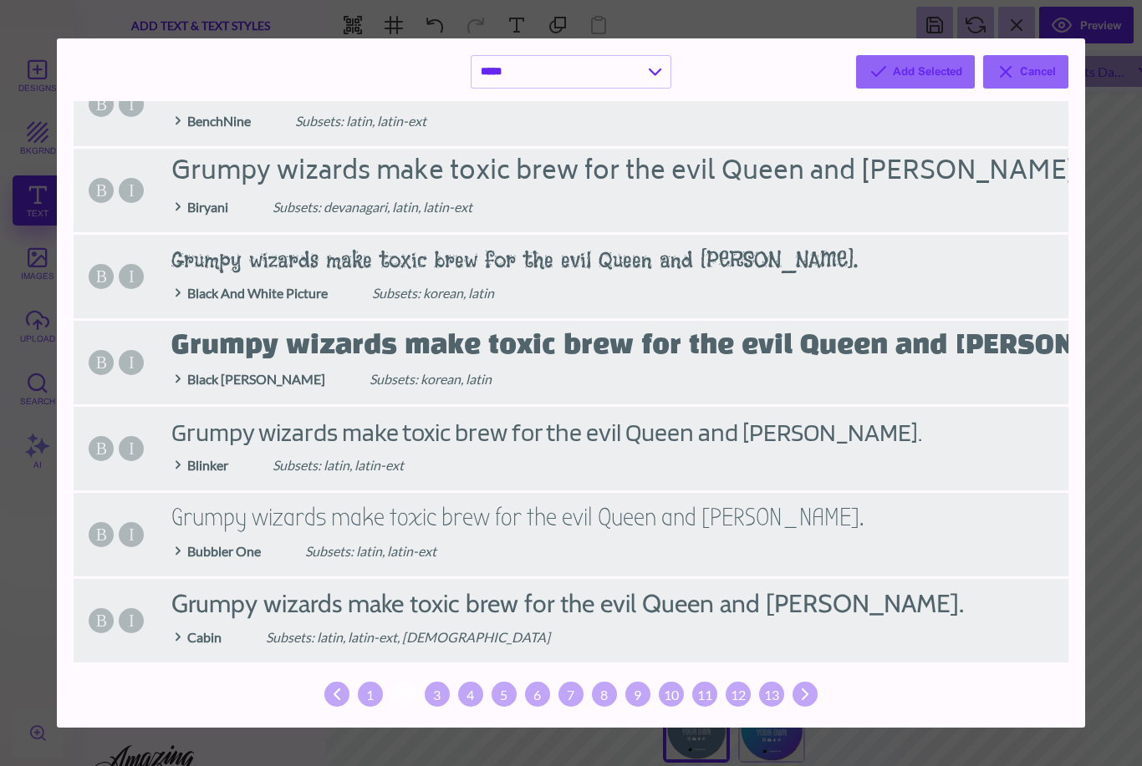
scroll to position [1590, 0]
click at [444, 697] on div "3" at bounding box center [437, 694] width 25 height 25
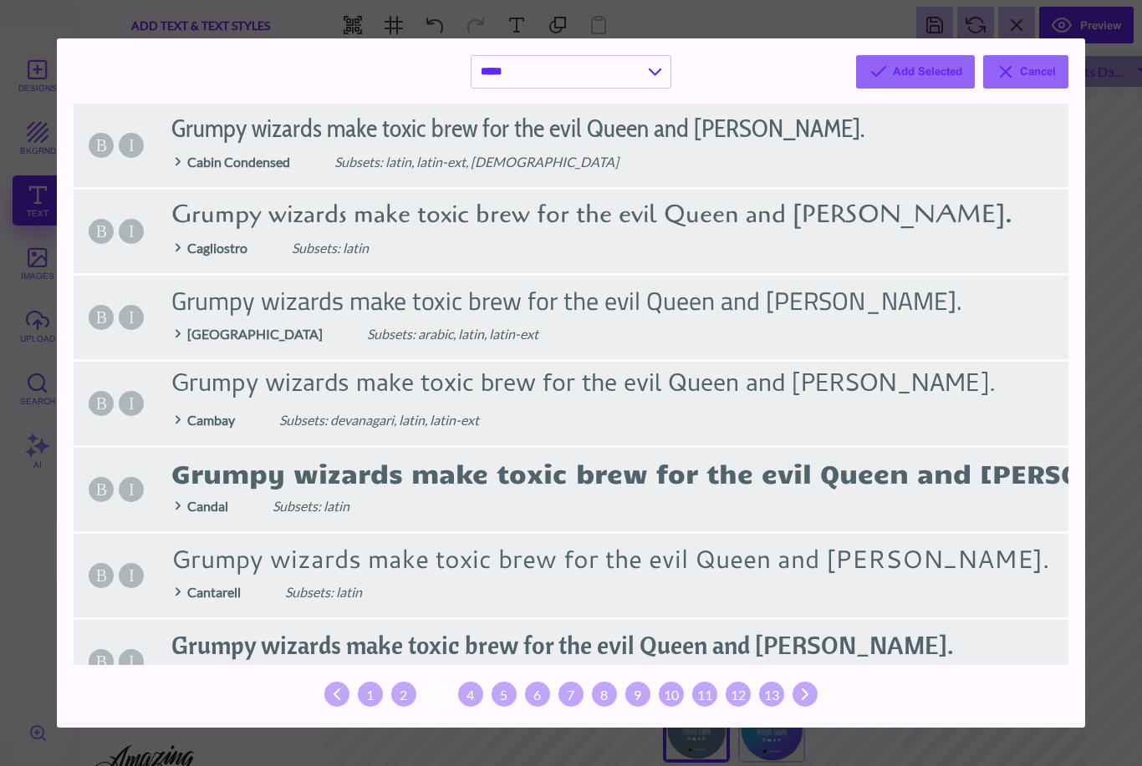
scroll to position [0, 0]
click at [472, 704] on div "4" at bounding box center [470, 694] width 25 height 25
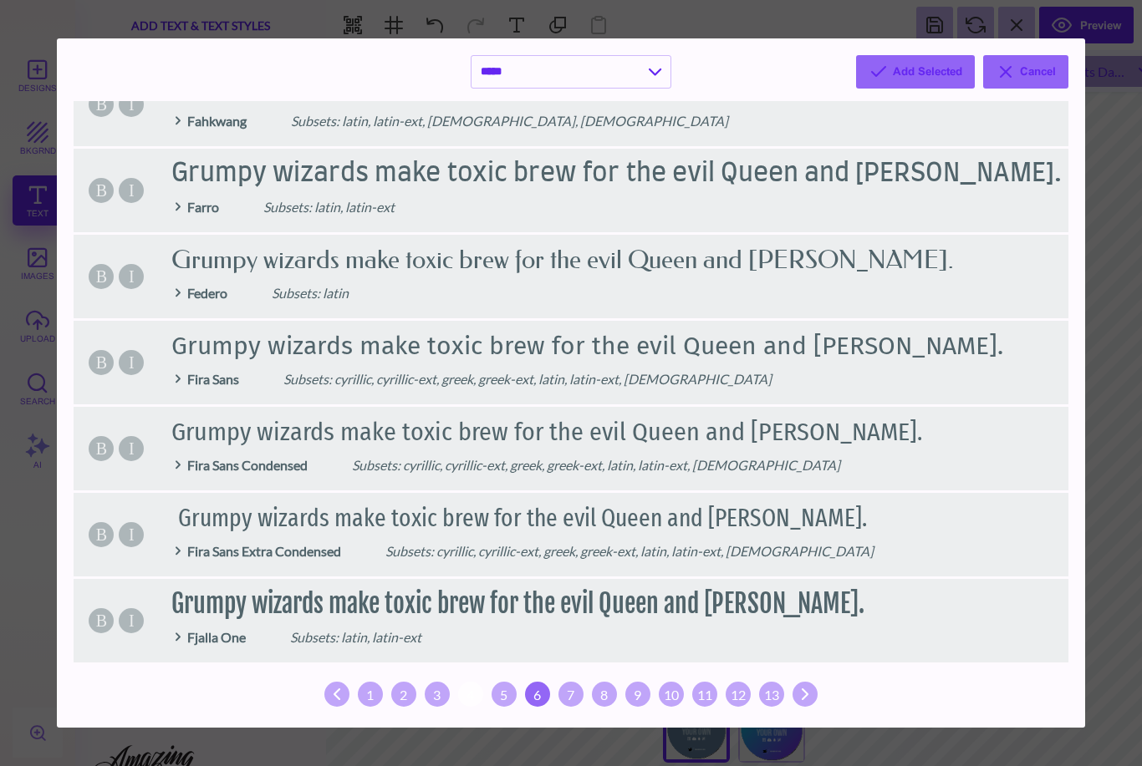
scroll to position [1590, 0]
click at [514, 699] on div "5" at bounding box center [503, 694] width 25 height 25
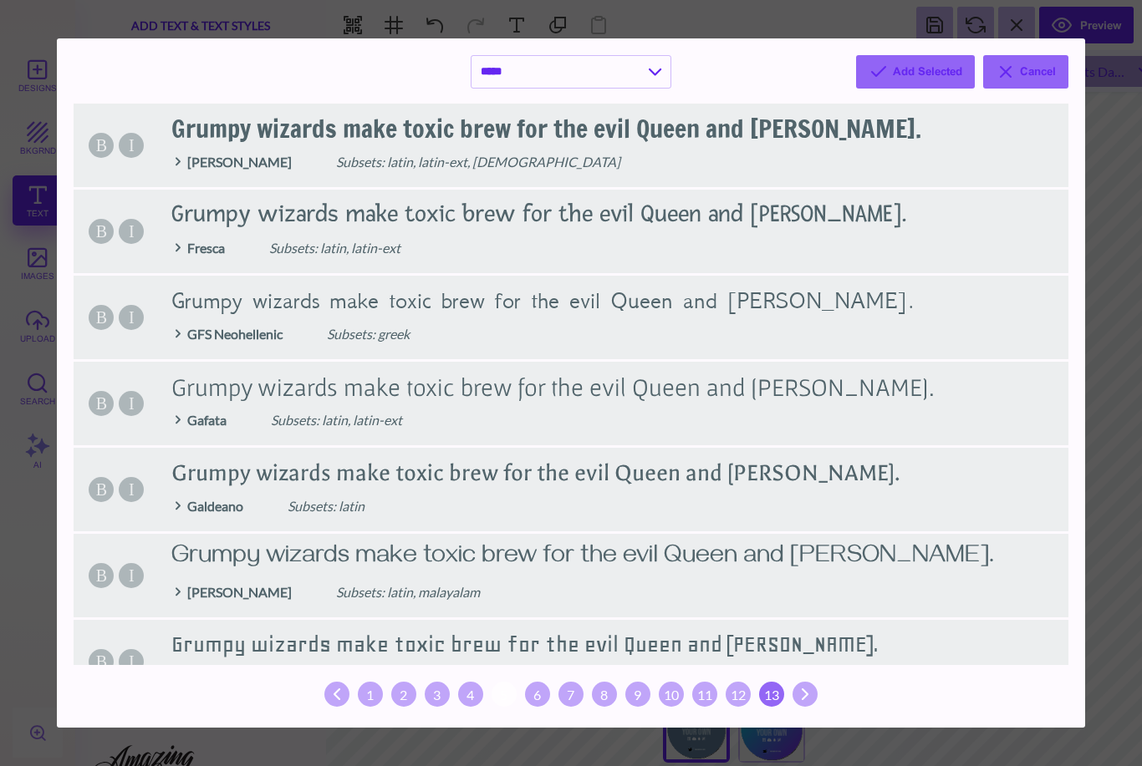
scroll to position [0, 0]
click at [774, 699] on div "13" at bounding box center [771, 694] width 25 height 25
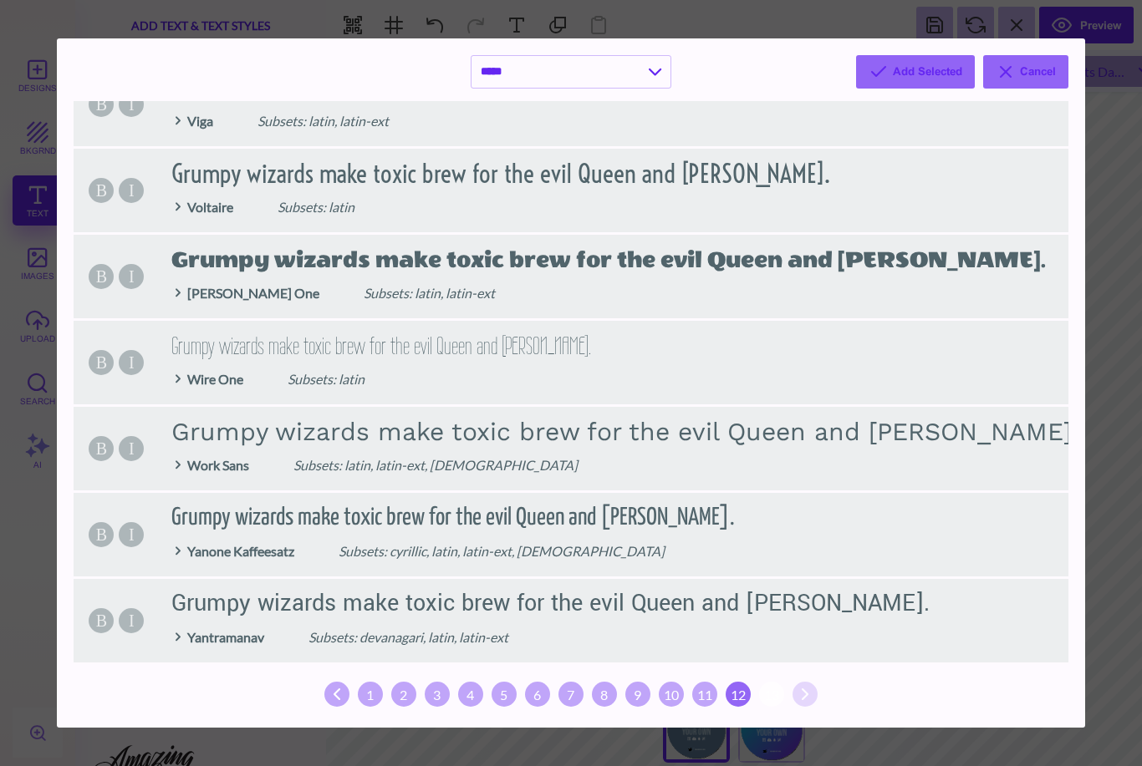
scroll to position [299, 0]
click at [735, 704] on div "12" at bounding box center [737, 694] width 25 height 25
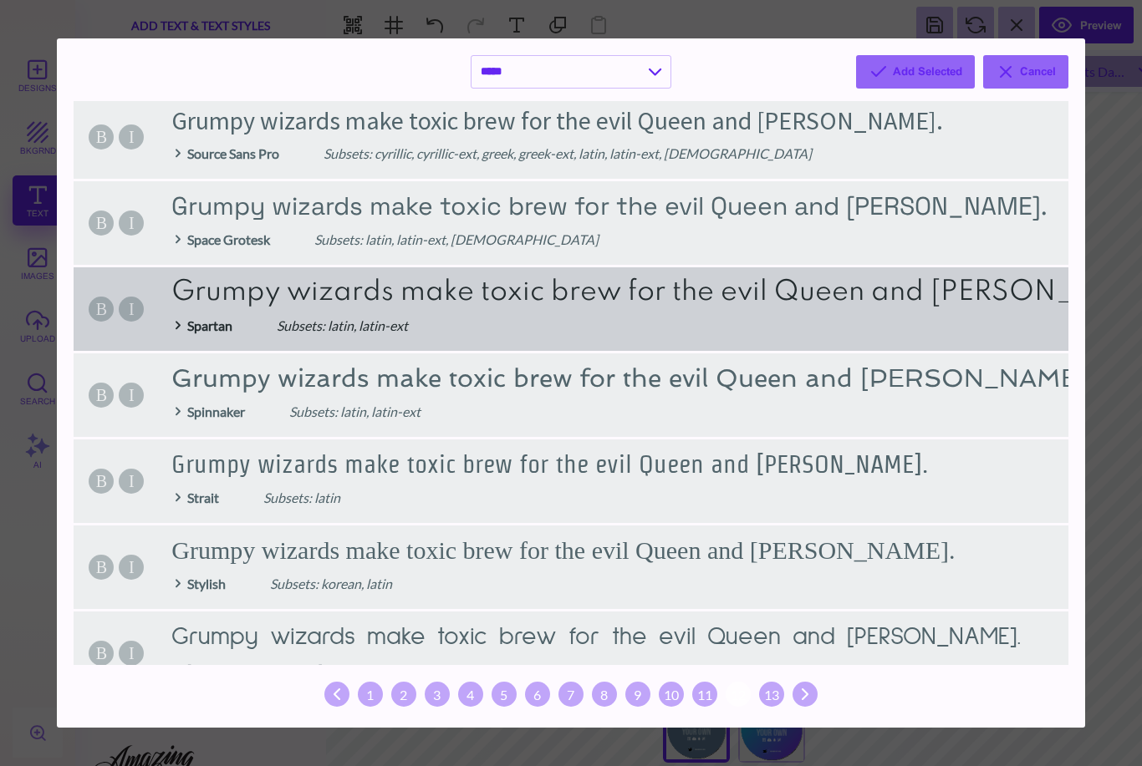
scroll to position [153, 0]
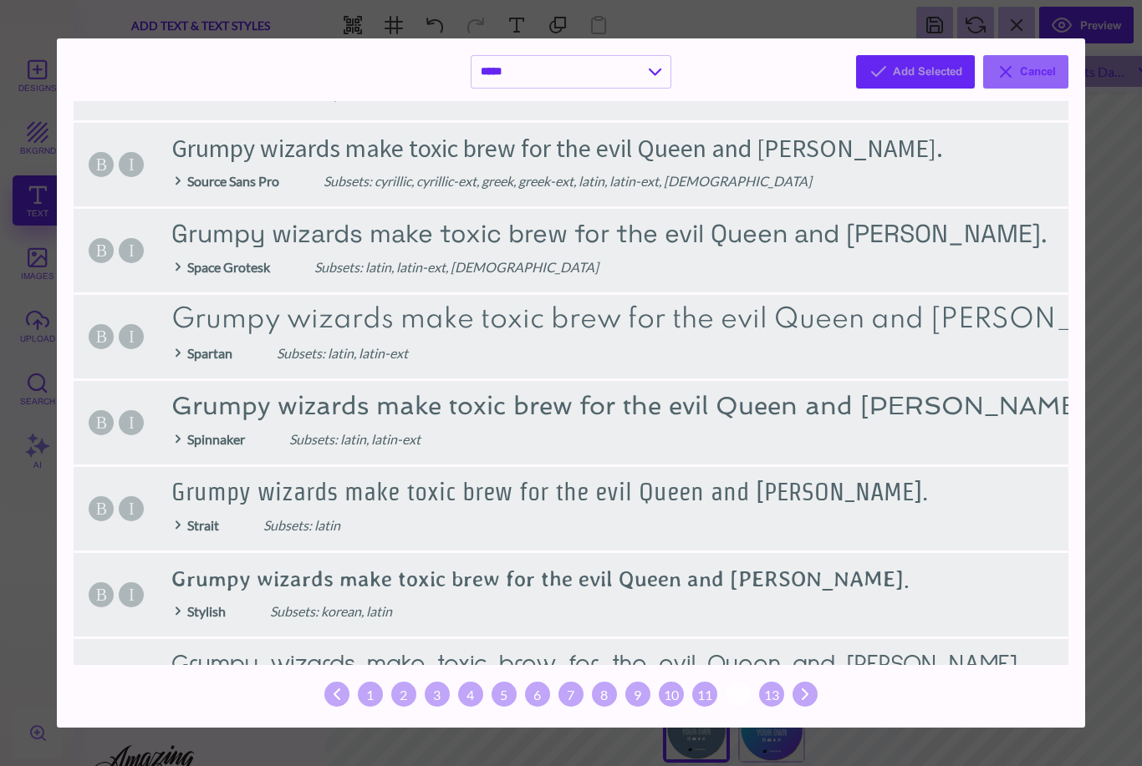
click at [924, 73] on button "Add Selected" at bounding box center [915, 71] width 119 height 33
select select "*"
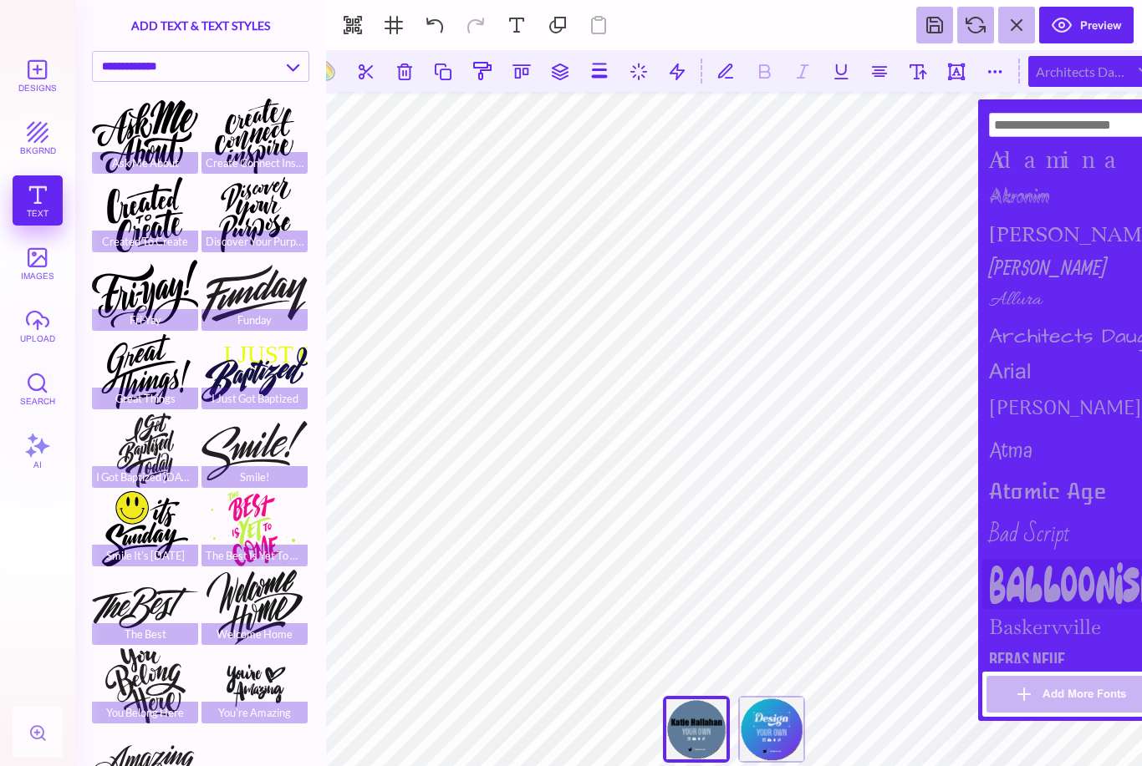
click at [1055, 592] on div "Balloonish" at bounding box center [1074, 584] width 184 height 50
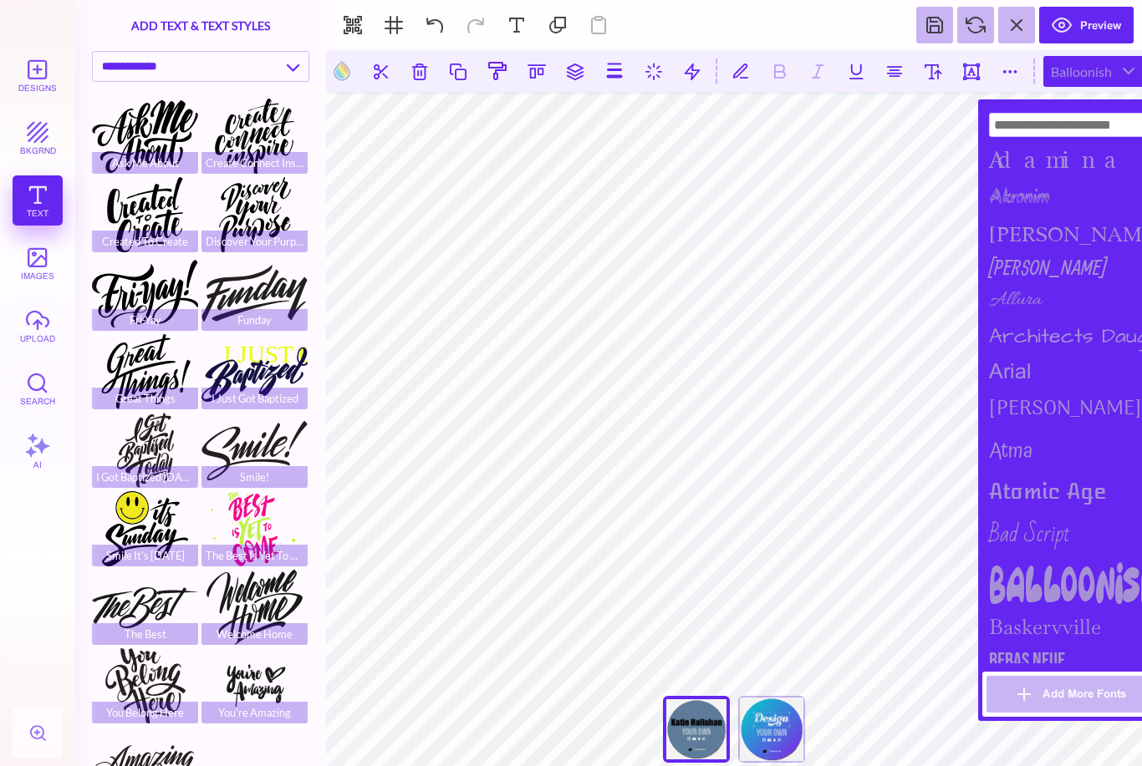
scroll to position [9, 0]
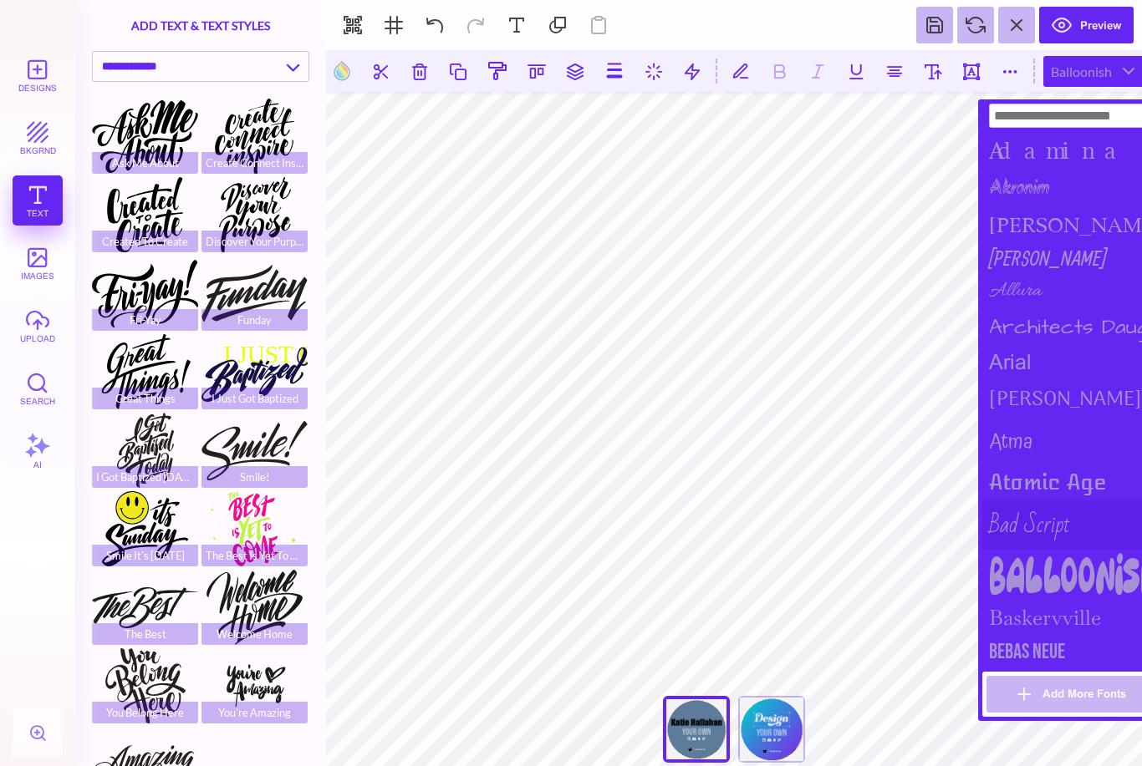
click at [1037, 530] on div "Bad Script" at bounding box center [1074, 525] width 184 height 49
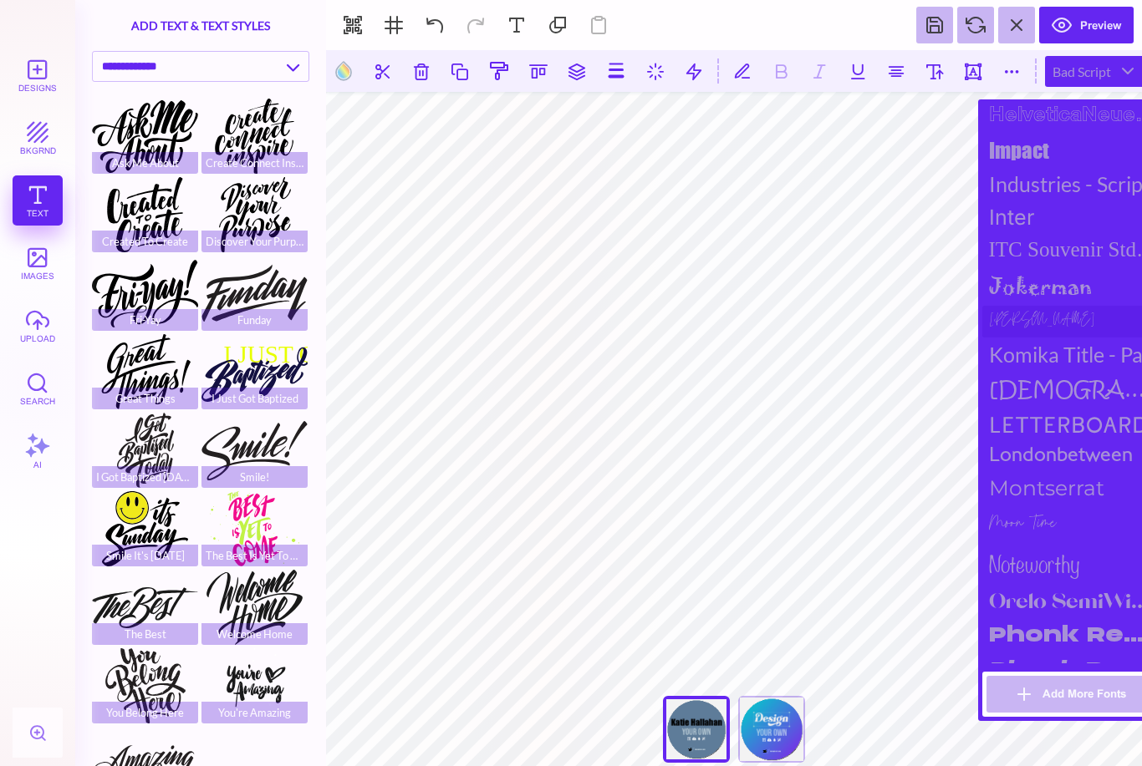
scroll to position [1220, 0]
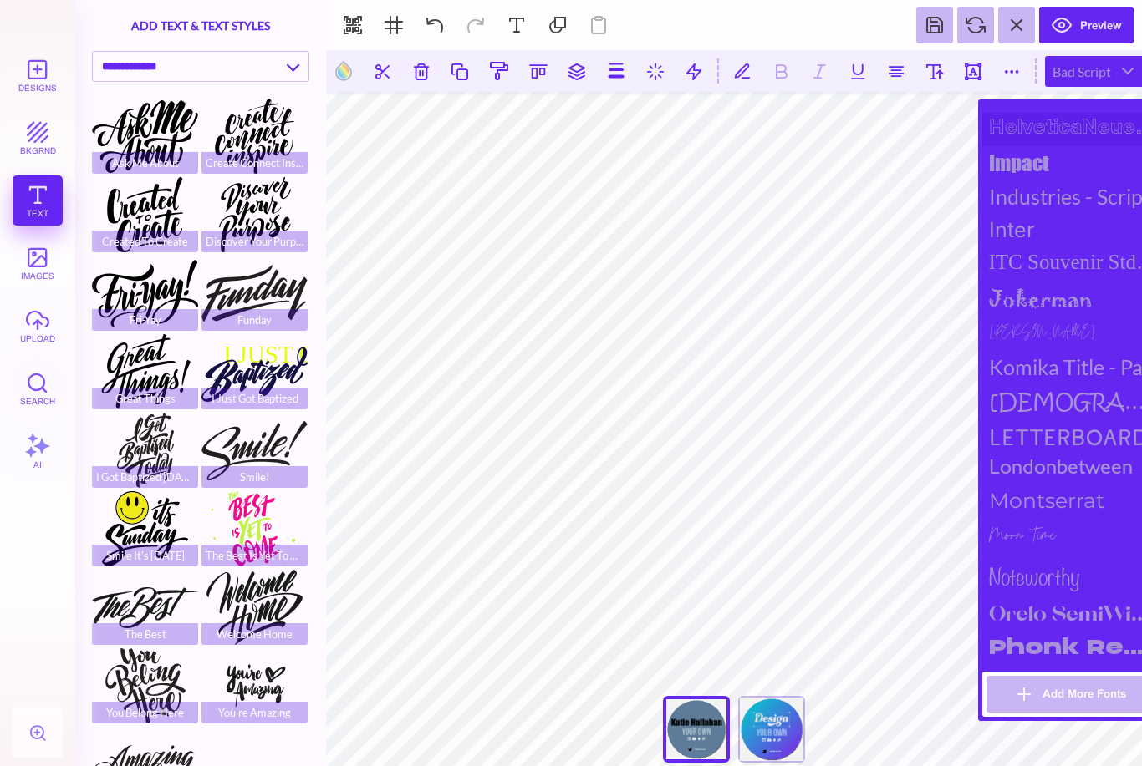
click at [1079, 146] on div "HelveticaNeueLT Std Bold Outln" at bounding box center [1074, 129] width 184 height 33
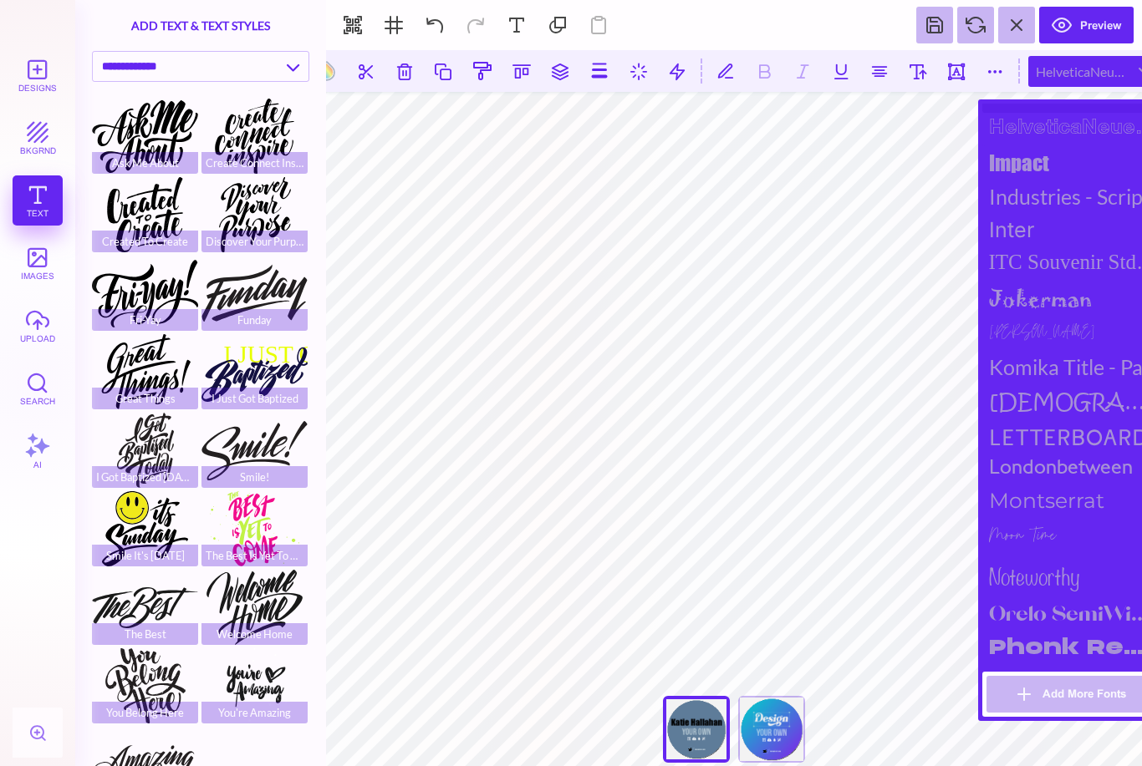
click at [1065, 113] on div "HelveticaNeueLT Std" at bounding box center [1074, 95] width 184 height 33
click at [1067, 384] on div "Komika Title - Paint" at bounding box center [1074, 366] width 184 height 33
click at [1050, 420] on div "[DEMOGRAPHIC_DATA] itc" at bounding box center [1074, 402] width 184 height 37
click at [1047, 384] on div "Komika Title - Paint" at bounding box center [1074, 366] width 184 height 33
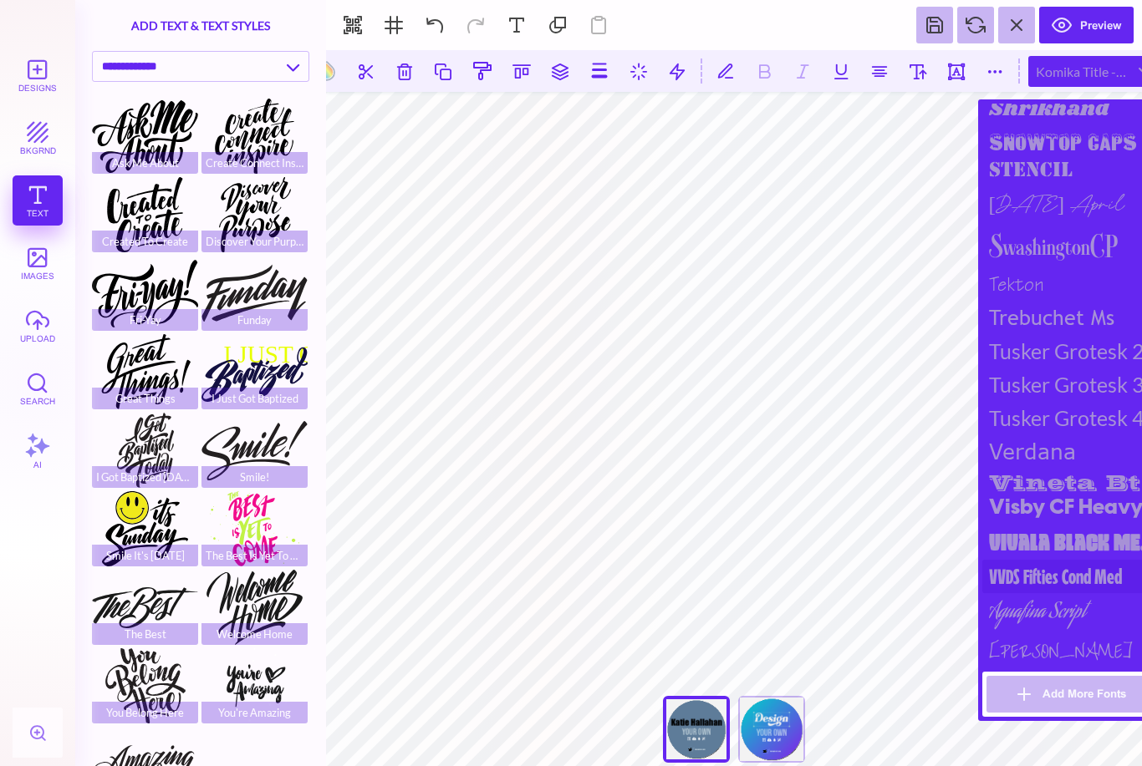
scroll to position [2065, 0]
click at [1037, 574] on div "VVDS Fifties Cond Med" at bounding box center [1074, 576] width 184 height 33
click at [1038, 499] on div "Visby CF Heavy" at bounding box center [1074, 507] width 184 height 33
click at [1042, 334] on div "Tusker Grotesk 2800 Super" at bounding box center [1074, 350] width 184 height 33
click at [1058, 654] on div "[PERSON_NAME] [PERSON_NAME]" at bounding box center [1074, 648] width 184 height 29
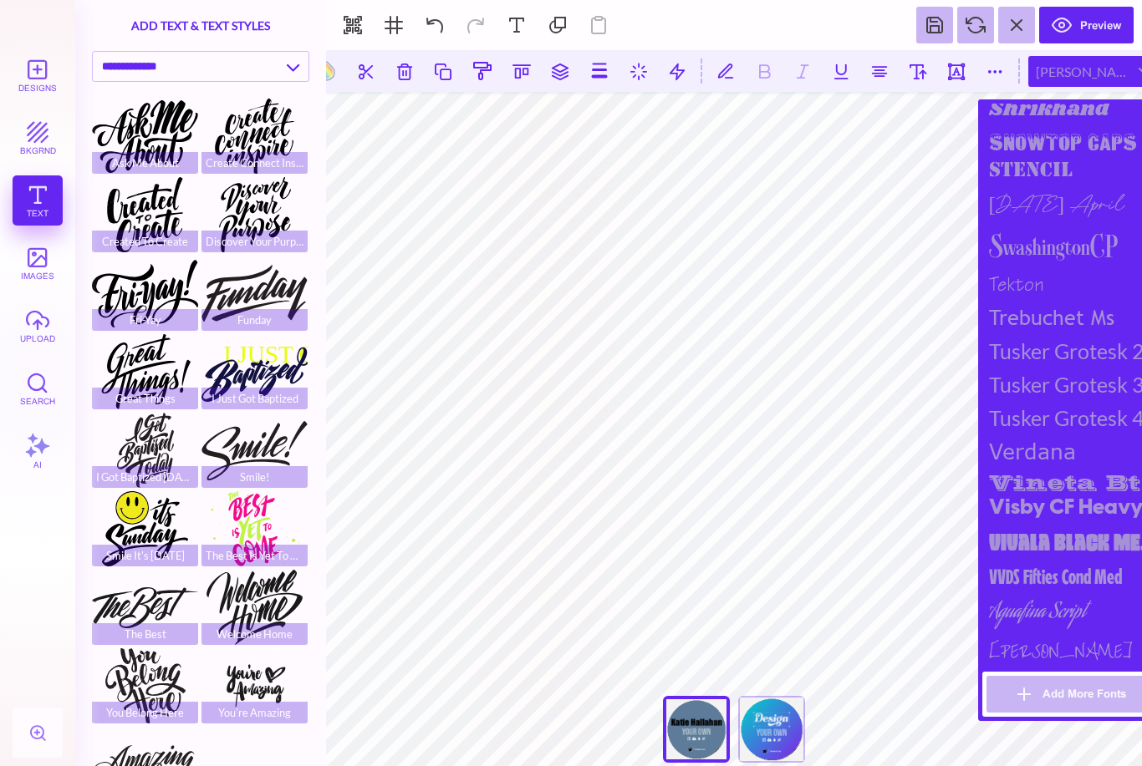
click at [1050, 694] on button "Add More Fonts" at bounding box center [1073, 694] width 175 height 37
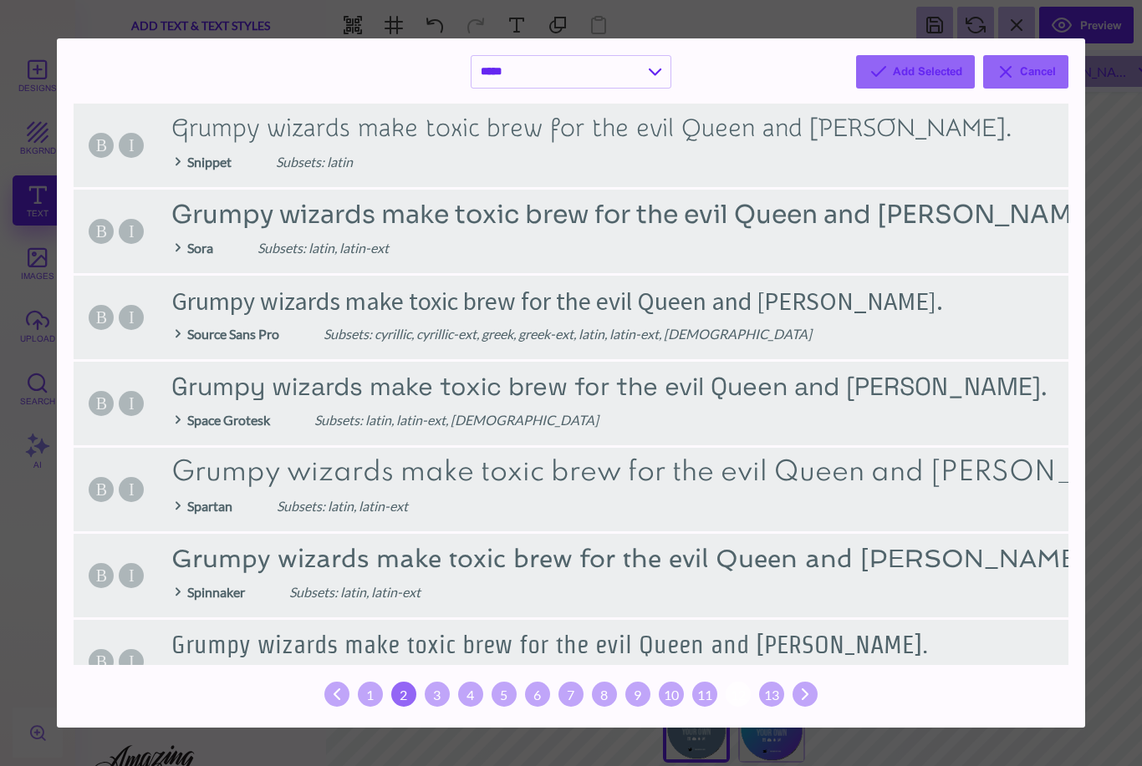
scroll to position [0, 0]
click at [435, 695] on div "3" at bounding box center [437, 694] width 25 height 25
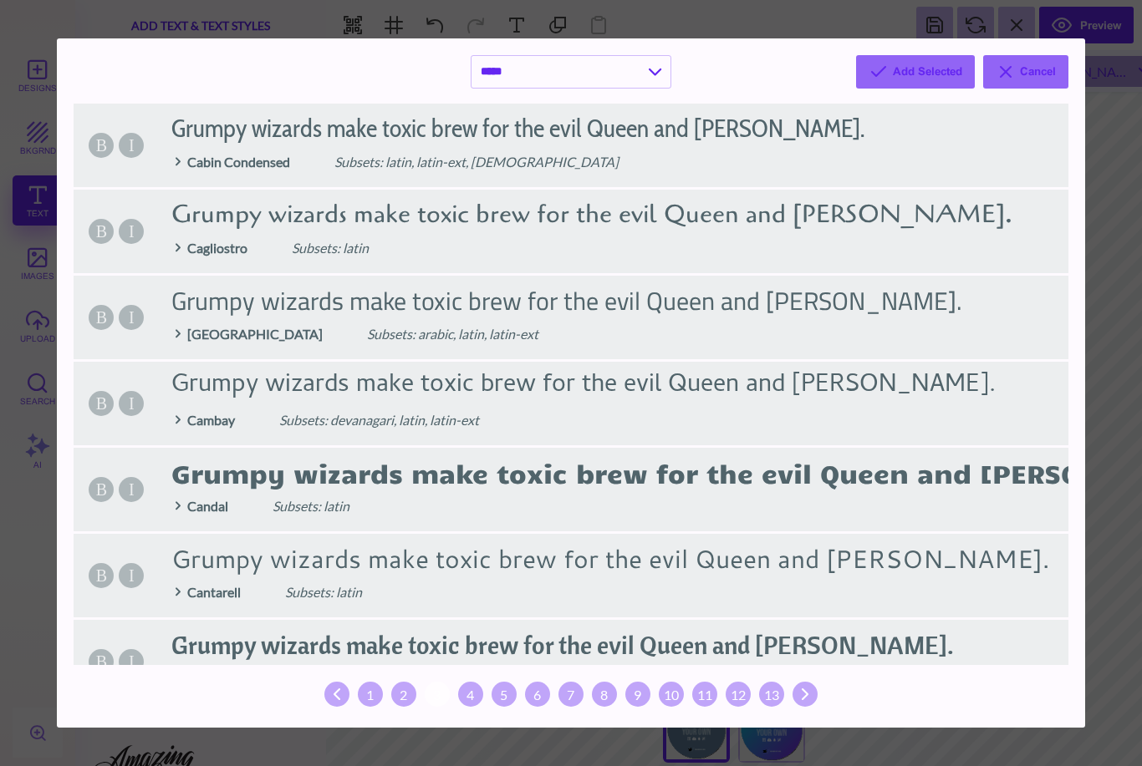
click at [522, 697] on div "1 2 3 4 5 6 7 8 9 10 11 12 13" at bounding box center [571, 694] width 994 height 33
click at [539, 697] on div "6" at bounding box center [537, 694] width 25 height 25
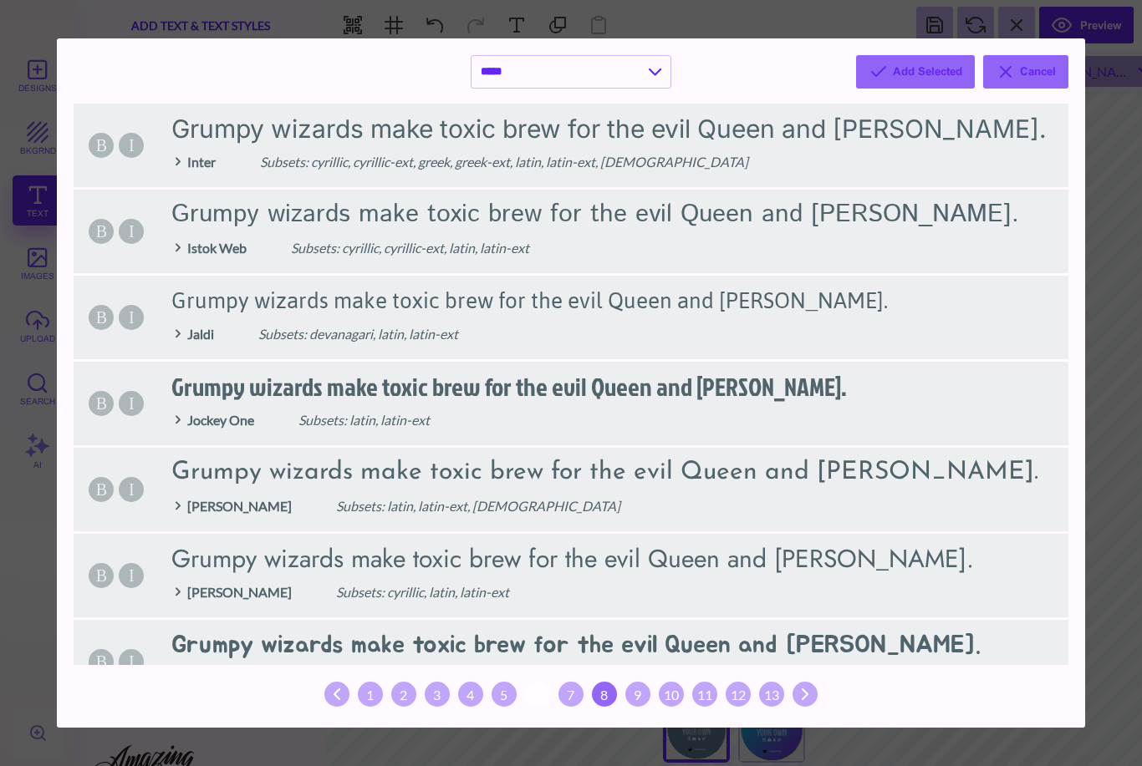
click at [611, 695] on div "8" at bounding box center [604, 694] width 25 height 25
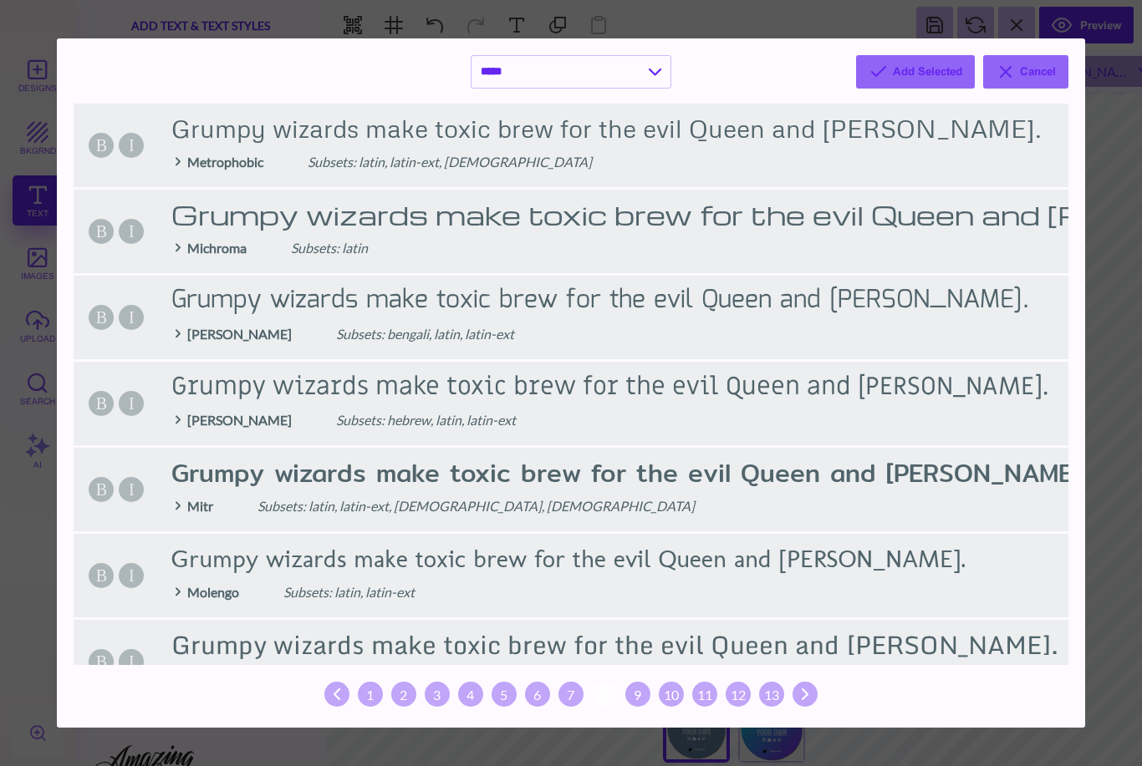
click at [471, 692] on div "4" at bounding box center [470, 694] width 25 height 25
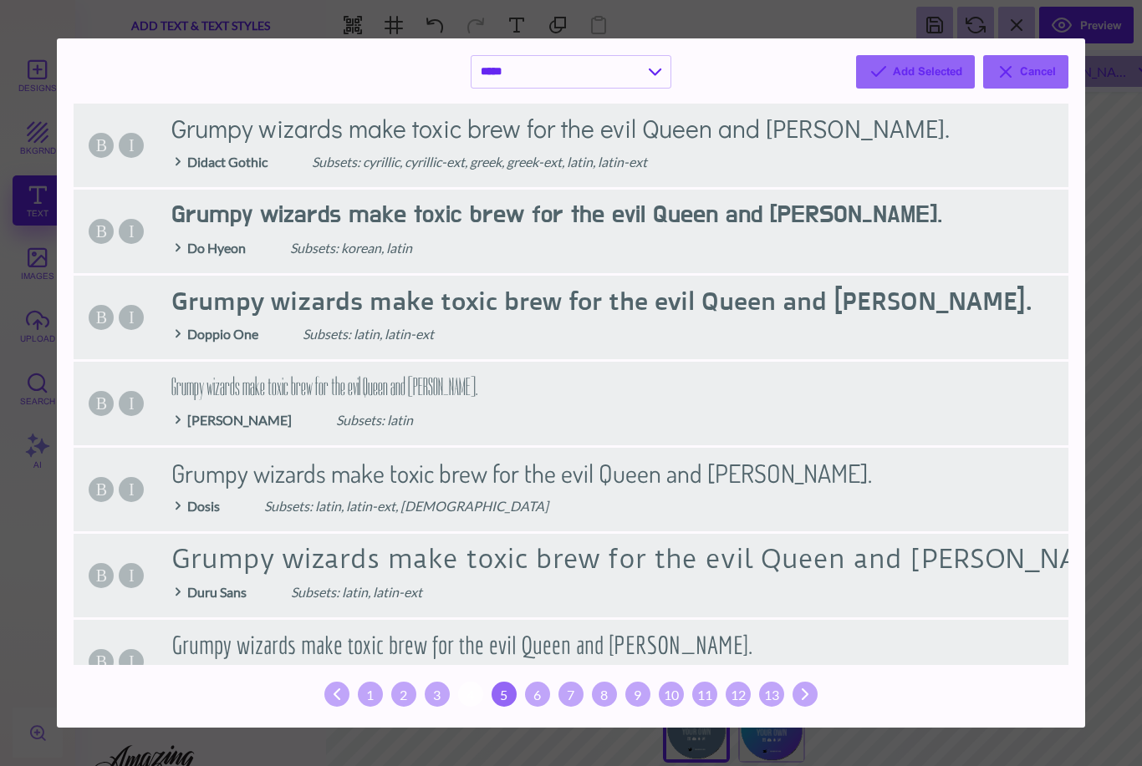
click at [502, 697] on div "5" at bounding box center [503, 694] width 25 height 25
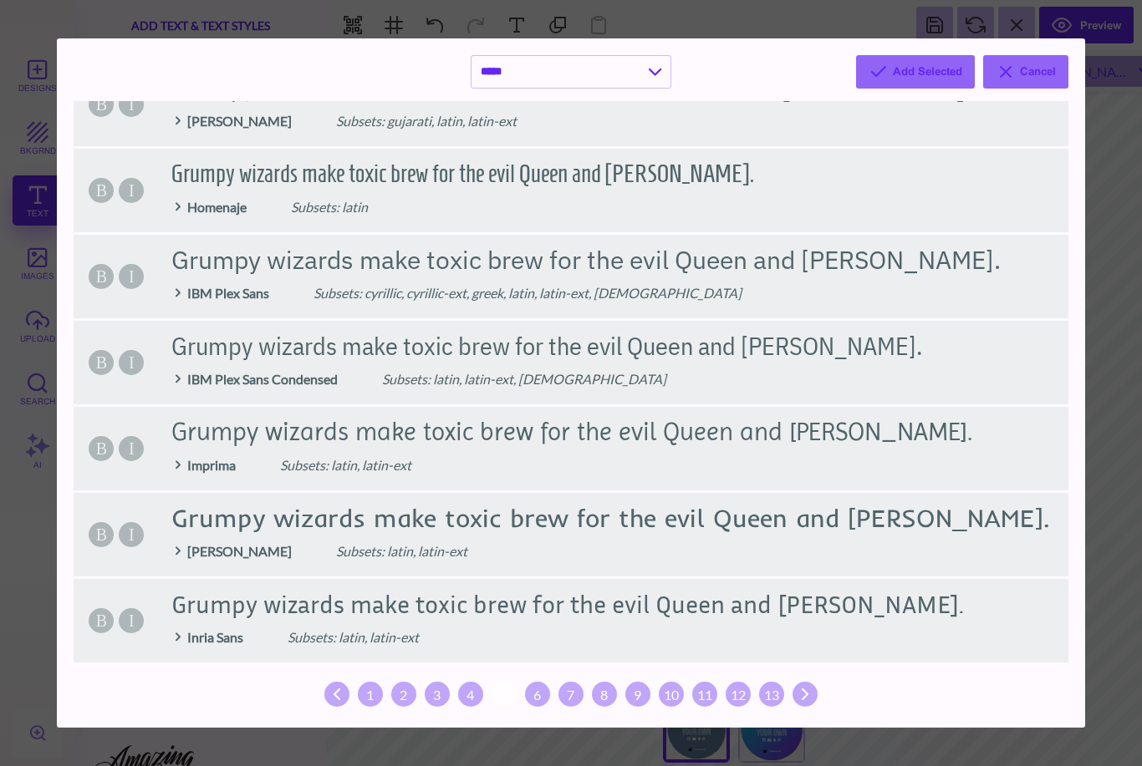
scroll to position [1590, 0]
click at [653, 78] on select "**********" at bounding box center [570, 72] width 199 height 32
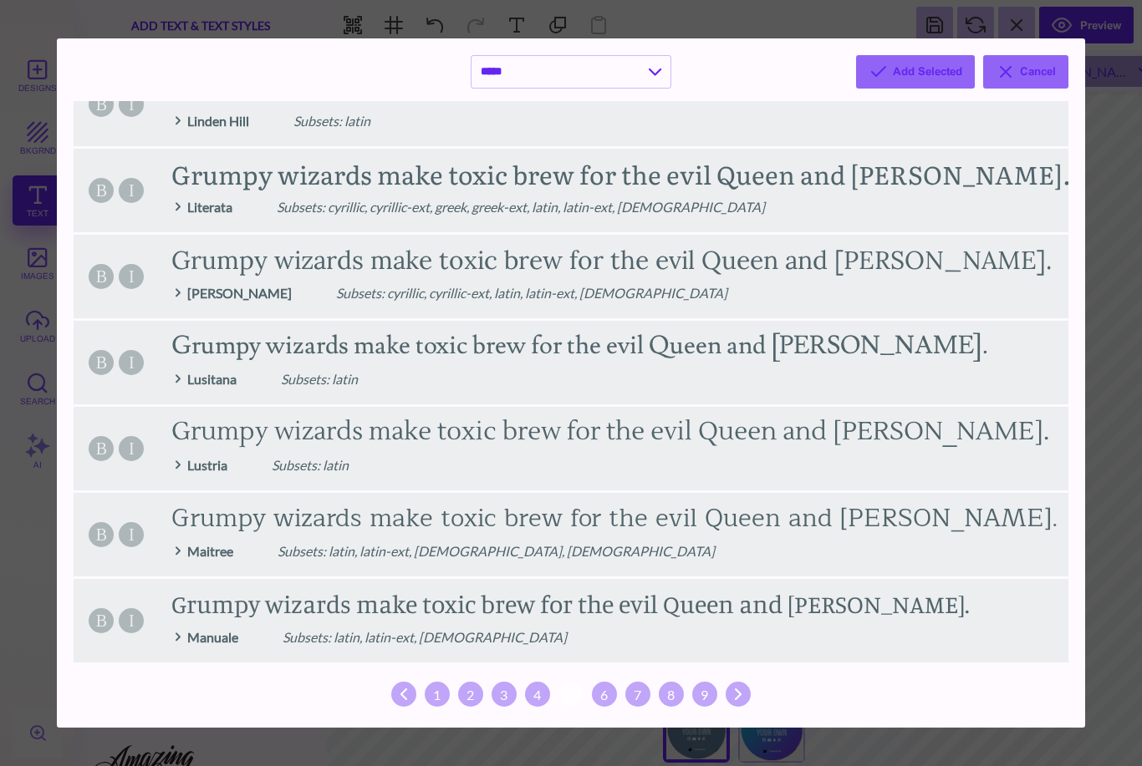
click at [473, 700] on div "2" at bounding box center [470, 694] width 25 height 25
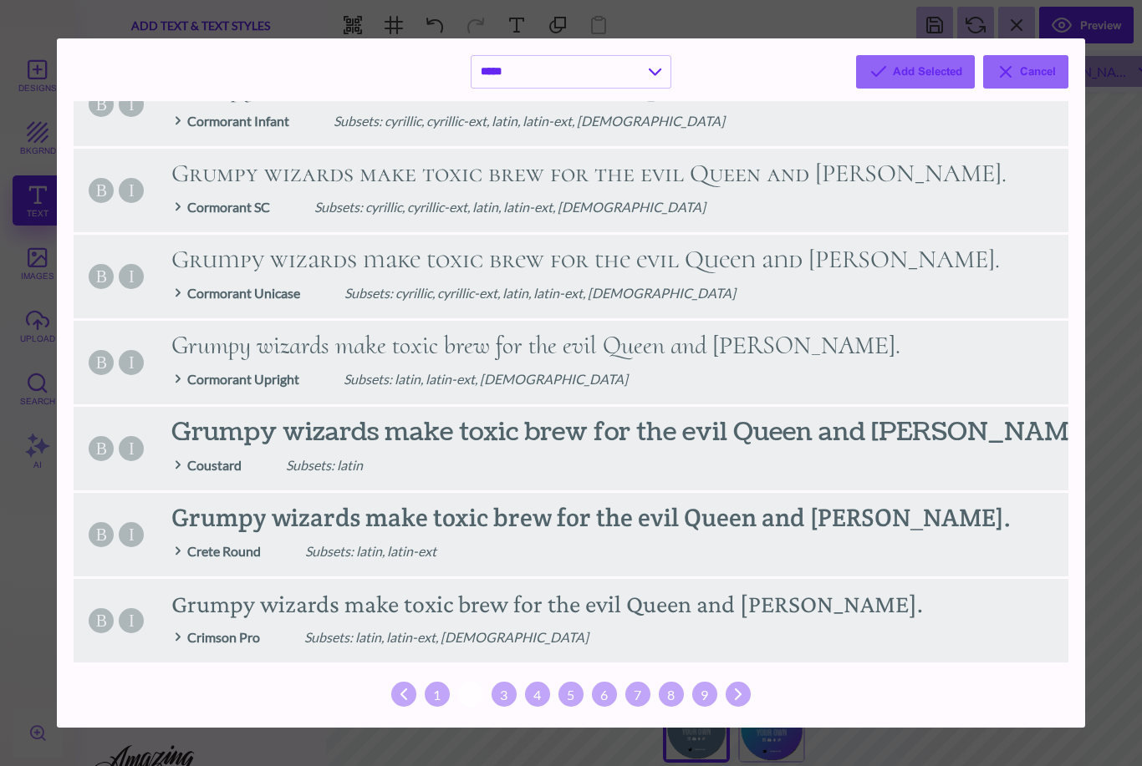
click at [499, 700] on div "3" at bounding box center [503, 694] width 25 height 25
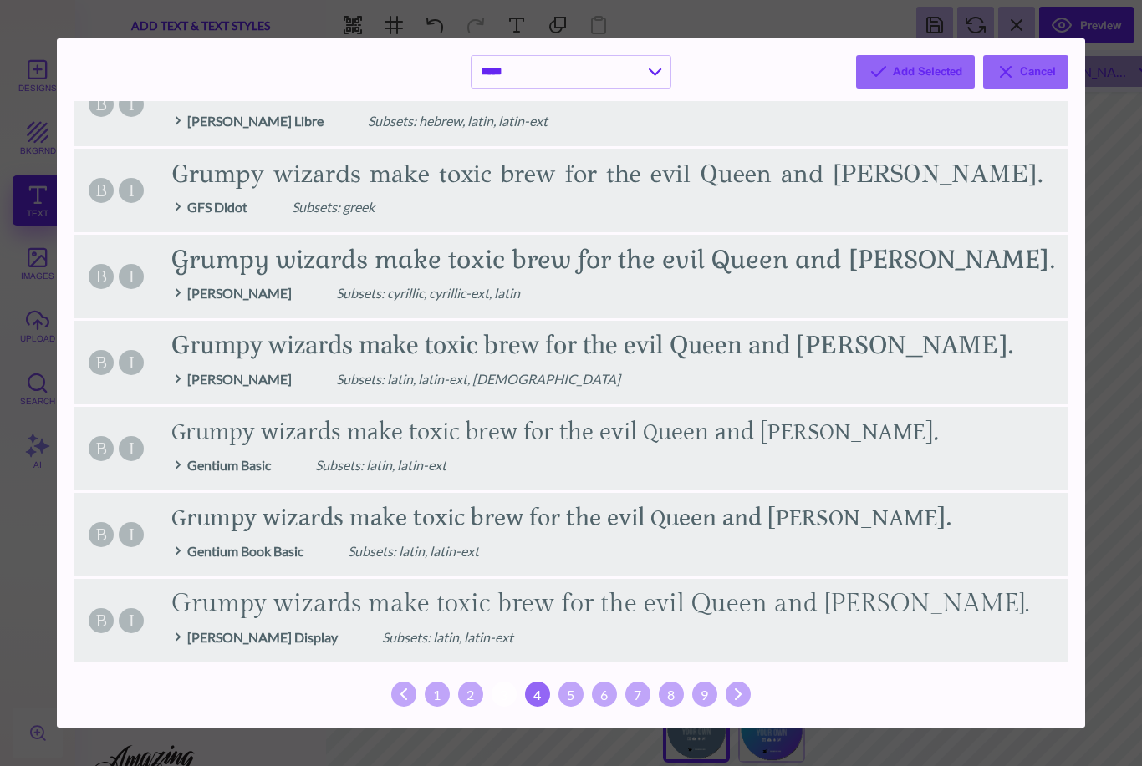
click at [547, 697] on div "4" at bounding box center [537, 694] width 25 height 25
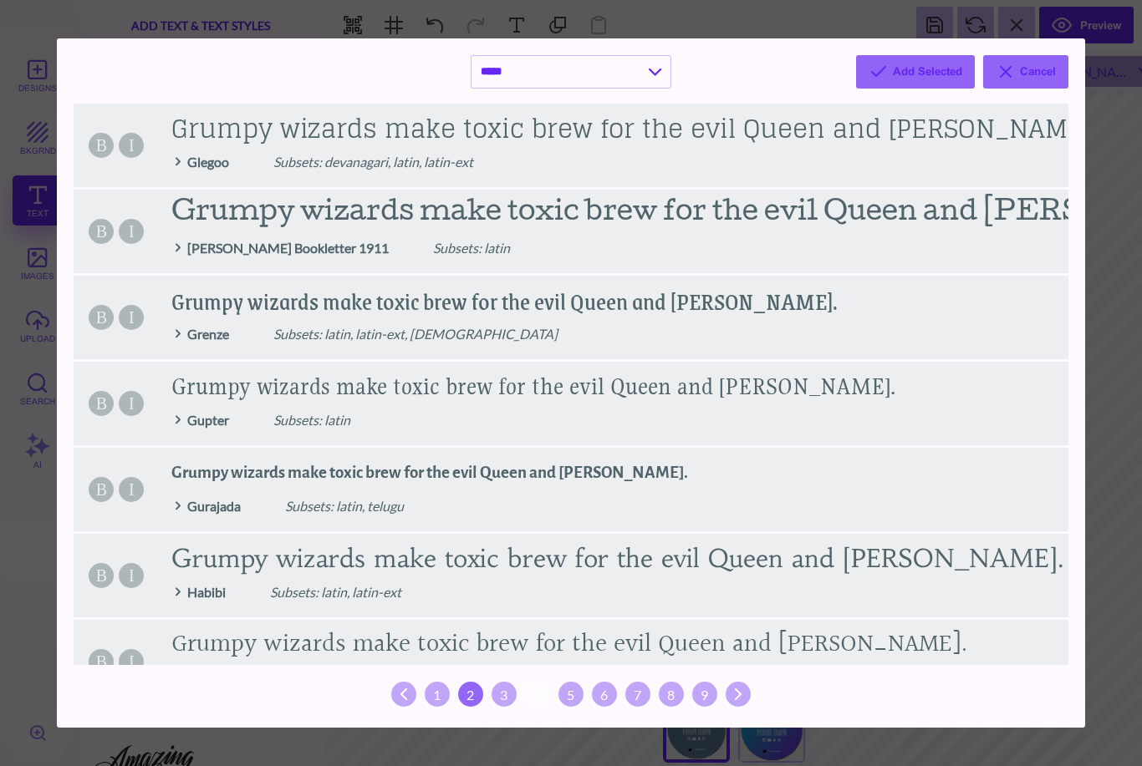
scroll to position [0, 0]
click at [475, 701] on div "2" at bounding box center [470, 694] width 25 height 25
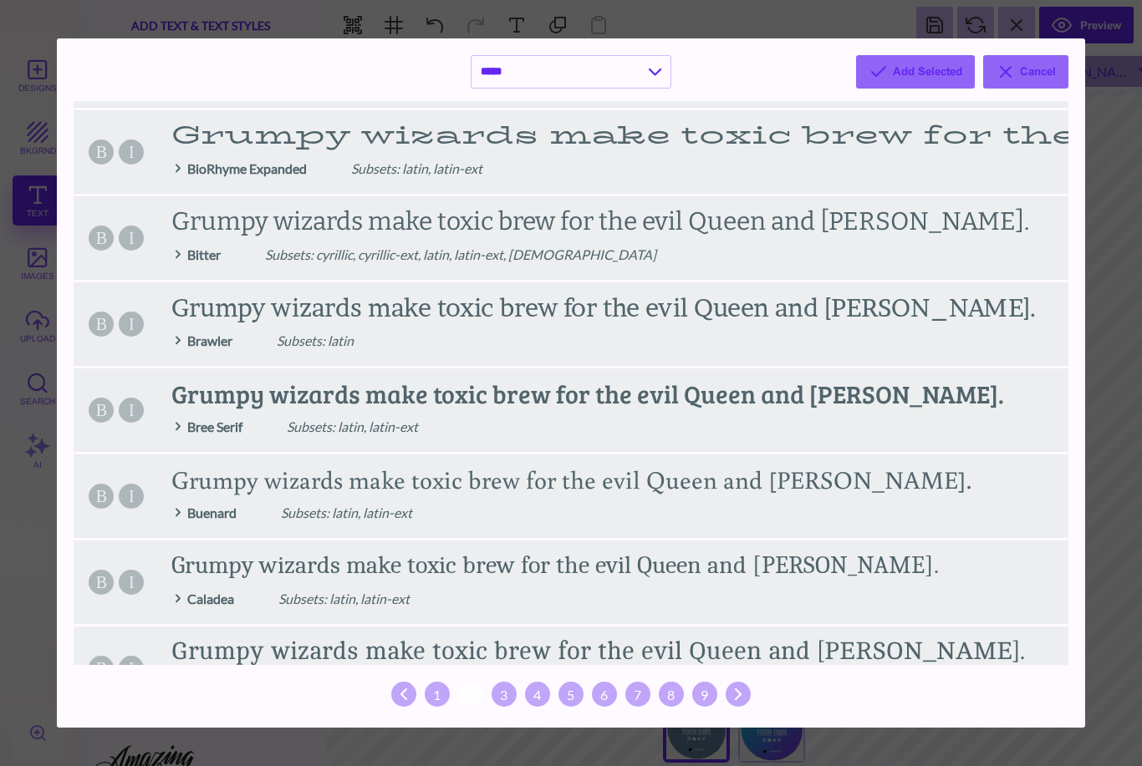
scroll to position [399, 0]
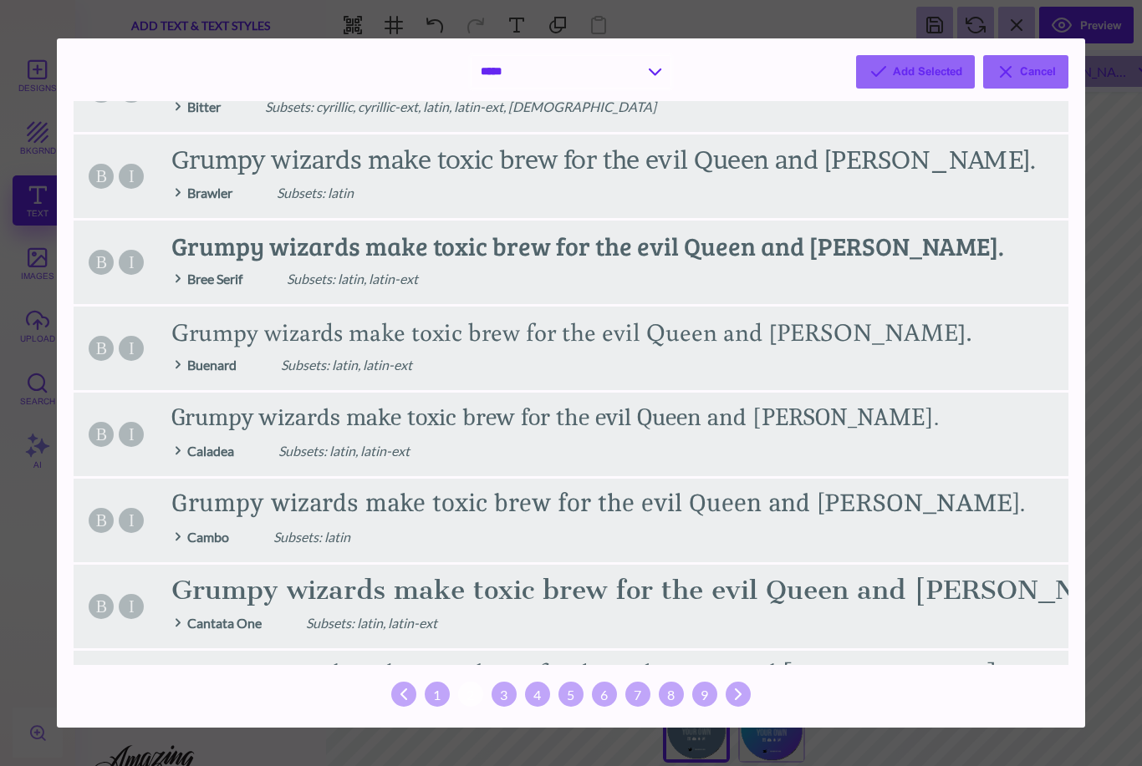
click at [667, 80] on select "**********" at bounding box center [570, 72] width 199 height 32
select select "*"
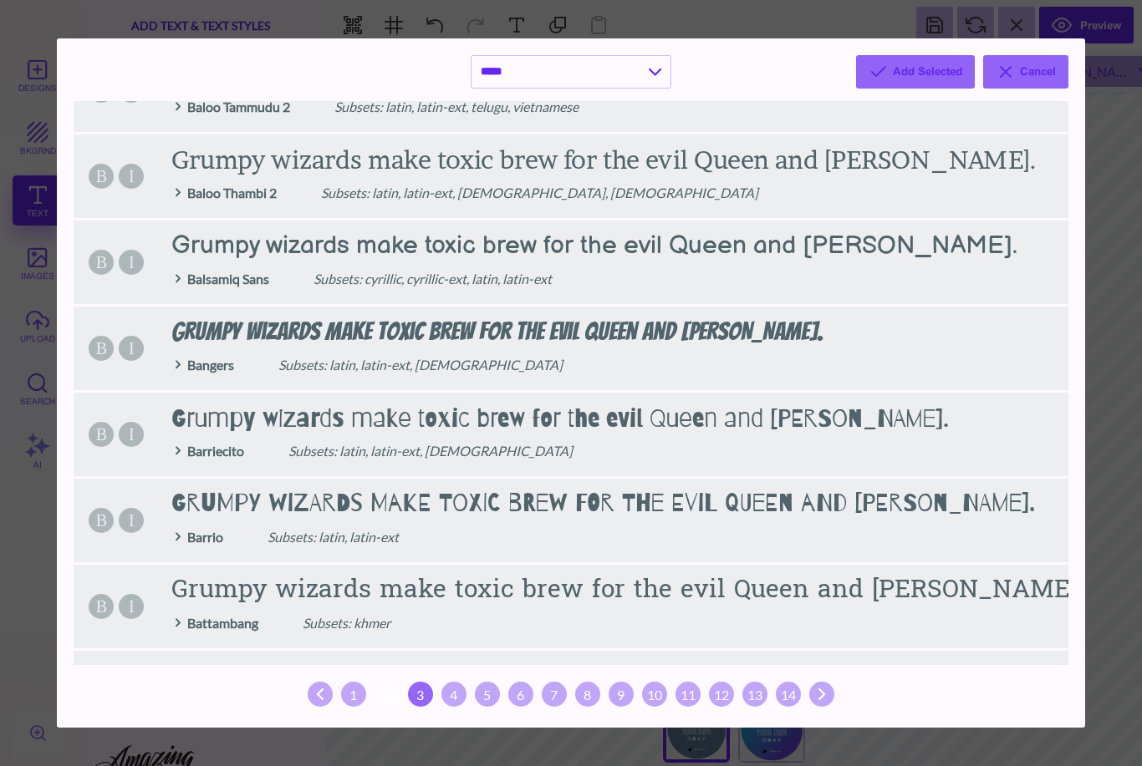
click at [425, 700] on div "3" at bounding box center [420, 694] width 25 height 25
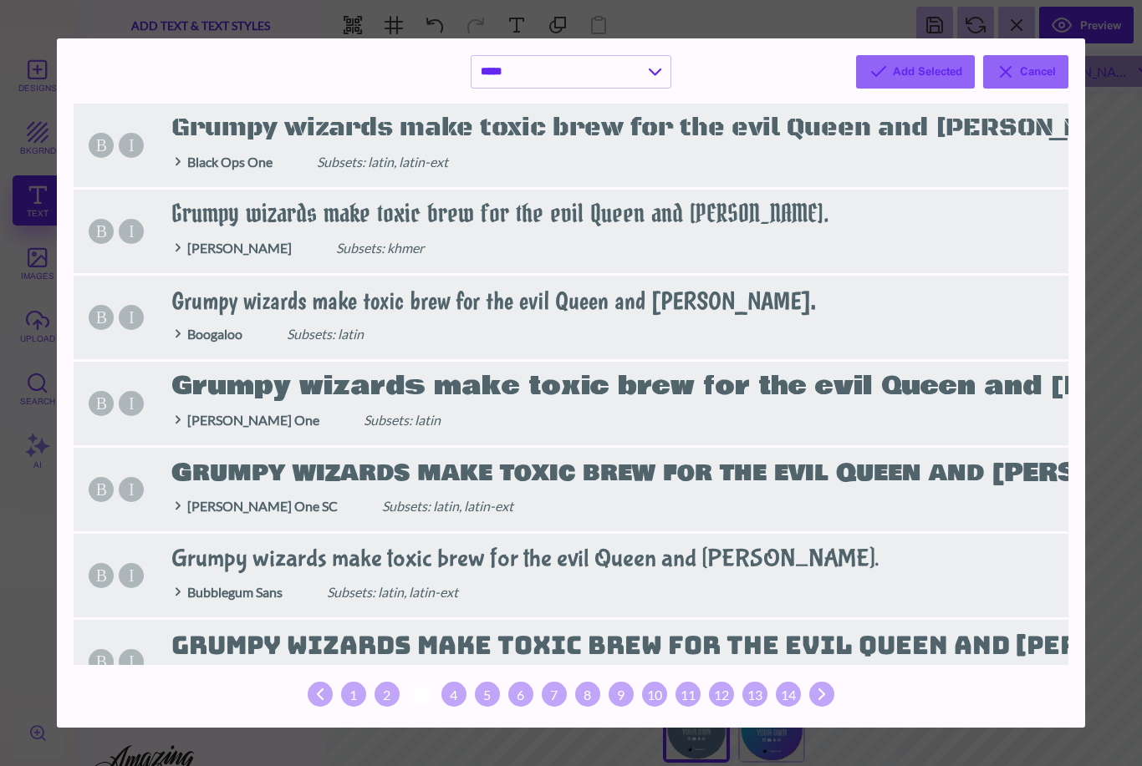
scroll to position [0, 0]
click at [531, 696] on div "6" at bounding box center [520, 694] width 25 height 25
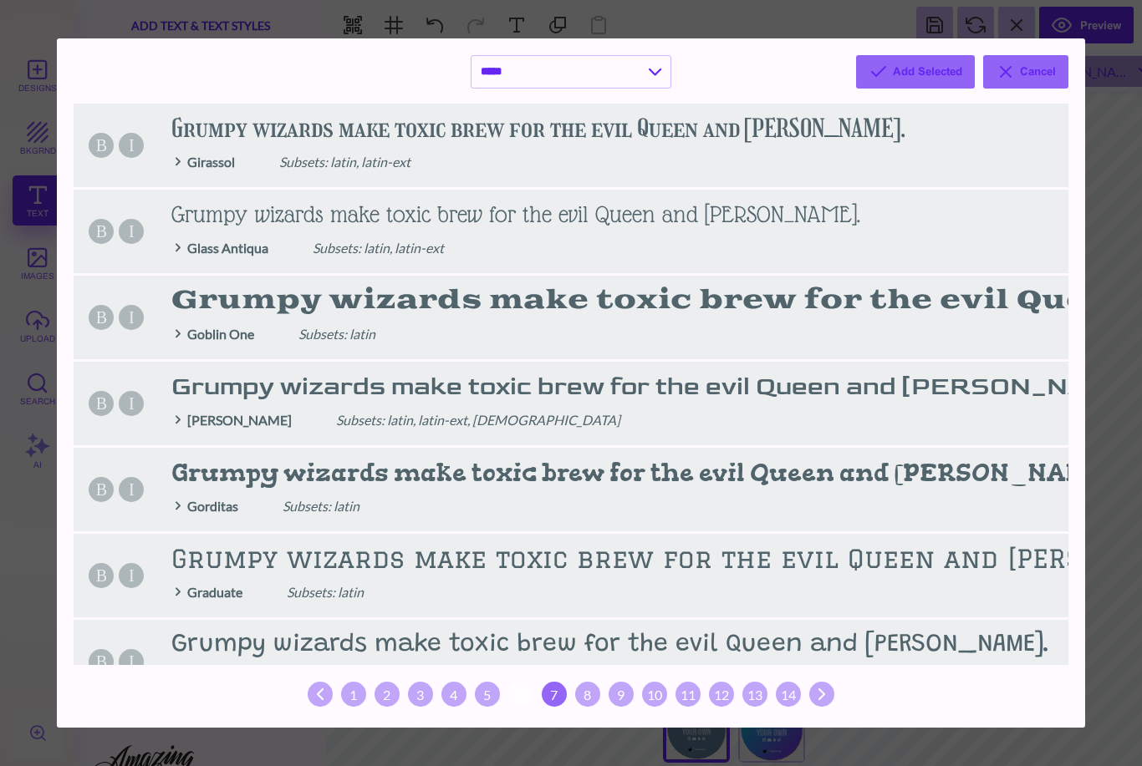
click at [557, 699] on div "7" at bounding box center [554, 694] width 25 height 25
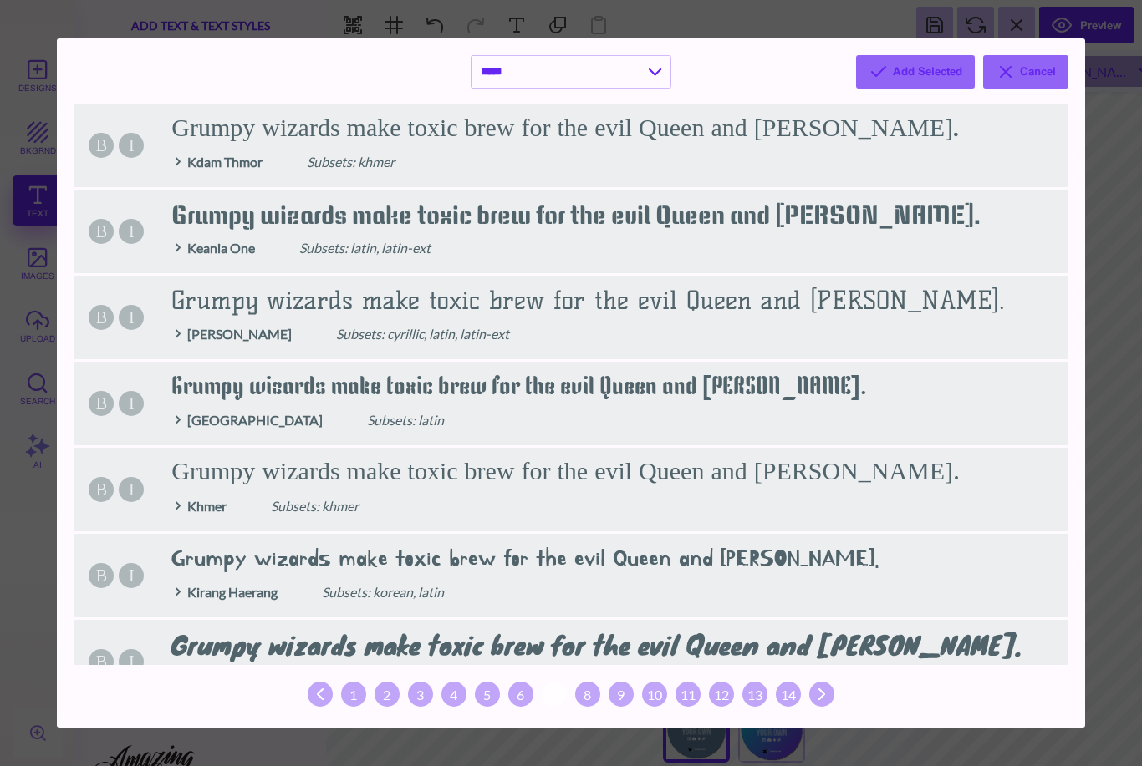
click at [528, 696] on div "6" at bounding box center [520, 694] width 25 height 25
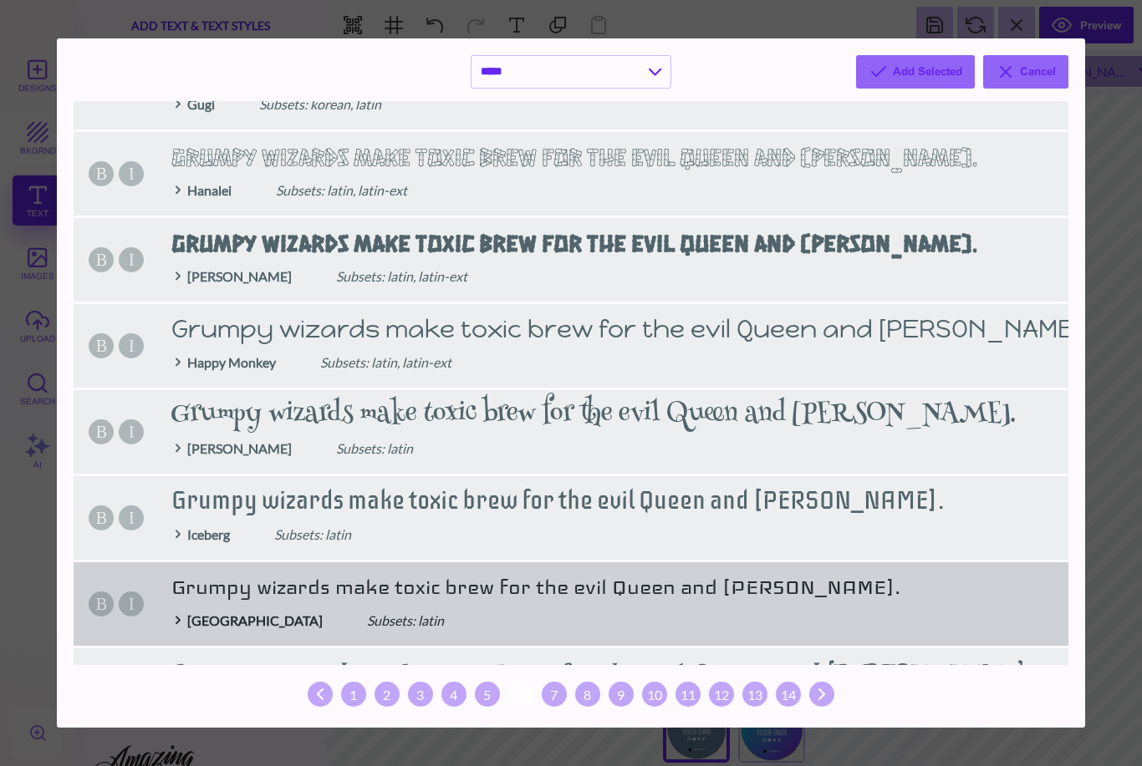
scroll to position [1488, 0]
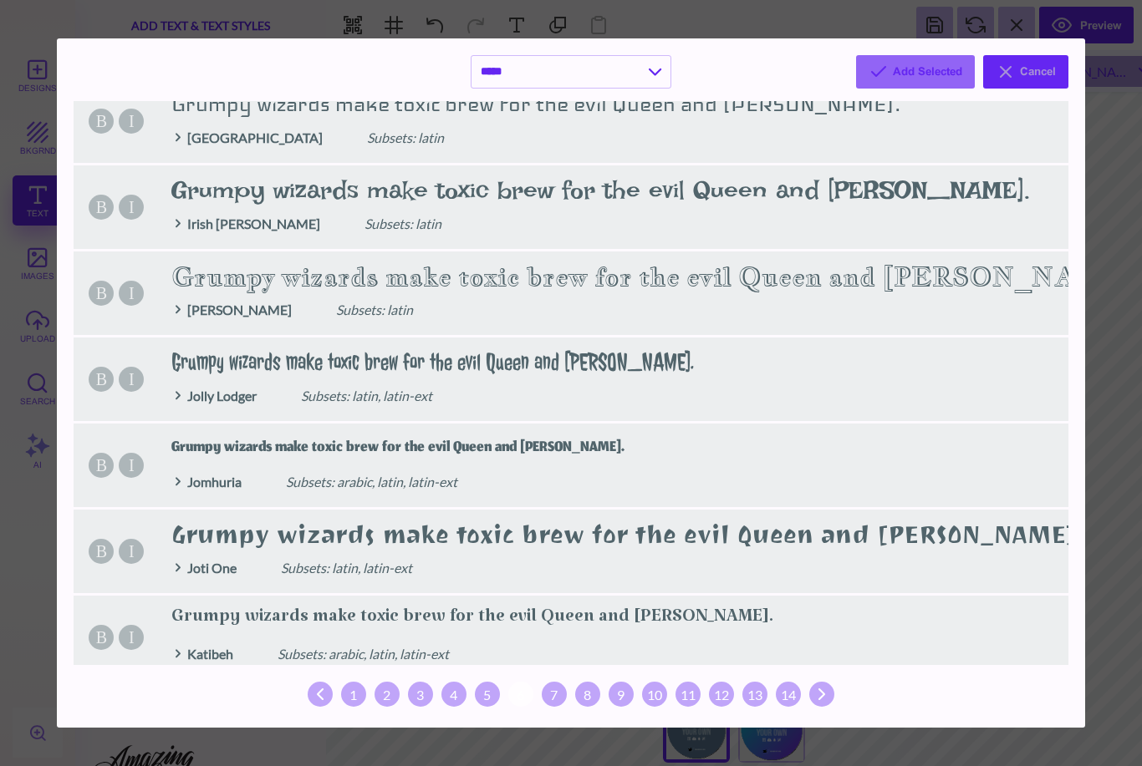
click at [1039, 76] on button "Cancel" at bounding box center [1025, 71] width 85 height 33
select select "*"
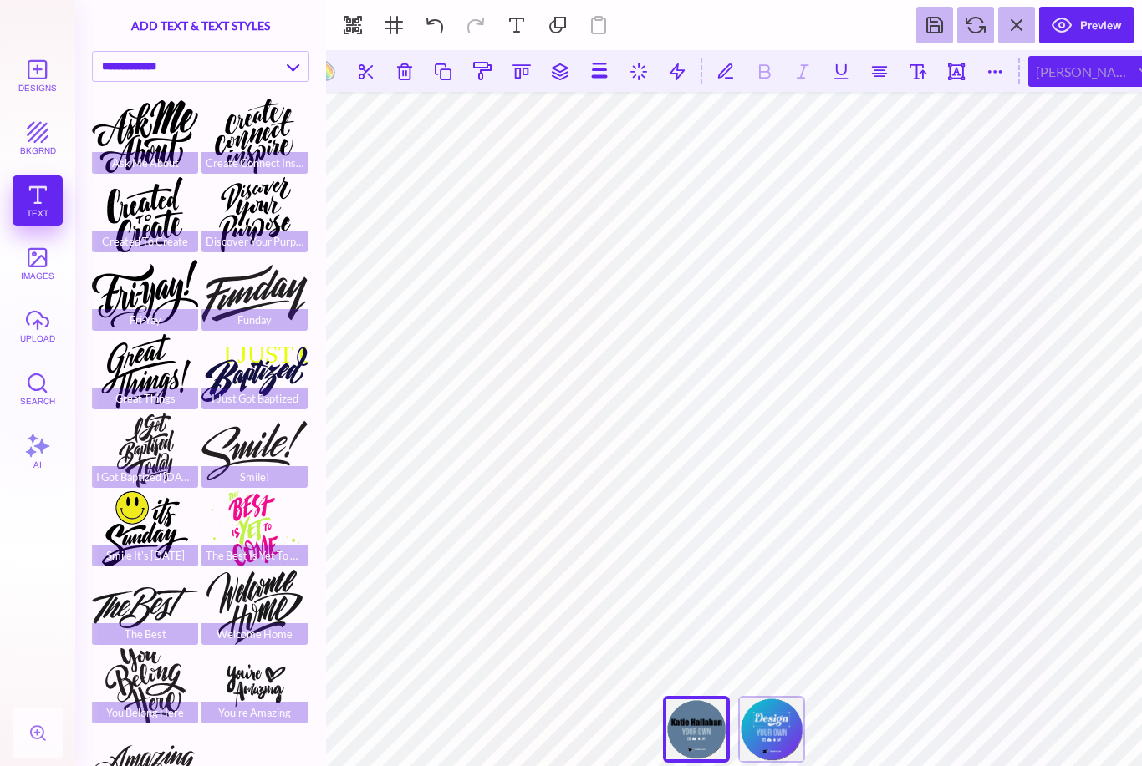
click at [1096, 73] on div "[PERSON_NAME] [PERSON_NAME]" at bounding box center [1095, 71] width 134 height 31
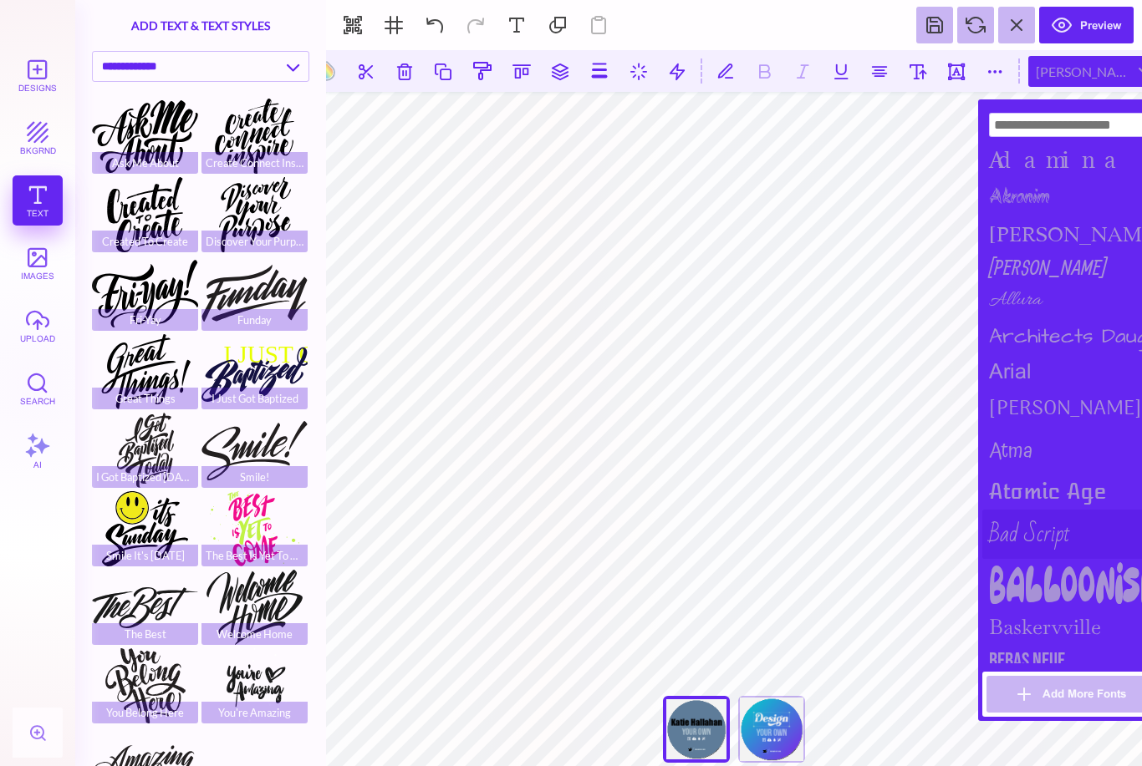
scroll to position [103, 0]
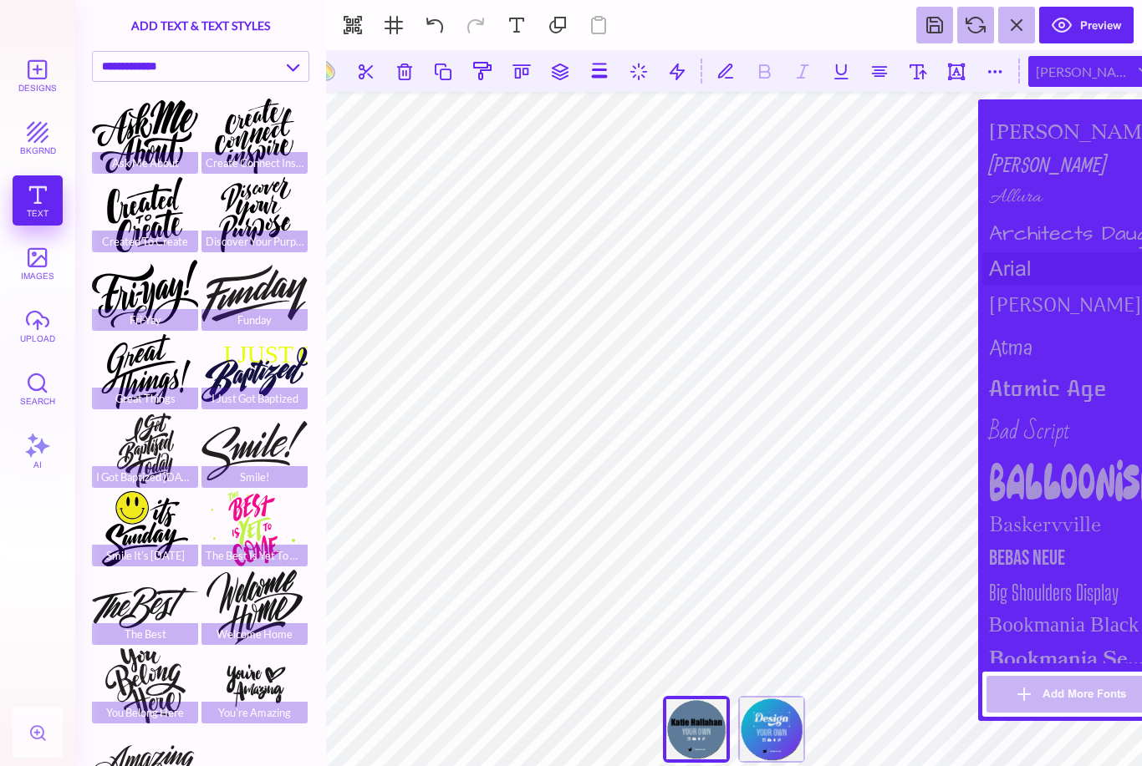
click at [1015, 271] on div "arial" at bounding box center [1074, 268] width 184 height 33
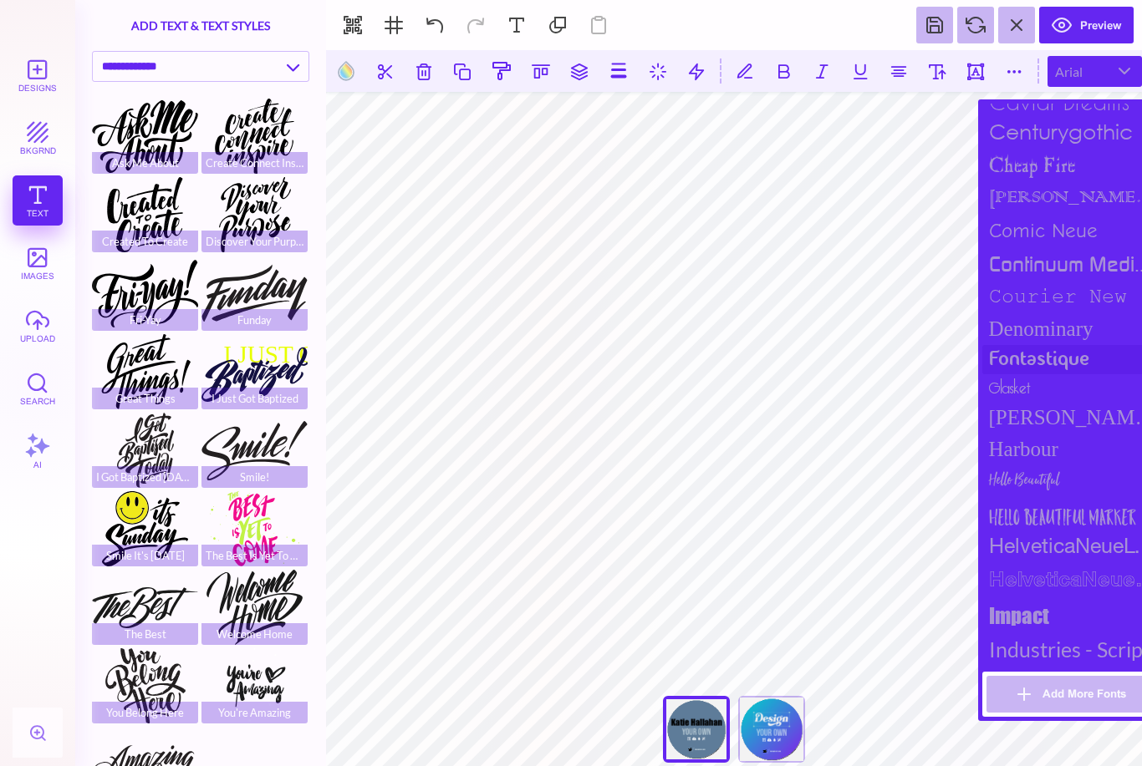
scroll to position [806, 0]
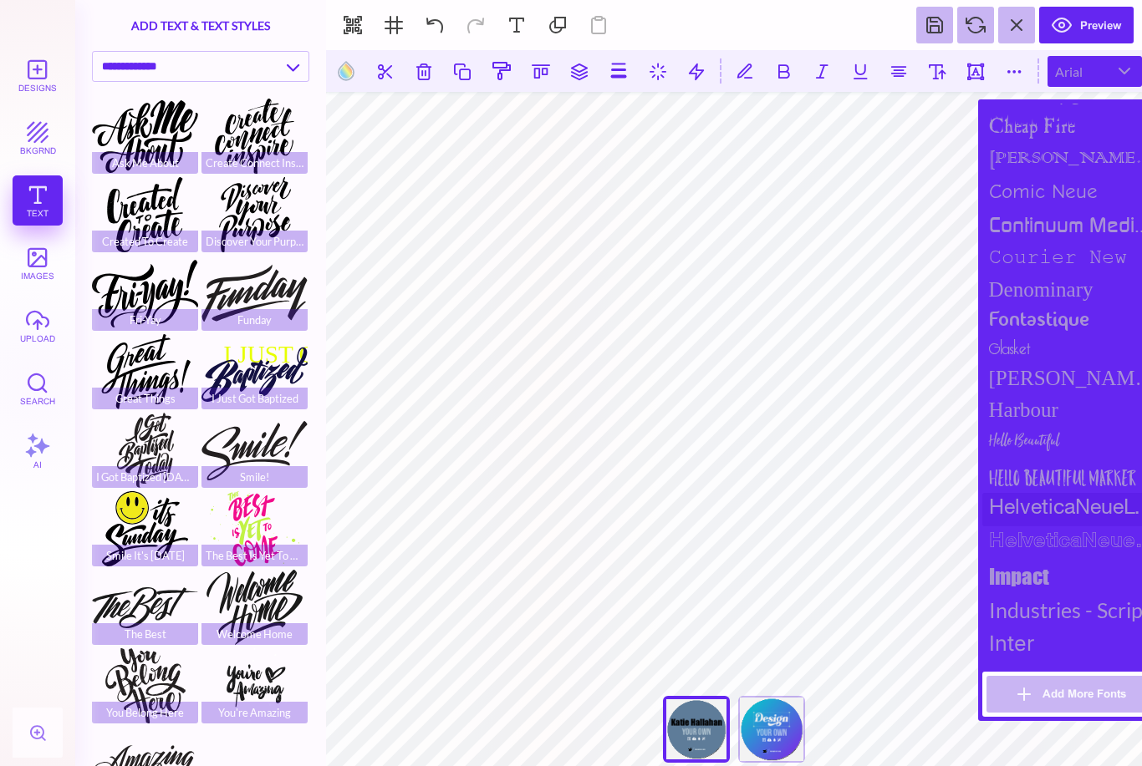
click at [1036, 526] on div "HelveticaNeueLT Std" at bounding box center [1074, 509] width 184 height 33
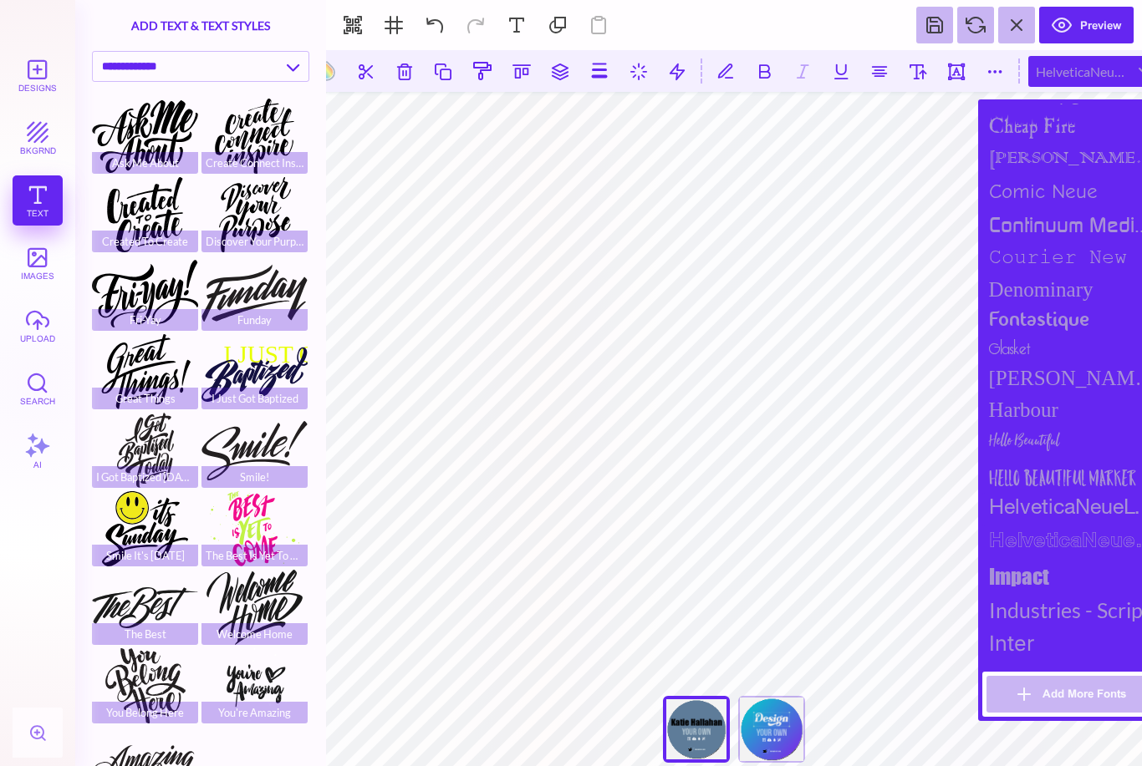
click at [1036, 526] on div "HelveticaNeueLT Std" at bounding box center [1074, 509] width 184 height 33
click at [1056, 526] on div "HelveticaNeueLT Std" at bounding box center [1074, 509] width 184 height 33
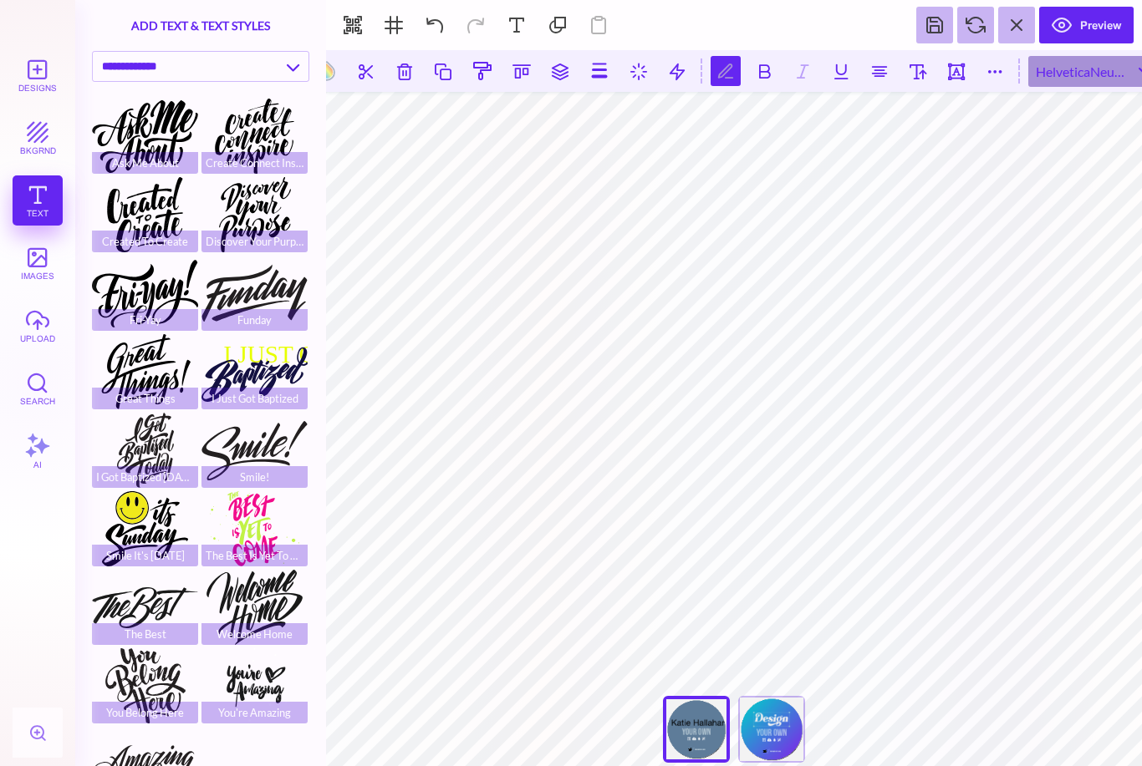
type textarea "*"
type textarea "**********"
click at [921, 77] on button at bounding box center [918, 71] width 30 height 30
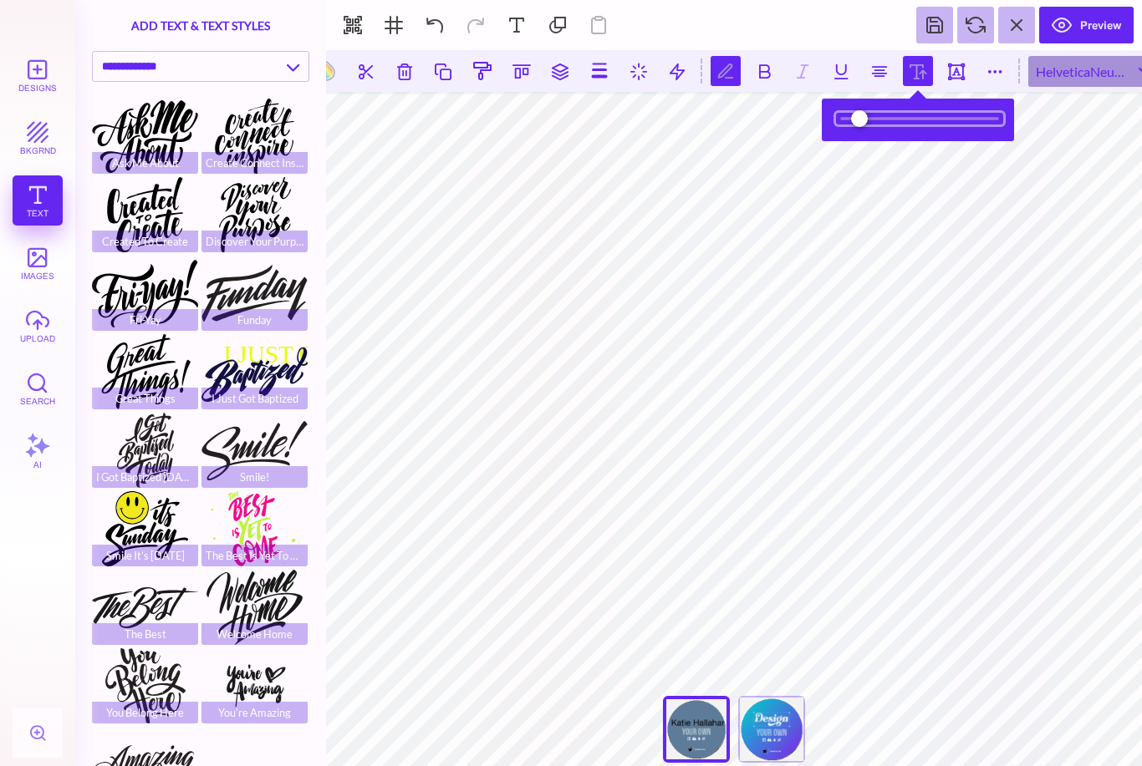
type input "*****"
click at [882, 121] on input "range" at bounding box center [919, 119] width 167 height 12
click at [1068, 74] on div "HelveticaNeueLT Std" at bounding box center [1095, 71] width 134 height 31
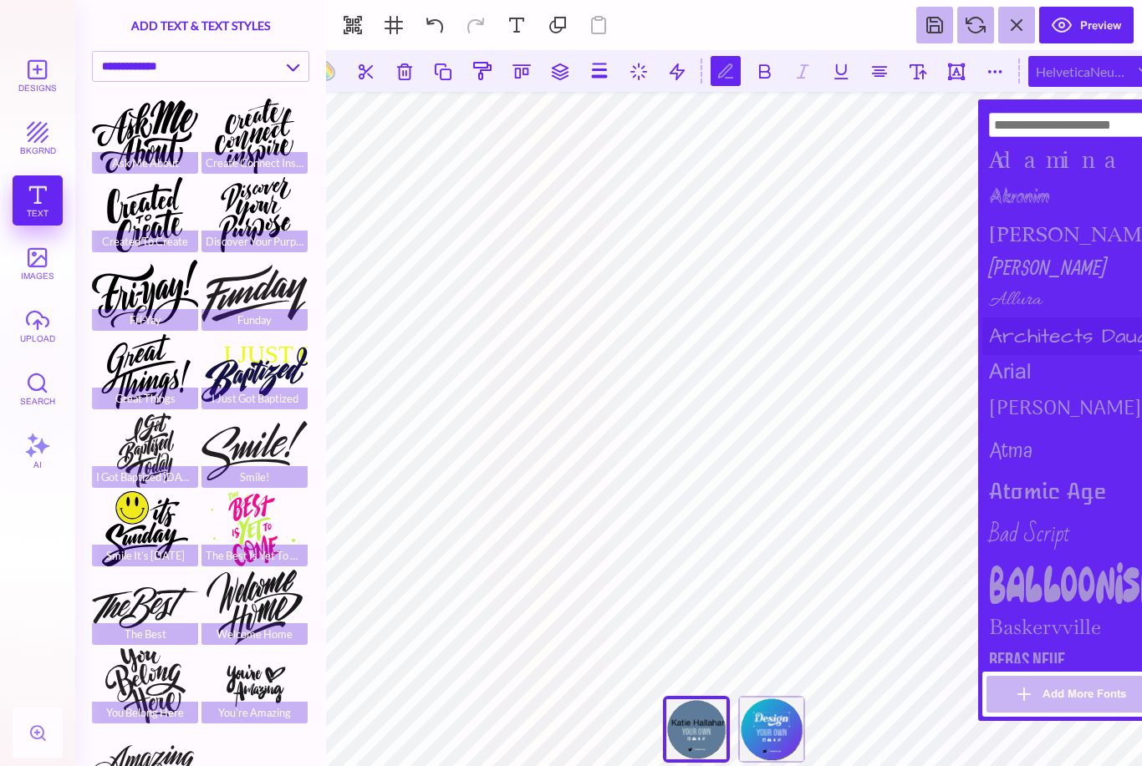
click at [1038, 330] on div "Architects Daughter" at bounding box center [1074, 337] width 184 height 38
click at [1023, 385] on div "arial" at bounding box center [1074, 371] width 184 height 33
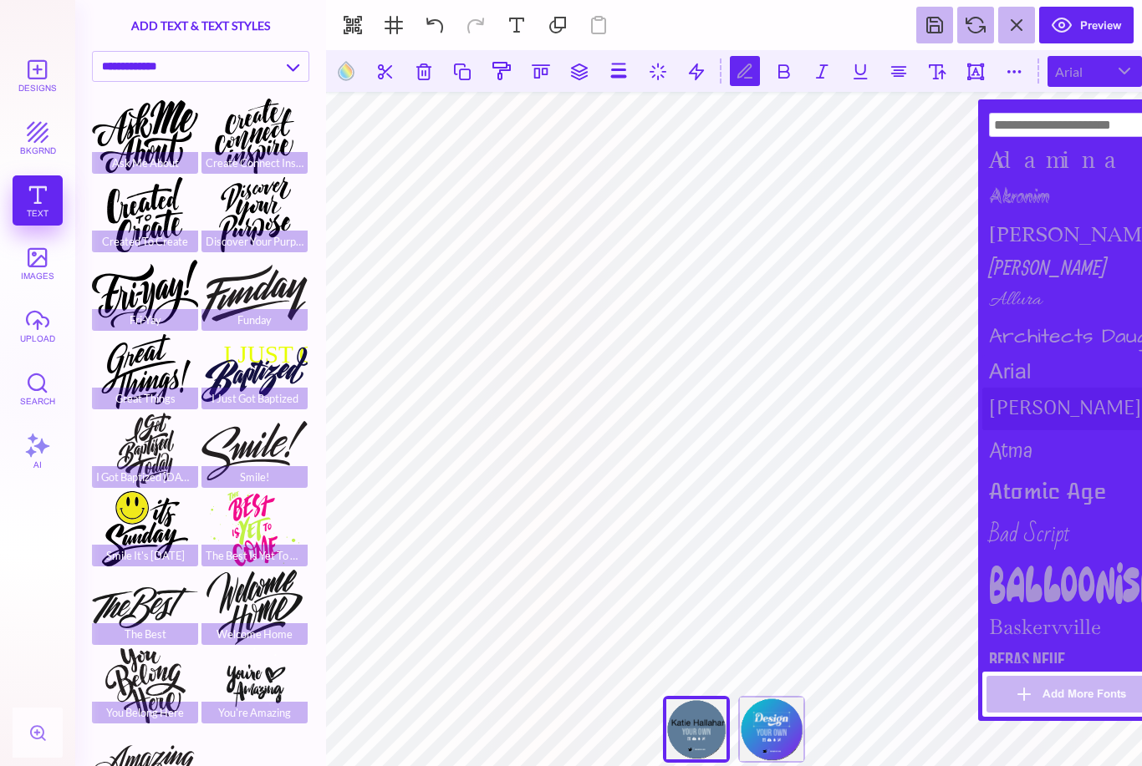
click at [1030, 416] on div "[PERSON_NAME]" at bounding box center [1074, 409] width 184 height 43
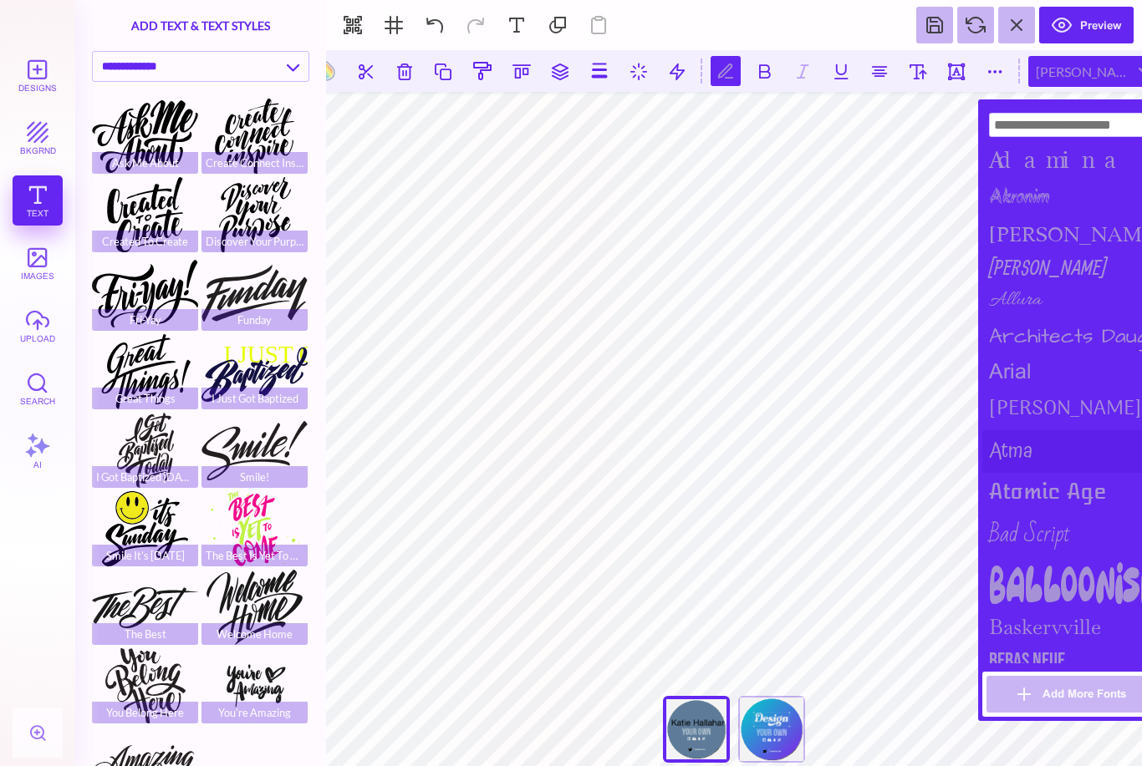
click at [1028, 454] on div "Atma" at bounding box center [1074, 451] width 184 height 43
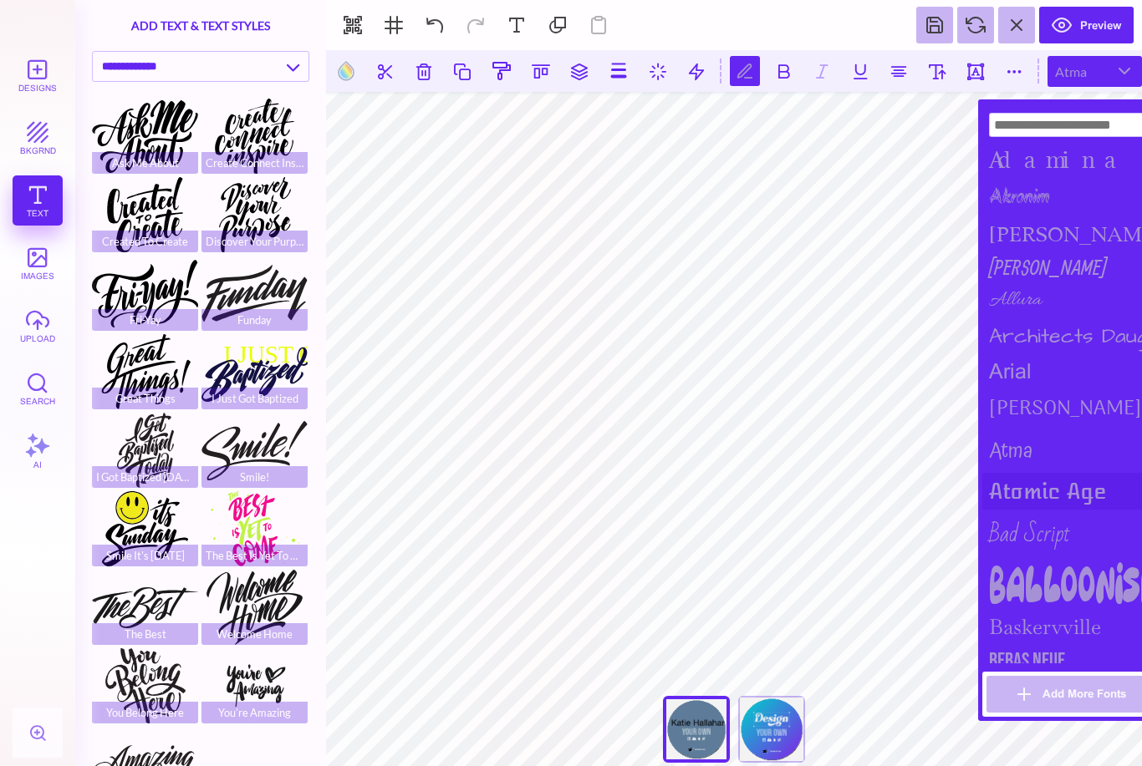
click at [1031, 501] on div "Atomic Age" at bounding box center [1074, 491] width 184 height 37
click at [1009, 451] on div "Atma" at bounding box center [1074, 451] width 184 height 43
click at [1015, 492] on div "Atomic Age" at bounding box center [1074, 491] width 184 height 37
click at [1028, 537] on div "Bad Script" at bounding box center [1074, 534] width 184 height 49
click at [1035, 595] on div "Balloonish" at bounding box center [1074, 584] width 184 height 50
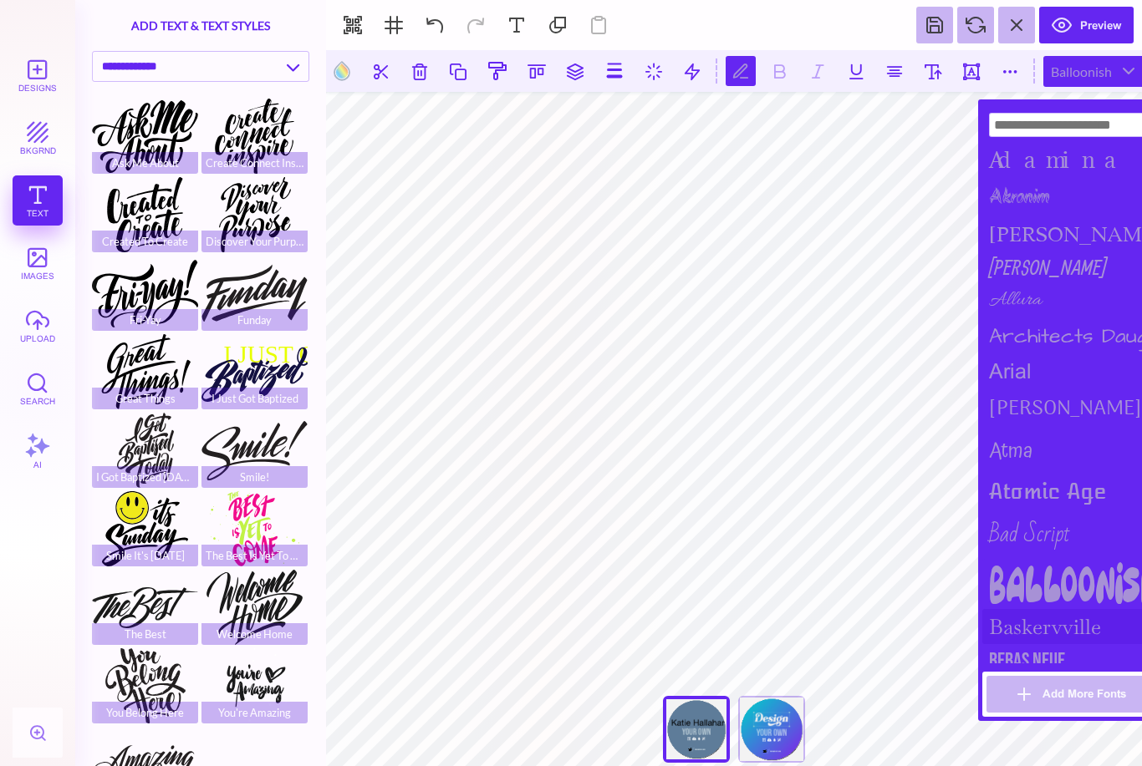
click at [1036, 629] on div "Baskervville" at bounding box center [1074, 626] width 184 height 35
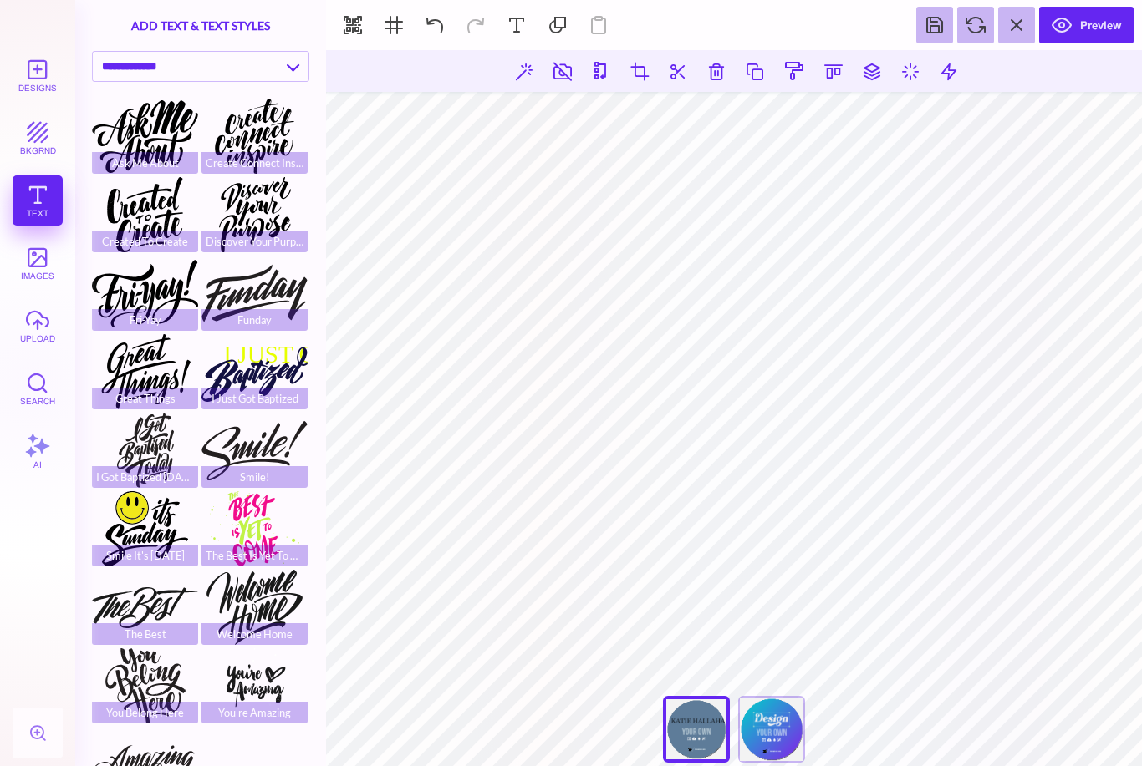
click at [38, 270] on button "images" at bounding box center [38, 263] width 50 height 50
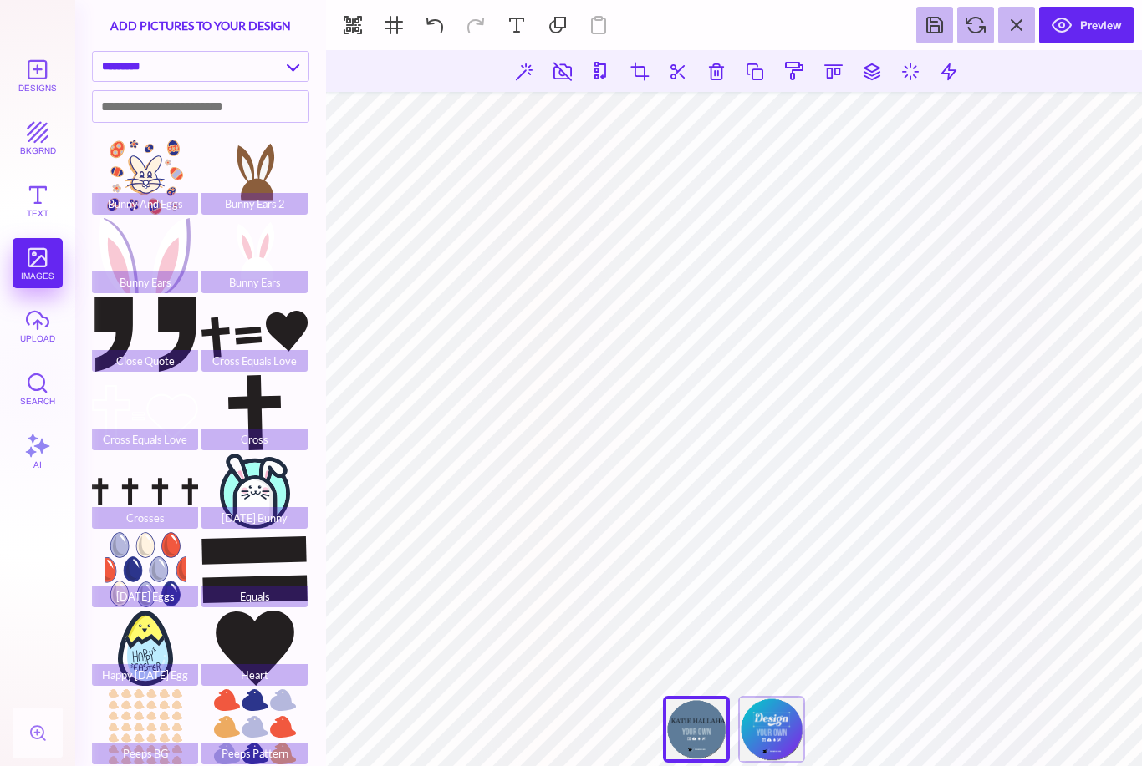
click at [38, 310] on button "upload" at bounding box center [38, 326] width 50 height 50
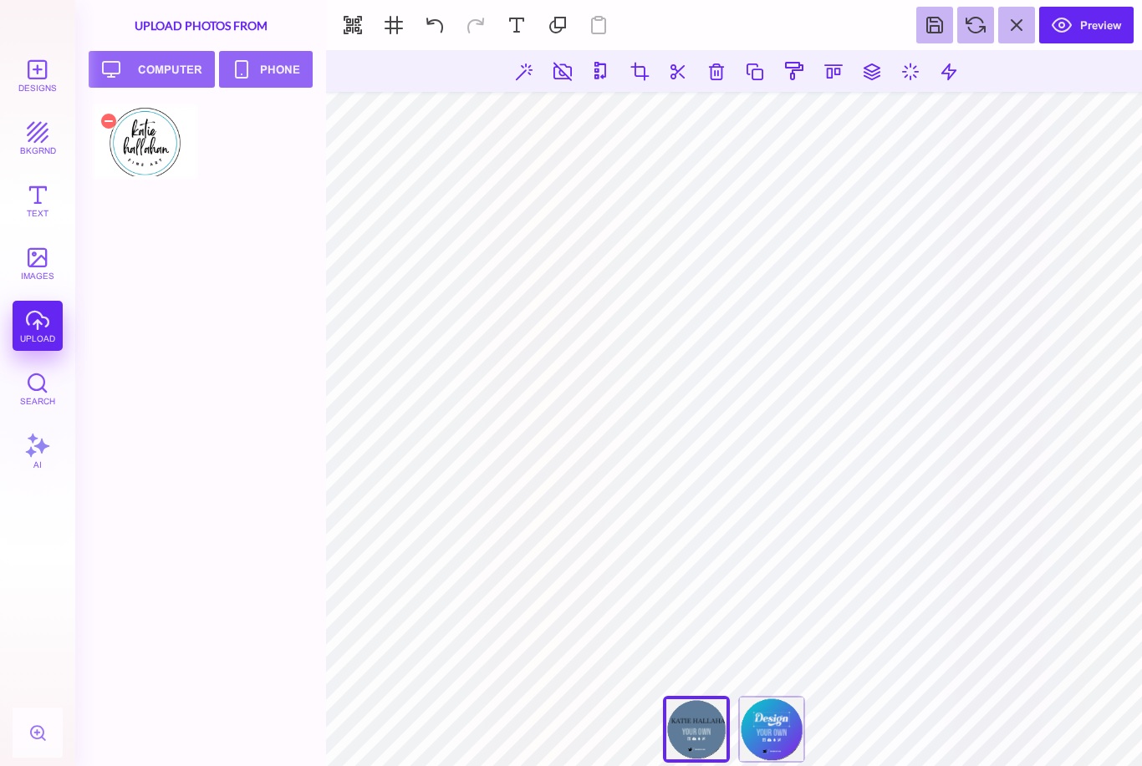
click at [147, 140] on div at bounding box center [145, 141] width 106 height 75
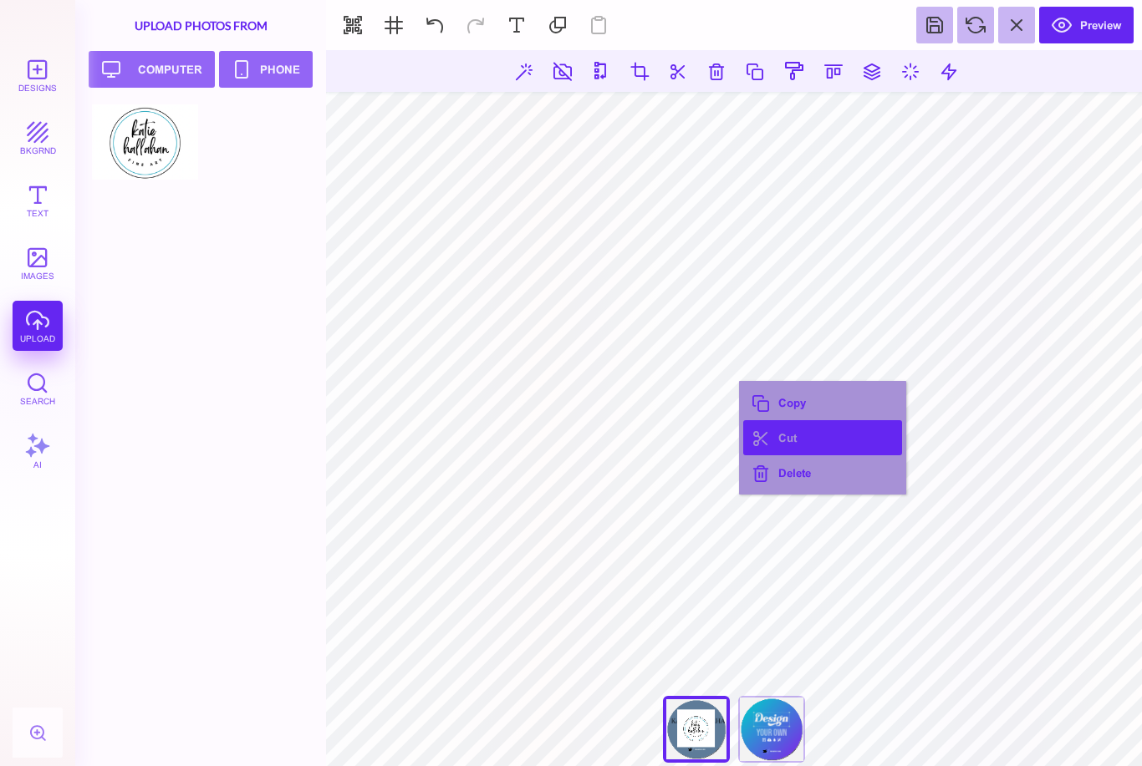
click at [789, 437] on button "Cut" at bounding box center [822, 437] width 159 height 35
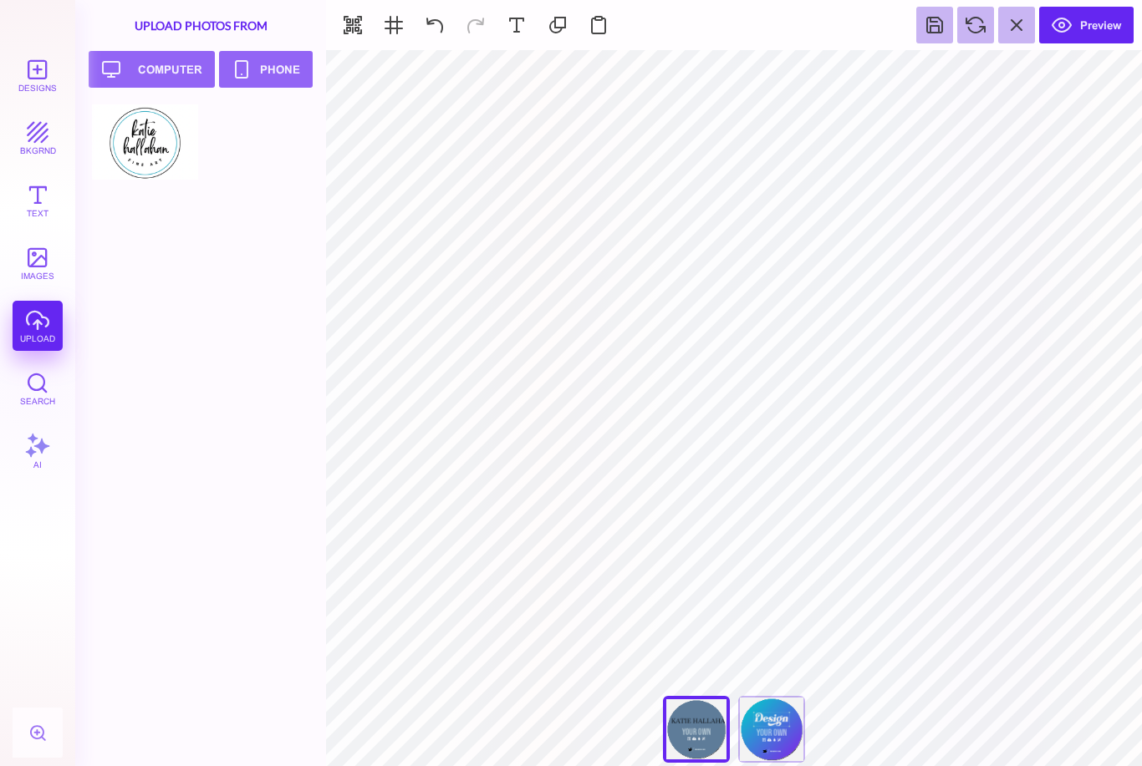
type input "#5E7C99"
